Goal: Contribute content: Contribute content

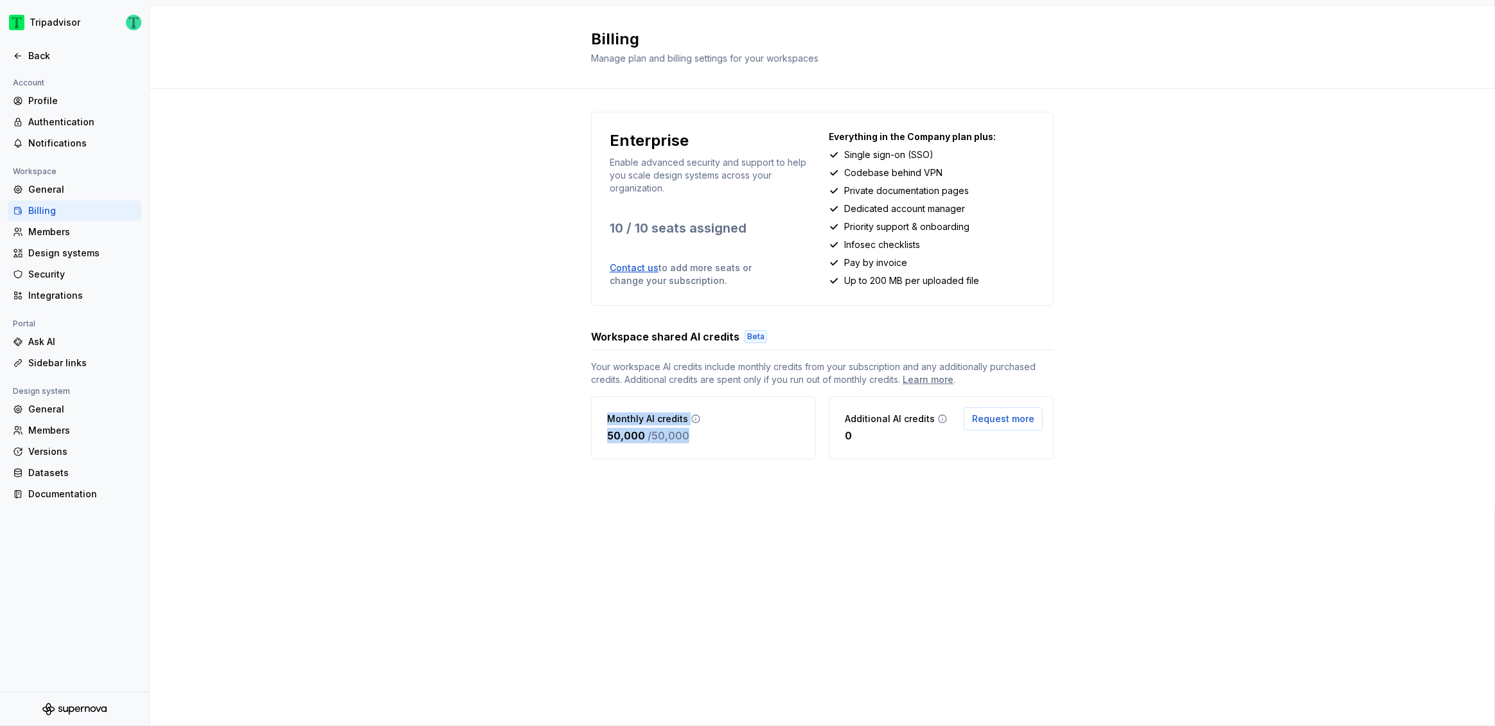
click at [504, 501] on div "Enterprise Enable advanced security and support to help you scale design system…" at bounding box center [823, 299] width 1346 height 420
click at [53, 55] on div "Back" at bounding box center [82, 55] width 108 height 13
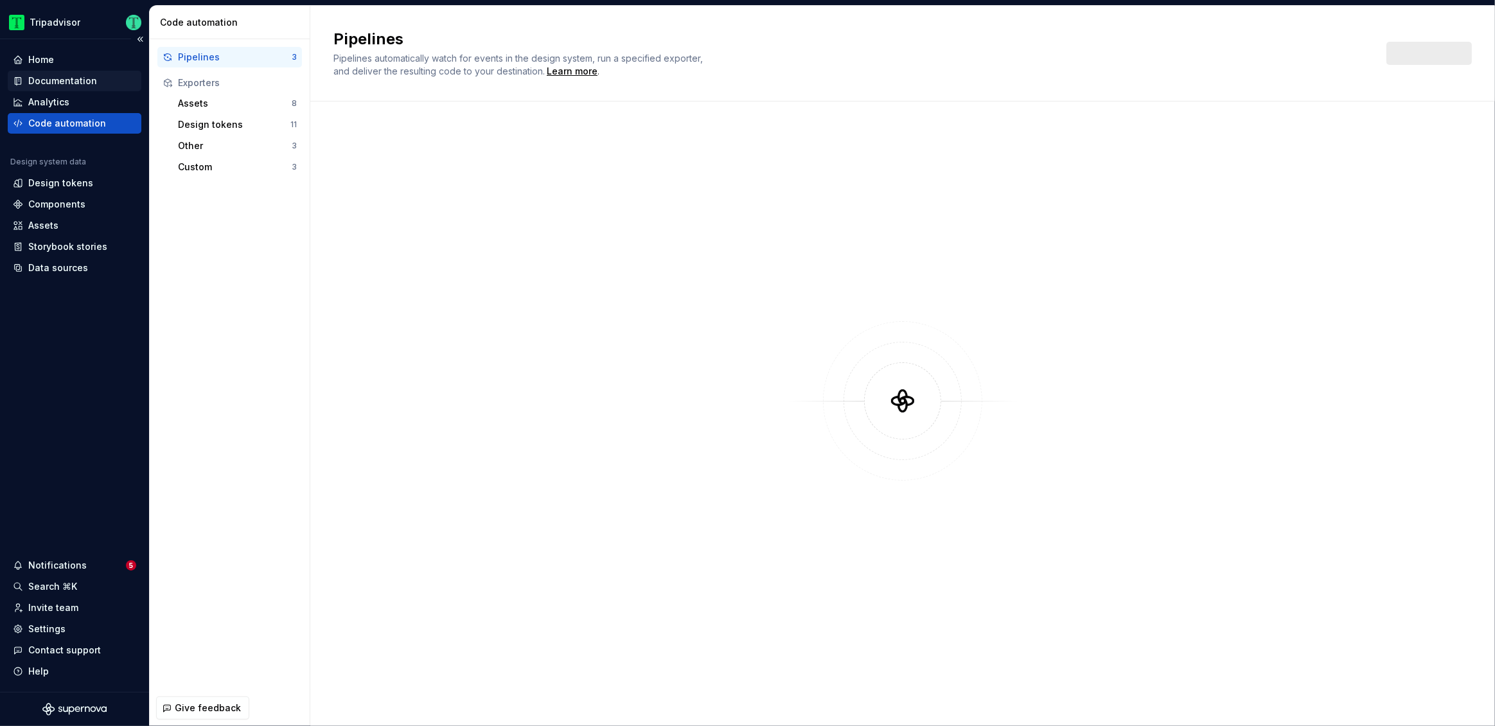
click at [80, 79] on div "Documentation" at bounding box center [62, 81] width 69 height 13
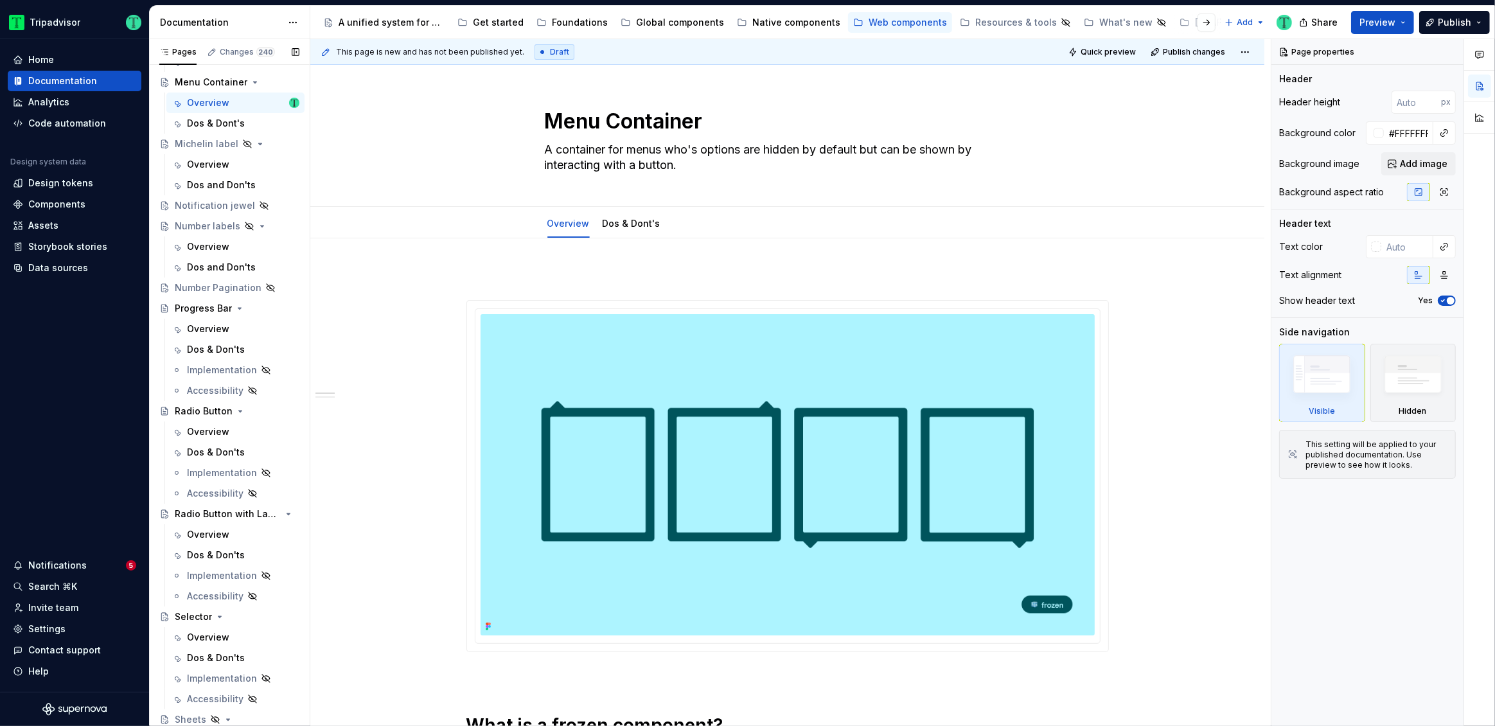
scroll to position [1562, 0]
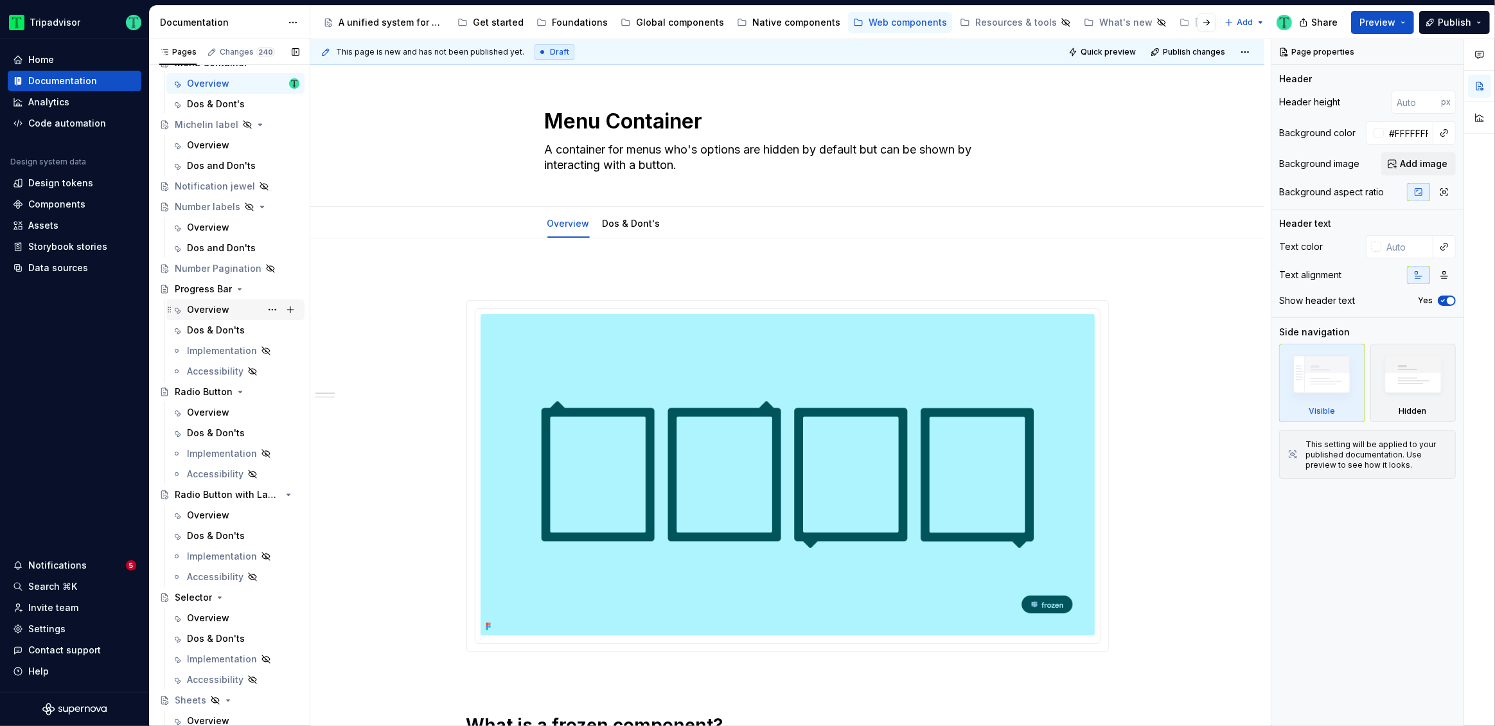
click at [215, 309] on div "Overview" at bounding box center [208, 309] width 42 height 13
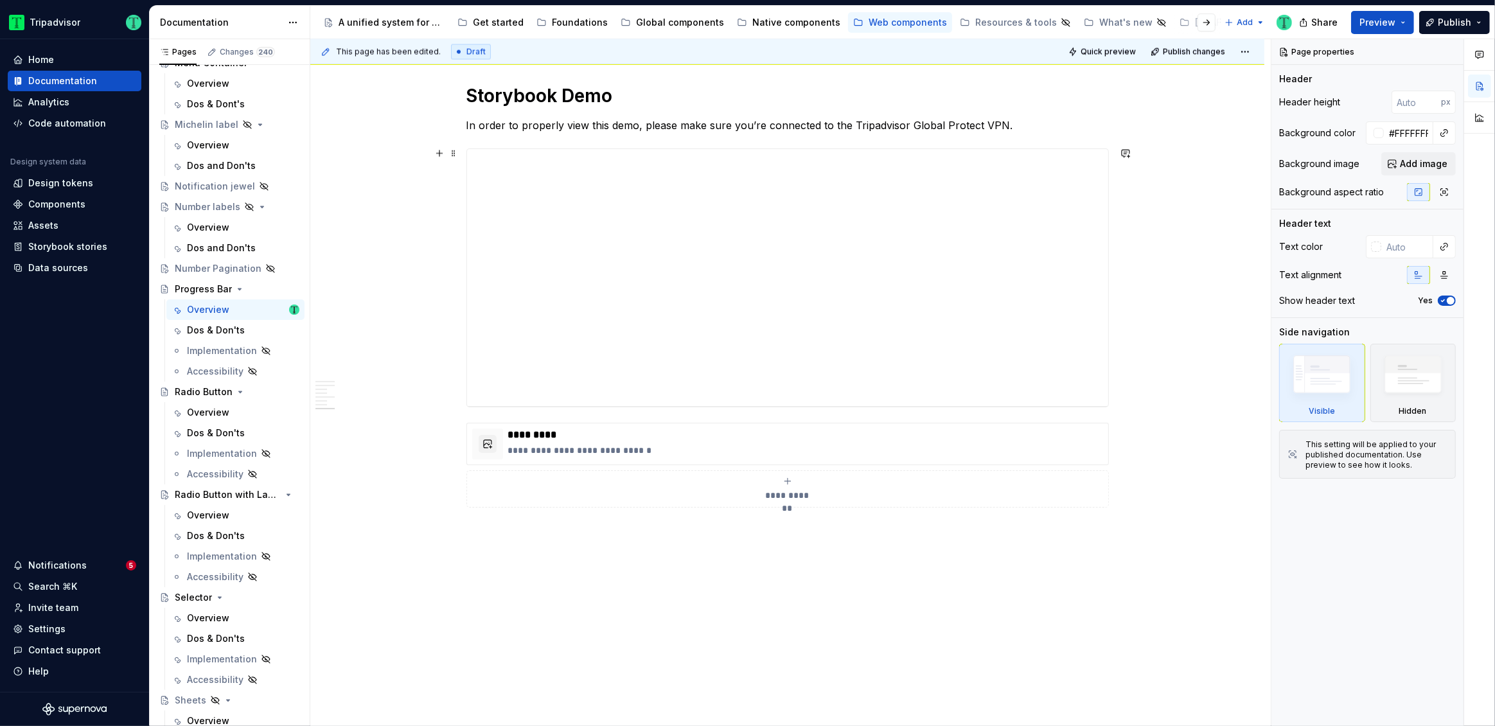
scroll to position [2544, 0]
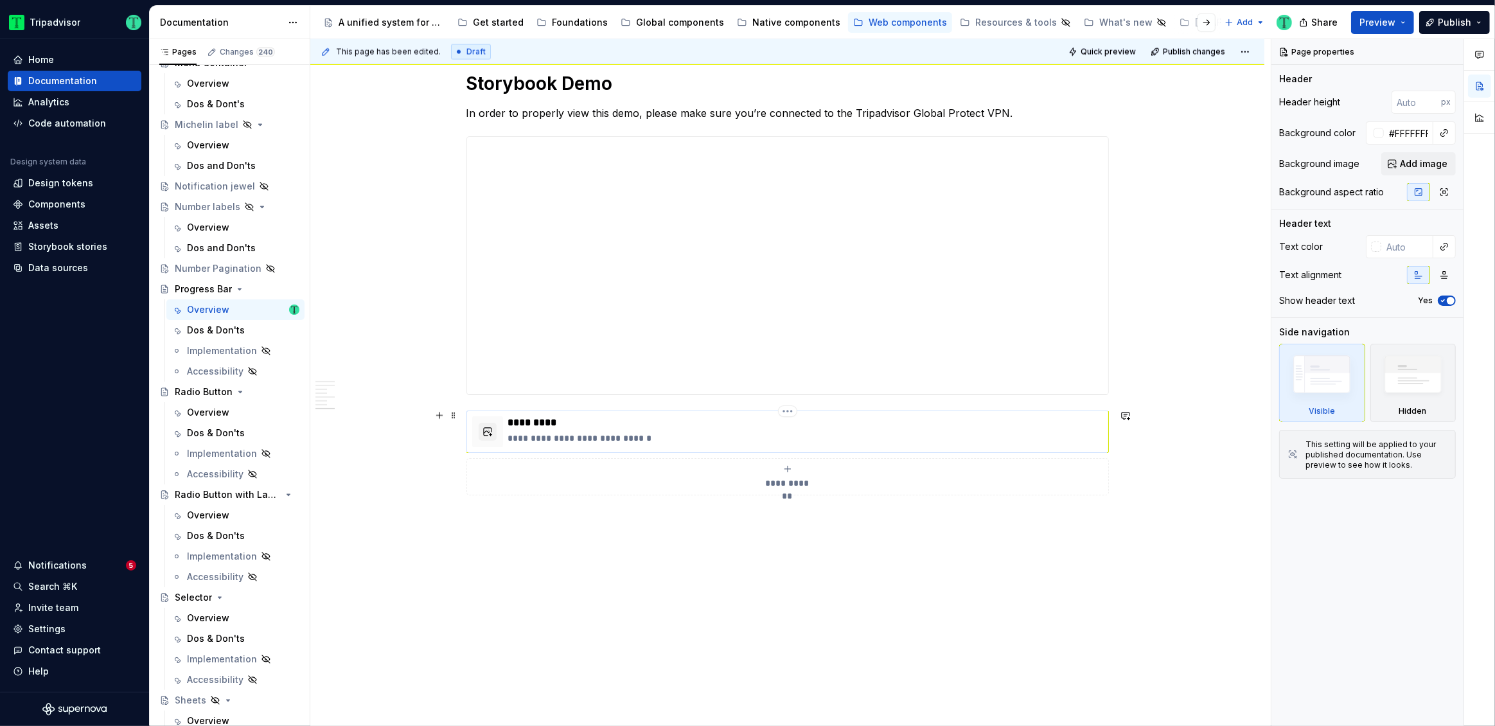
click at [768, 441] on p "**********" at bounding box center [805, 438] width 595 height 13
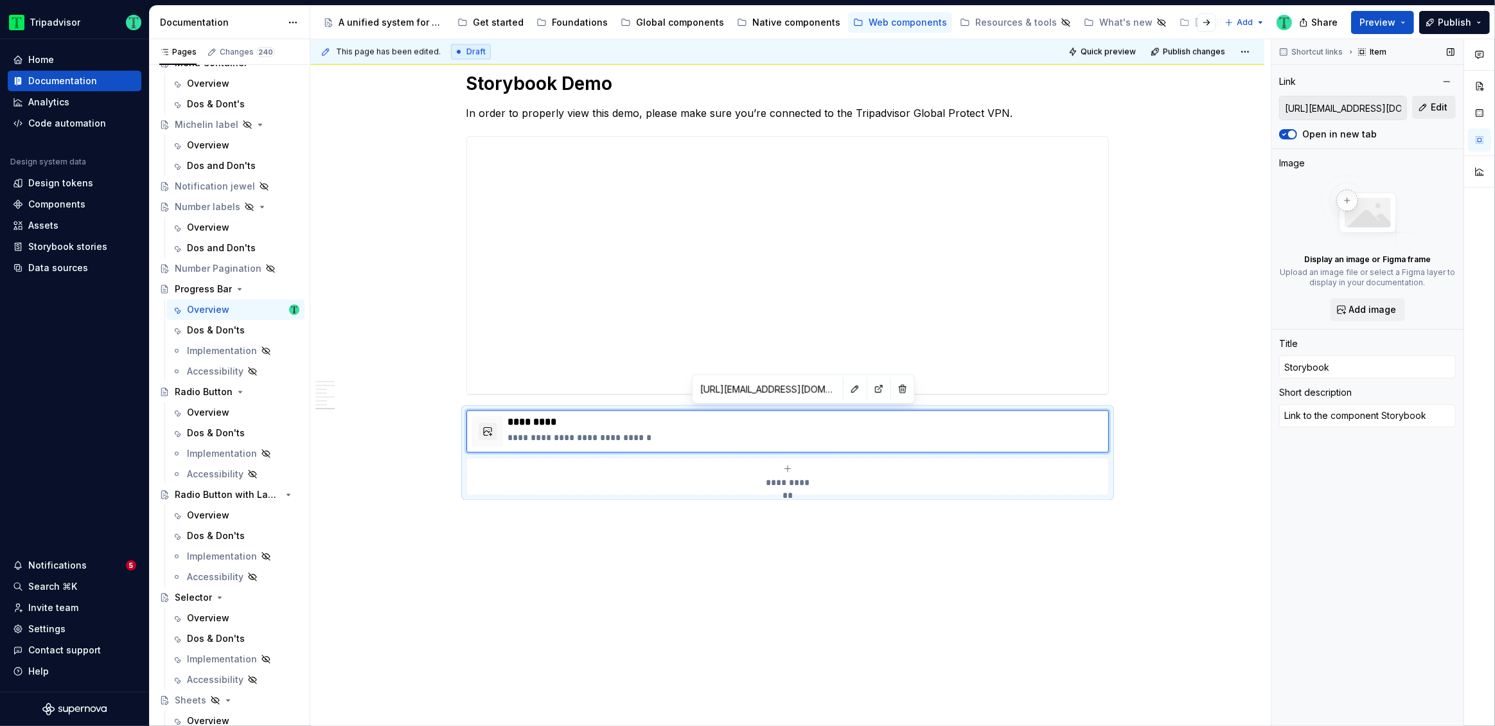
click at [1428, 112] on button "Edit" at bounding box center [1434, 107] width 44 height 23
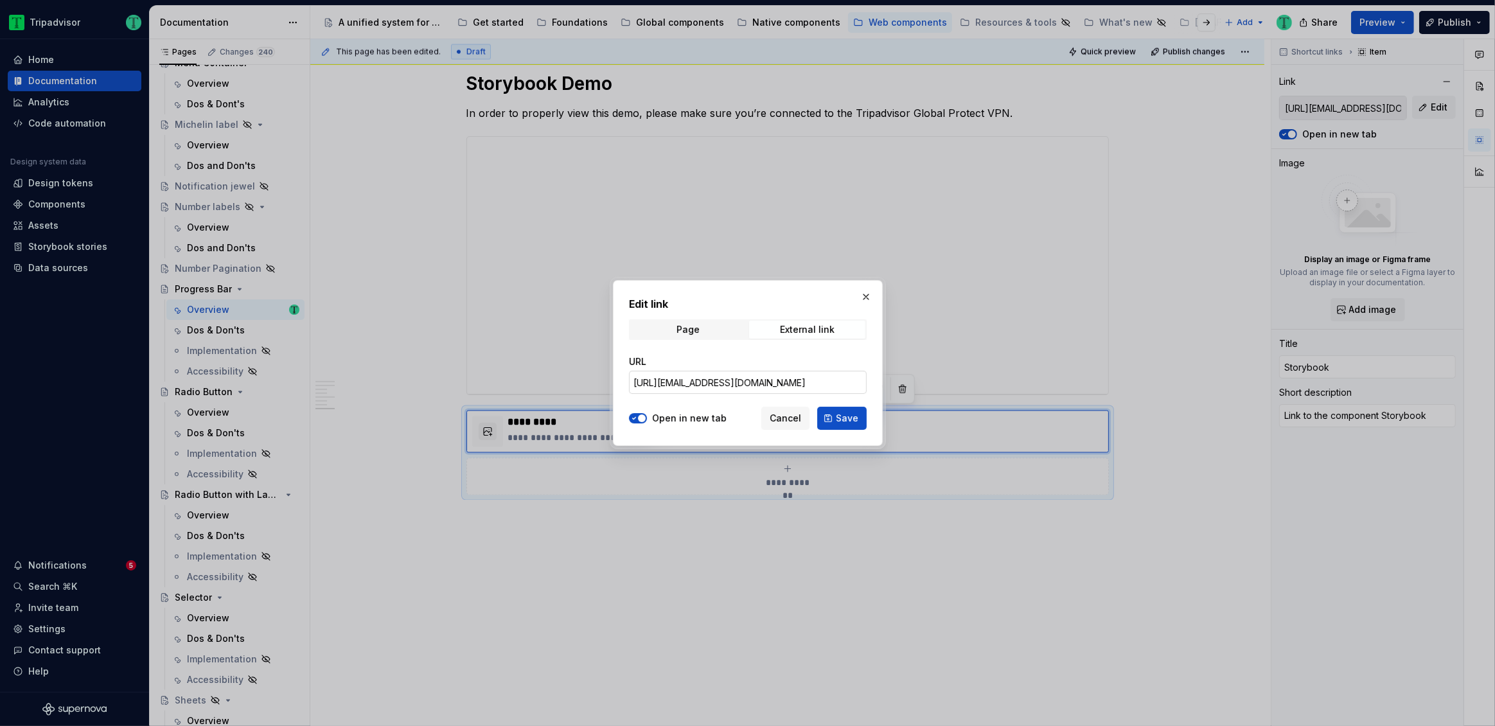
click at [835, 384] on input "[URL][EMAIL_ADDRESS][DOMAIN_NAME]" at bounding box center [748, 382] width 238 height 23
click at [786, 413] on span "Cancel" at bounding box center [785, 418] width 31 height 13
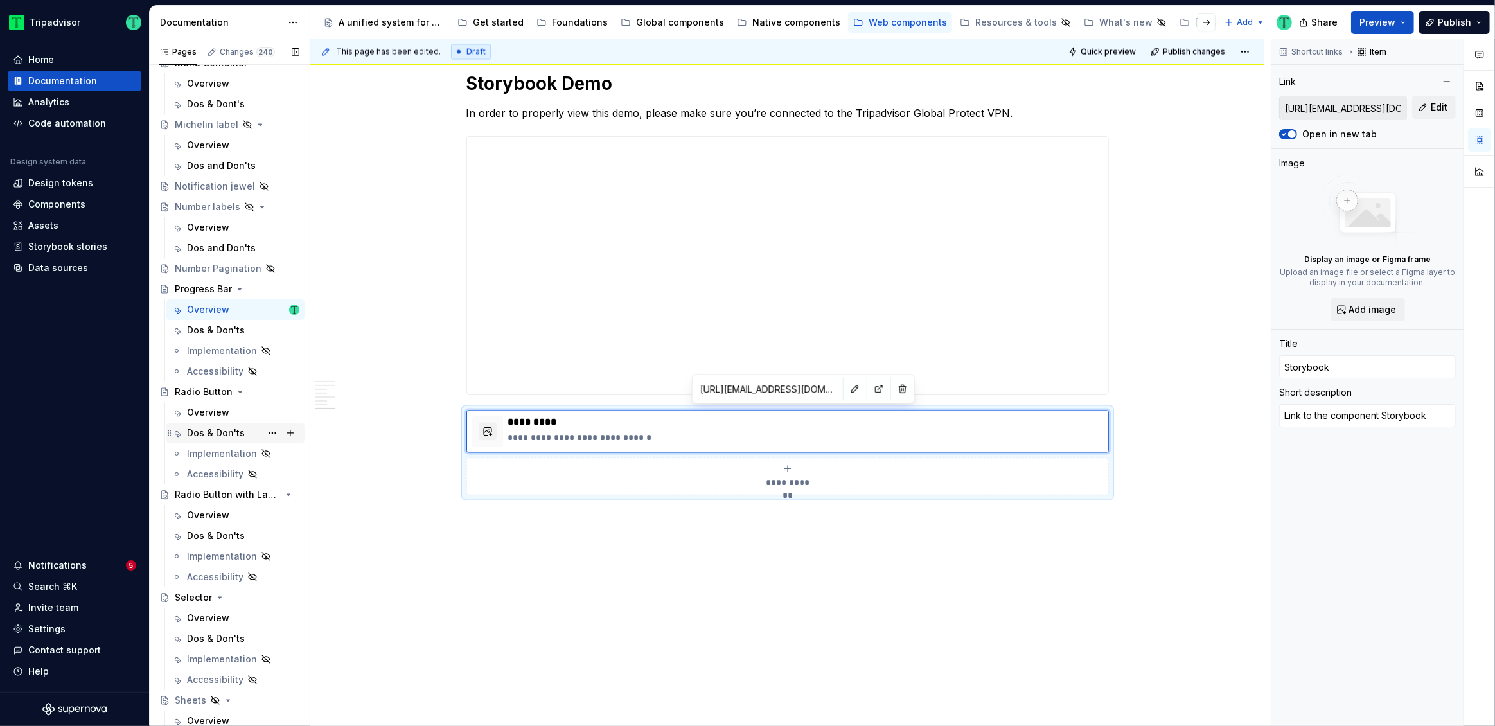
click at [200, 430] on div "Dos & Don'ts" at bounding box center [216, 433] width 58 height 13
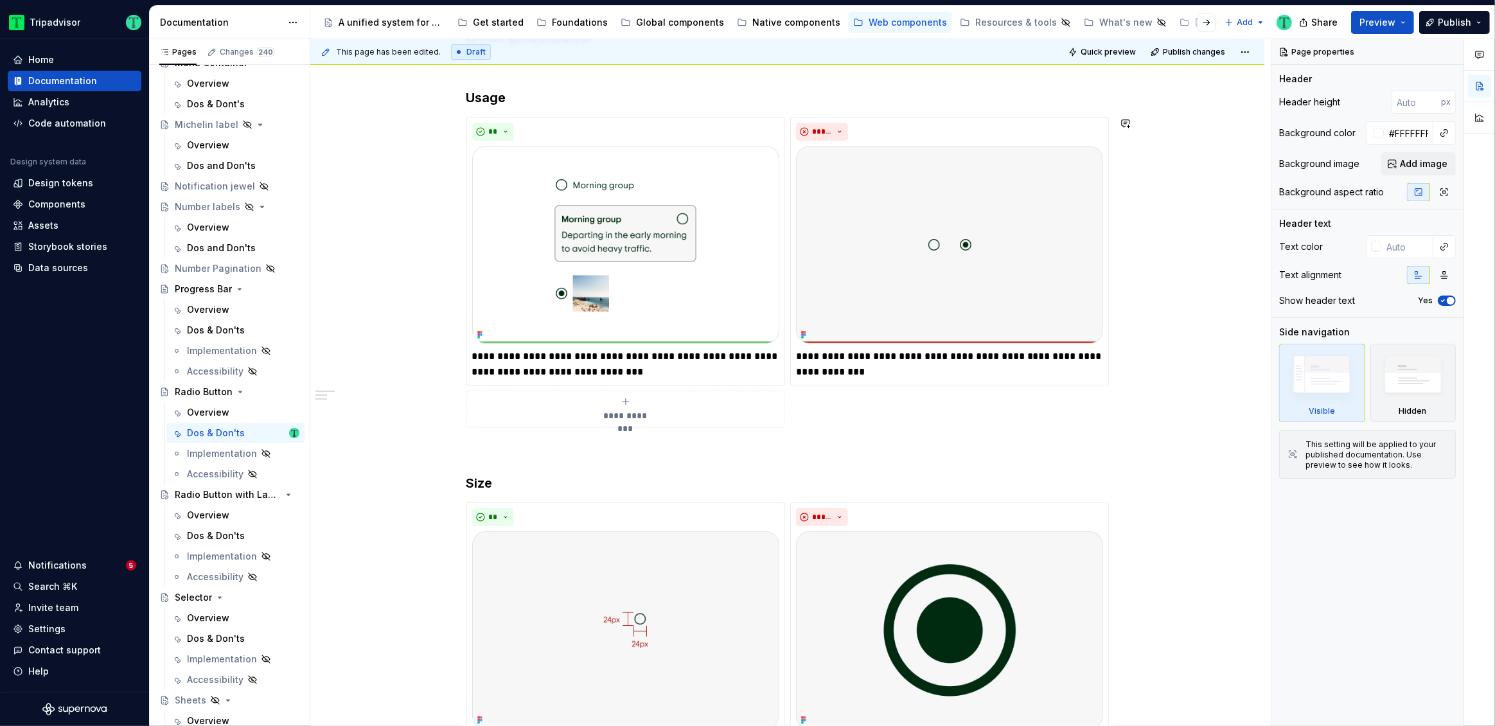
scroll to position [261, 0]
click at [489, 355] on p "**********" at bounding box center [625, 363] width 307 height 31
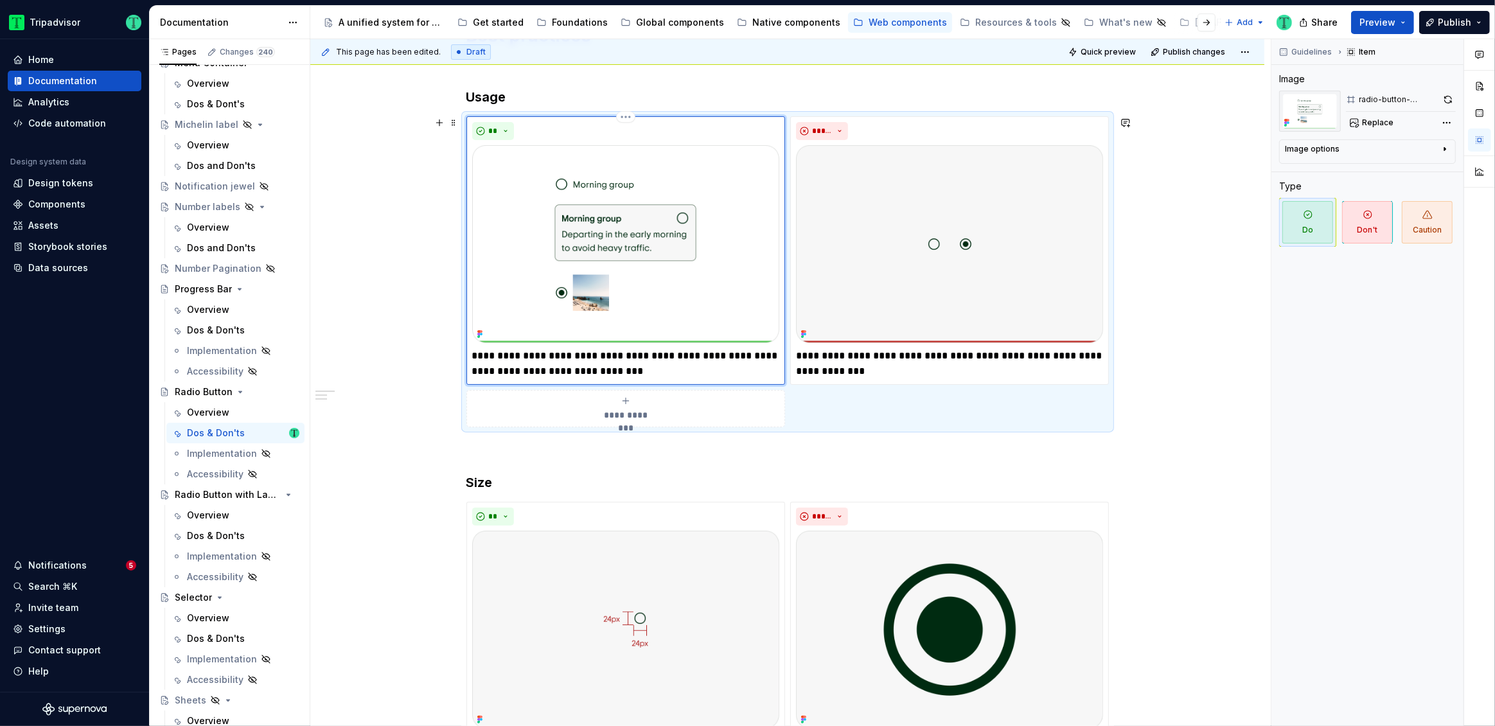
type textarea "*"
drag, startPoint x: 804, startPoint y: 356, endPoint x: 862, endPoint y: 360, distance: 57.3
click at [862, 360] on p "**********" at bounding box center [949, 363] width 307 height 31
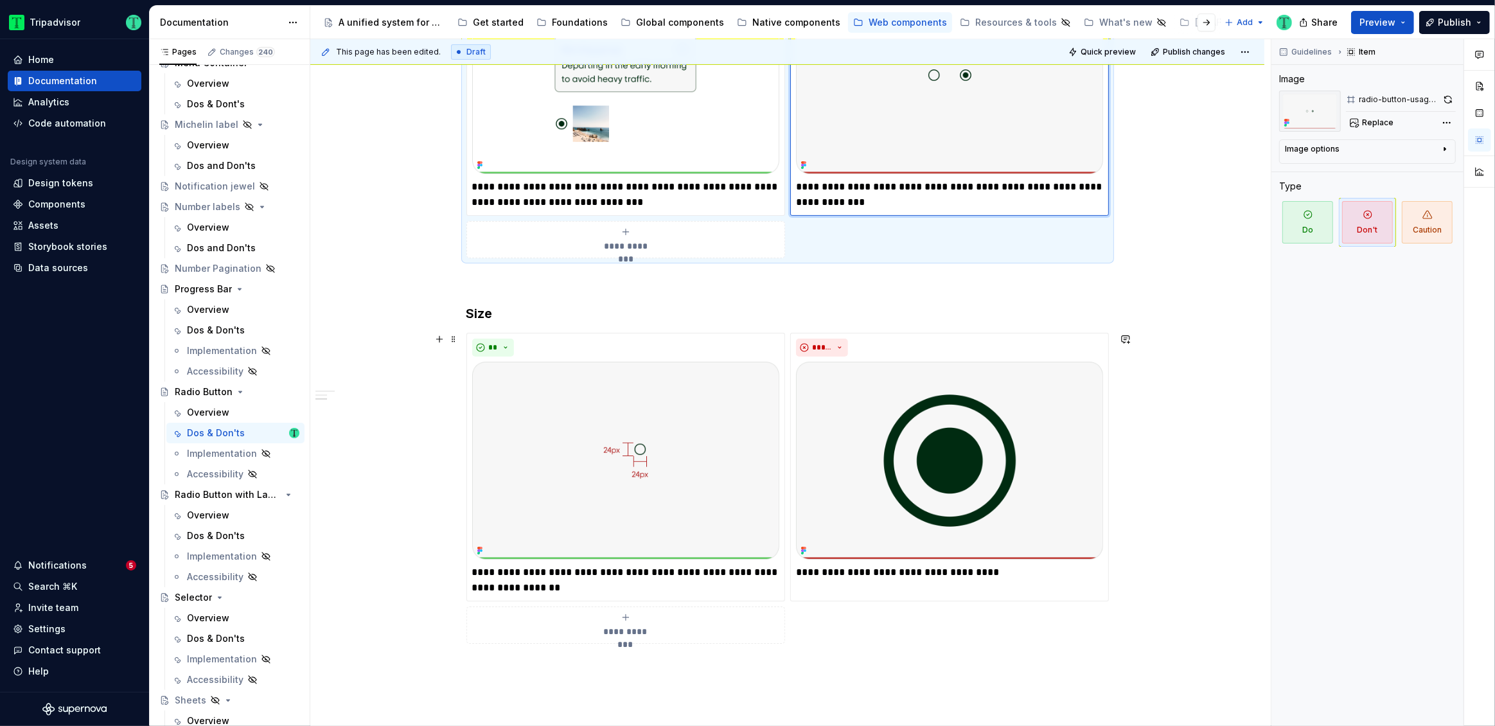
scroll to position [553, 0]
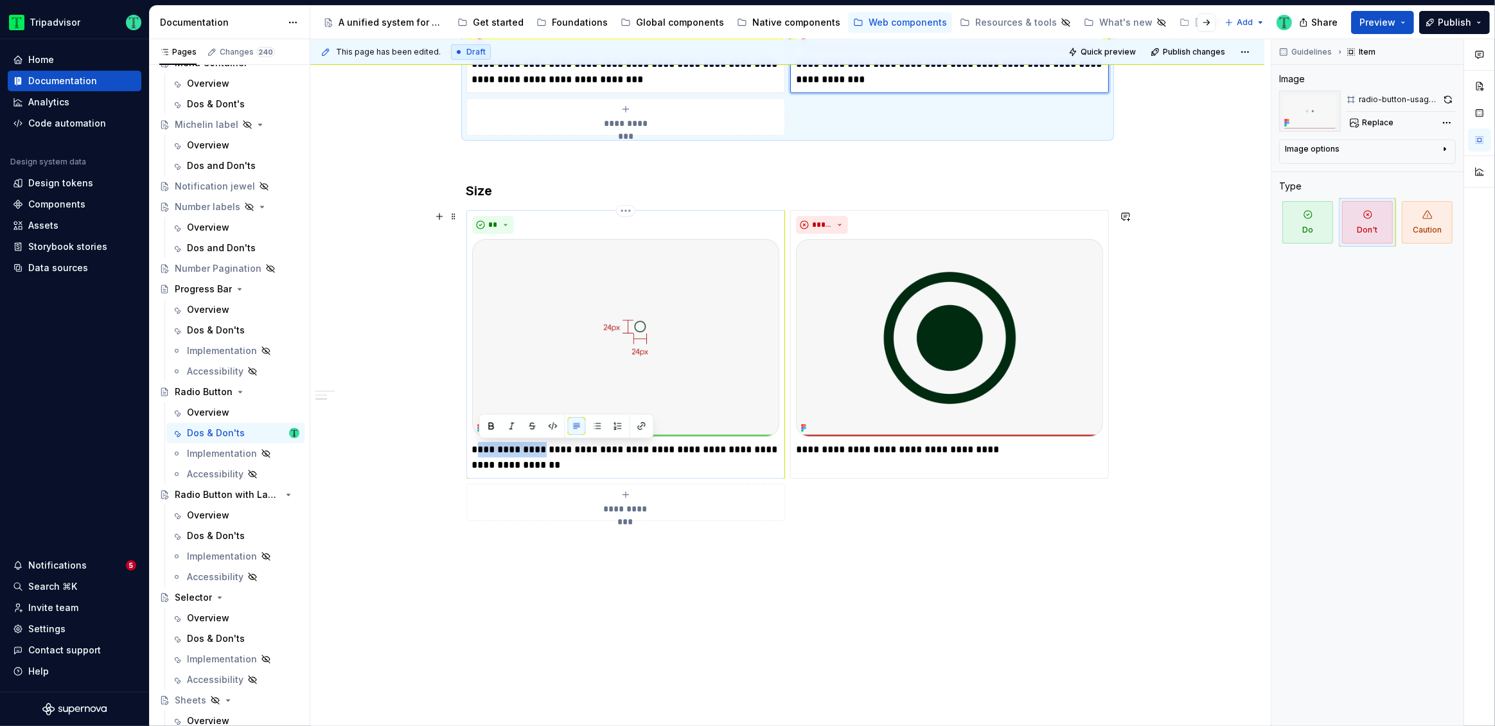
drag, startPoint x: 480, startPoint y: 447, endPoint x: 538, endPoint y: 445, distance: 58.5
click at [538, 445] on p "**********" at bounding box center [625, 457] width 307 height 31
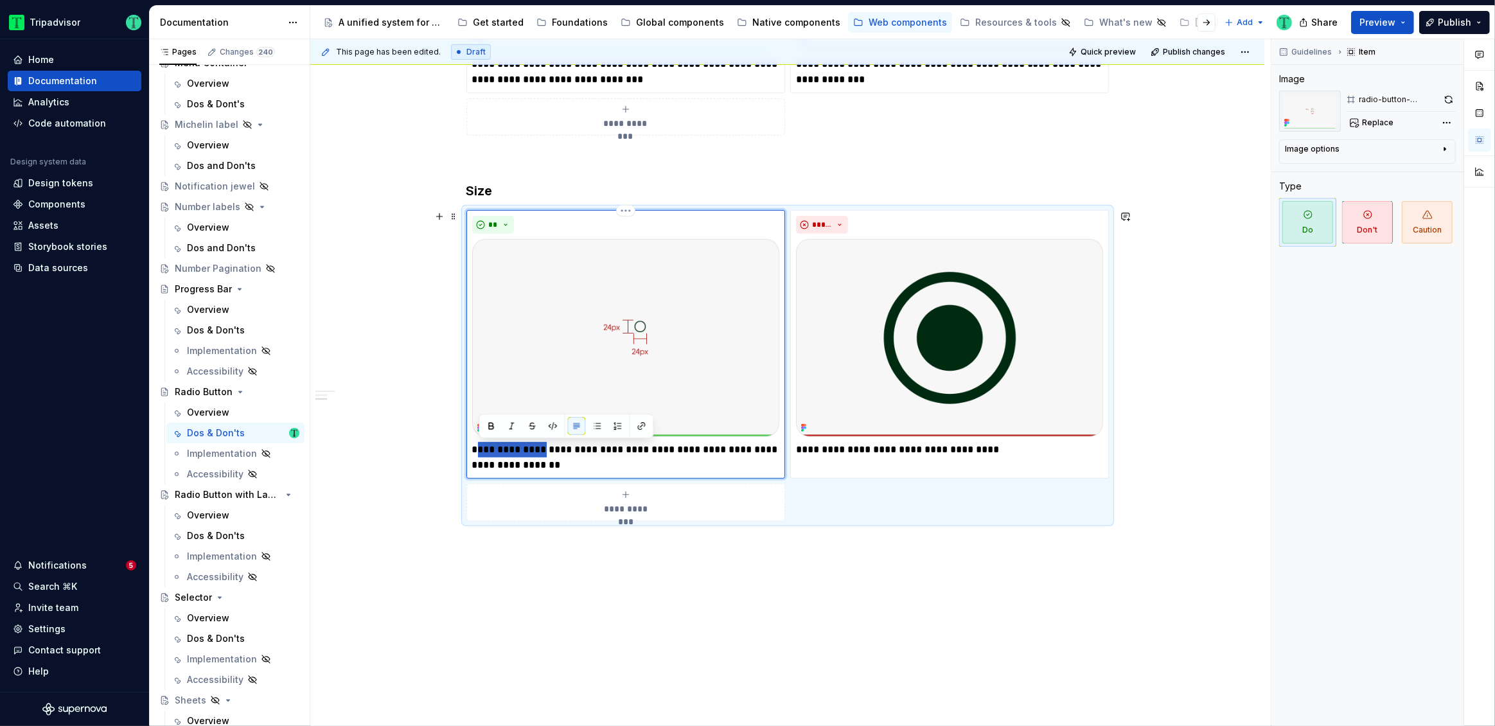
type textarea "*"
click at [1142, 493] on div "**********" at bounding box center [787, 254] width 954 height 1107
click at [532, 561] on p at bounding box center [787, 567] width 643 height 15
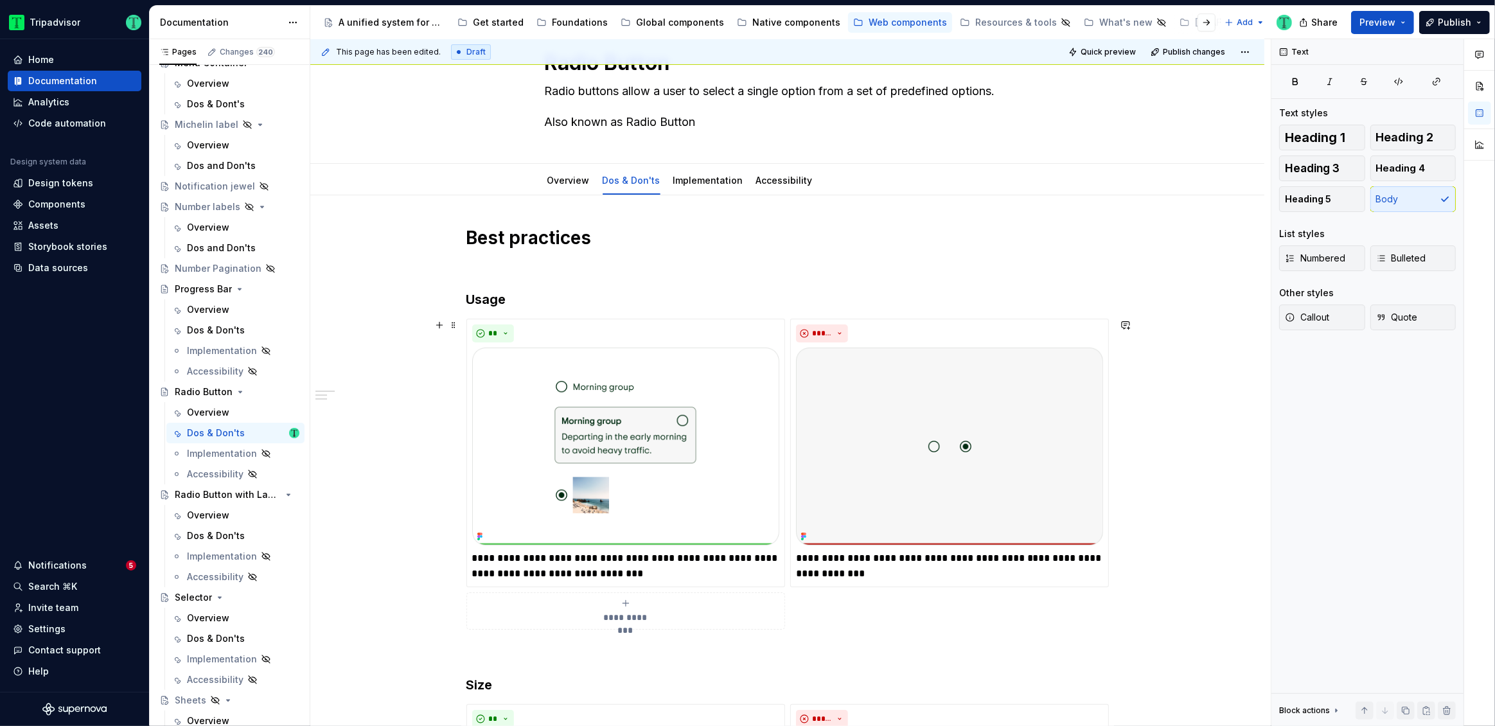
scroll to position [0, 0]
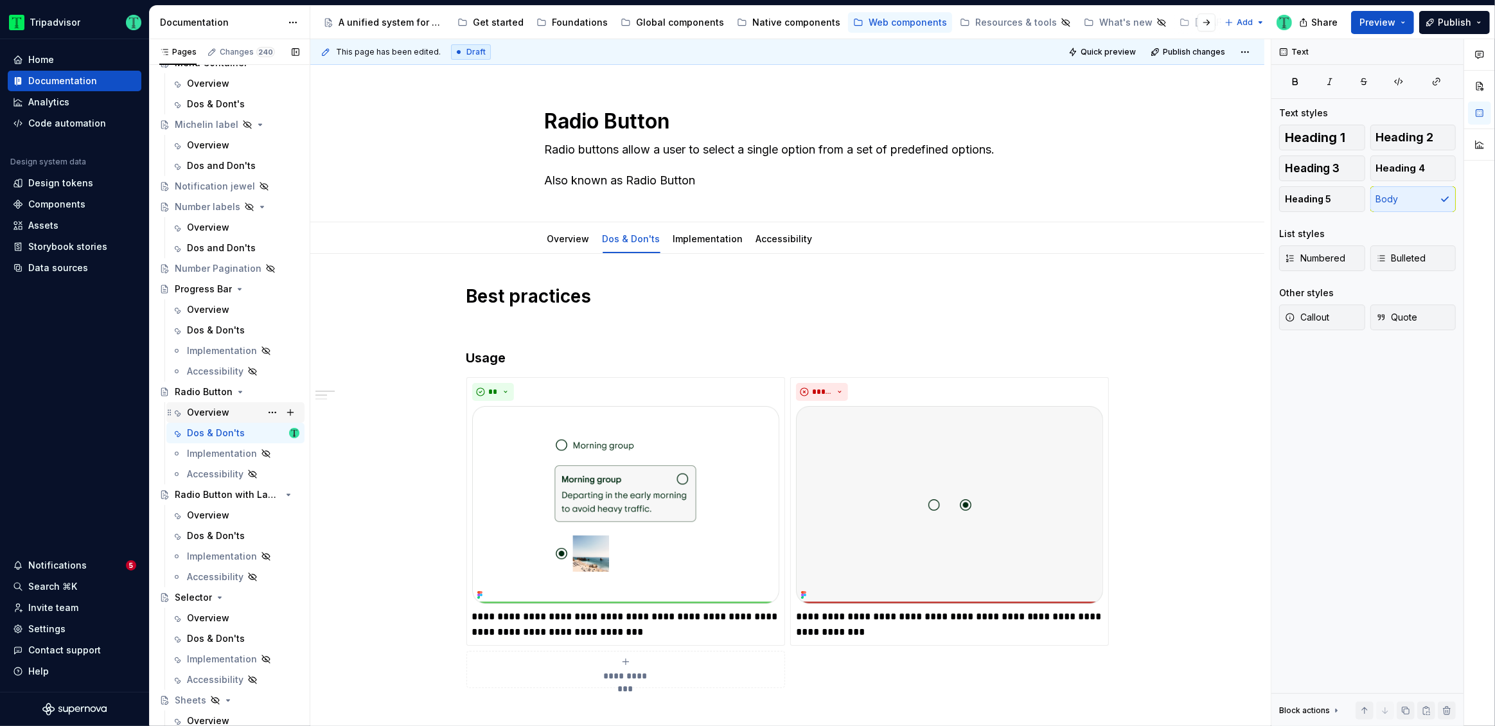
click at [199, 410] on div "Overview" at bounding box center [208, 412] width 42 height 13
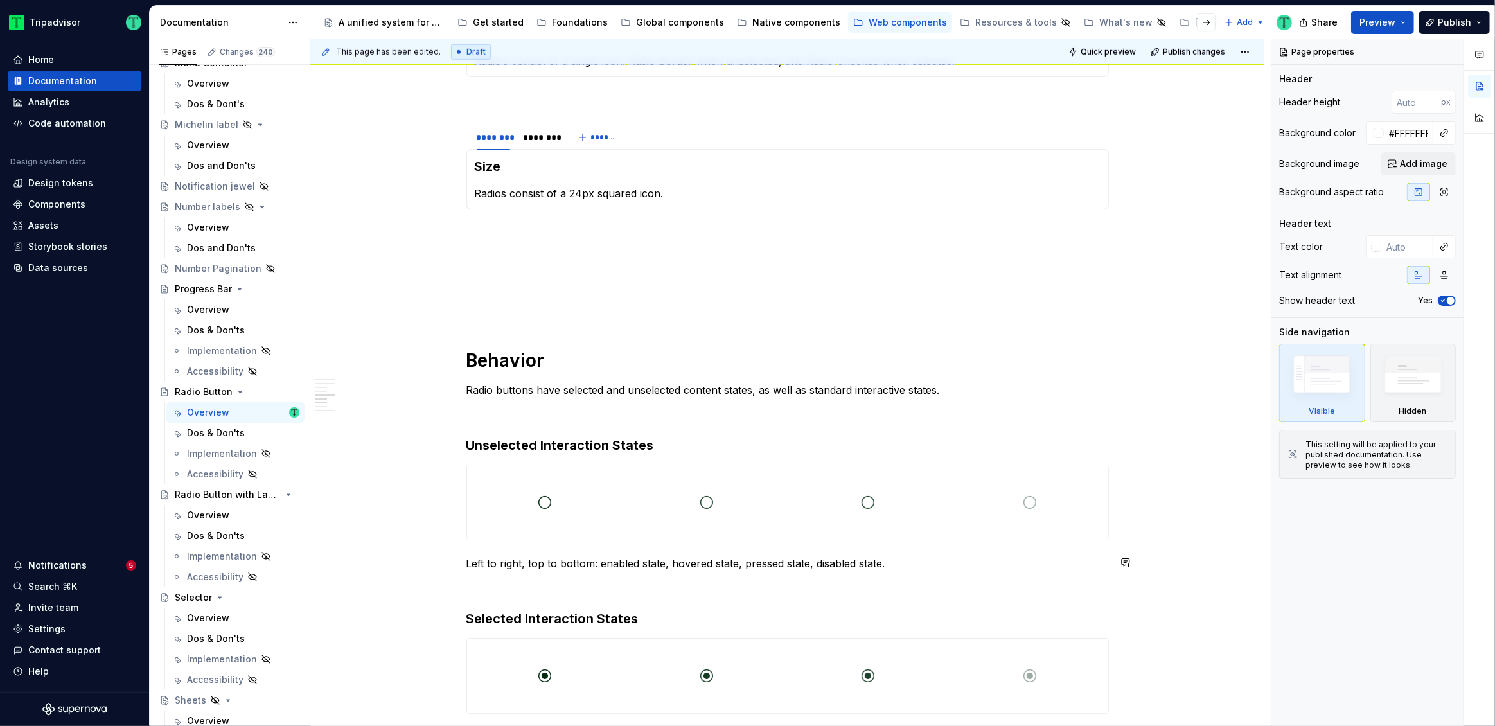
scroll to position [1227, 0]
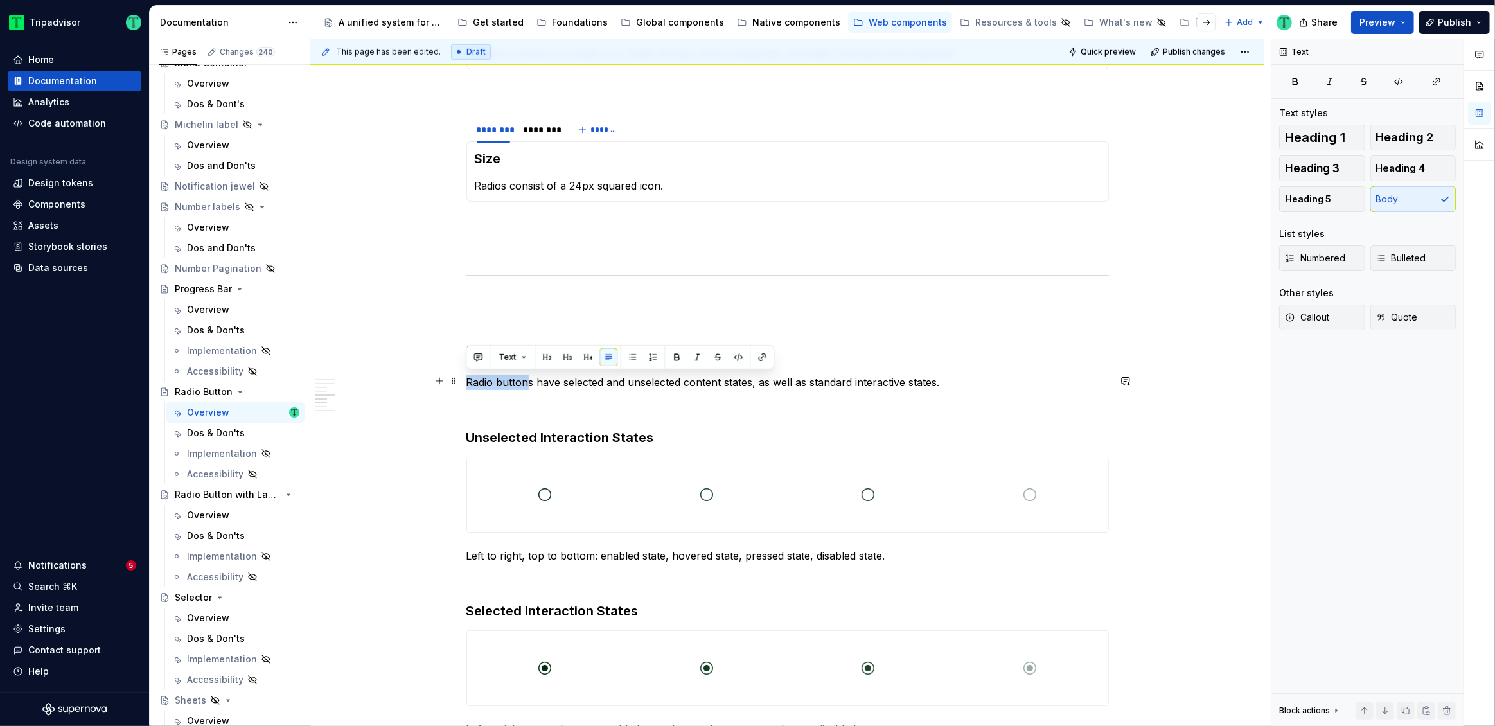
drag, startPoint x: 468, startPoint y: 382, endPoint x: 528, endPoint y: 382, distance: 59.8
click at [528, 382] on p "Radio buttons have selected and unselected content states, as well as standard …" at bounding box center [787, 382] width 643 height 15
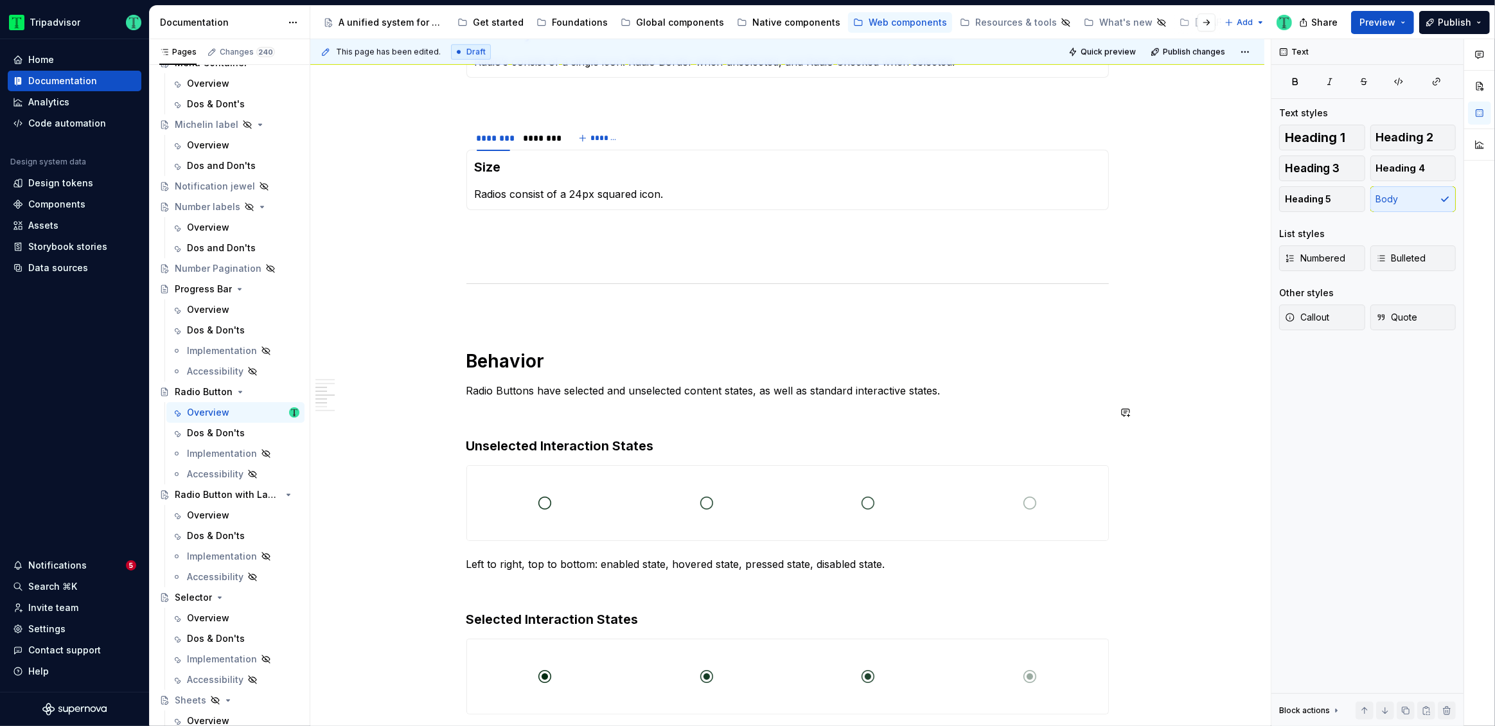
scroll to position [1216, 0]
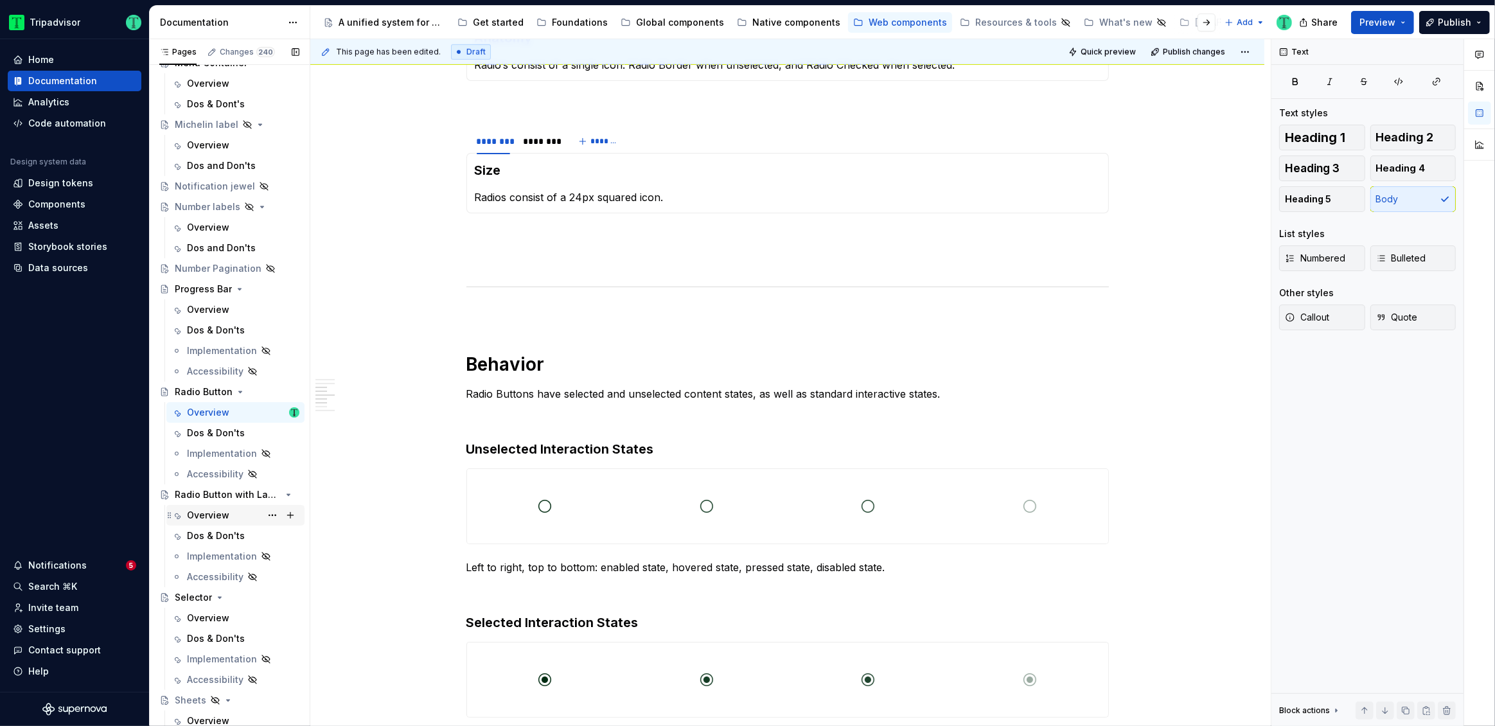
click at [210, 512] on div "Overview" at bounding box center [208, 515] width 42 height 13
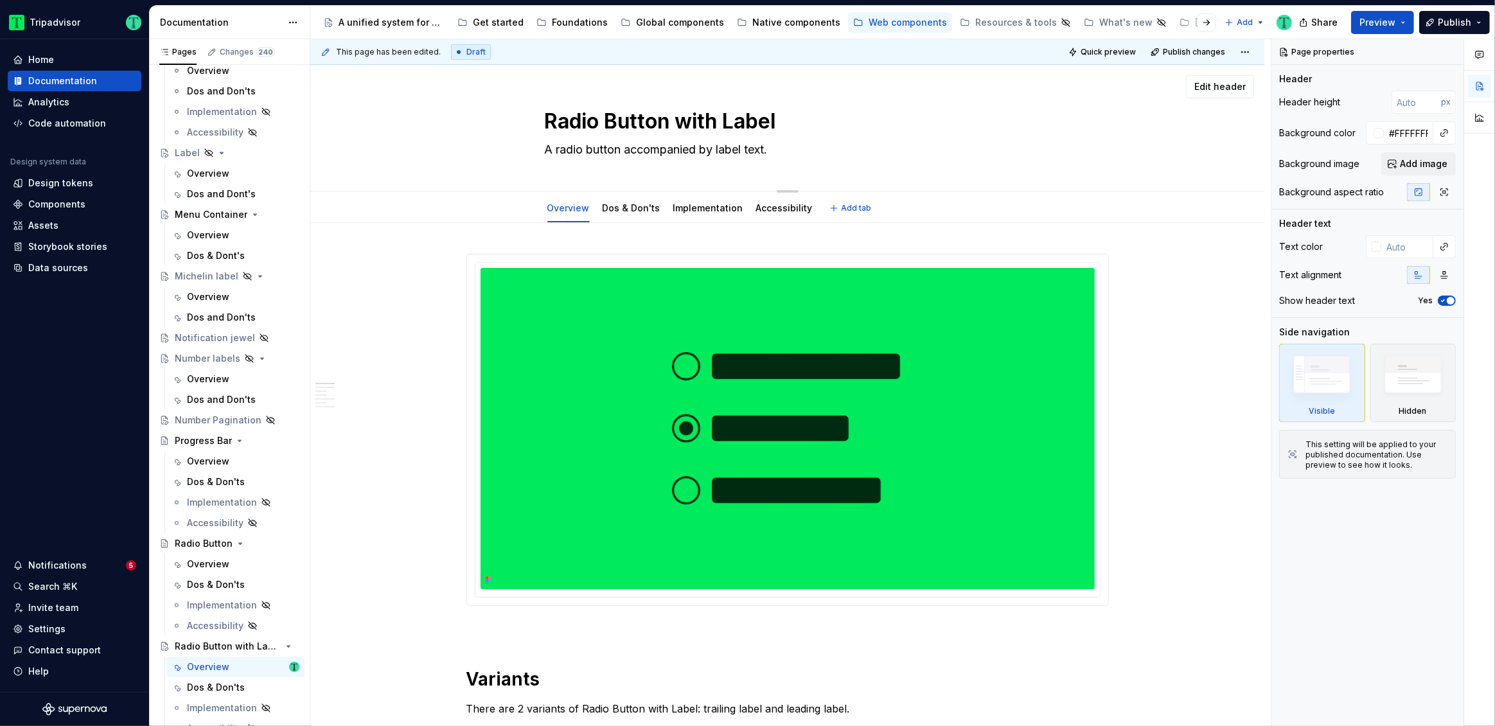
drag, startPoint x: 556, startPoint y: 150, endPoint x: 621, endPoint y: 150, distance: 65.5
click at [621, 150] on textarea "A radio button accompanied by label text." at bounding box center [785, 149] width 486 height 21
paste textarea "Radio B"
type textarea "*"
type textarea "Radio Button accompanied by label text."
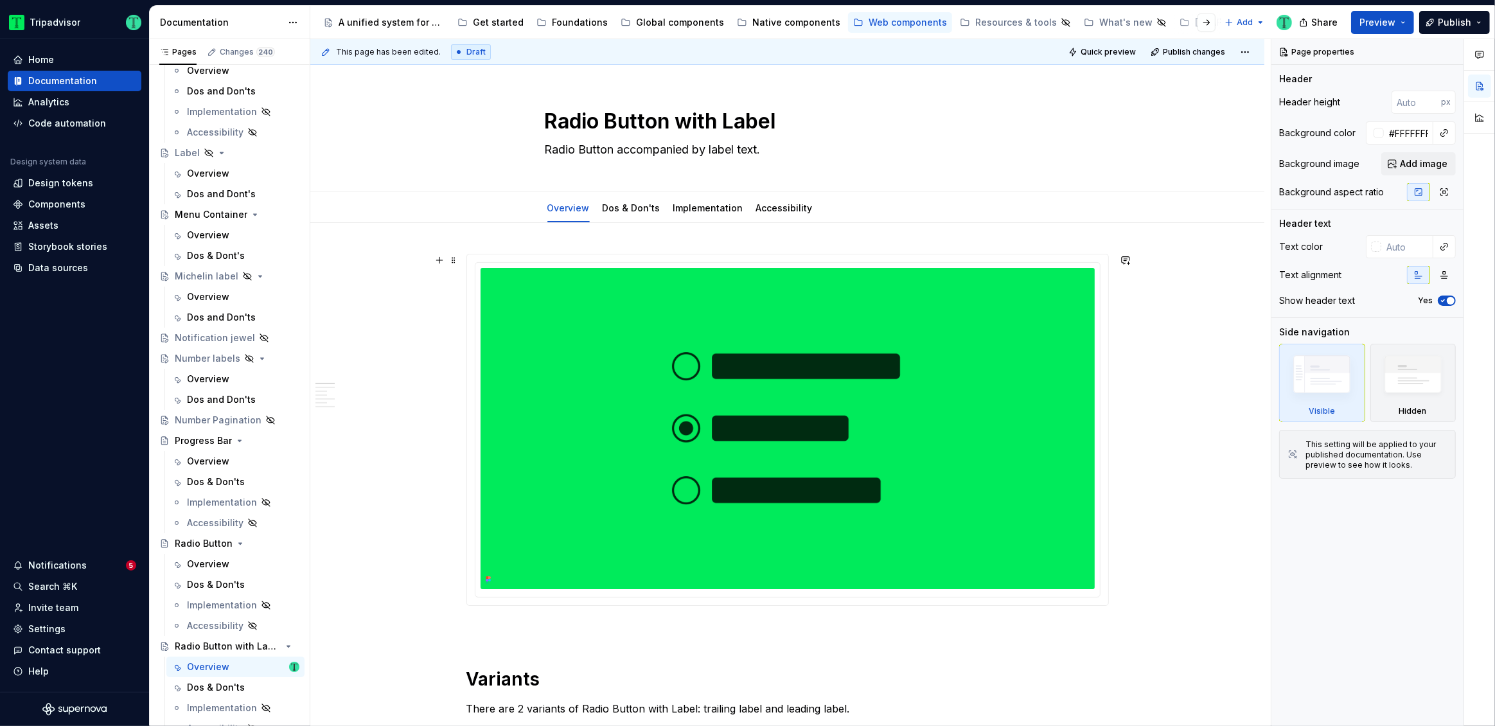
type textarea "*"
type textarea "A radio button accompanied by label text."
click at [551, 162] on div "Radio Button with Label A radio button accompanied by label text." at bounding box center [788, 128] width 486 height 126
drag, startPoint x: 556, startPoint y: 147, endPoint x: 617, endPoint y: 150, distance: 61.1
click at [617, 150] on textarea "A radio button accompanied by label text." at bounding box center [785, 149] width 486 height 21
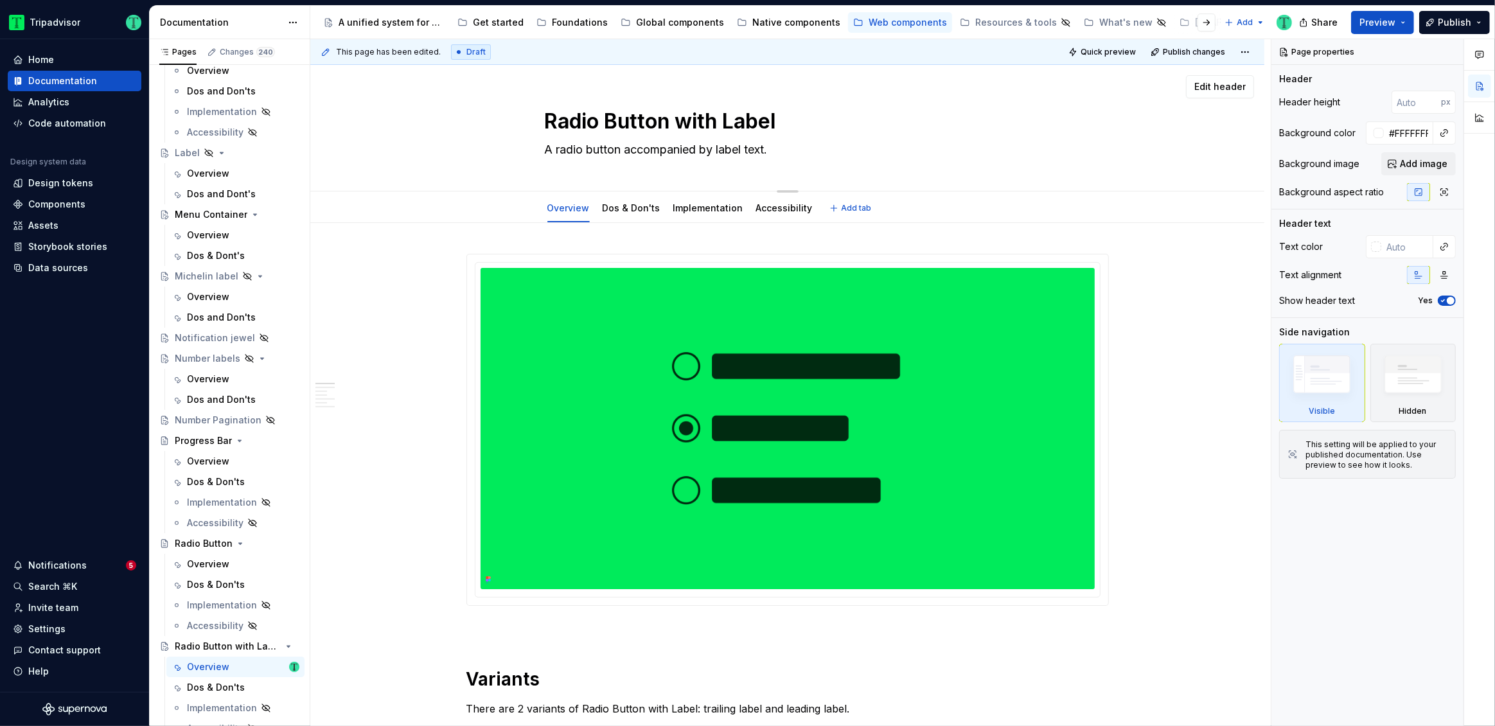
click at [621, 152] on textarea "A radio button accompanied by label text." at bounding box center [785, 149] width 486 height 21
drag, startPoint x: 617, startPoint y: 150, endPoint x: 557, endPoint y: 143, distance: 60.2
click at [557, 143] on textarea "A radio button accompanied by label text." at bounding box center [785, 149] width 486 height 21
paste textarea "Radio B"
type textarea "*"
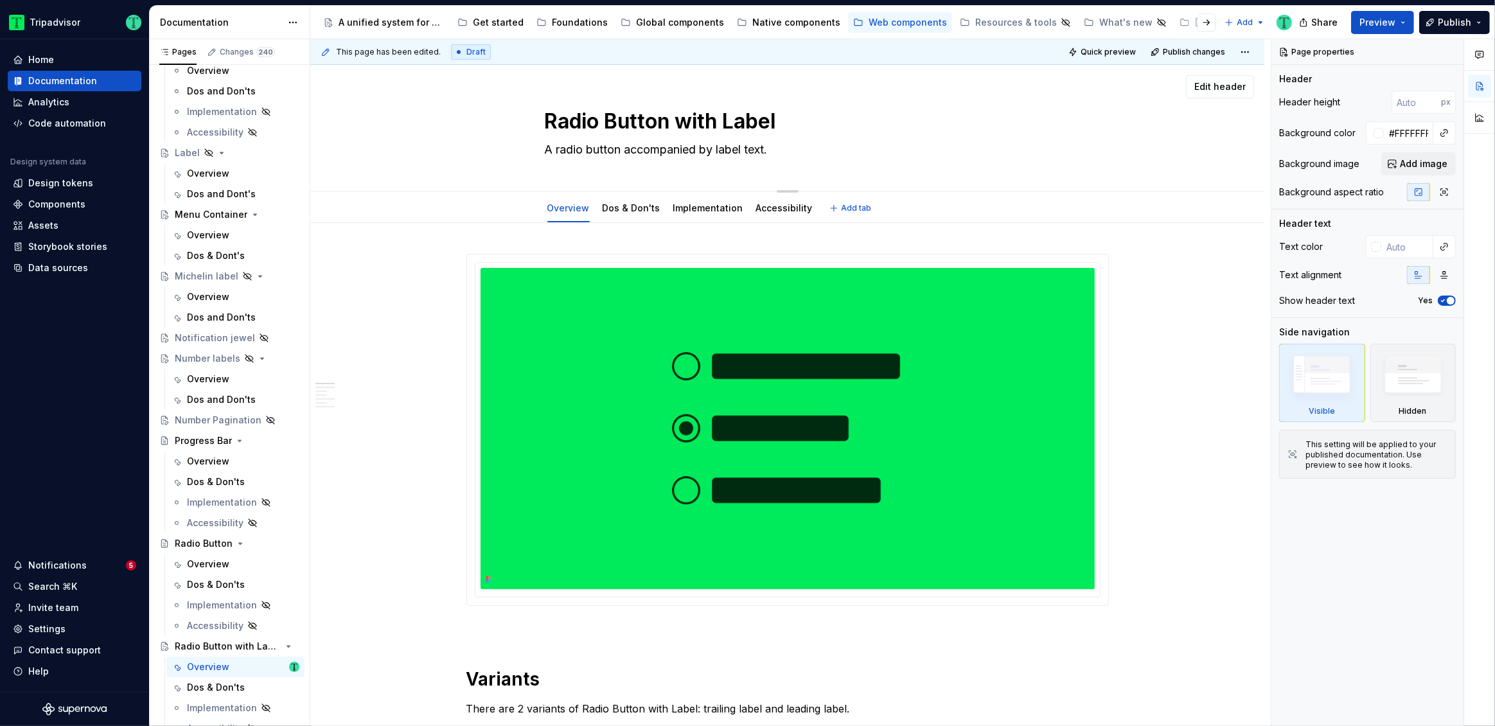
type textarea "A Radio Button accompanied by label text."
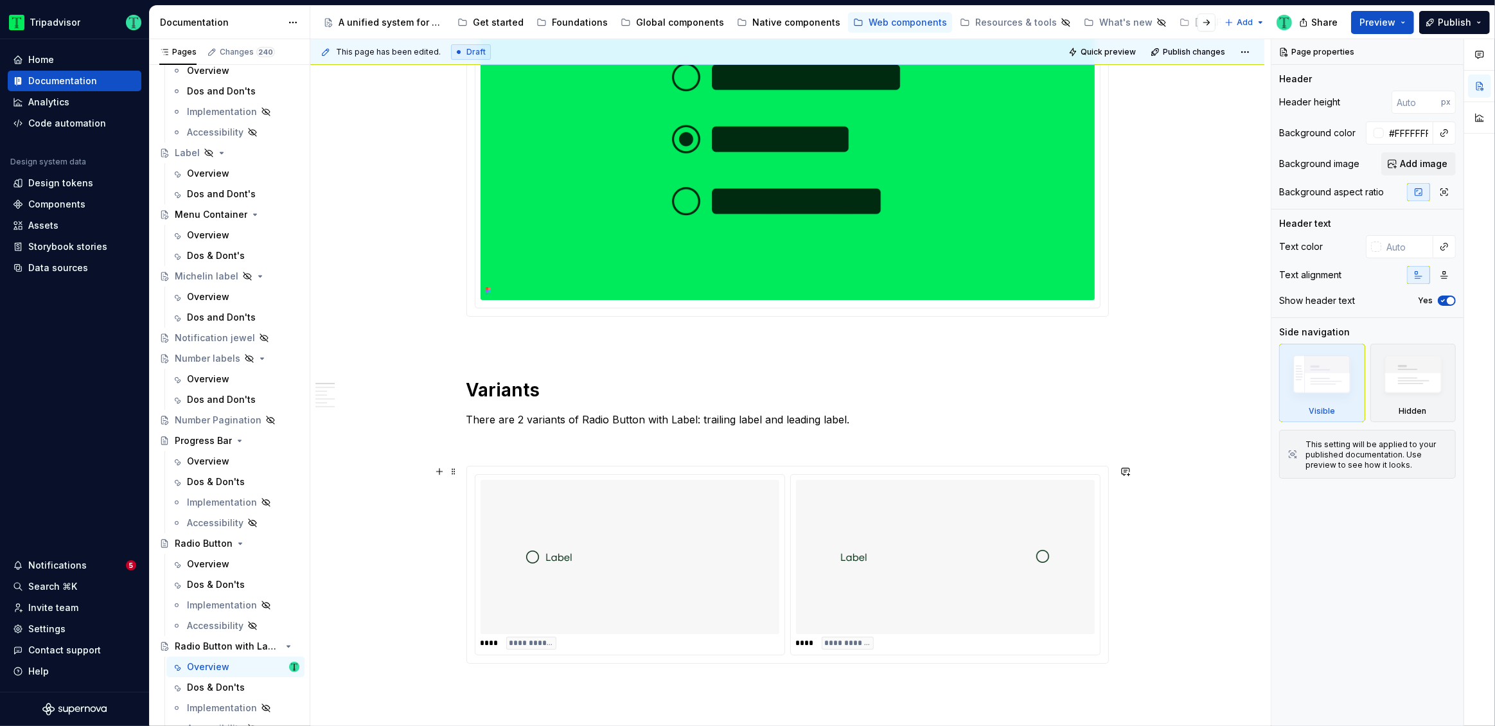
scroll to position [296, 0]
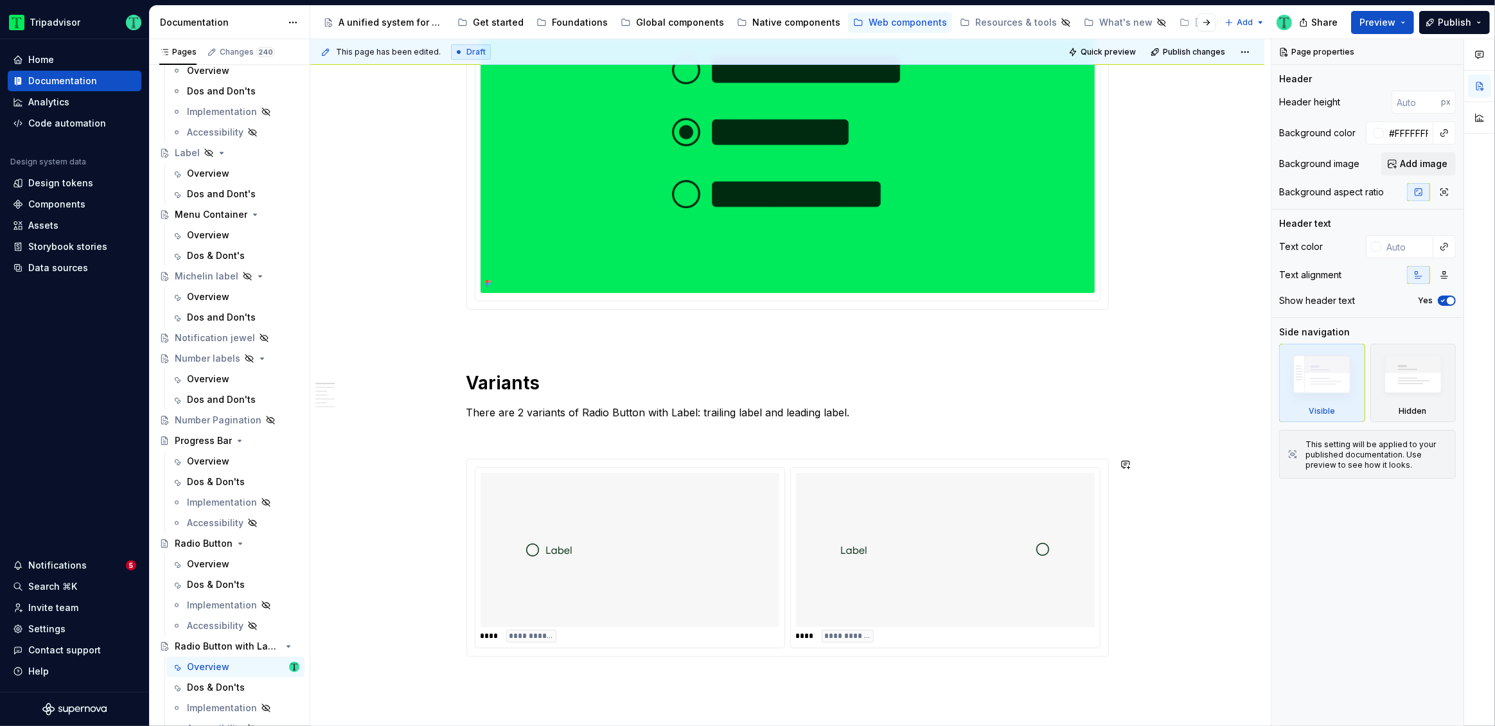
type textarea "*"
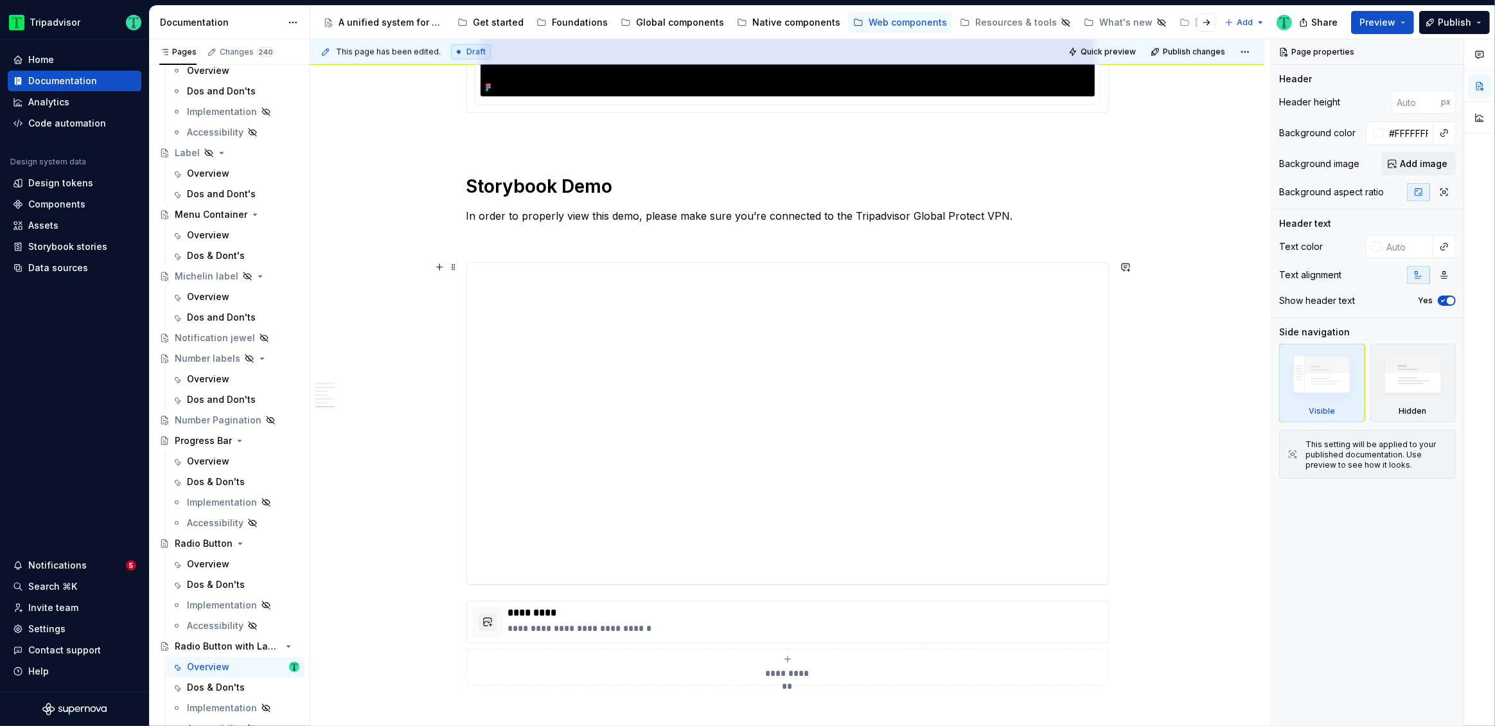
scroll to position [2056, 0]
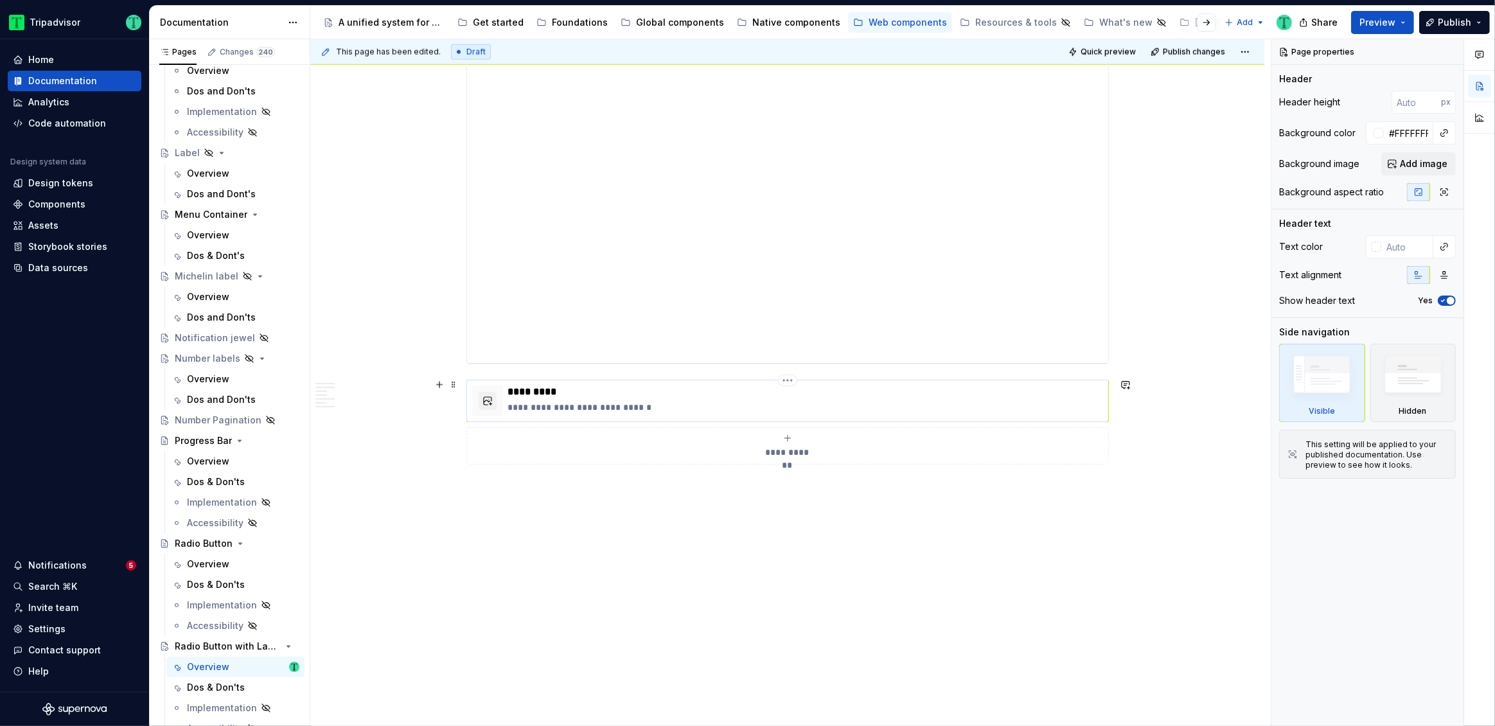
type textarea "A Radio Button accompanied by label text."
click at [764, 410] on p "**********" at bounding box center [805, 407] width 595 height 13
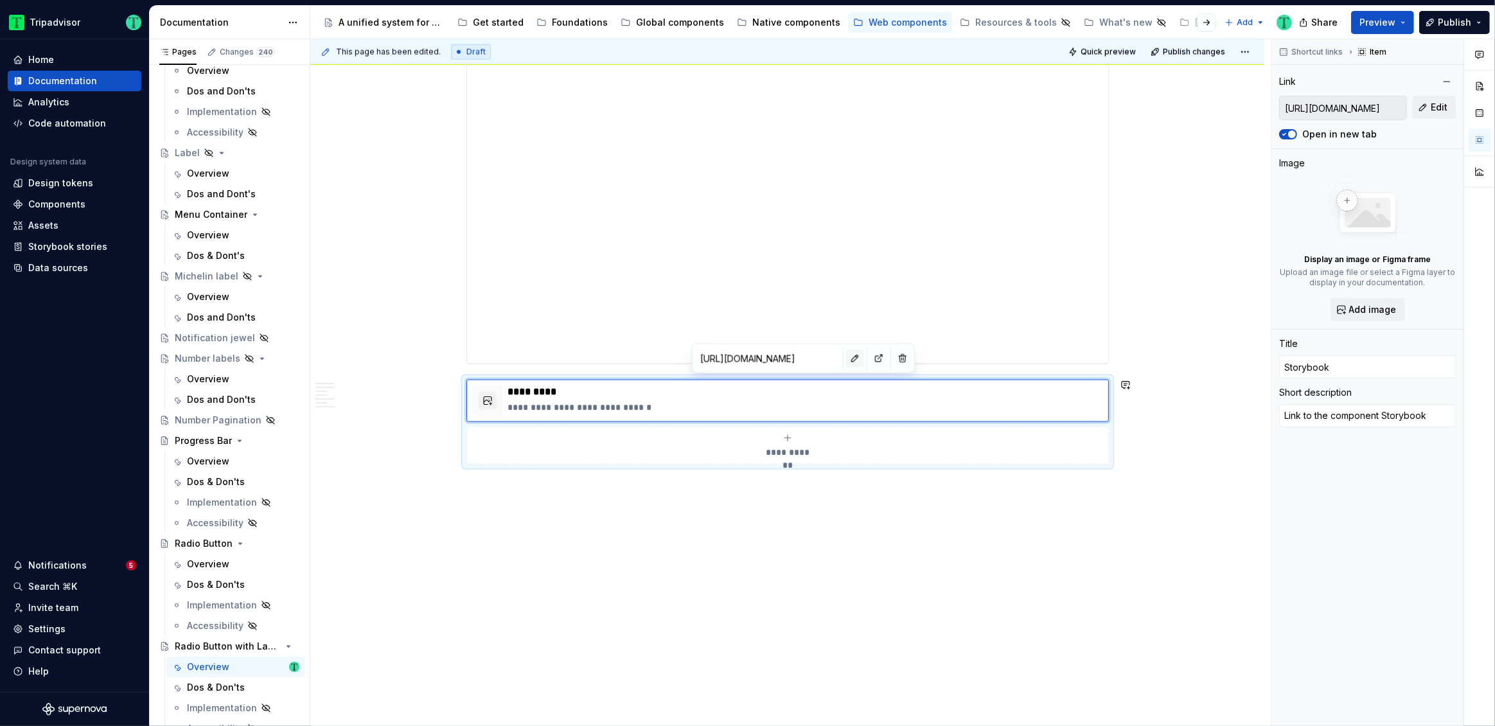
click at [846, 362] on button "button" at bounding box center [855, 359] width 18 height 18
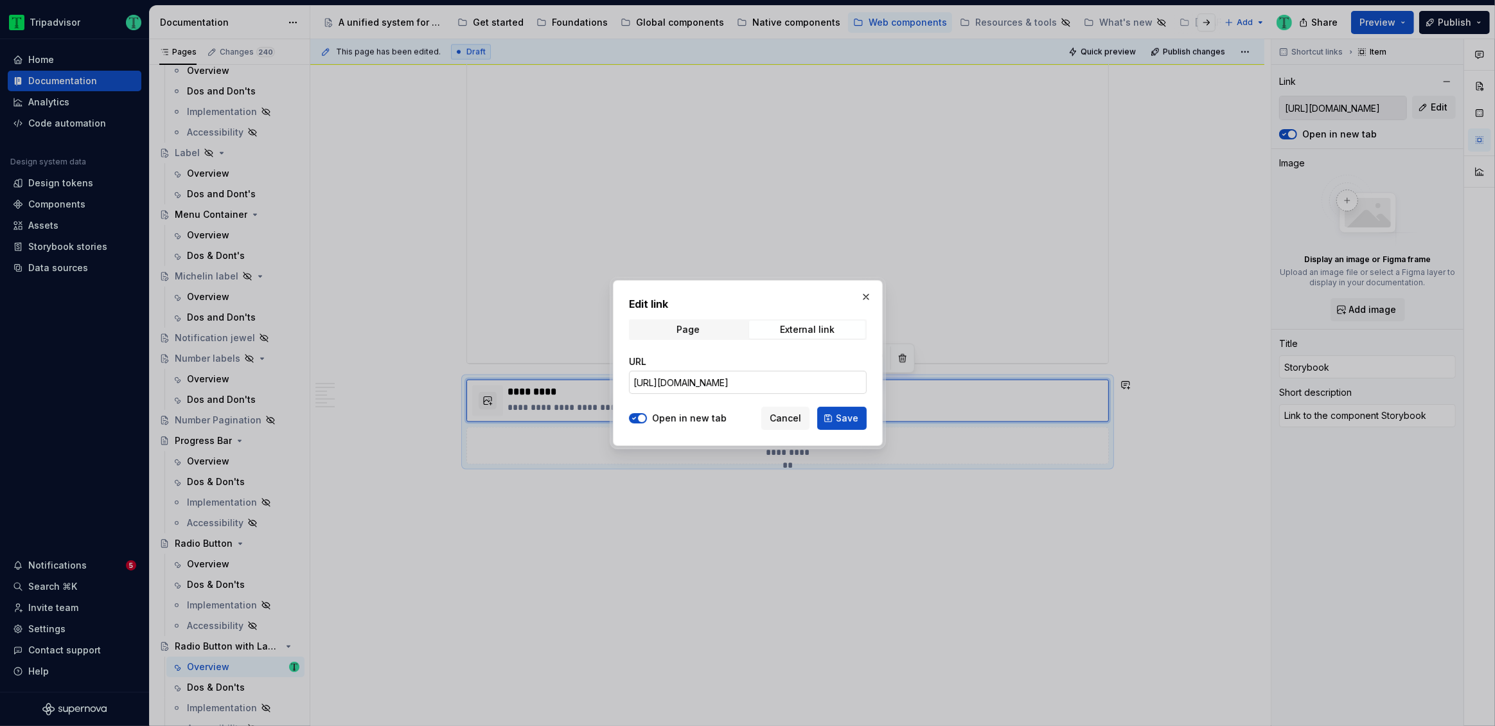
click at [843, 375] on input "[URL][DOMAIN_NAME]" at bounding box center [748, 382] width 238 height 23
click at [784, 415] on span "Cancel" at bounding box center [785, 418] width 31 height 13
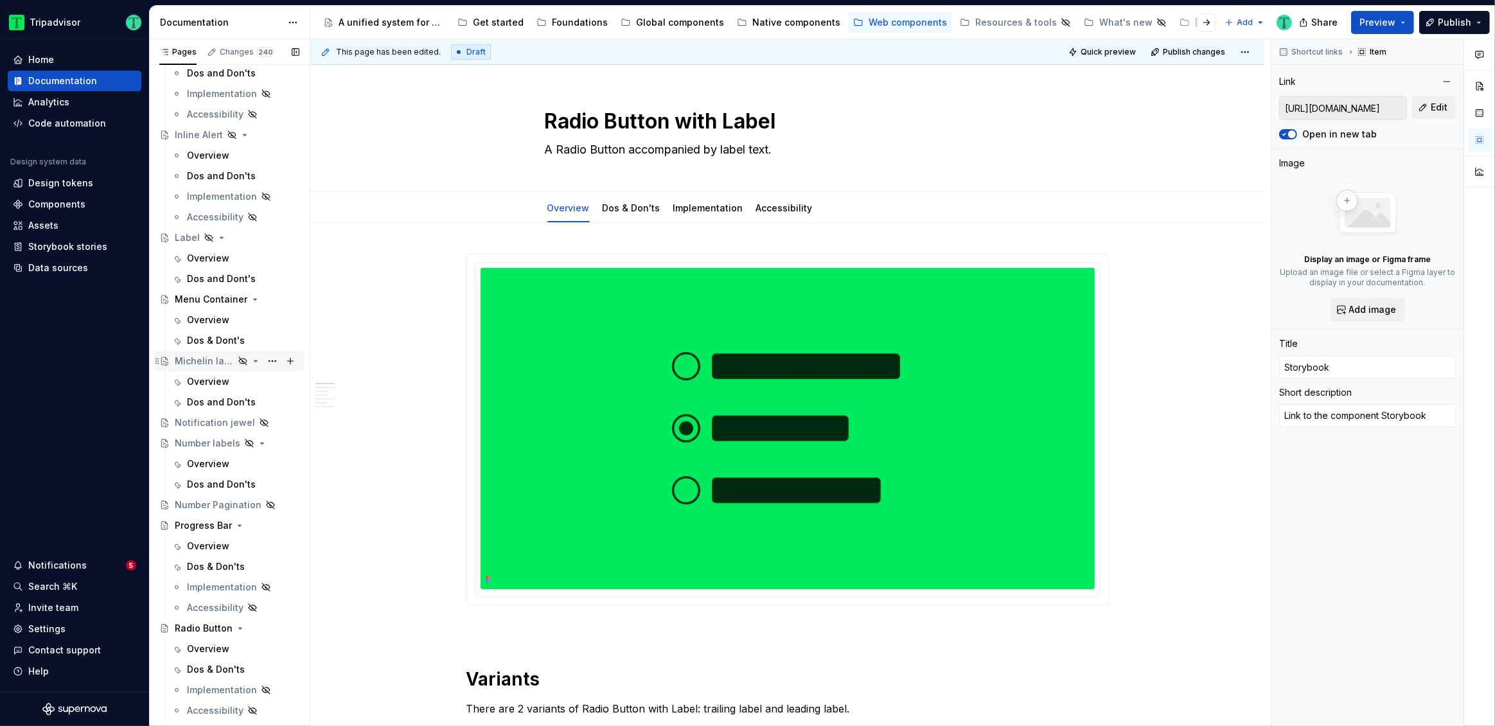
scroll to position [1472, 0]
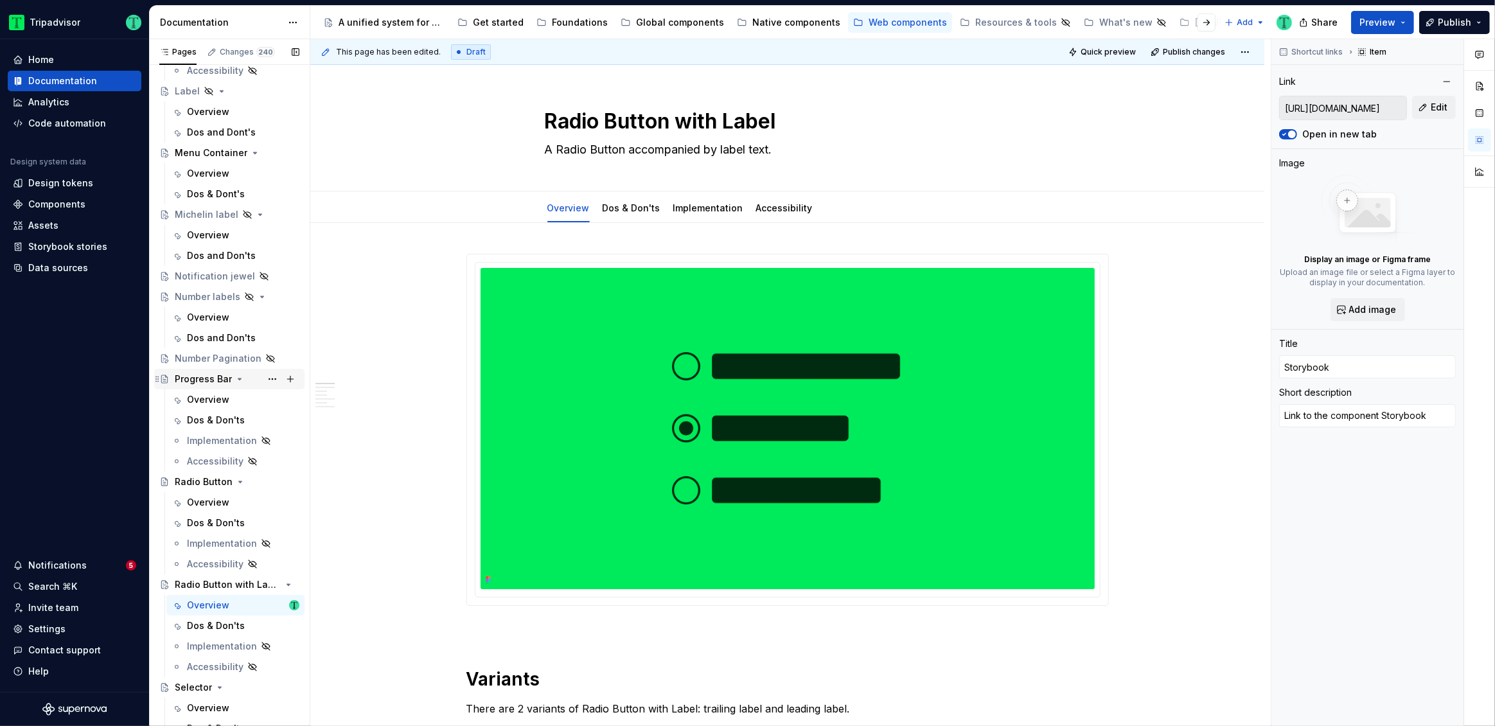
click at [193, 383] on div "Progress Bar" at bounding box center [203, 379] width 57 height 13
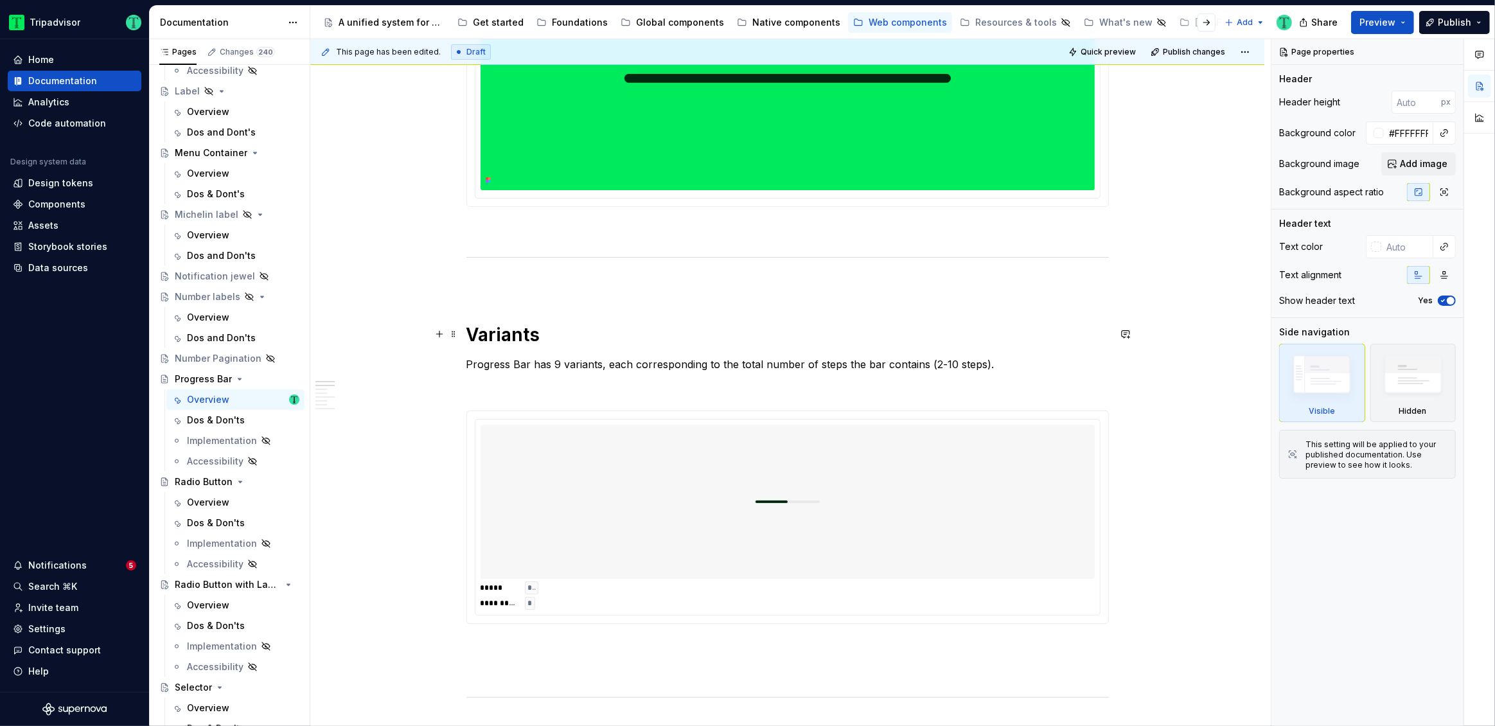
scroll to position [499, 0]
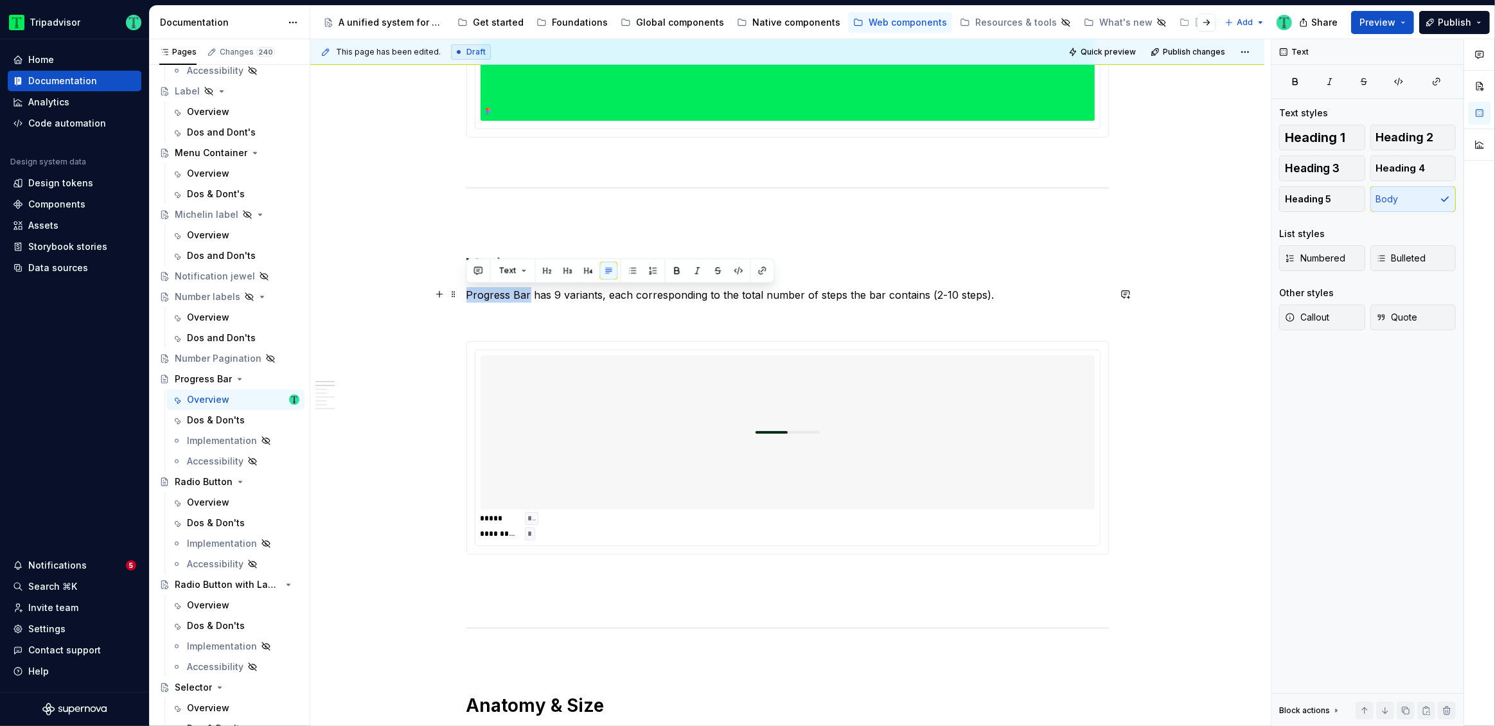
drag, startPoint x: 466, startPoint y: 292, endPoint x: 528, endPoint y: 293, distance: 62.3
click at [528, 293] on p "Progress Bar has 9 variants, each corresponding to the total number of steps th…" at bounding box center [787, 294] width 643 height 15
copy p "Progress Bar"
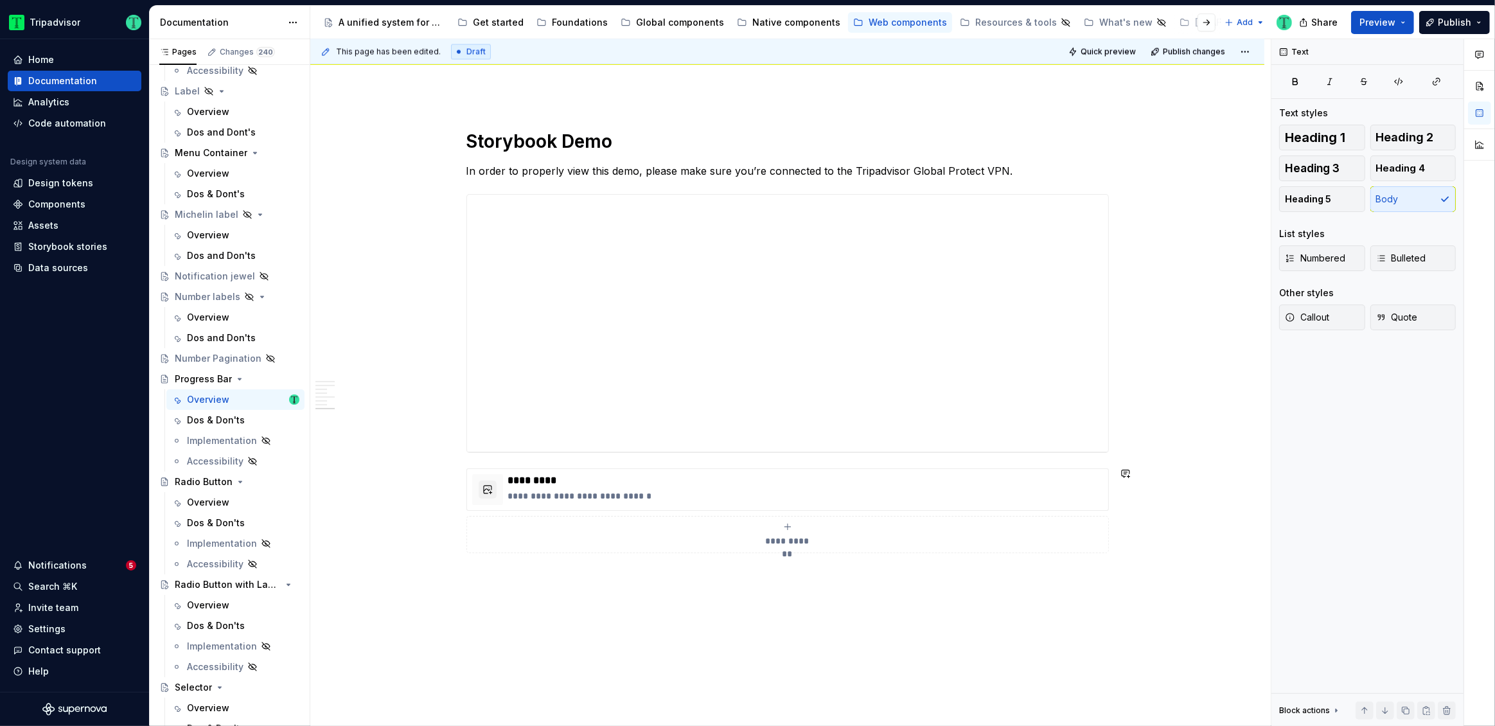
scroll to position [2544, 0]
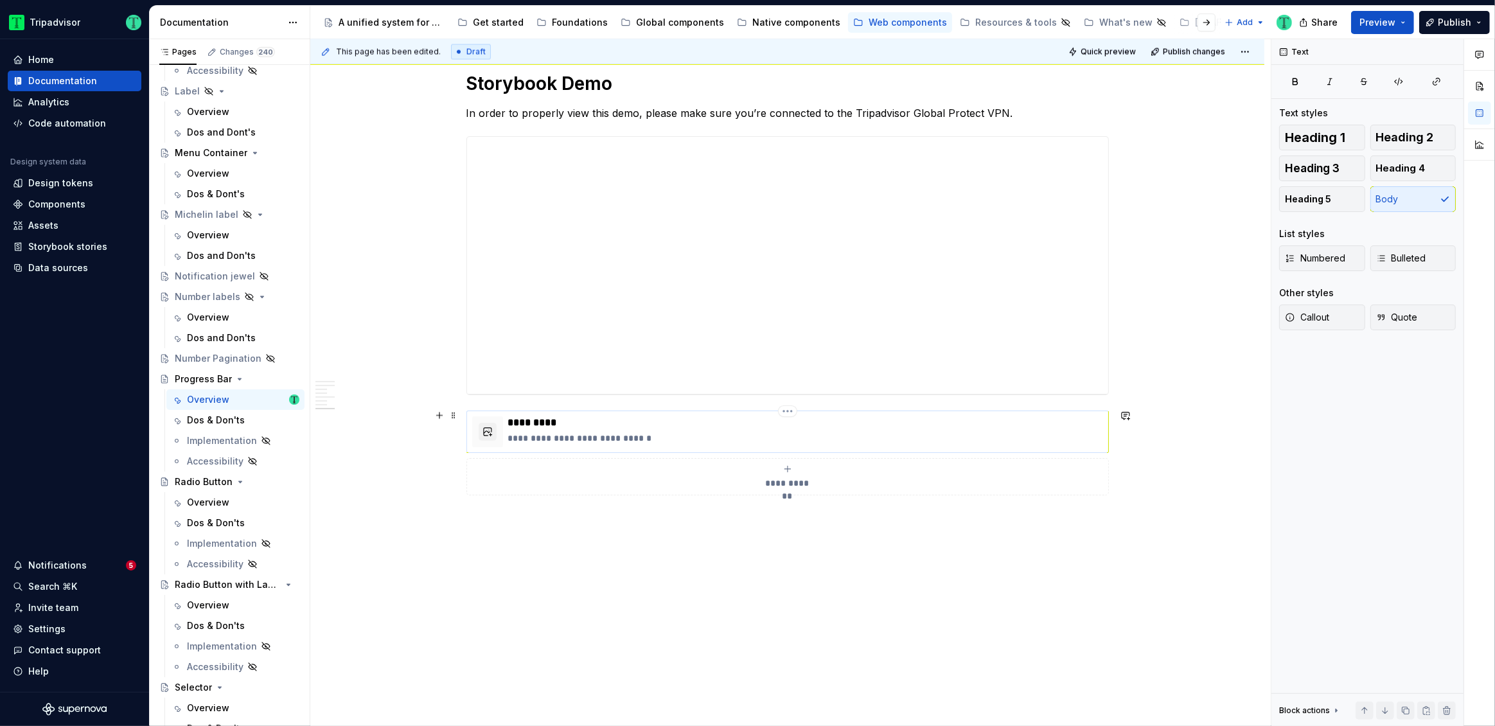
click at [830, 438] on p "**********" at bounding box center [805, 438] width 595 height 13
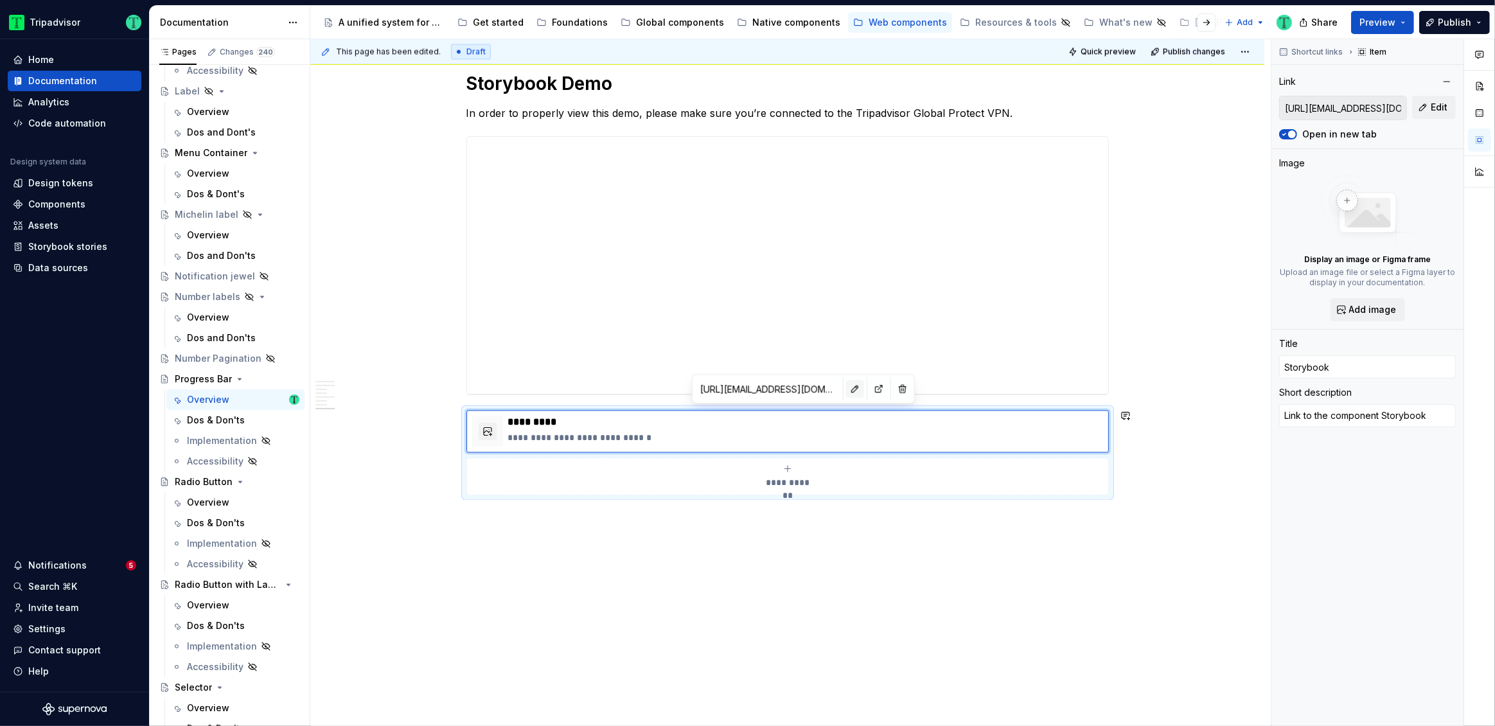
click at [846, 386] on button "button" at bounding box center [855, 389] width 18 height 18
type textarea "*"
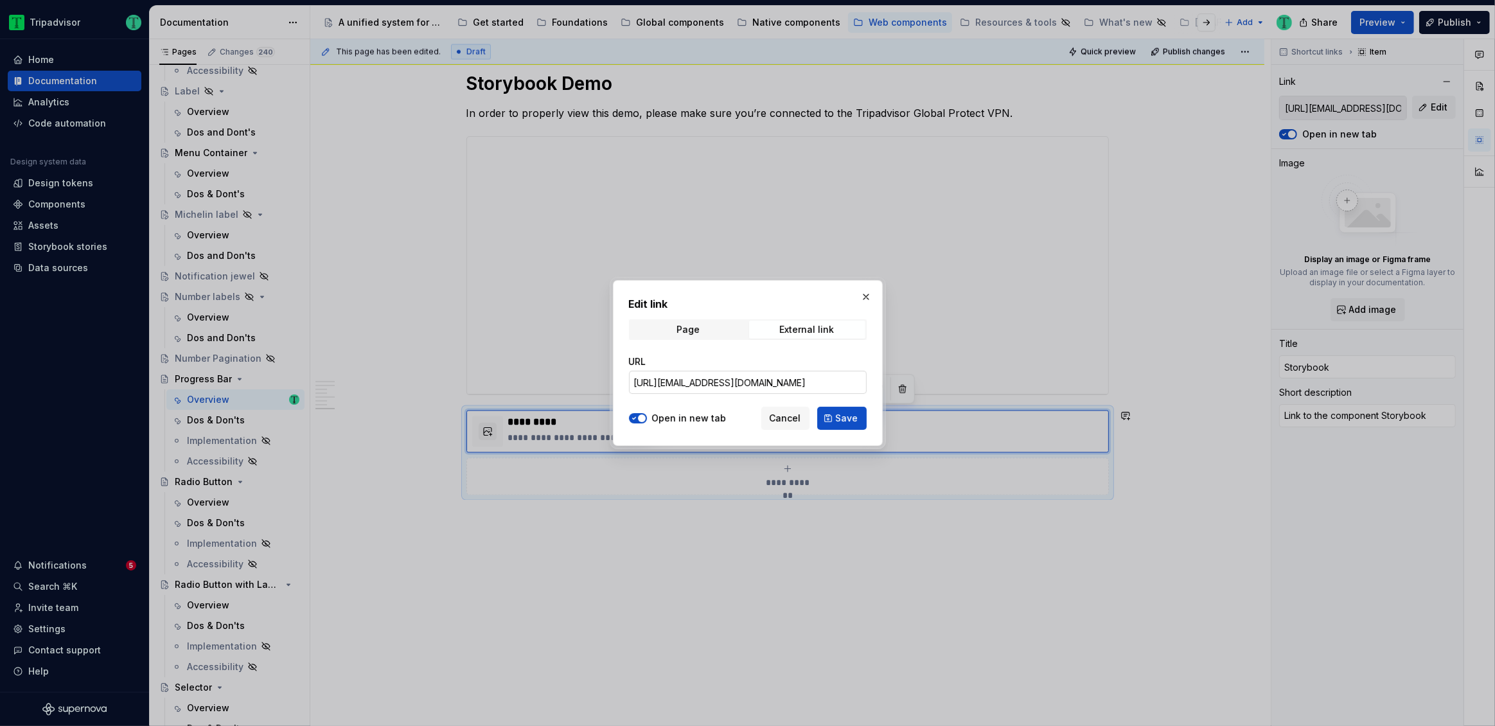
click at [848, 380] on input "[URL][EMAIL_ADDRESS][DOMAIN_NAME]" at bounding box center [748, 382] width 238 height 23
click at [790, 427] on button "Cancel" at bounding box center [785, 418] width 48 height 23
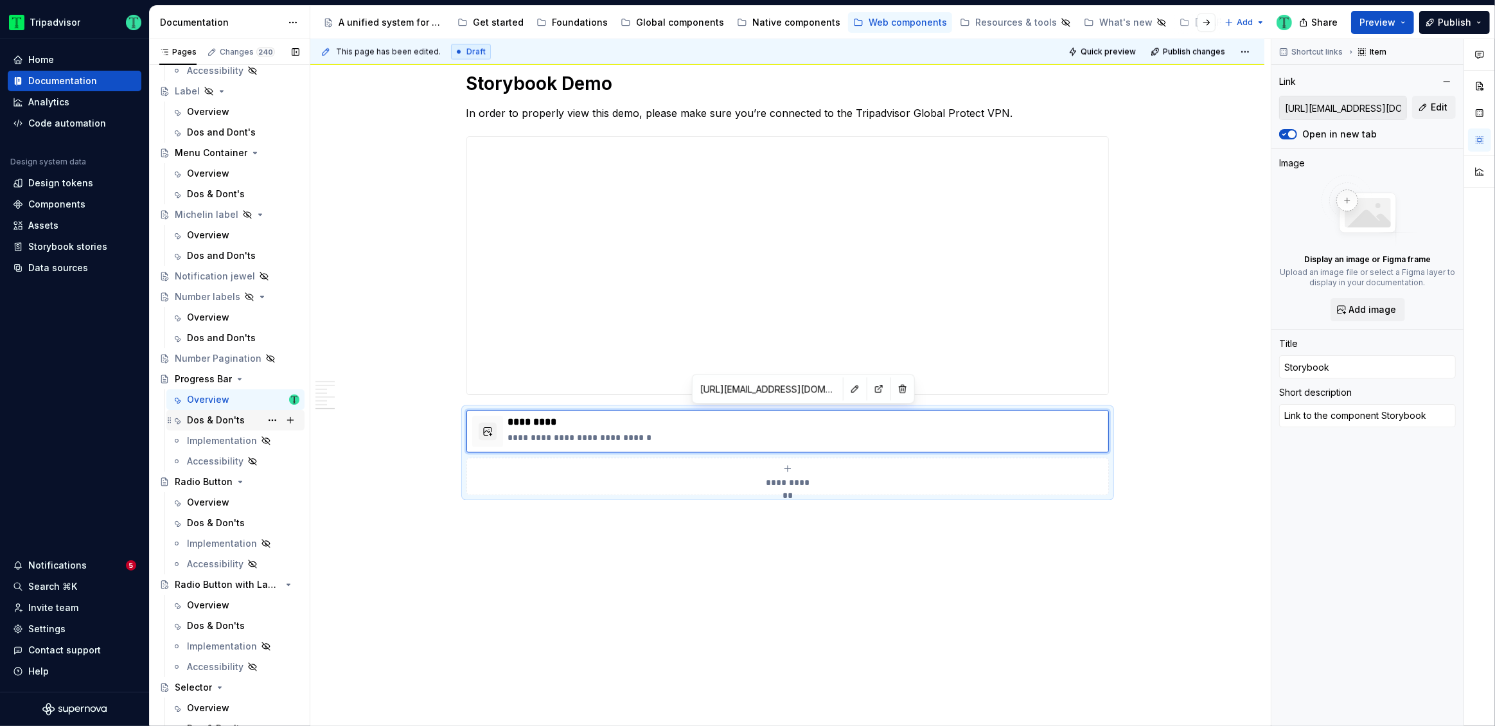
click at [211, 425] on div "Dos & Don'ts" at bounding box center [216, 420] width 58 height 13
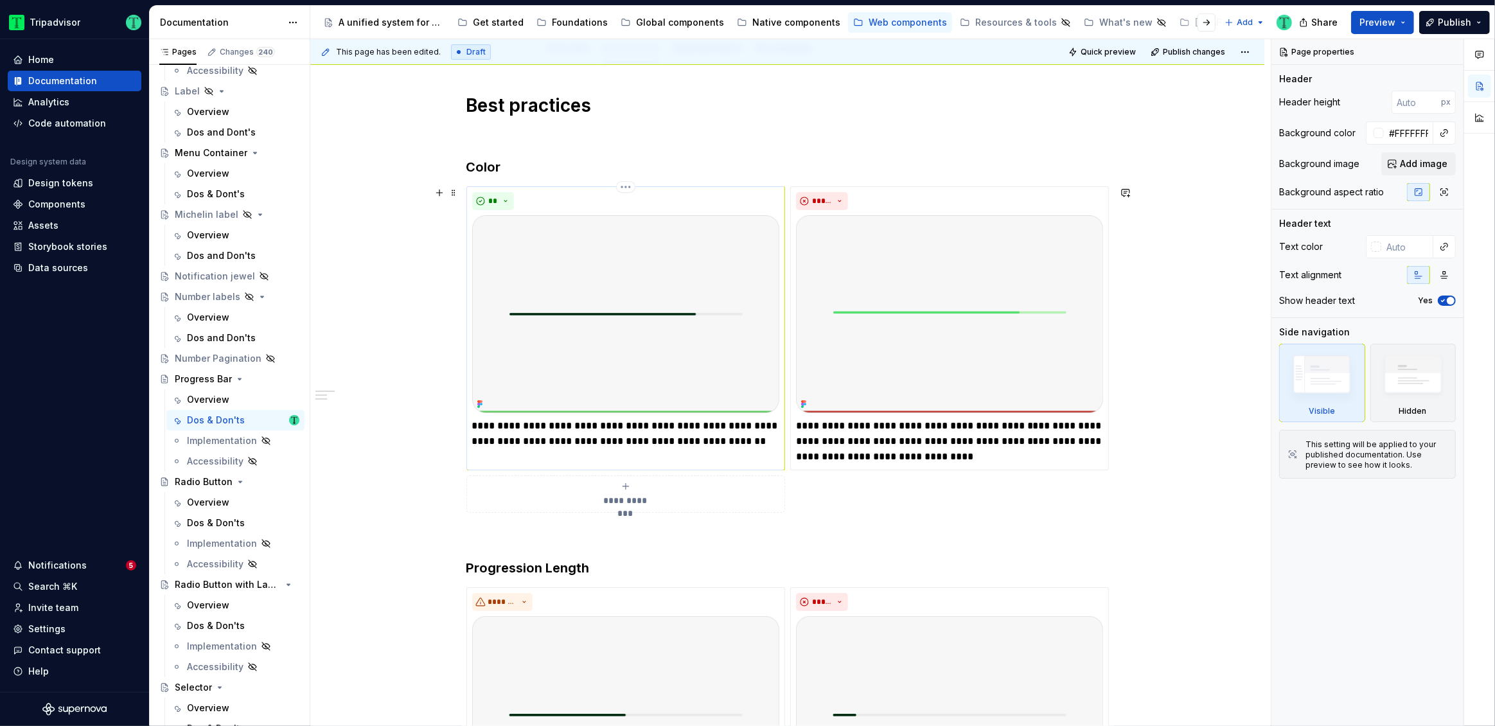
scroll to position [192, 0]
click at [709, 425] on p "**********" at bounding box center [625, 432] width 307 height 31
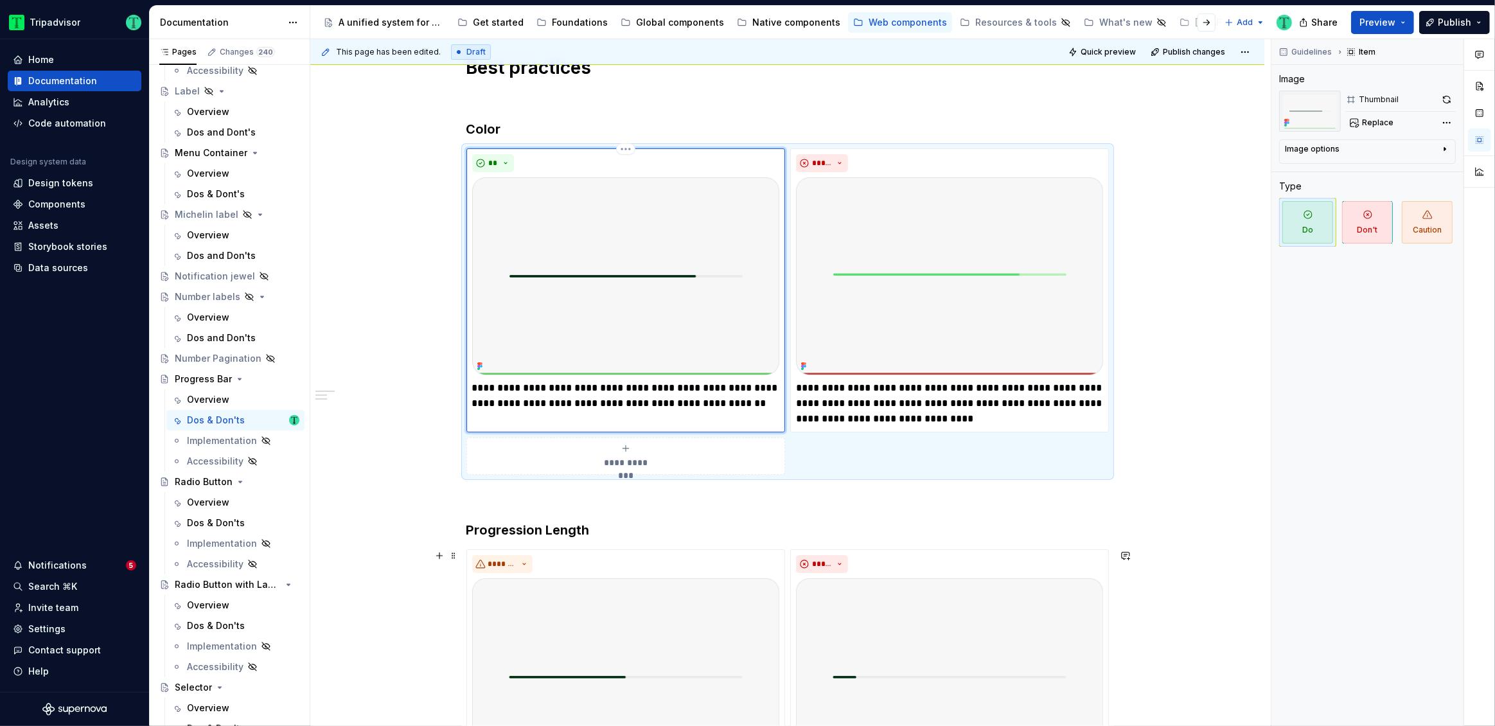
scroll to position [236, 0]
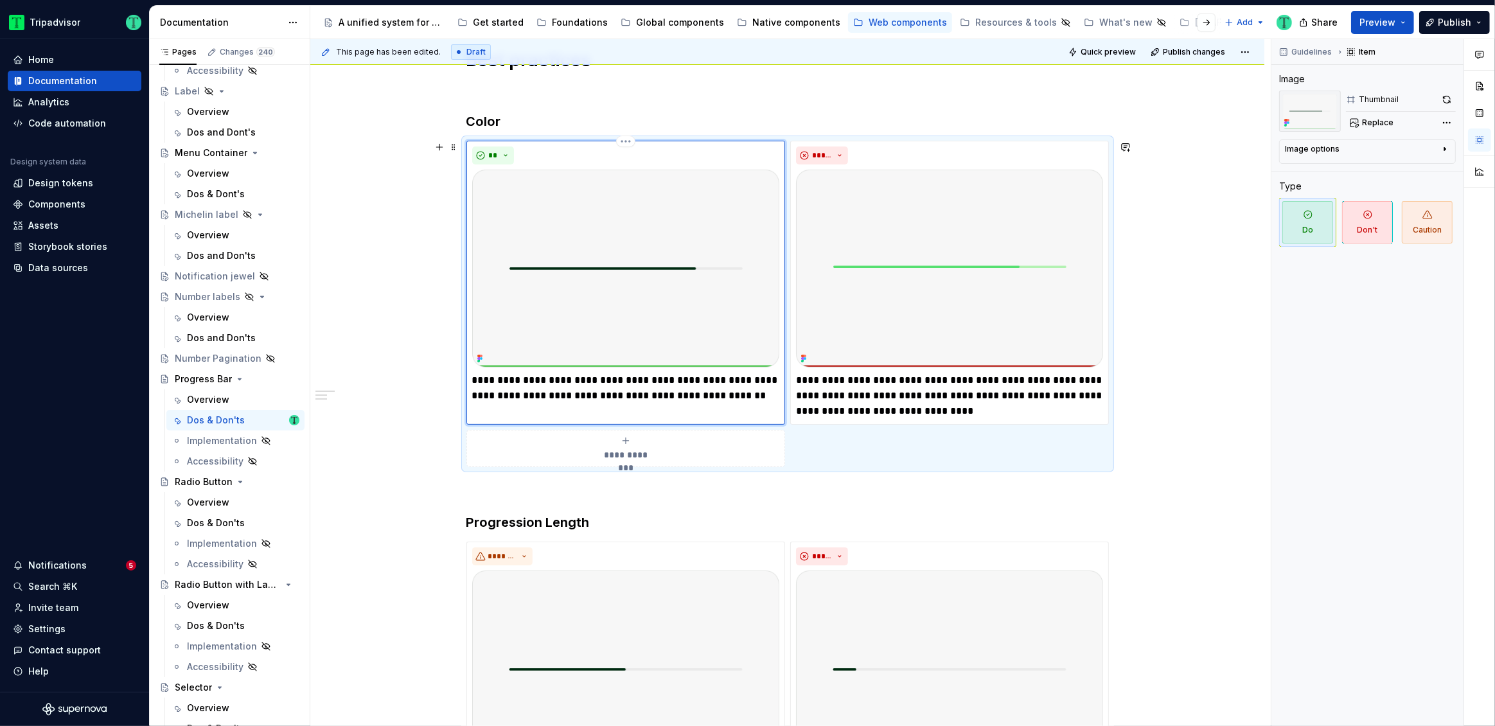
click at [708, 381] on p "**********" at bounding box center [625, 388] width 307 height 31
drag, startPoint x: 706, startPoint y: 381, endPoint x: 766, endPoint y: 383, distance: 59.8
click at [766, 383] on p "**********" at bounding box center [625, 388] width 307 height 31
drag, startPoint x: 796, startPoint y: 393, endPoint x: 858, endPoint y: 395, distance: 62.4
click at [858, 395] on p "**********" at bounding box center [949, 396] width 307 height 46
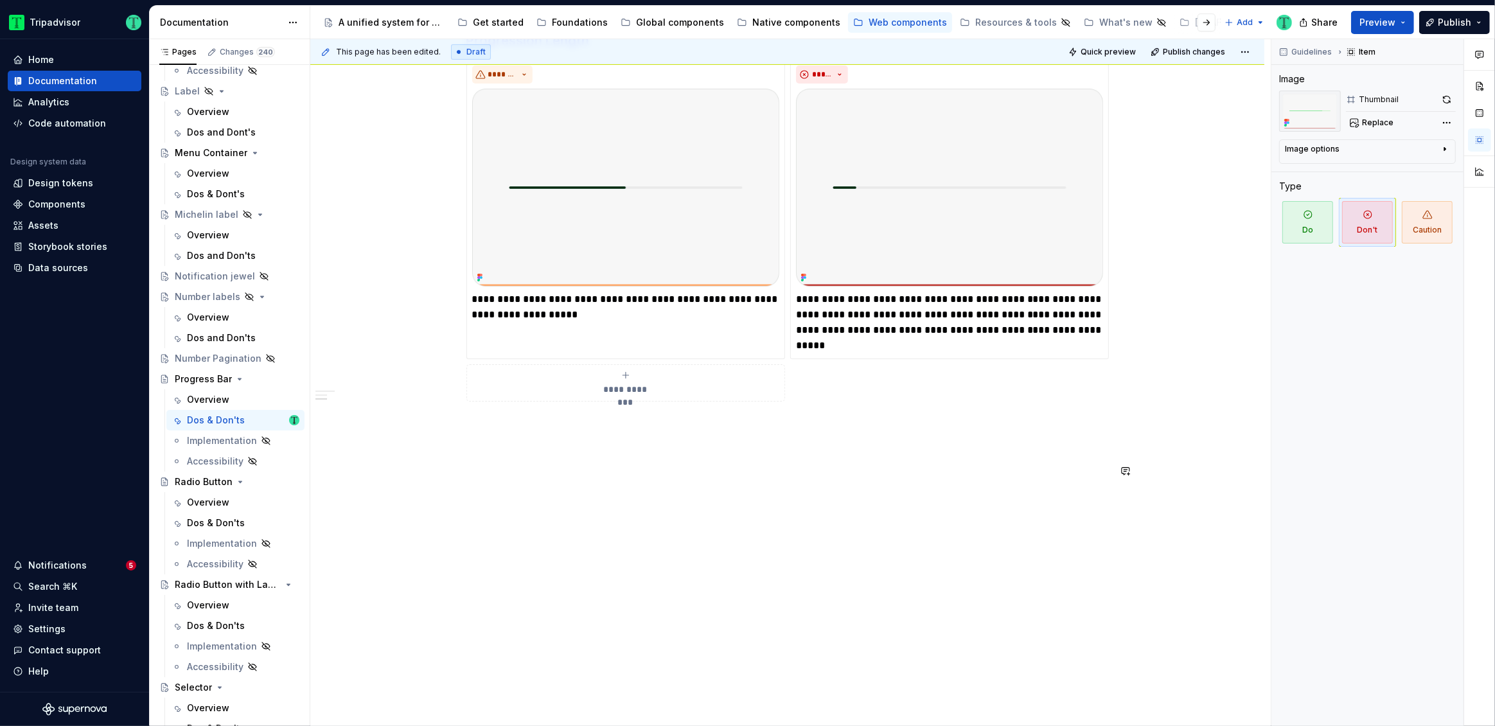
scroll to position [726, 0]
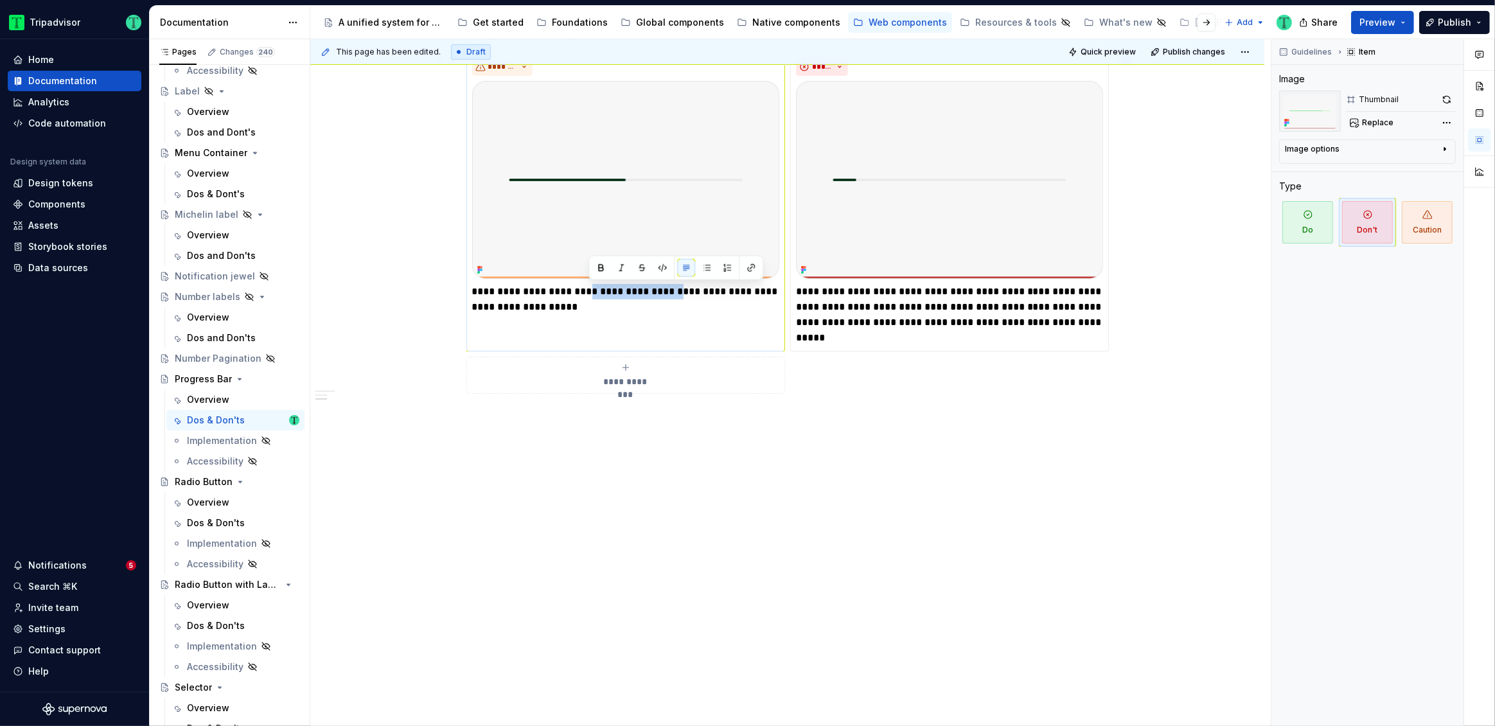
drag, startPoint x: 591, startPoint y: 292, endPoint x: 676, endPoint y: 295, distance: 85.5
click at [676, 295] on p "**********" at bounding box center [625, 299] width 307 height 31
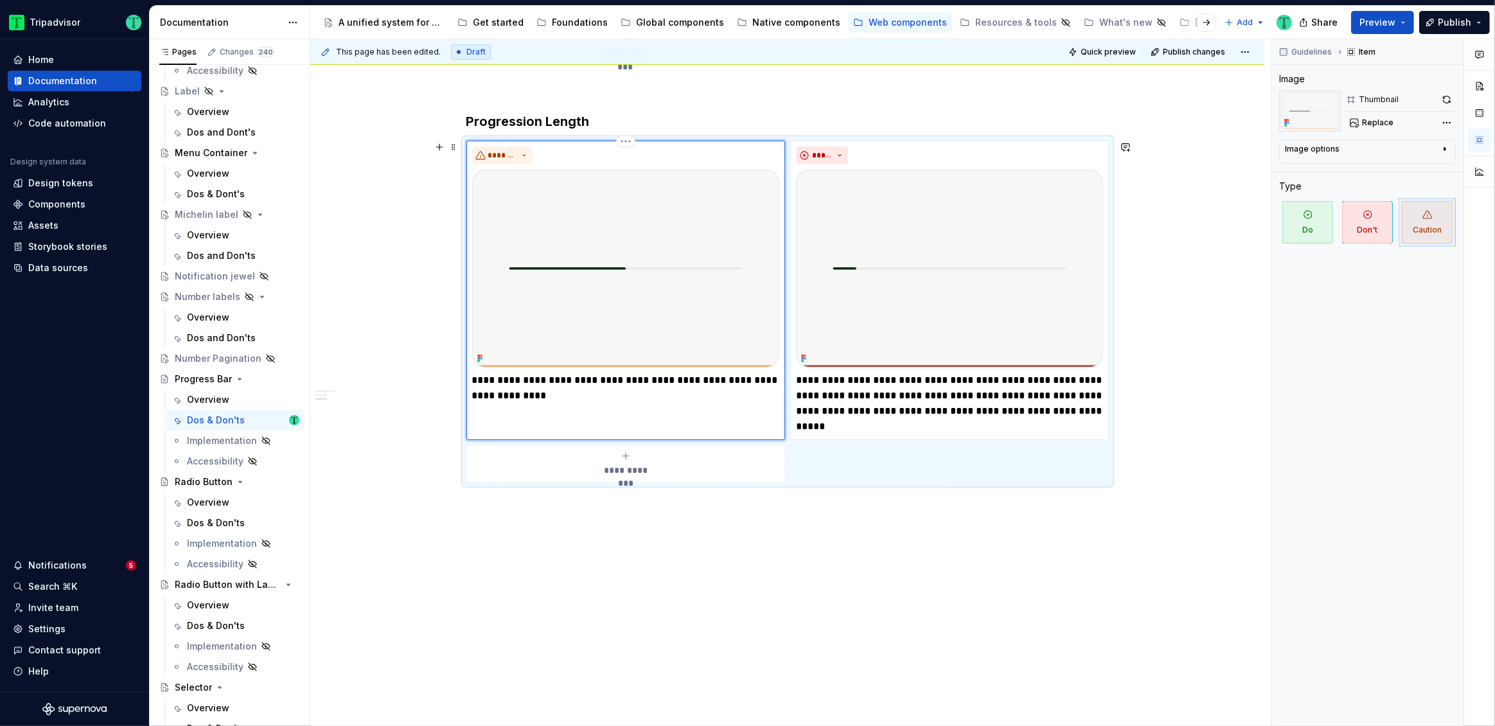
scroll to position [657, 0]
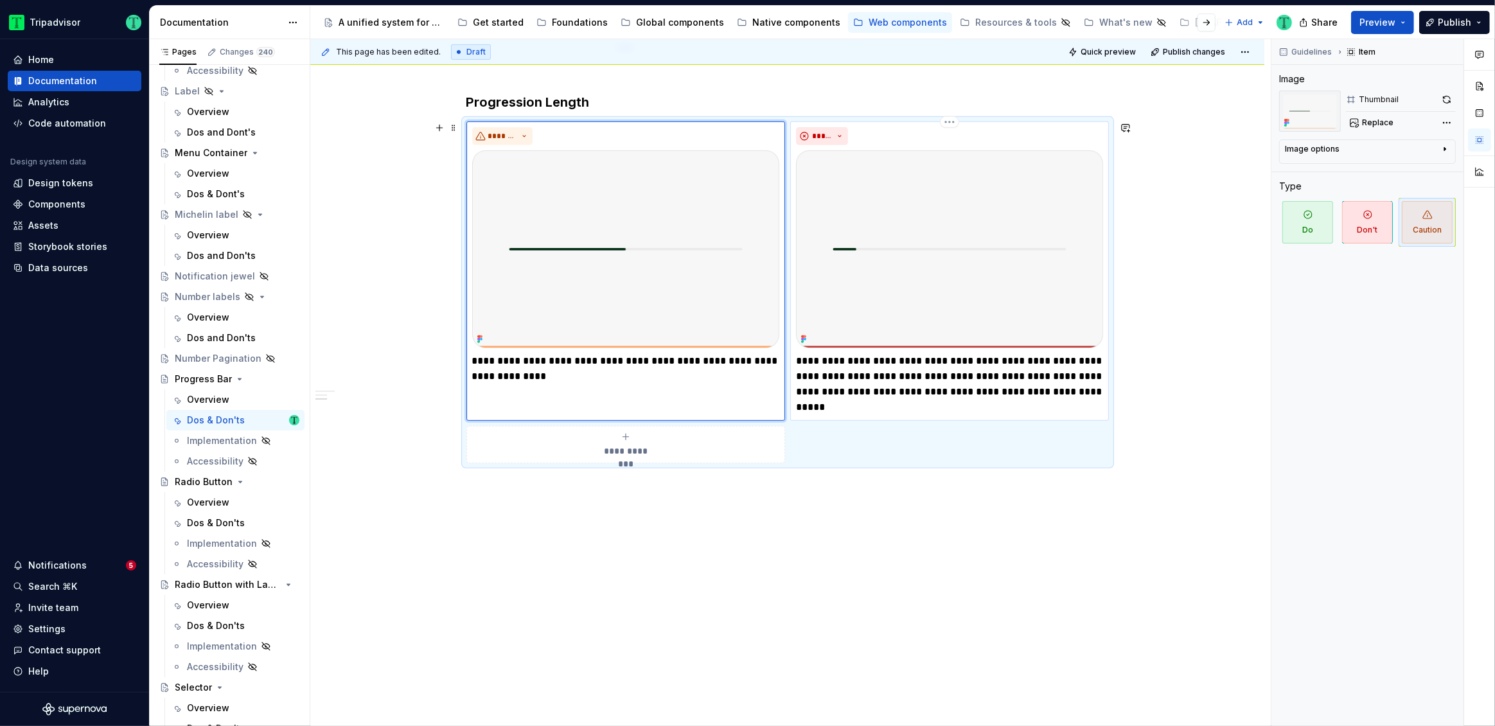
click at [868, 389] on p "**********" at bounding box center [949, 384] width 307 height 62
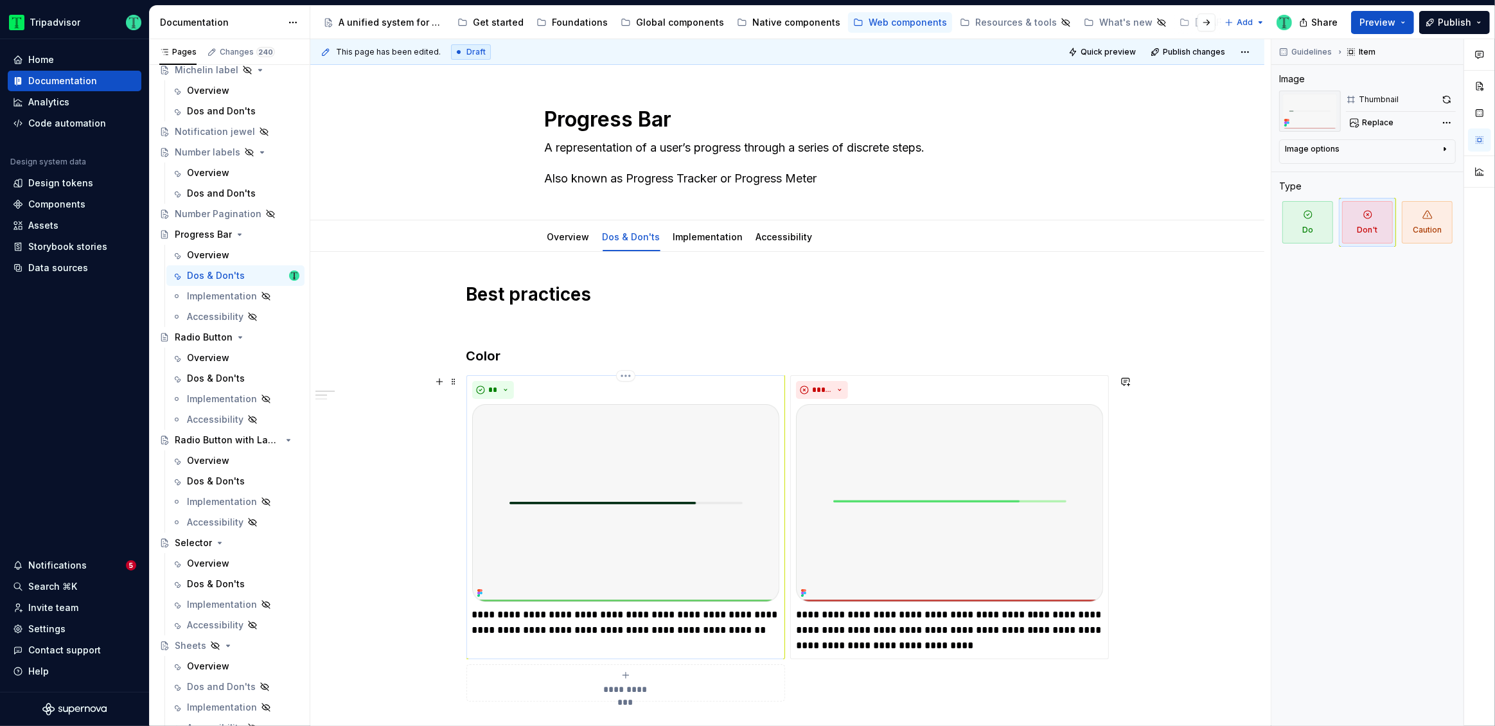
scroll to position [3, 0]
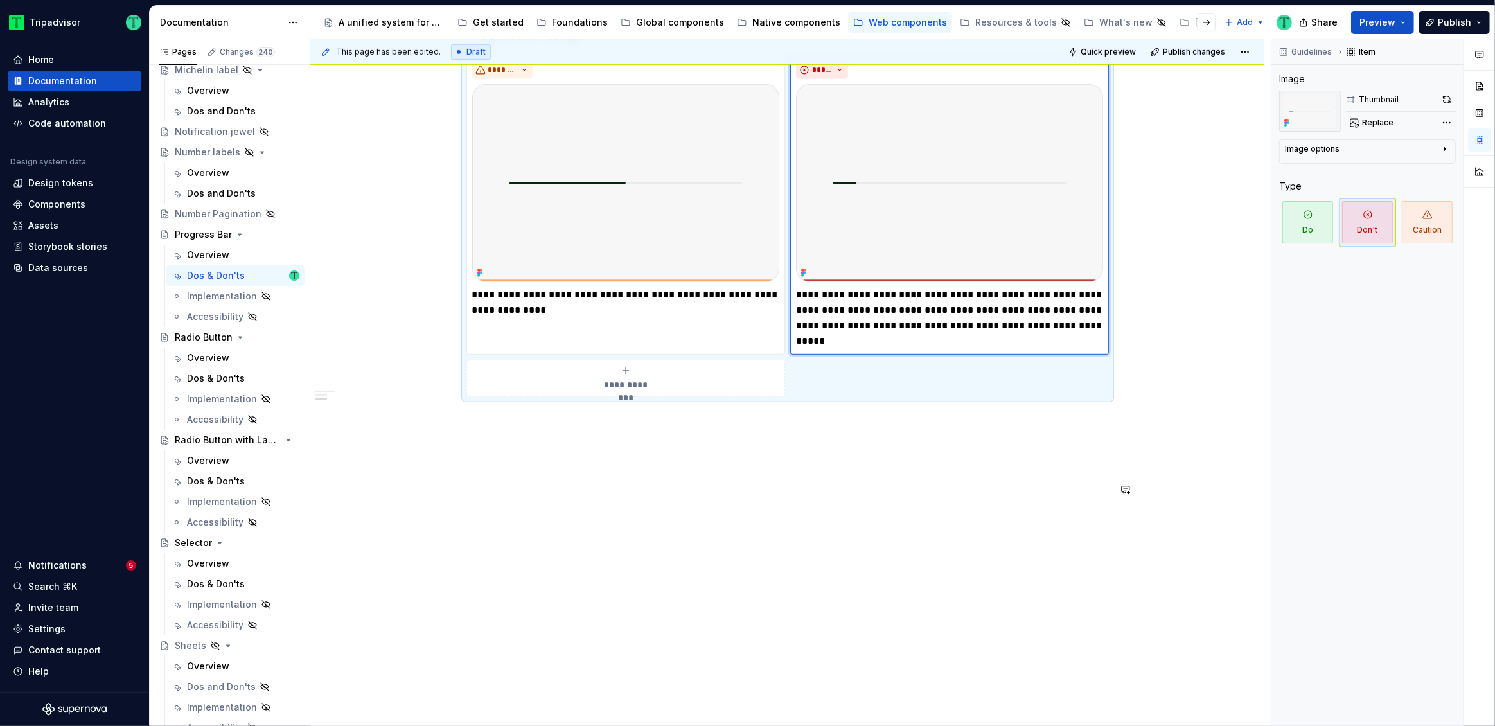
click at [595, 544] on div "**********" at bounding box center [787, 131] width 954 height 1200
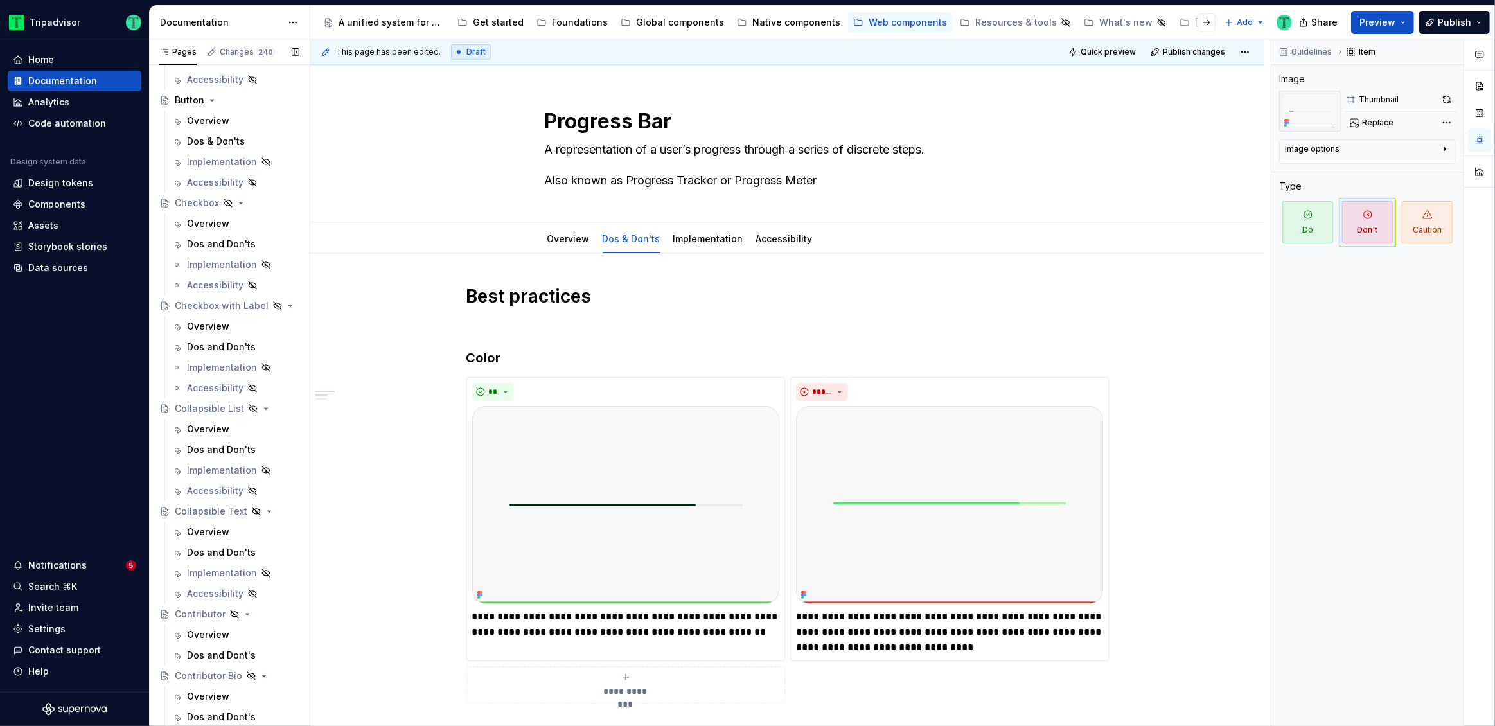
scroll to position [0, 0]
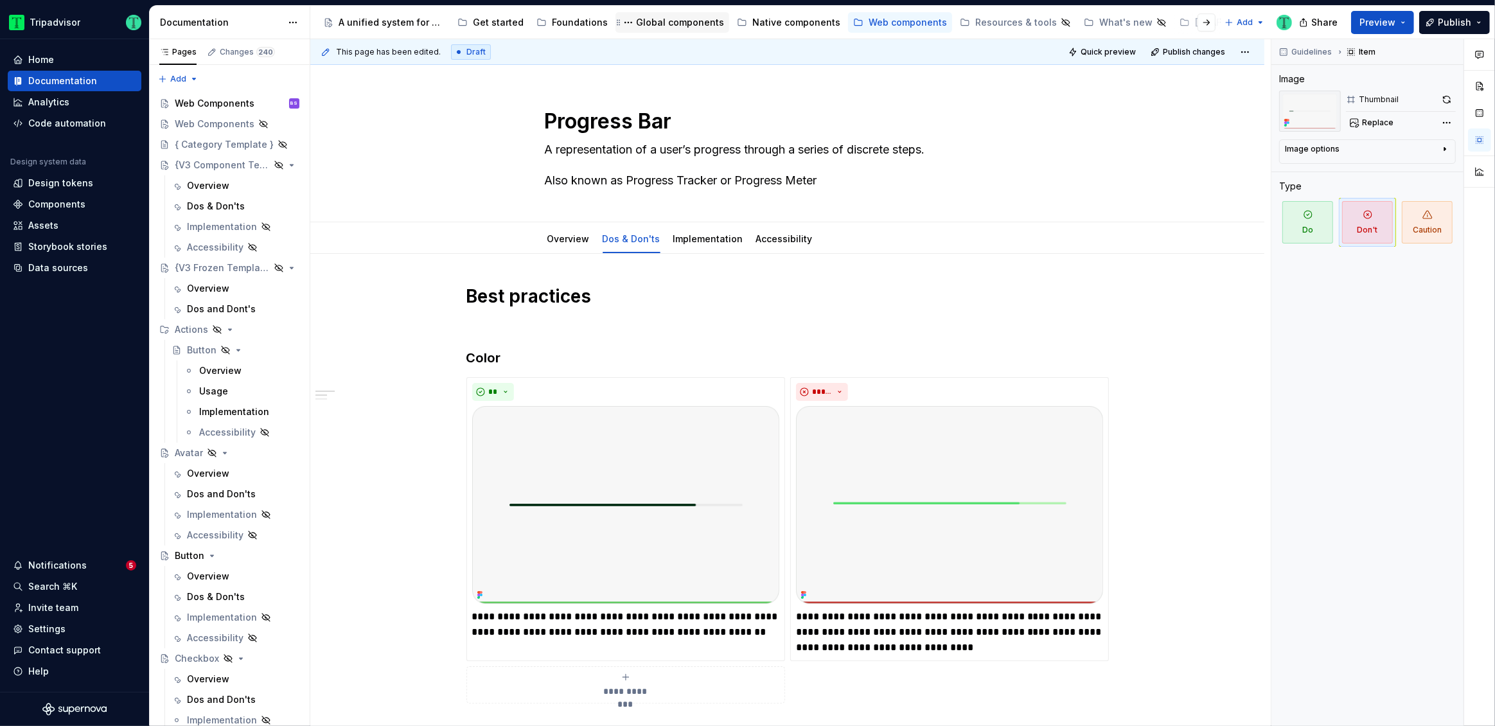
click at [684, 23] on div "Global components" at bounding box center [680, 22] width 88 height 13
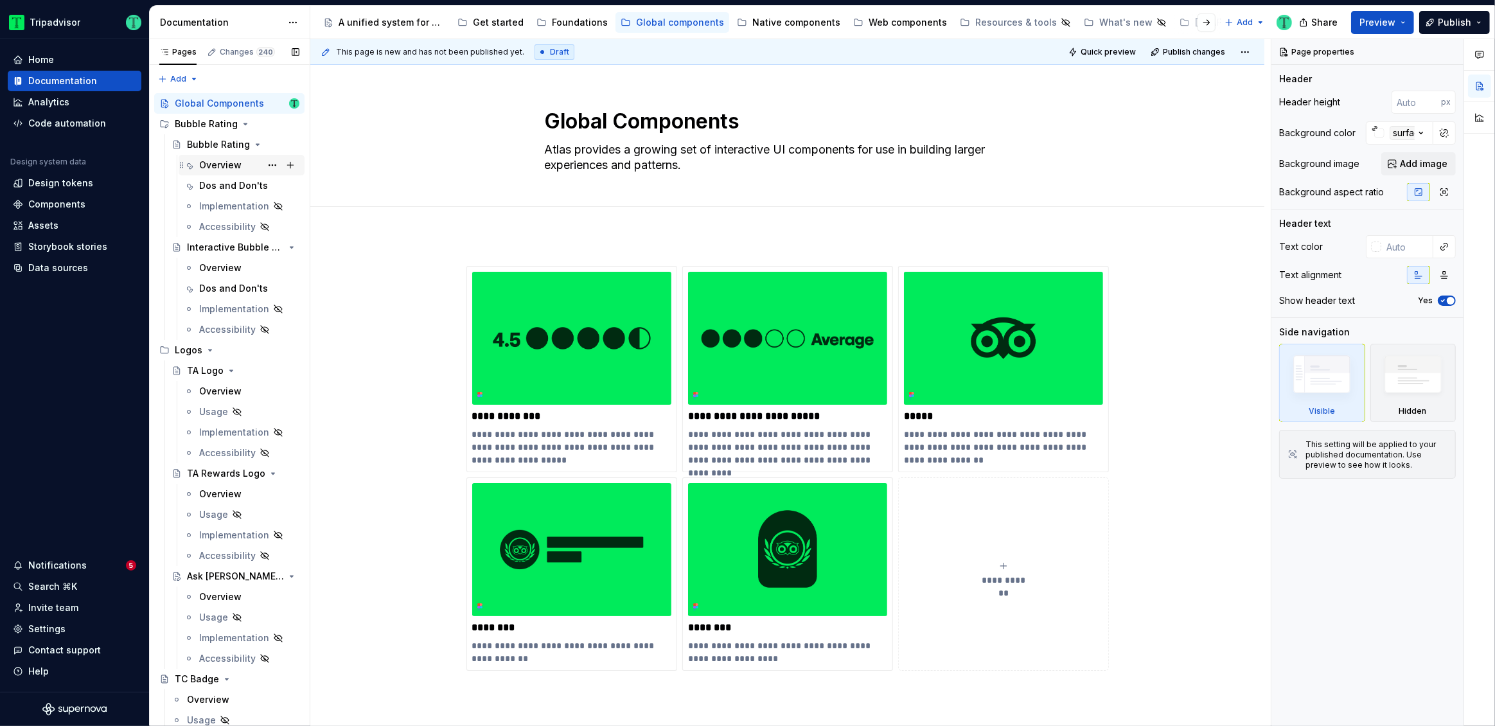
click at [213, 167] on div "Overview" at bounding box center [220, 165] width 42 height 13
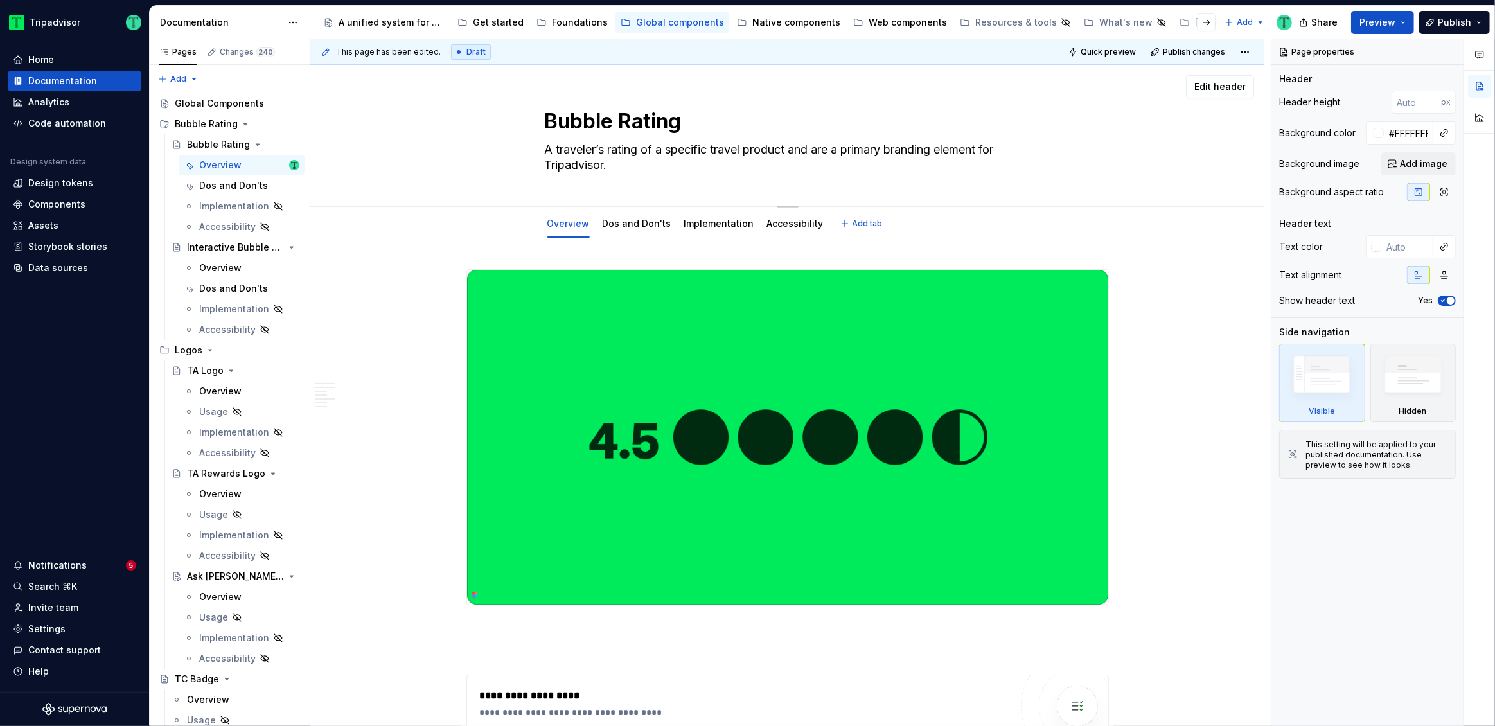
click at [623, 173] on textarea "A traveler’s rating of a specific travel product and are a primary branding ele…" at bounding box center [785, 157] width 486 height 36
type textarea "*"
type textarea "A traveler’s rating of a specific travel product and are a primary branding ele…"
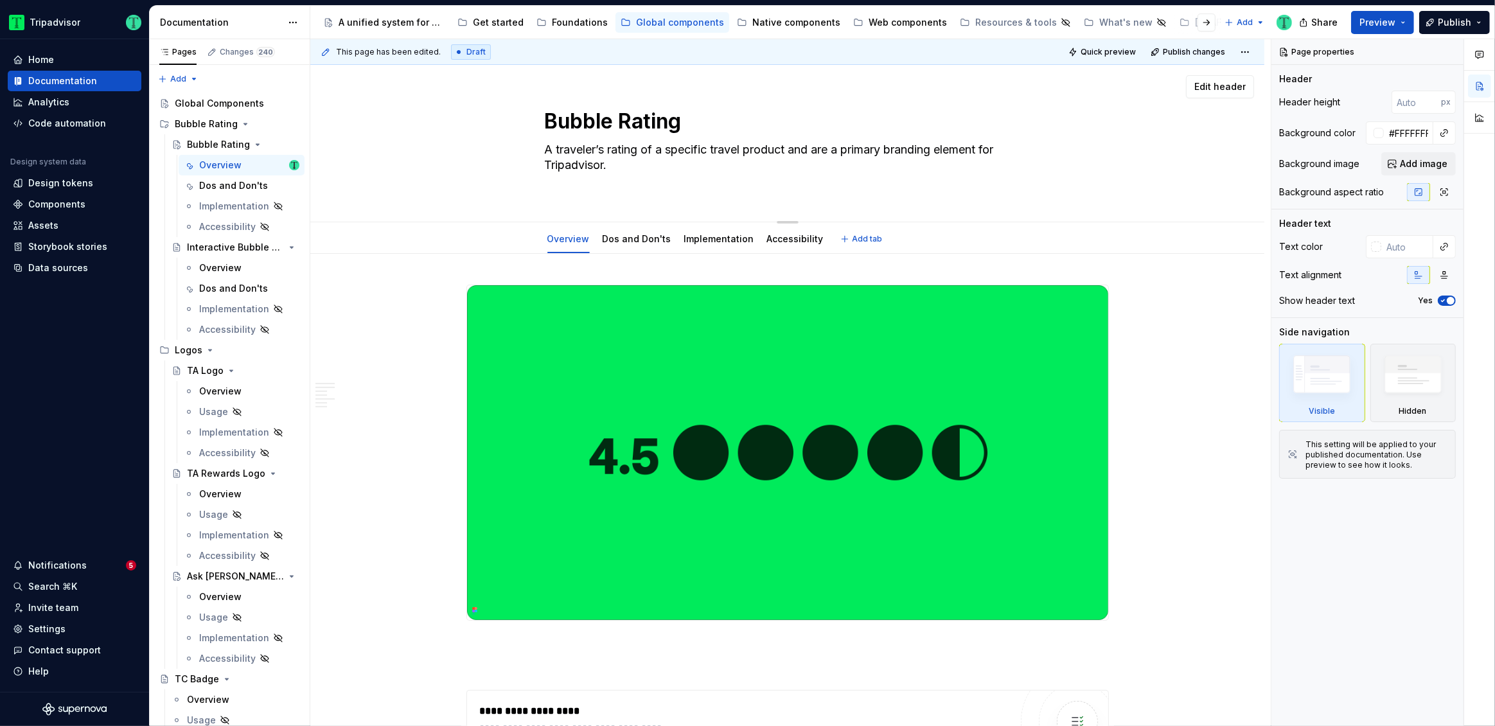
type textarea "*"
type textarea "A traveler’s rating of a specific travel product and are a primary branding ele…"
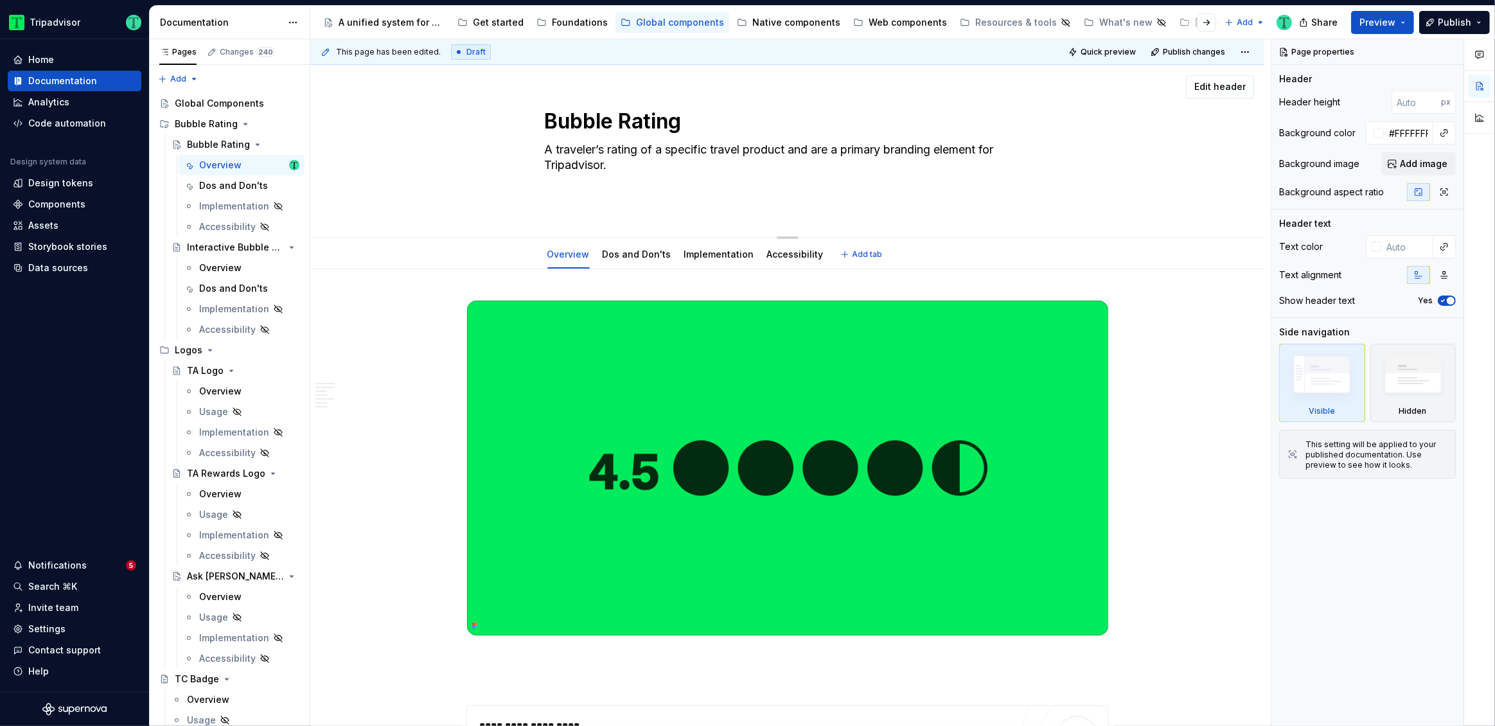
type textarea "*"
type textarea "A traveler’s rating of a specific travel product and are a primary branding ele…"
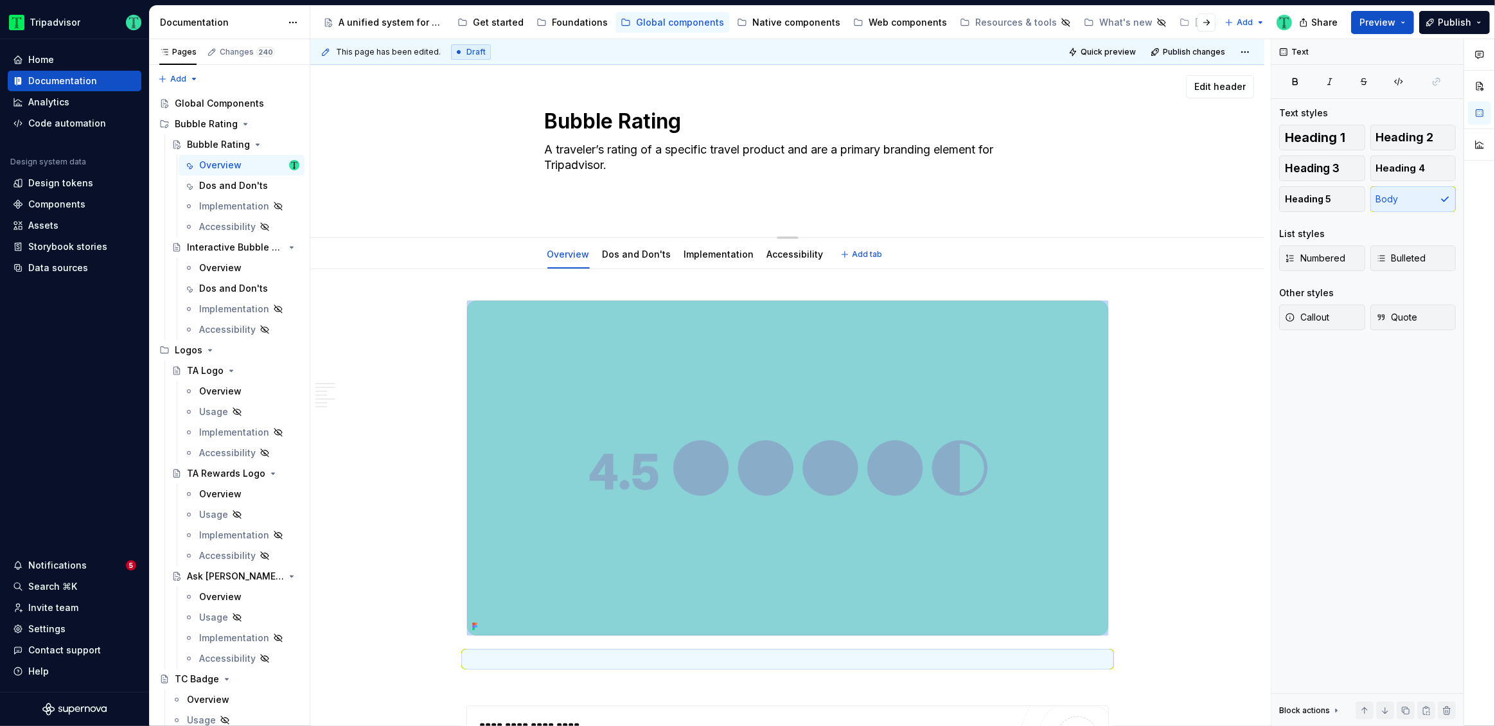
click at [606, 200] on textarea "A traveler’s rating of a specific travel product and are a primary branding ele…" at bounding box center [785, 172] width 486 height 67
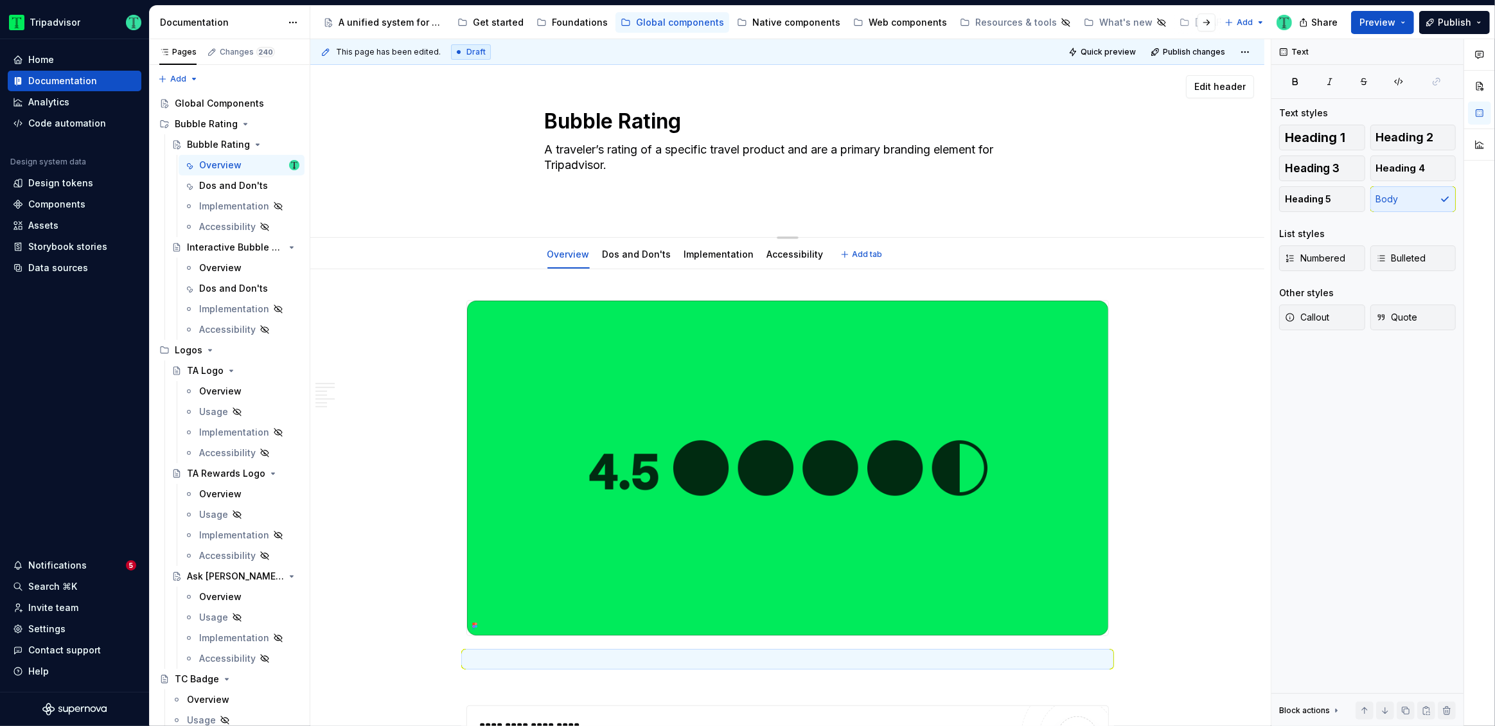
click at [606, 195] on textarea "A traveler’s rating of a specific travel product and are a primary branding ele…" at bounding box center [785, 172] width 486 height 67
type textarea "*"
type textarea "A traveler’s rating of a specific travel product and are a primary branding ele…"
type textarea "*"
type textarea "A traveler’s rating of a specific travel product and are a primary branding ele…"
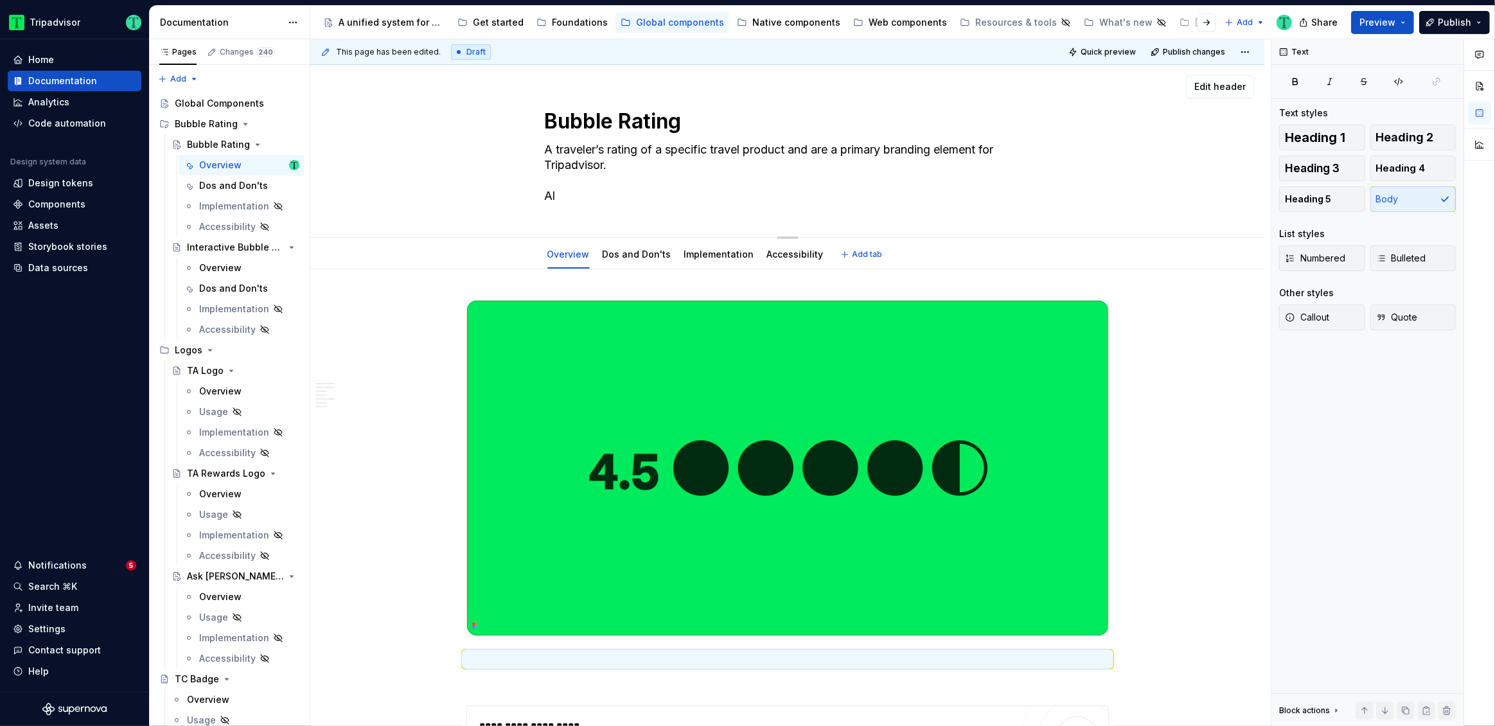
type textarea "*"
type textarea "A traveler’s rating of a specific travel product and are a primary branding ele…"
type textarea "*"
type textarea "A traveler’s rating of a specific travel product and are a primary branding ele…"
type textarea "*"
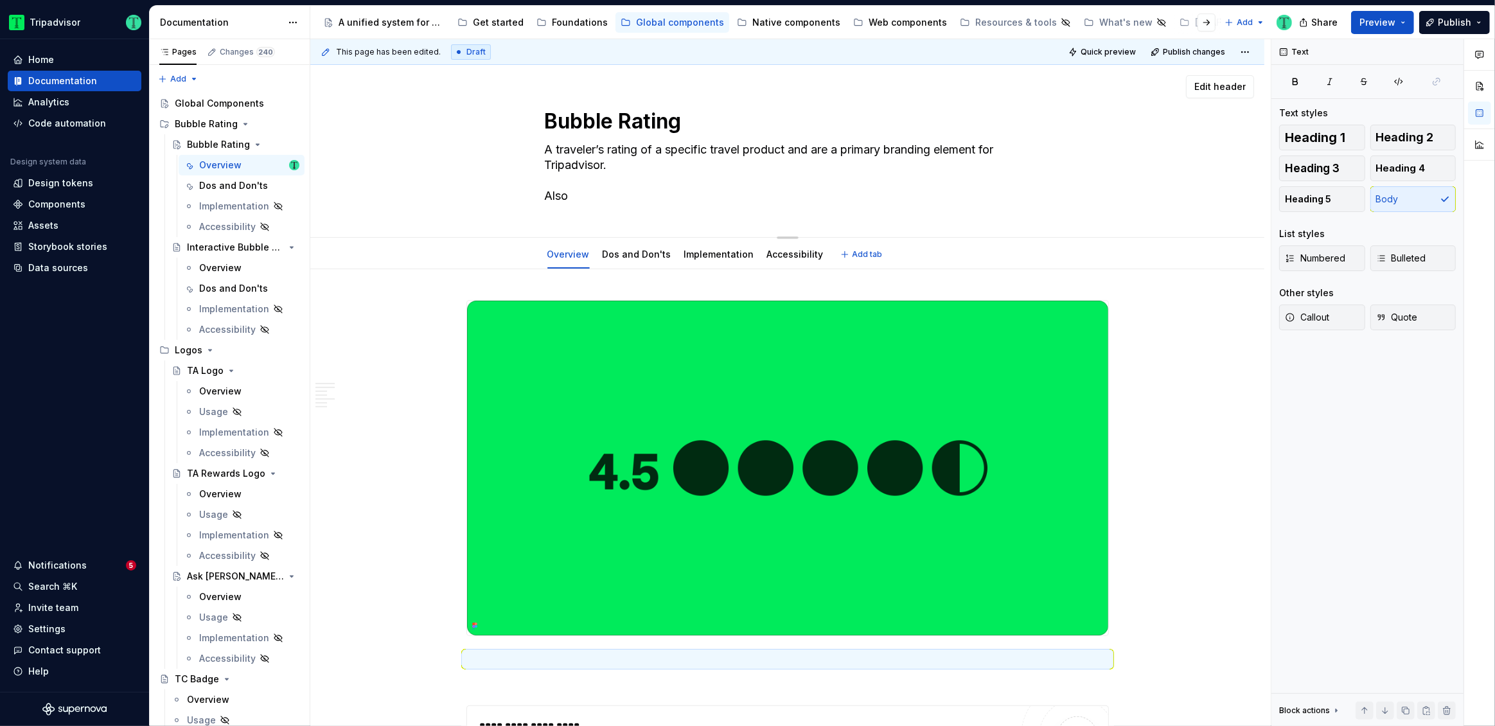
type textarea "A traveler’s rating of a specific travel product and are a primary branding ele…"
type textarea "*"
type textarea "A traveler’s rating of a specific travel product and are a primary branding ele…"
type textarea "*"
type textarea "A traveler’s rating of a specific travel product and are a primary branding ele…"
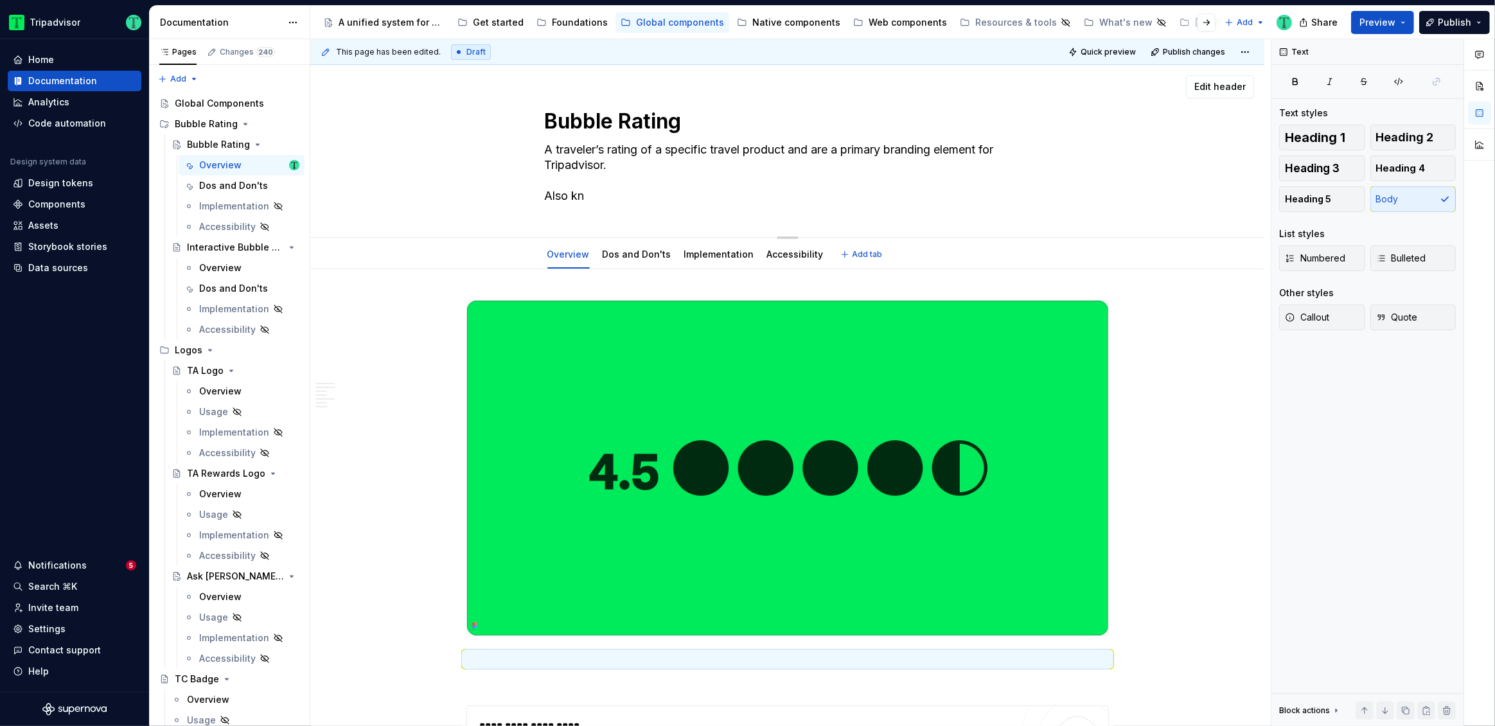
type textarea "*"
type textarea "A traveler’s rating of a specific travel product and are a primary branding ele…"
type textarea "*"
type textarea "A traveler’s rating of a specific travel product and are a primary branding ele…"
type textarea "*"
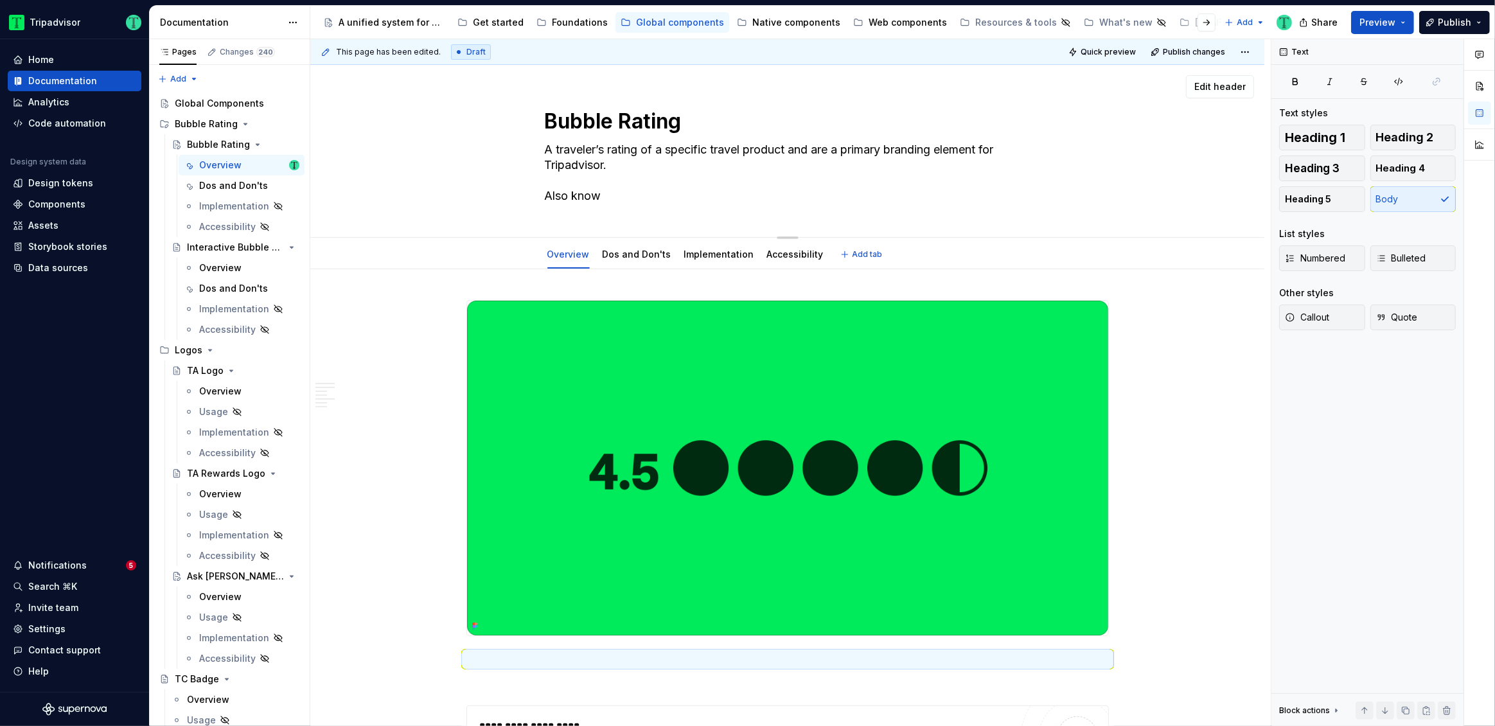
type textarea "A traveler’s rating of a specific travel product and are a primary branding ele…"
type textarea "*"
type textarea "A traveler’s rating of a specific travel product and are a primary branding ele…"
type textarea "*"
type textarea "A traveler’s rating of a specific travel product and are a primary branding ele…"
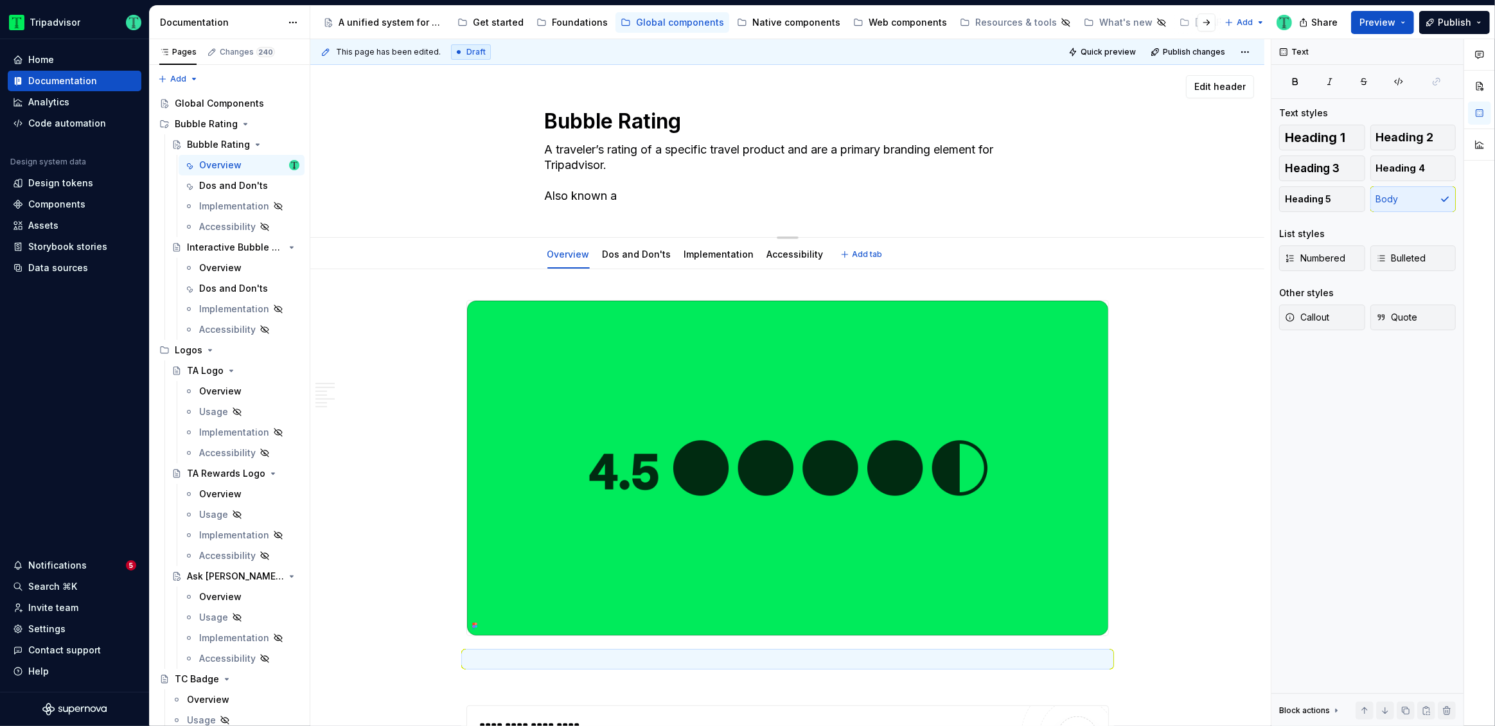
type textarea "*"
type textarea "A traveler’s rating of a specific travel product and are a primary branding ele…"
type textarea "*"
type textarea "A traveler’s rating of a specific travel product and are a primary branding ele…"
type textarea "*"
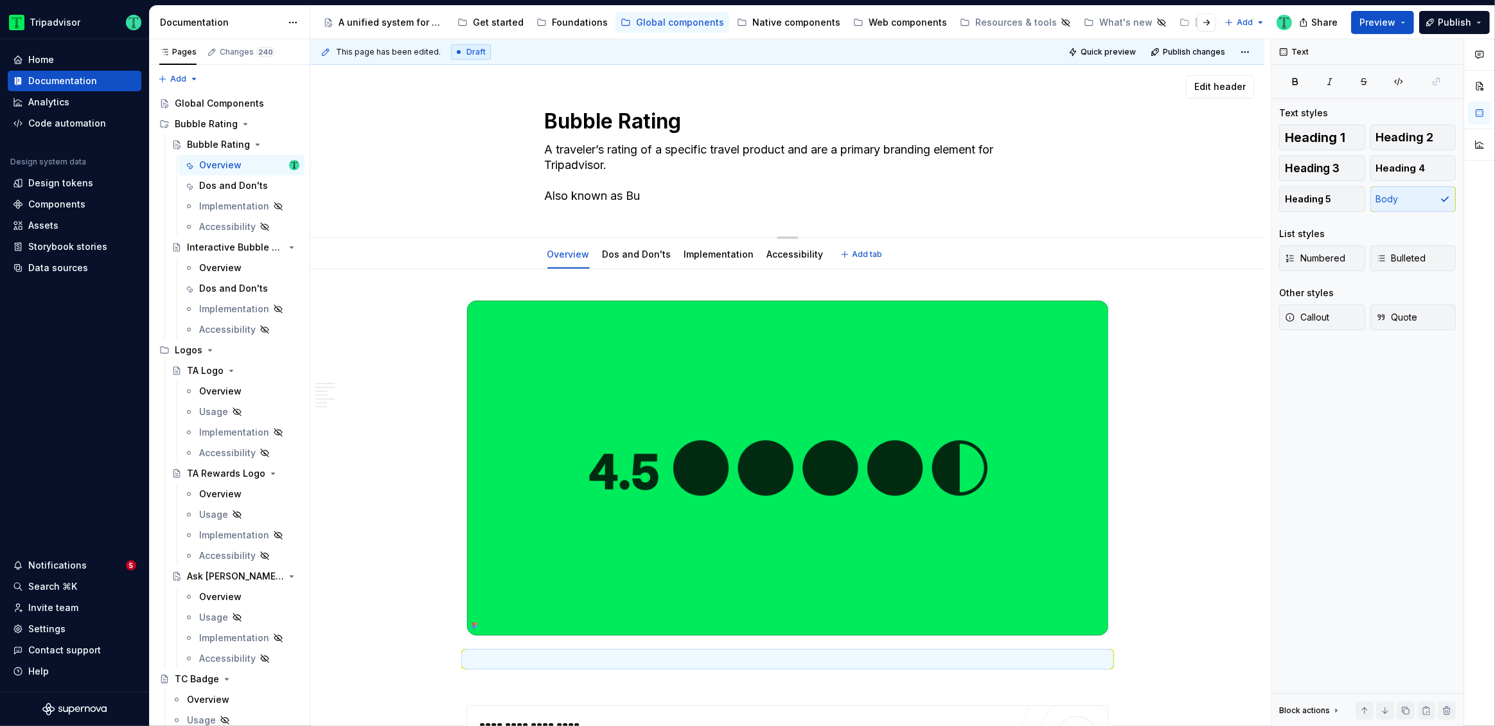
type textarea "A traveler’s rating of a specific travel product and are a primary branding ele…"
type textarea "*"
type textarea "A traveler’s rating of a specific travel product and are a primary branding ele…"
type textarea "*"
type textarea "A traveler’s rating of a specific travel product and are a primary branding ele…"
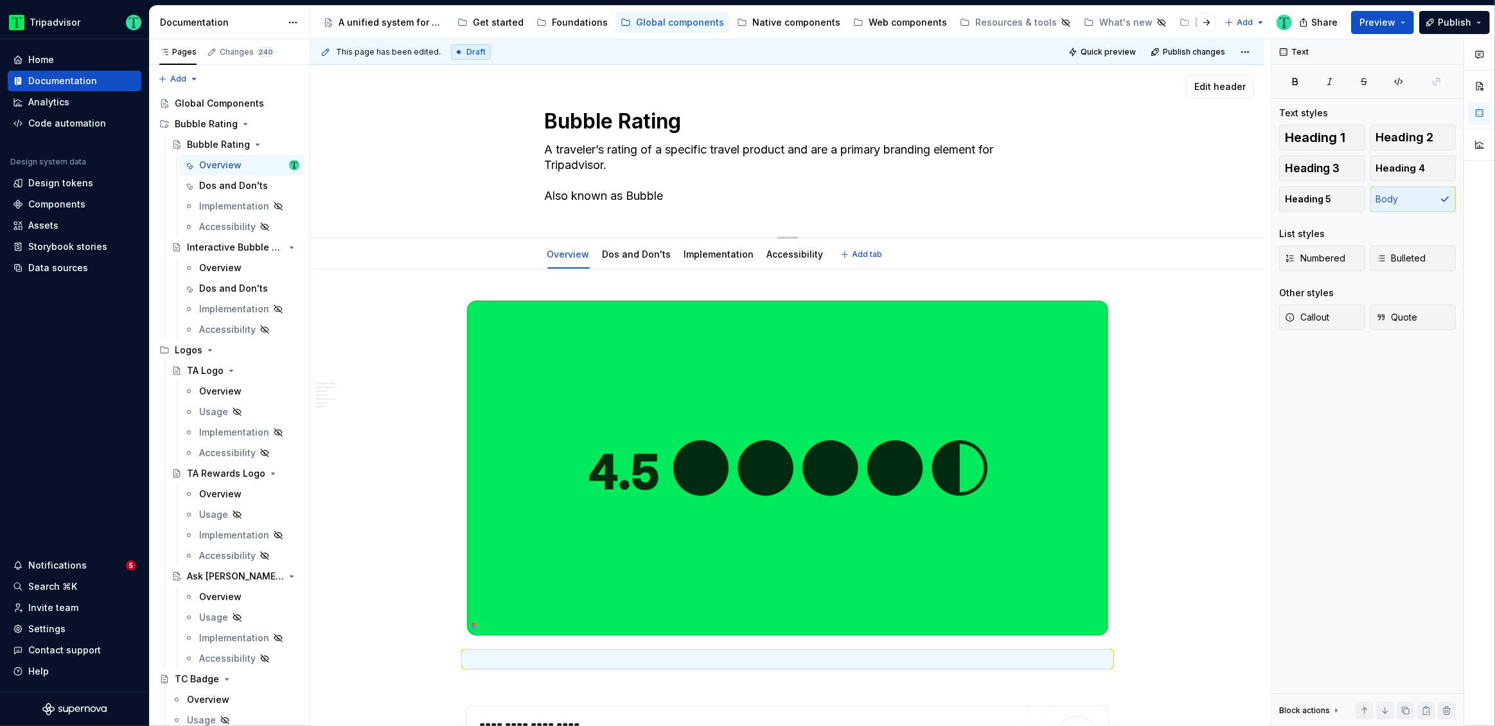
type textarea "*"
type textarea "A traveler’s rating of a specific travel product and are a primary branding ele…"
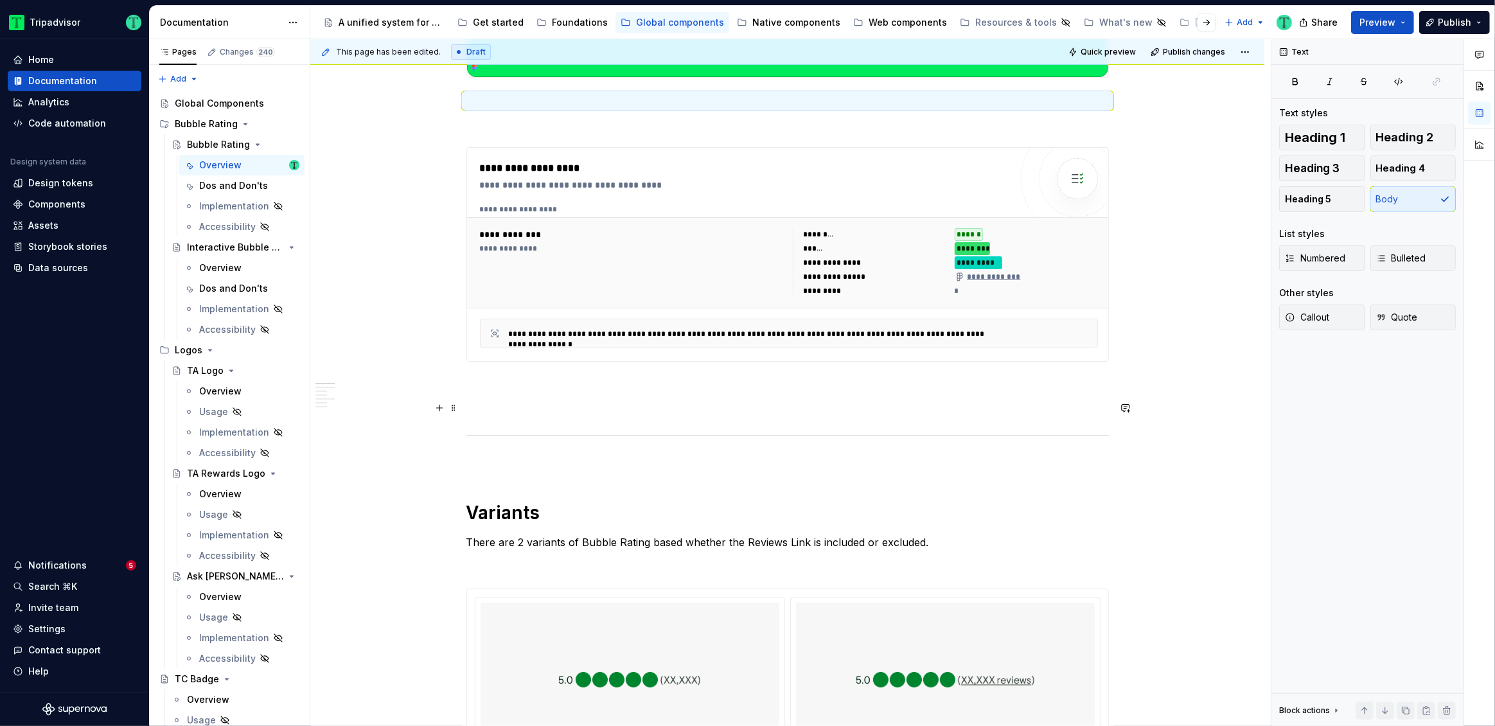
scroll to position [550, 0]
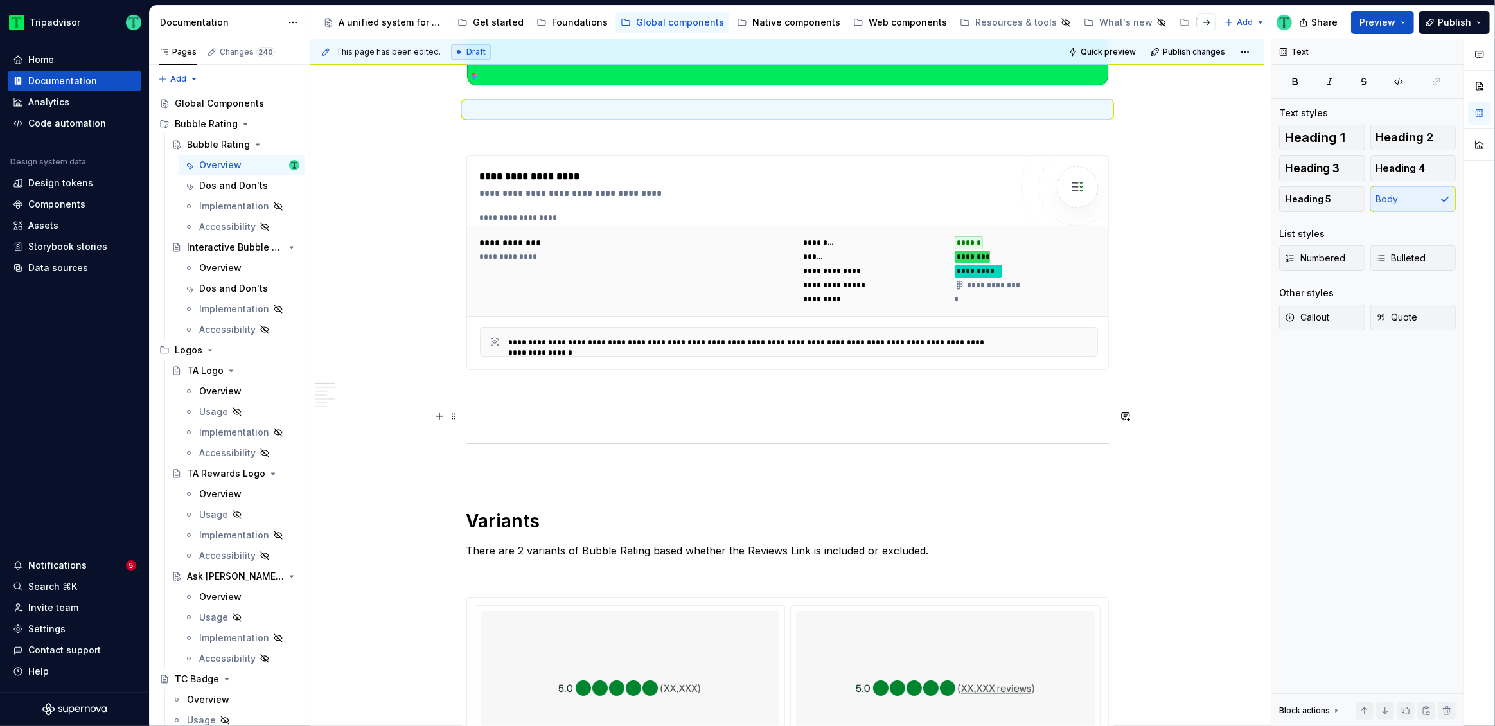
type textarea "*"
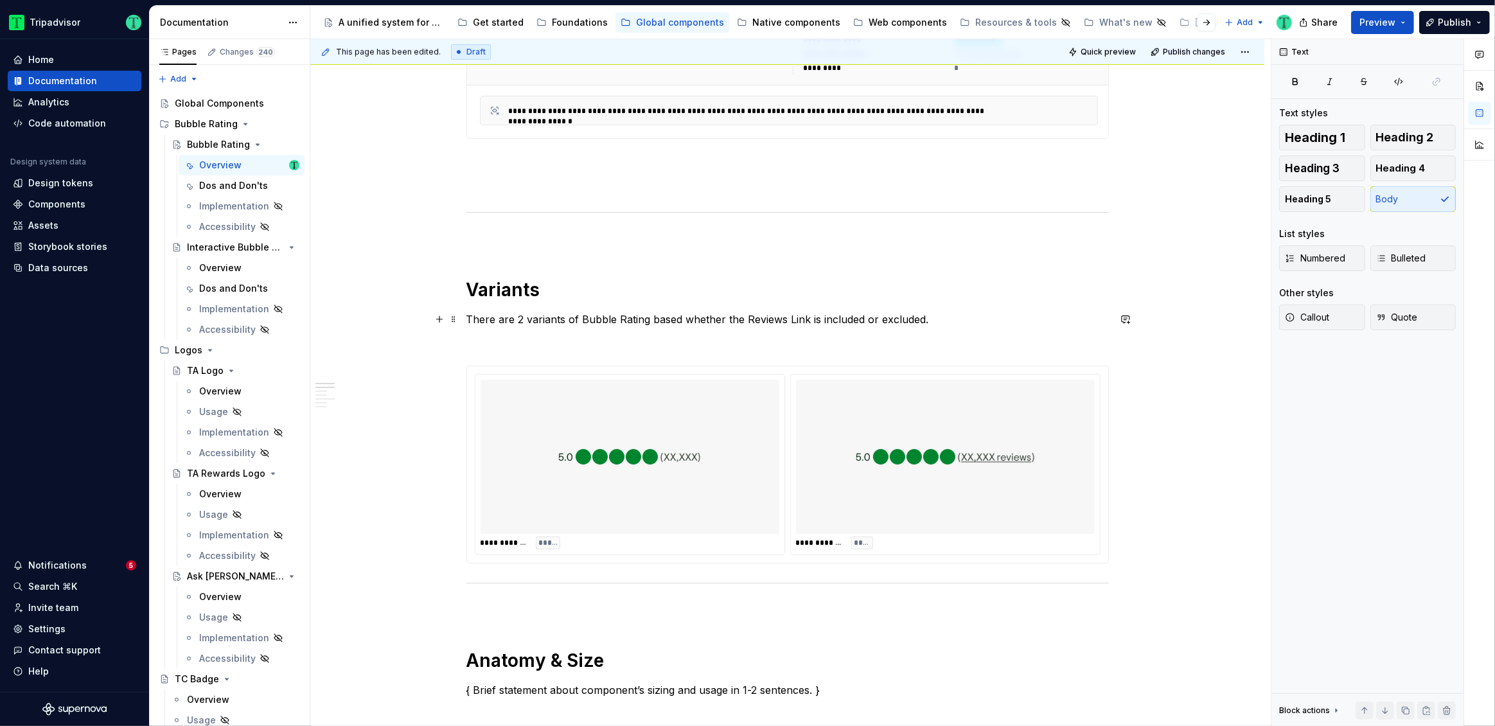
scroll to position [782, 0]
type textarea "A traveler’s rating of a specific travel product and are a primary branding ele…"
drag, startPoint x: 578, startPoint y: 319, endPoint x: 647, endPoint y: 321, distance: 69.4
click at [647, 321] on p "There are 2 variants of Bubble Rating based whether the Reviews Link is include…" at bounding box center [787, 318] width 643 height 15
copy p "Bubble Rating"
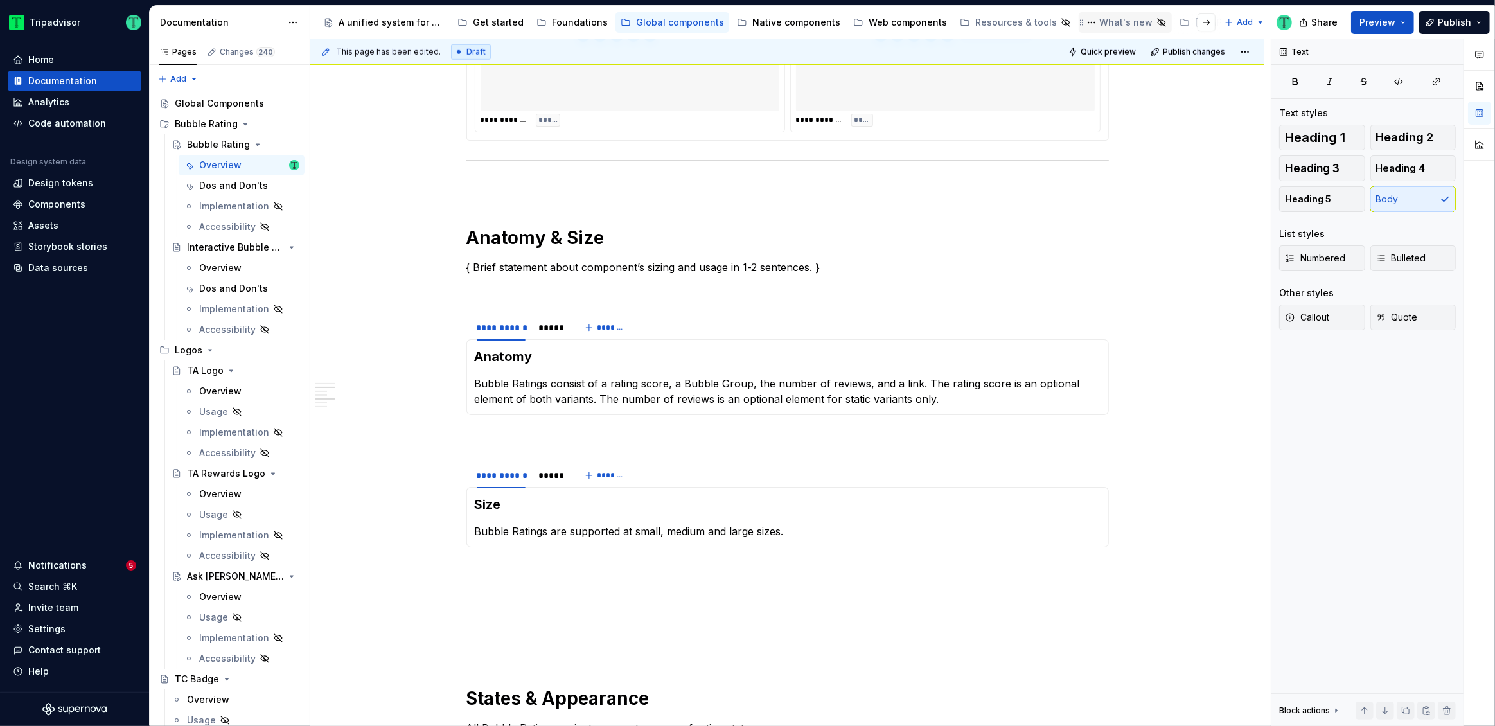
scroll to position [1548, 0]
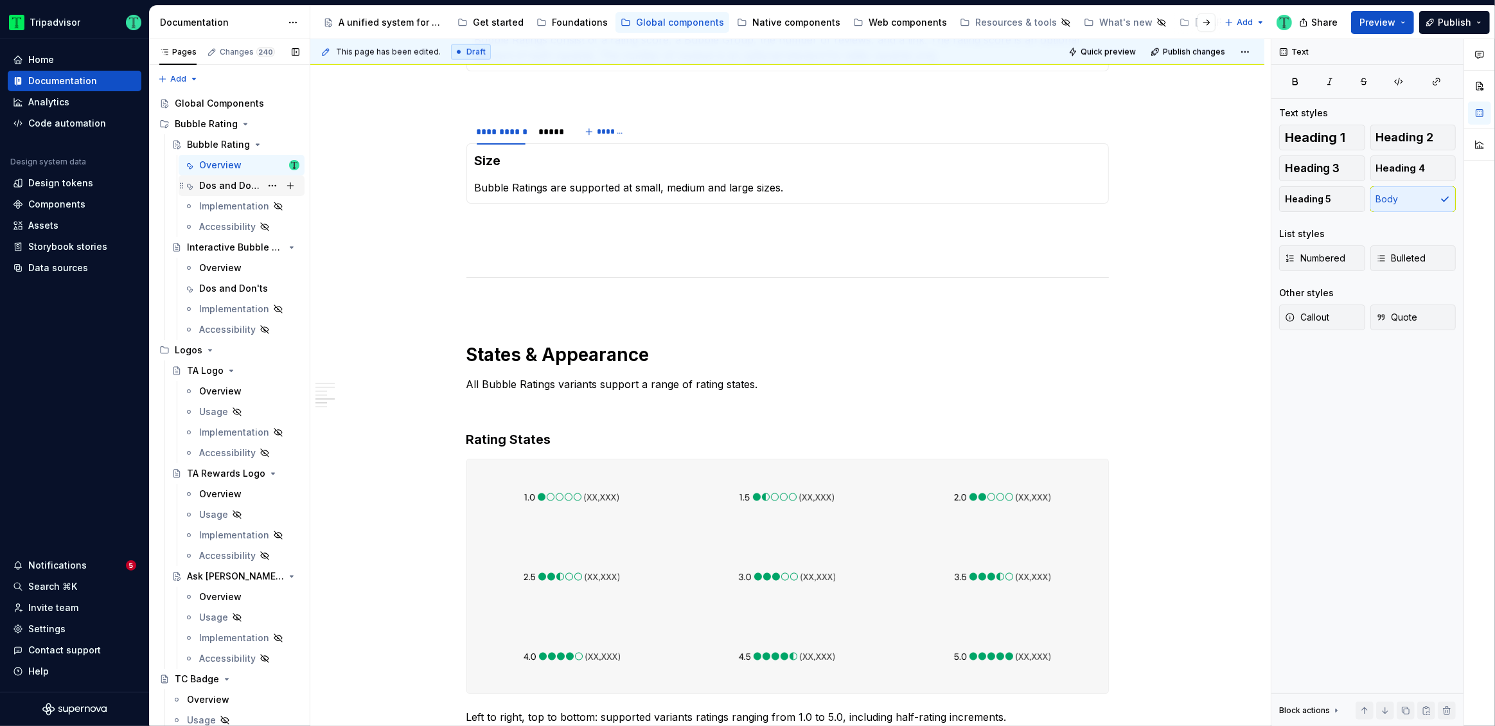
click at [222, 184] on div "Dos and Don'ts" at bounding box center [230, 185] width 62 height 13
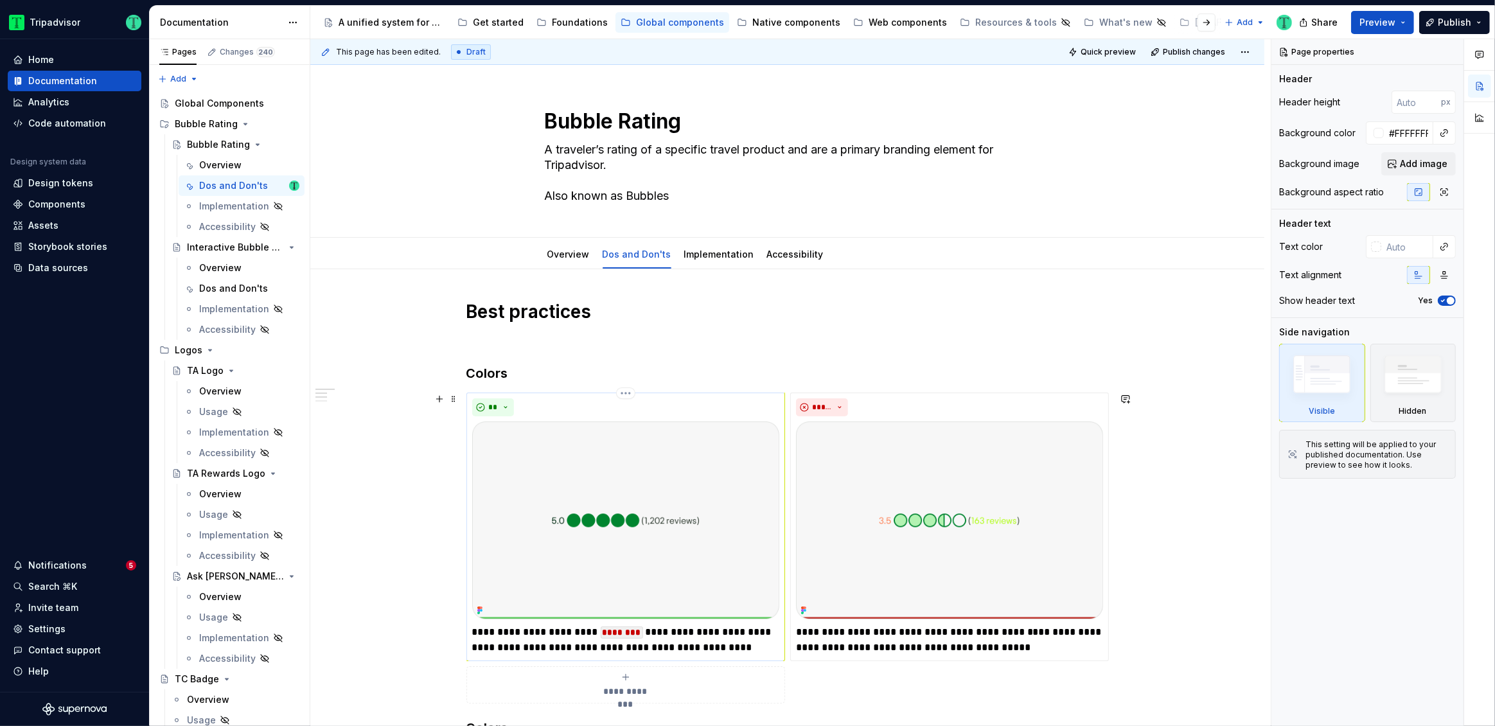
click at [508, 629] on p "**********" at bounding box center [625, 640] width 307 height 31
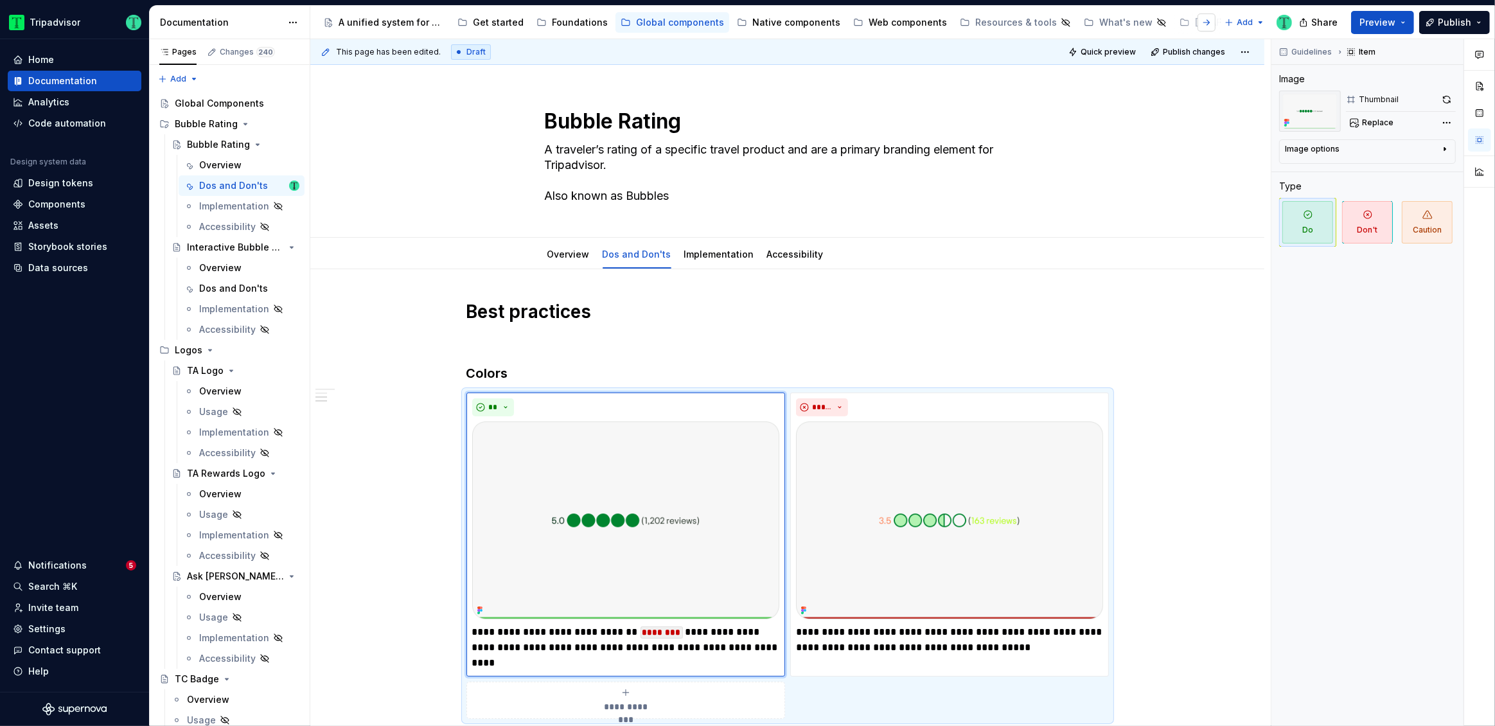
scroll to position [619, 0]
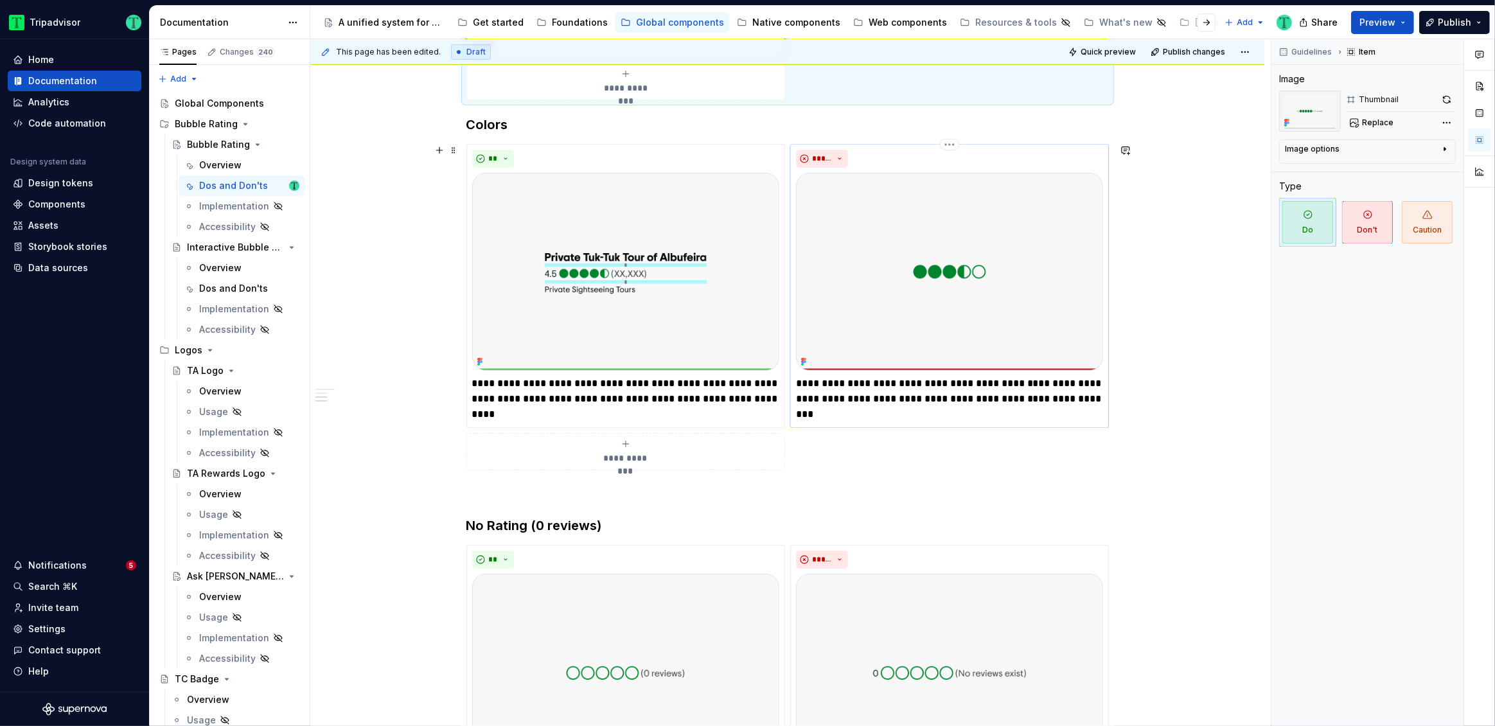
click at [958, 382] on p "**********" at bounding box center [949, 391] width 307 height 31
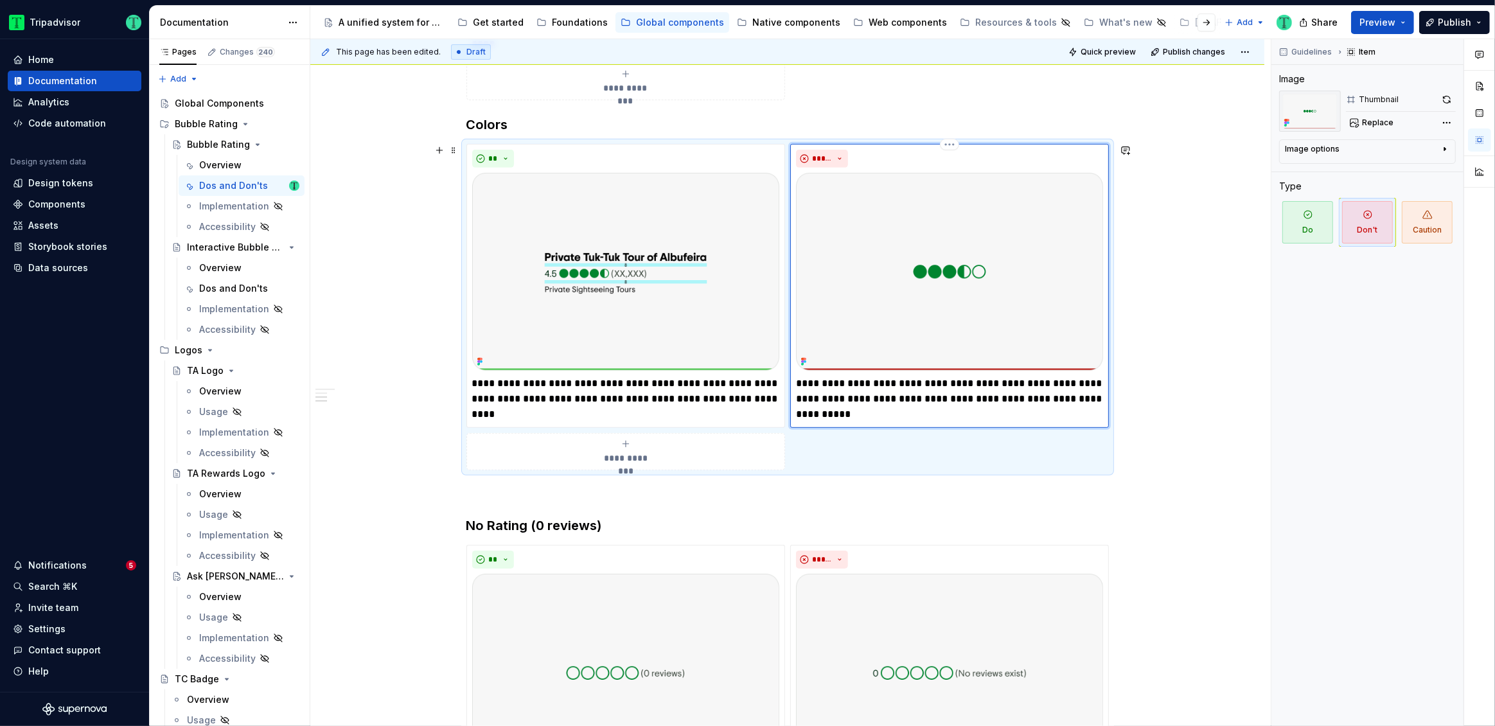
click at [945, 381] on p "**********" at bounding box center [949, 399] width 307 height 46
click at [942, 377] on p "**********" at bounding box center [949, 399] width 307 height 46
type textarea "*"
click at [950, 376] on p "**********" at bounding box center [949, 391] width 307 height 31
click at [958, 383] on p "**********" at bounding box center [949, 391] width 307 height 31
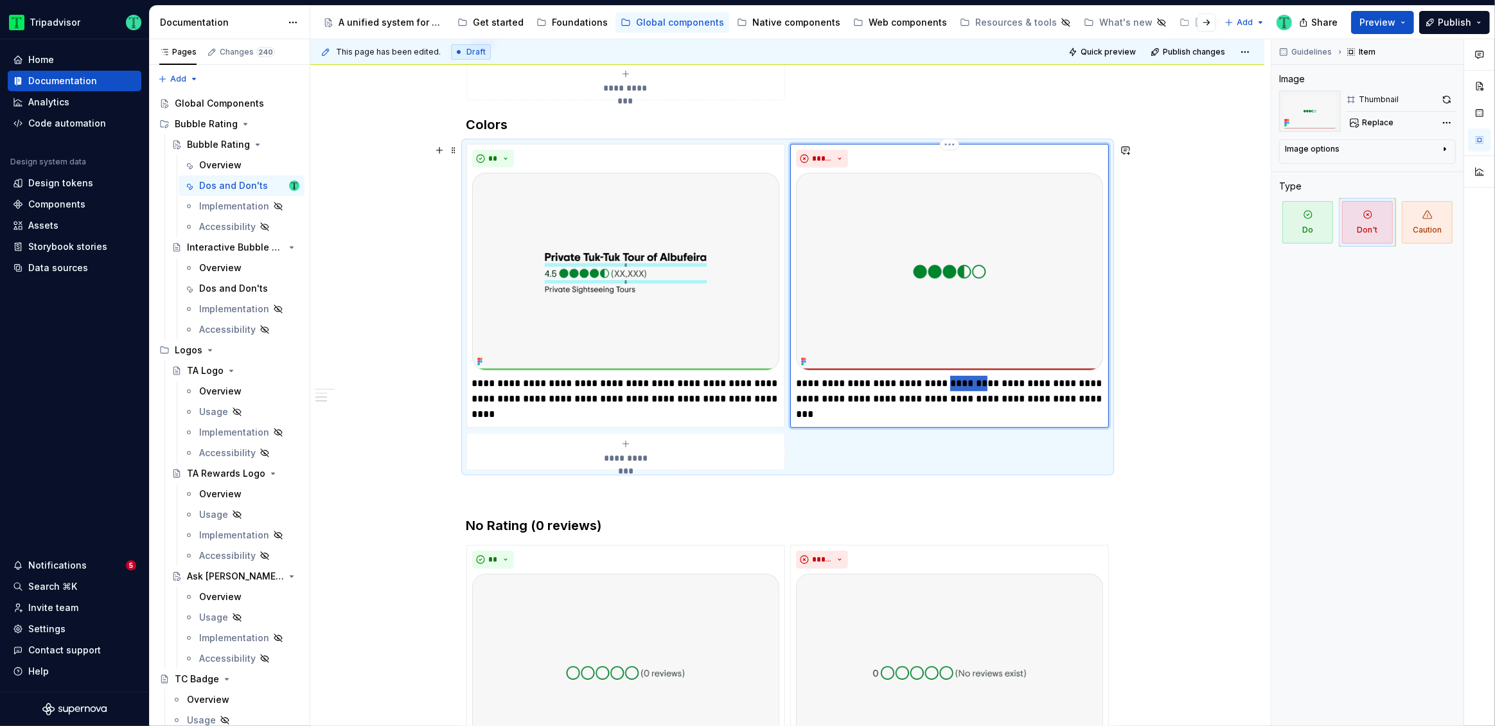
click at [958, 383] on p "**********" at bounding box center [949, 391] width 307 height 31
click at [1227, 355] on div "**********" at bounding box center [787, 398] width 954 height 1497
click at [928, 382] on p "**********" at bounding box center [949, 399] width 307 height 46
click at [1195, 497] on div "**********" at bounding box center [787, 398] width 954 height 1497
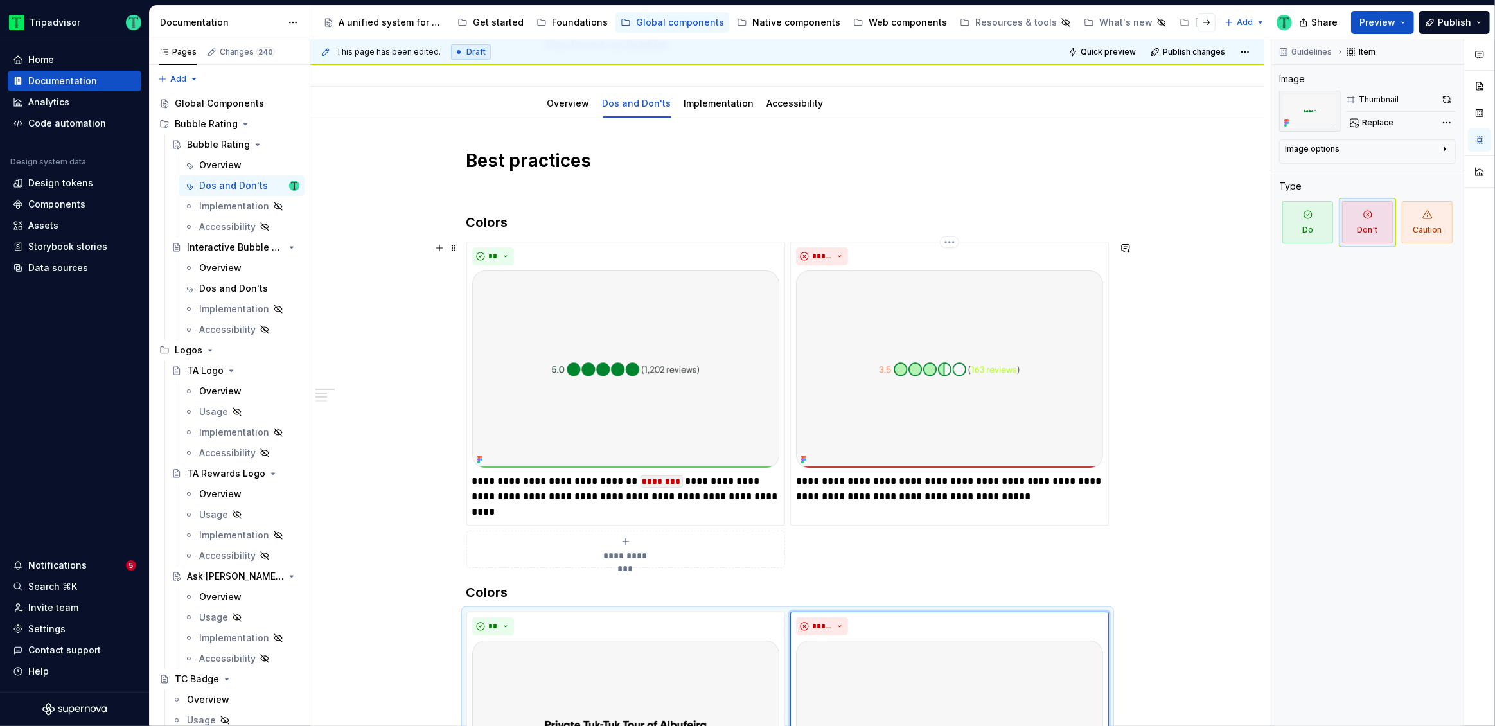
scroll to position [0, 0]
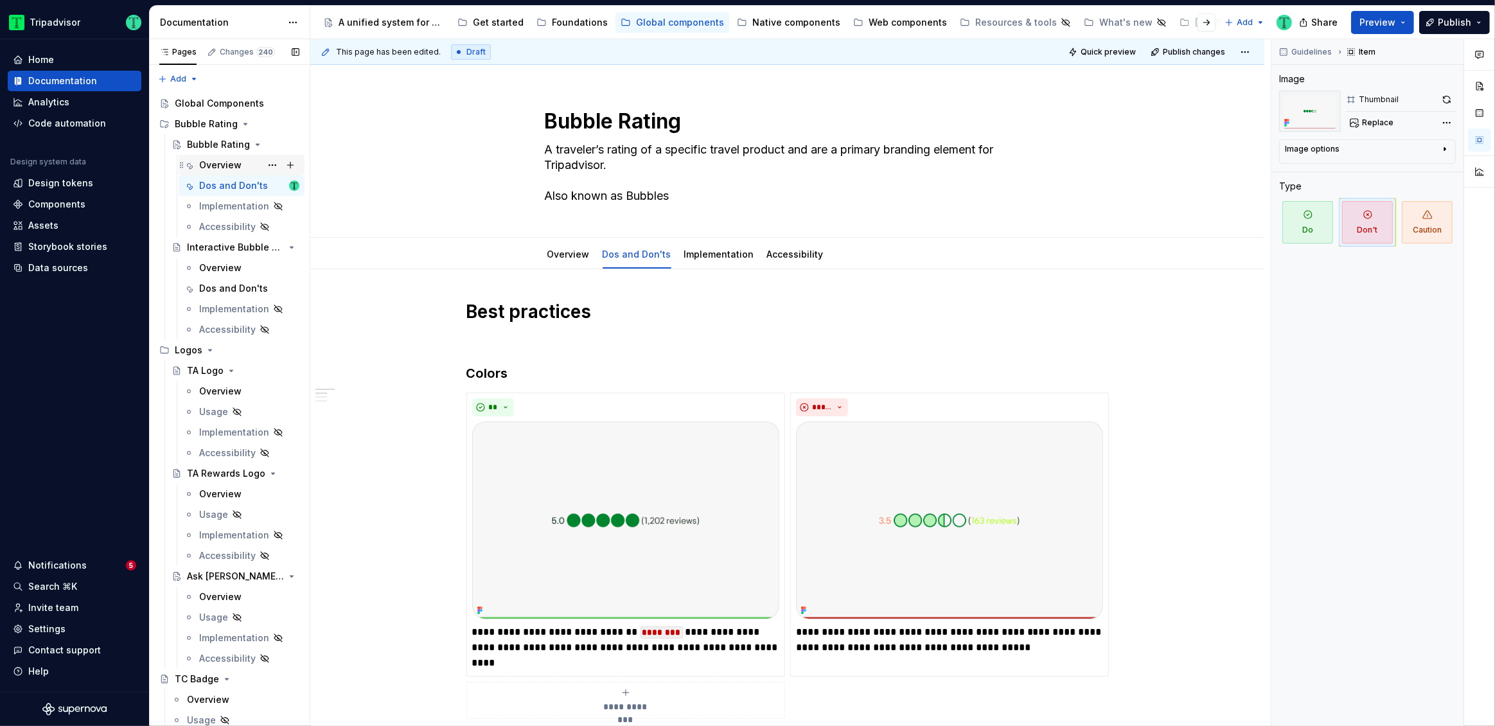
click at [226, 164] on div "Overview" at bounding box center [220, 165] width 42 height 13
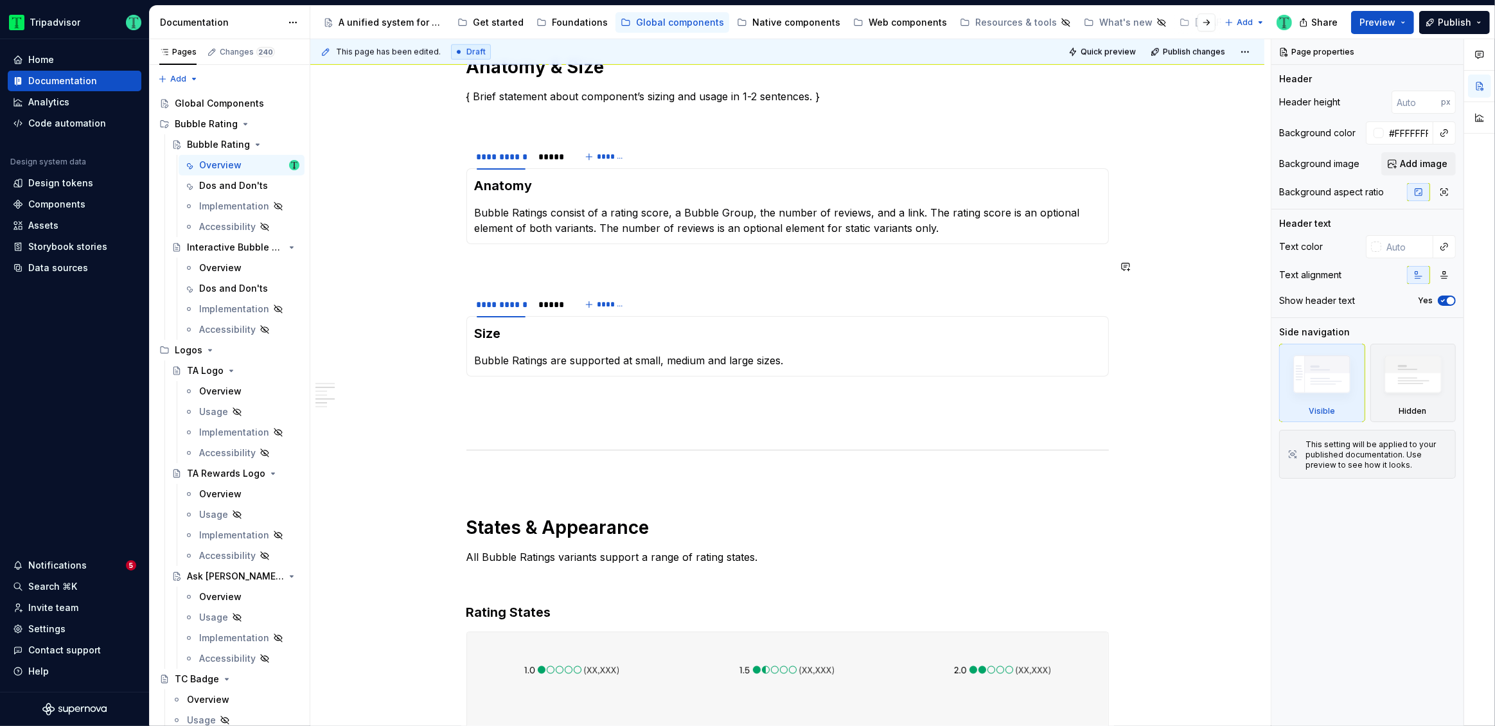
scroll to position [1376, 0]
click at [555, 157] on div "*****" at bounding box center [550, 156] width 24 height 13
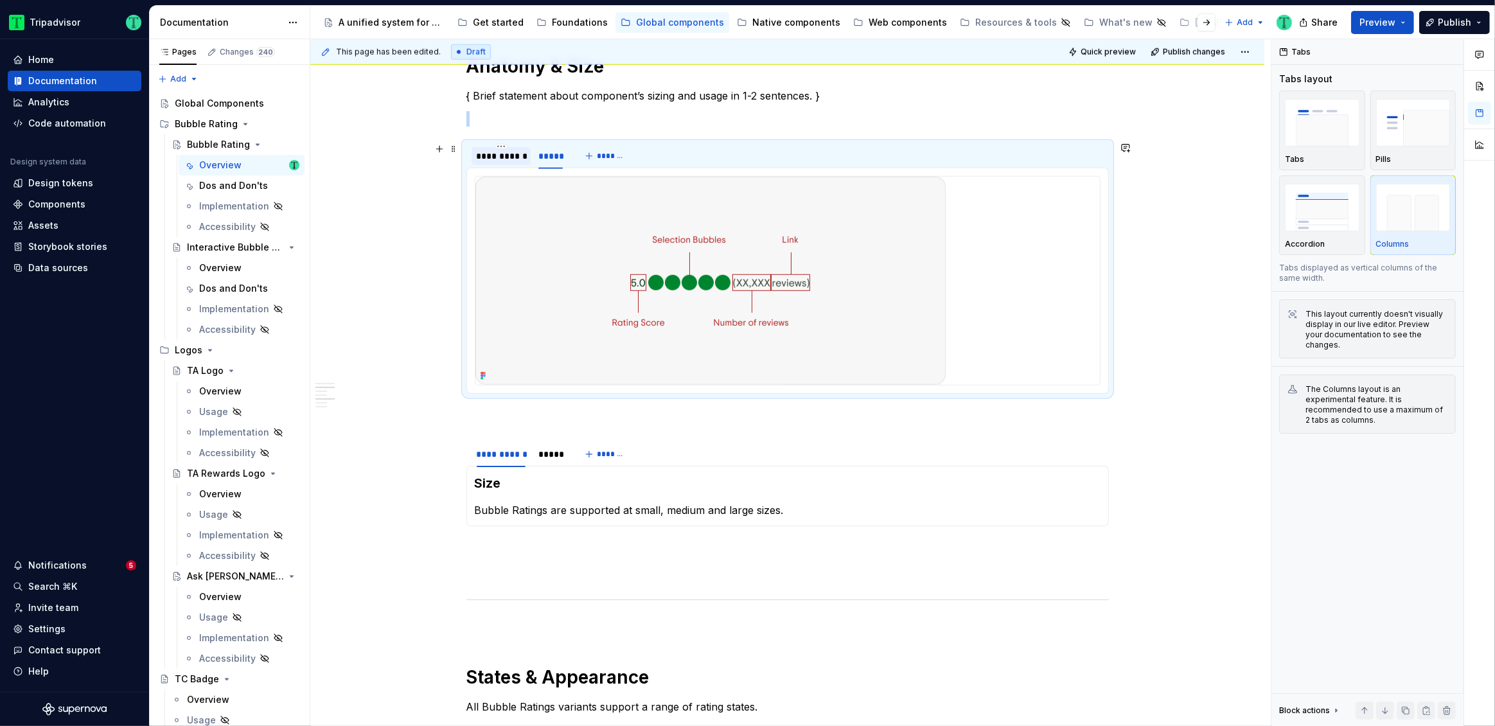
click at [492, 157] on div "**********" at bounding box center [501, 156] width 49 height 13
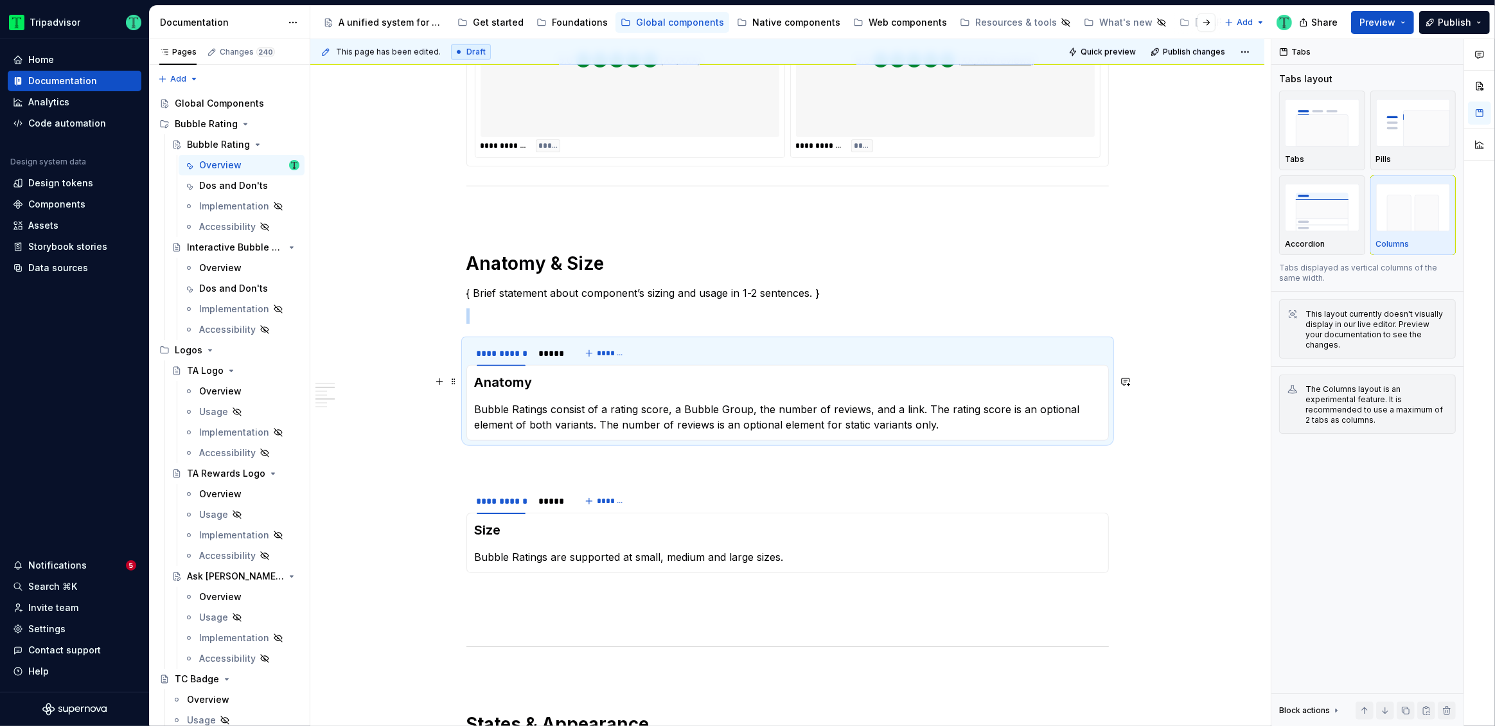
scroll to position [1241, 0]
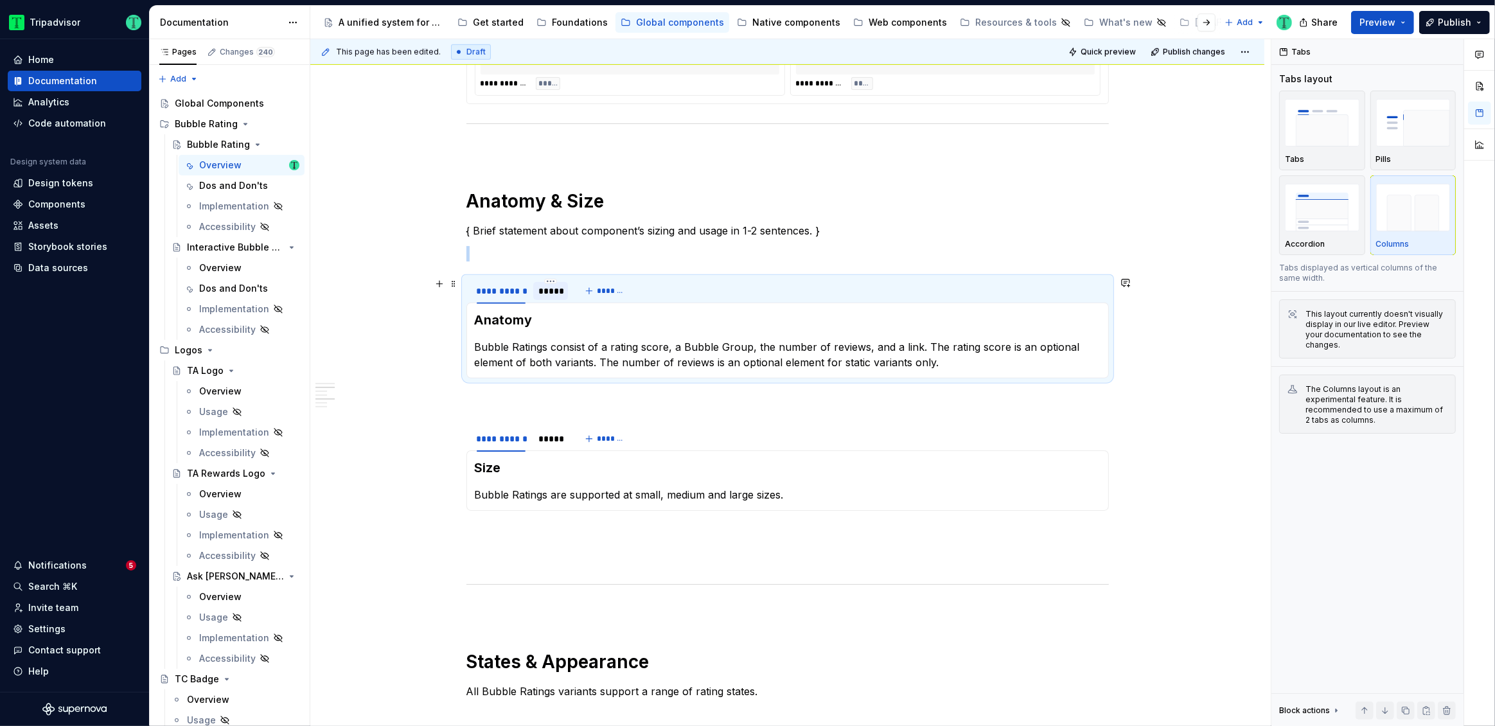
click at [546, 296] on div "*****" at bounding box center [550, 291] width 24 height 13
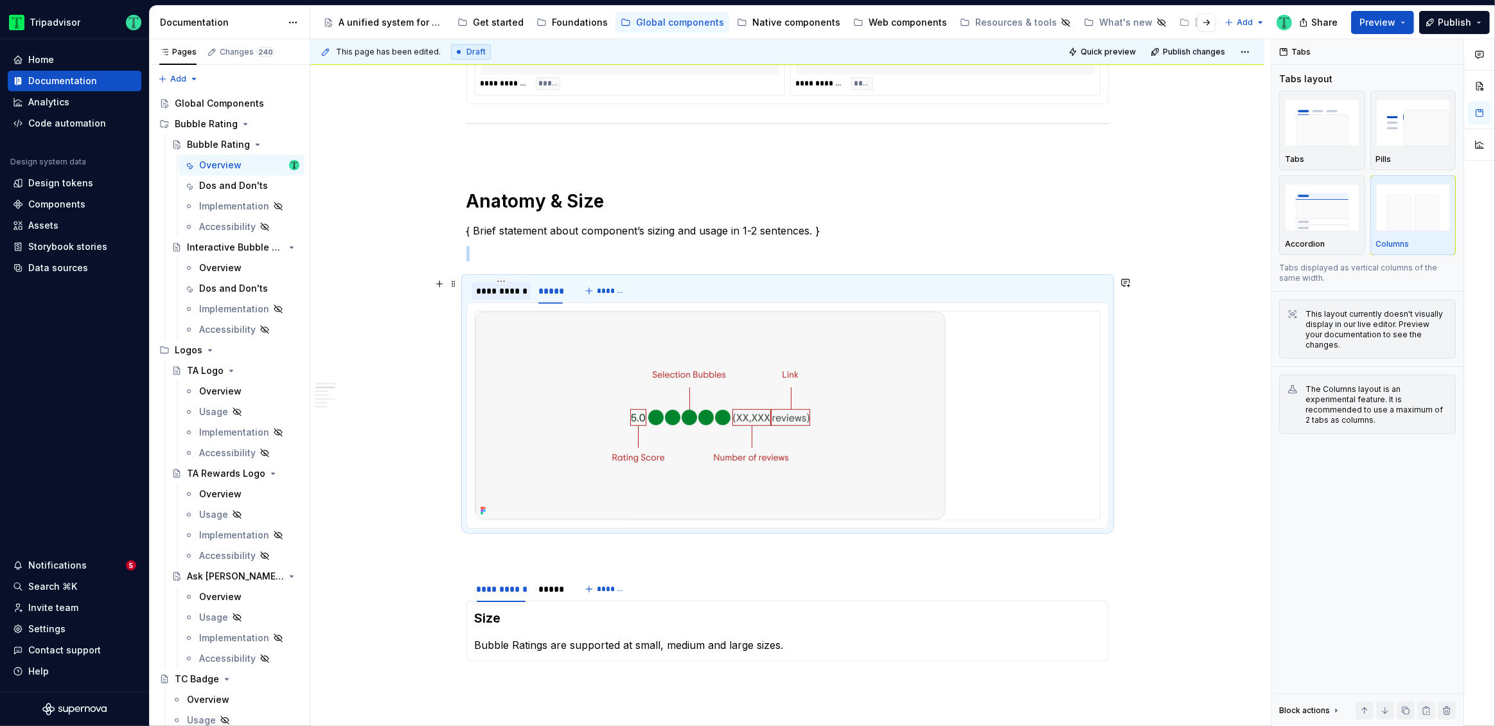
click at [516, 295] on div "**********" at bounding box center [501, 291] width 49 height 13
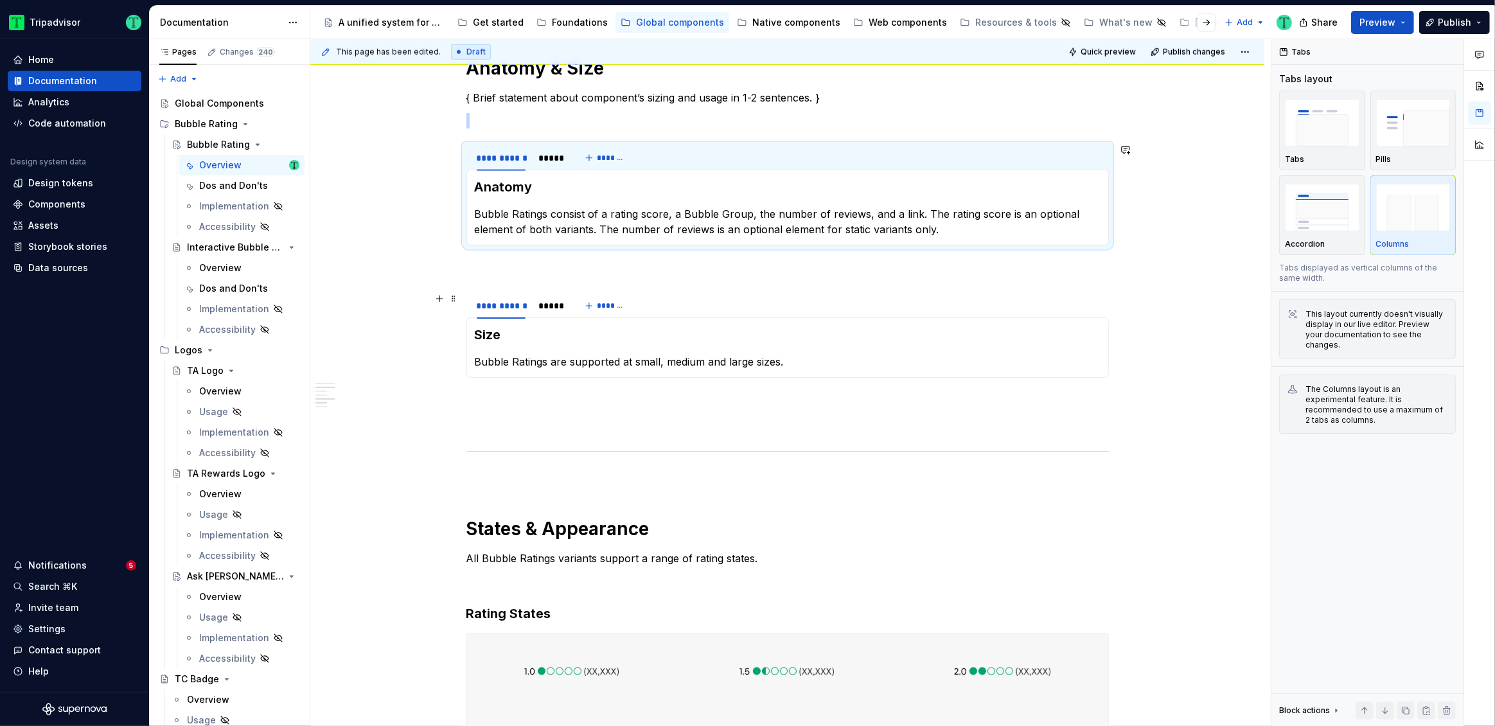
scroll to position [1420, 0]
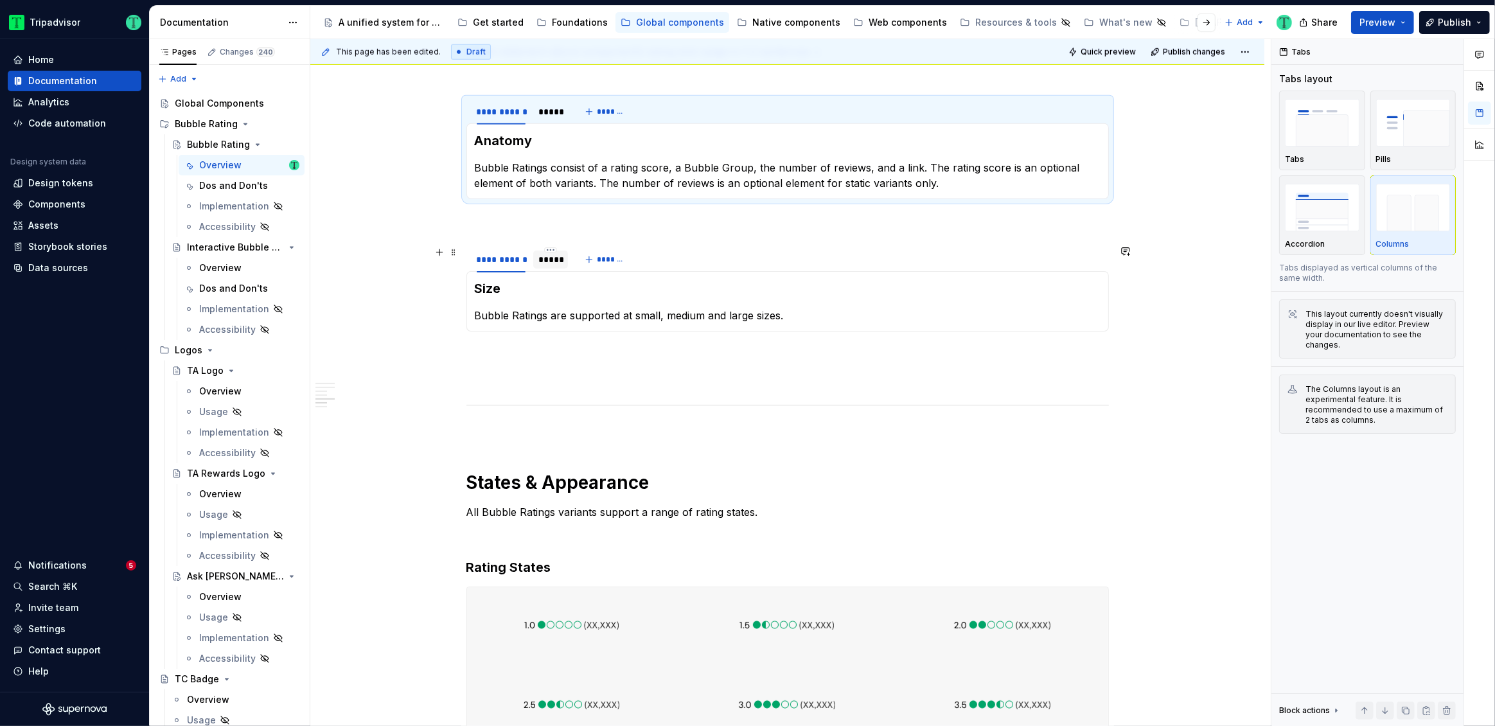
click at [547, 264] on div "*****" at bounding box center [550, 259] width 24 height 13
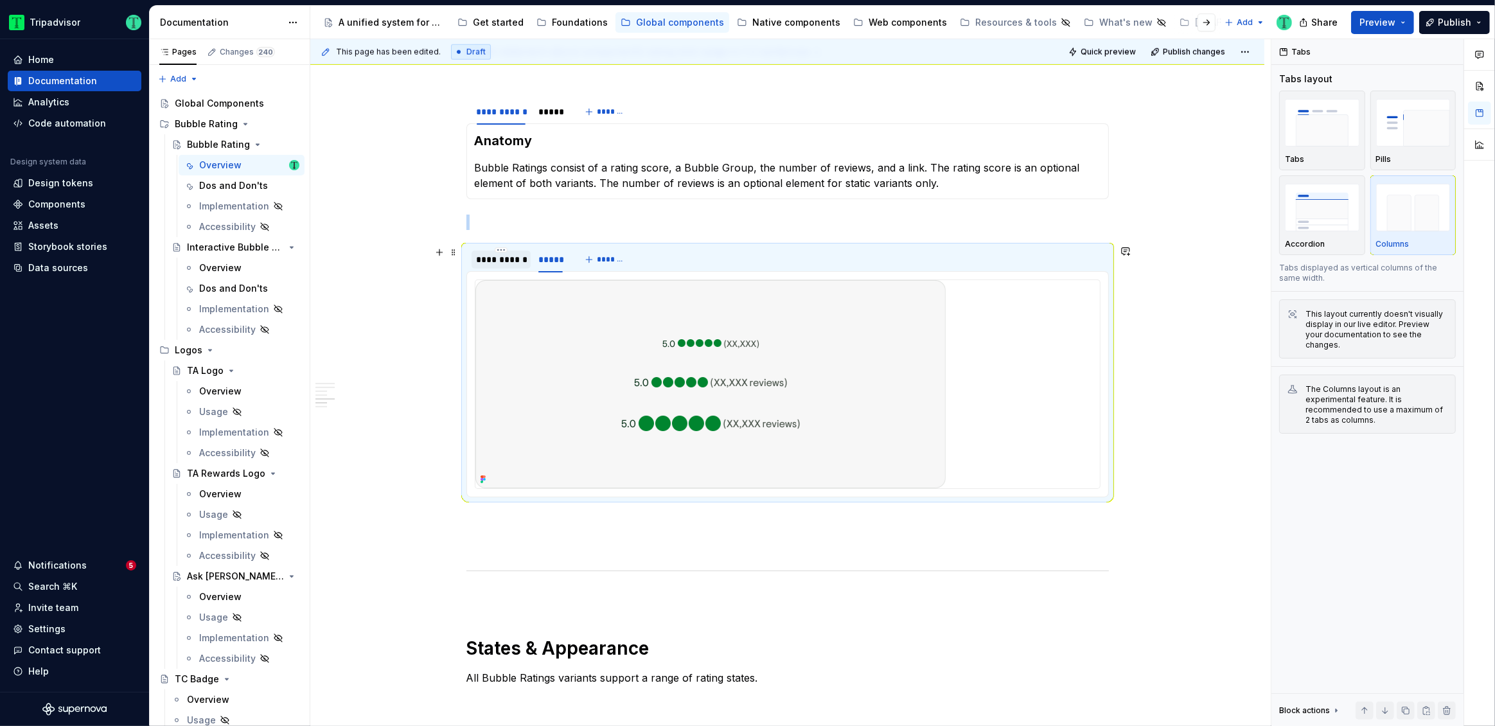
click at [513, 264] on div "**********" at bounding box center [501, 259] width 49 height 13
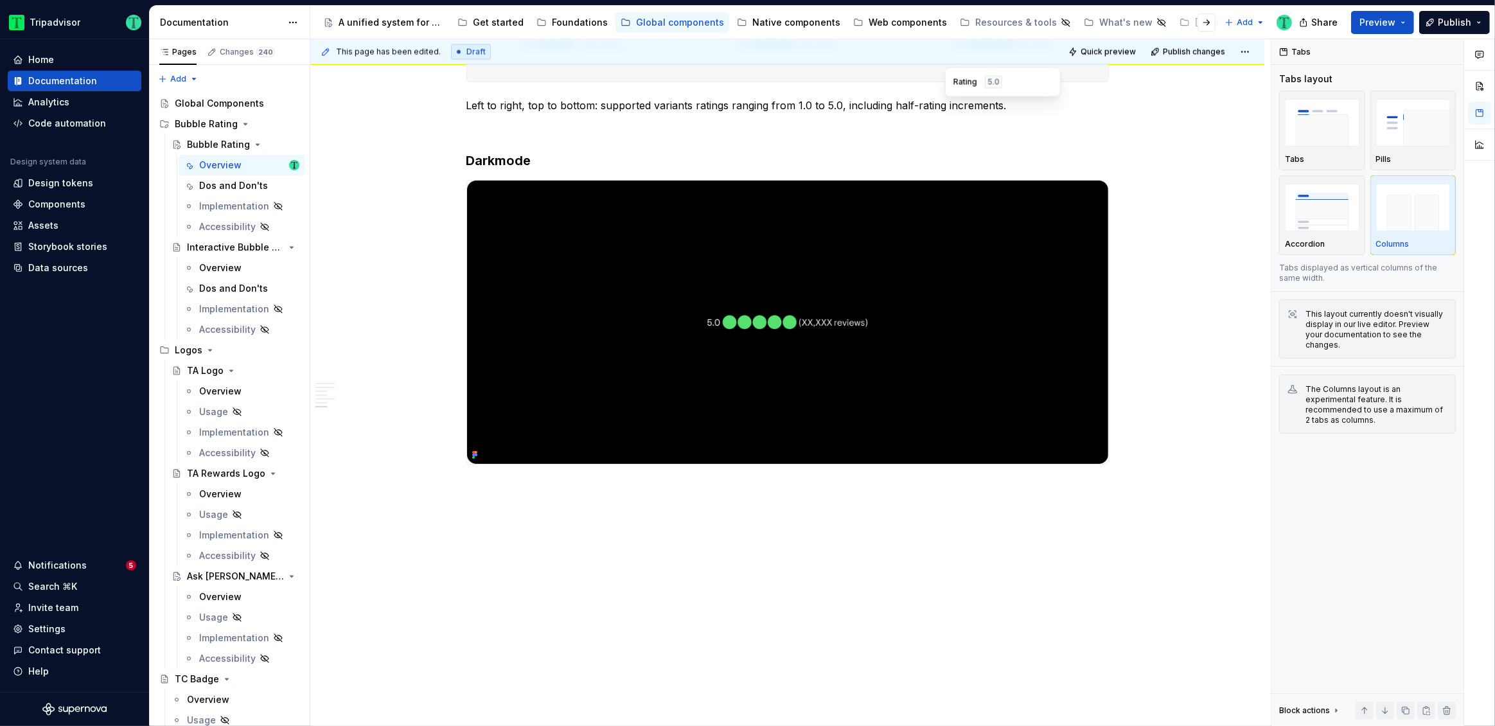
scroll to position [1820, 0]
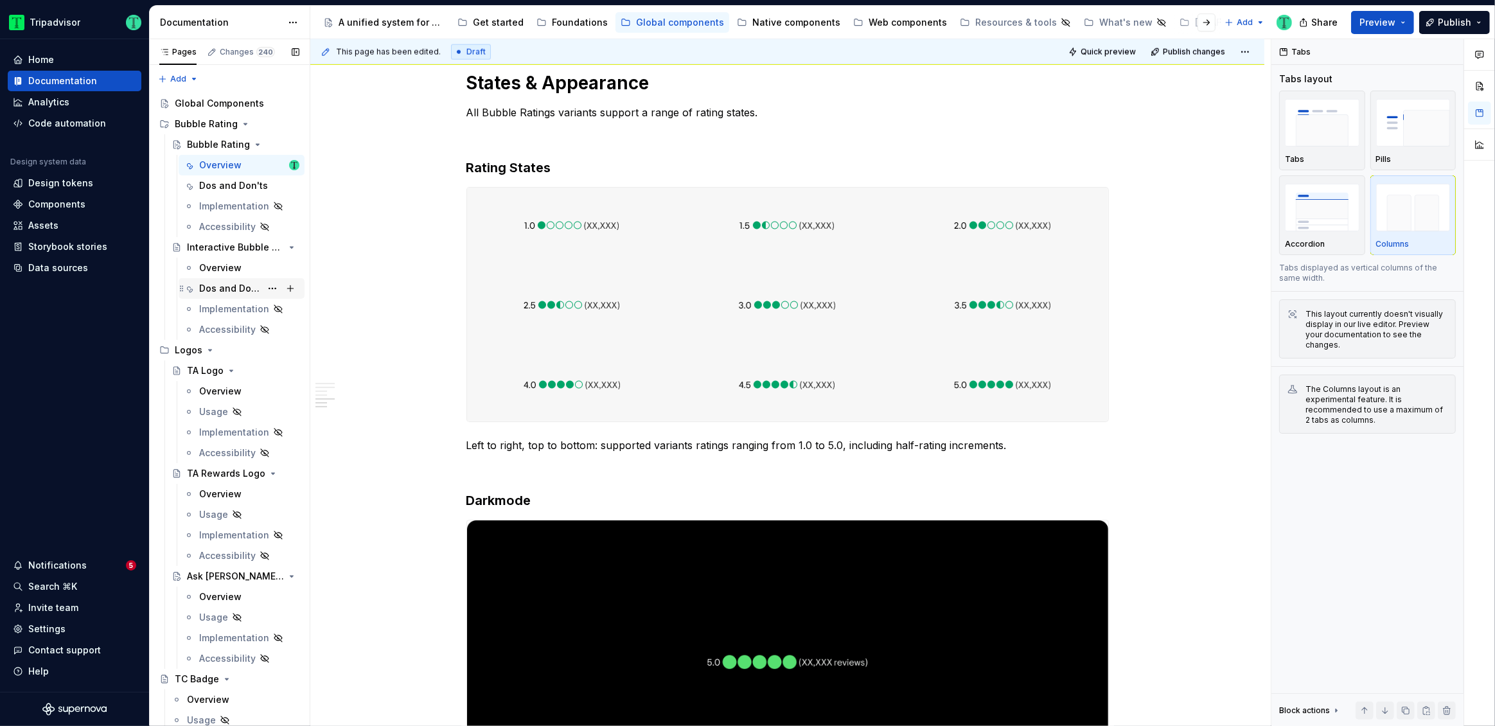
click at [218, 289] on div "Dos and Don'ts" at bounding box center [230, 288] width 62 height 13
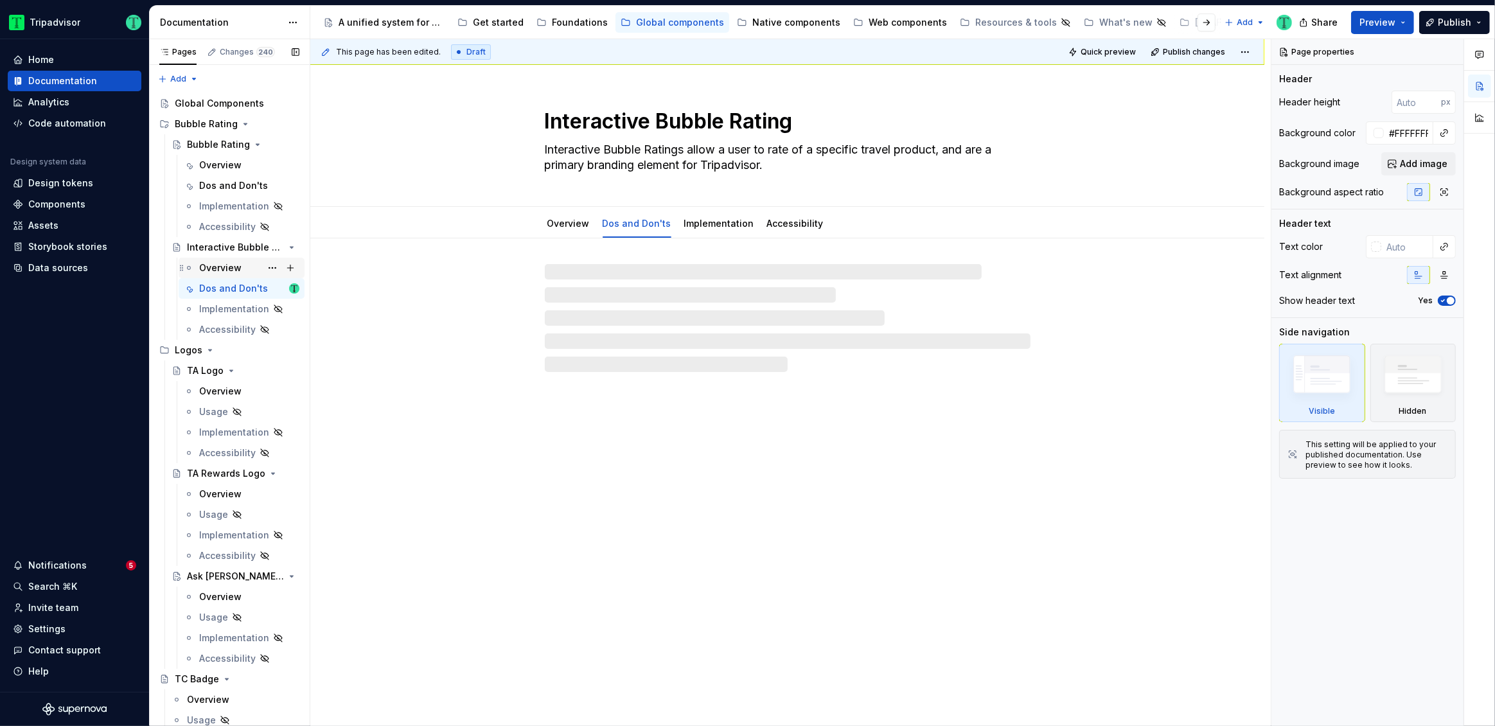
click at [218, 268] on div "Overview" at bounding box center [220, 268] width 42 height 13
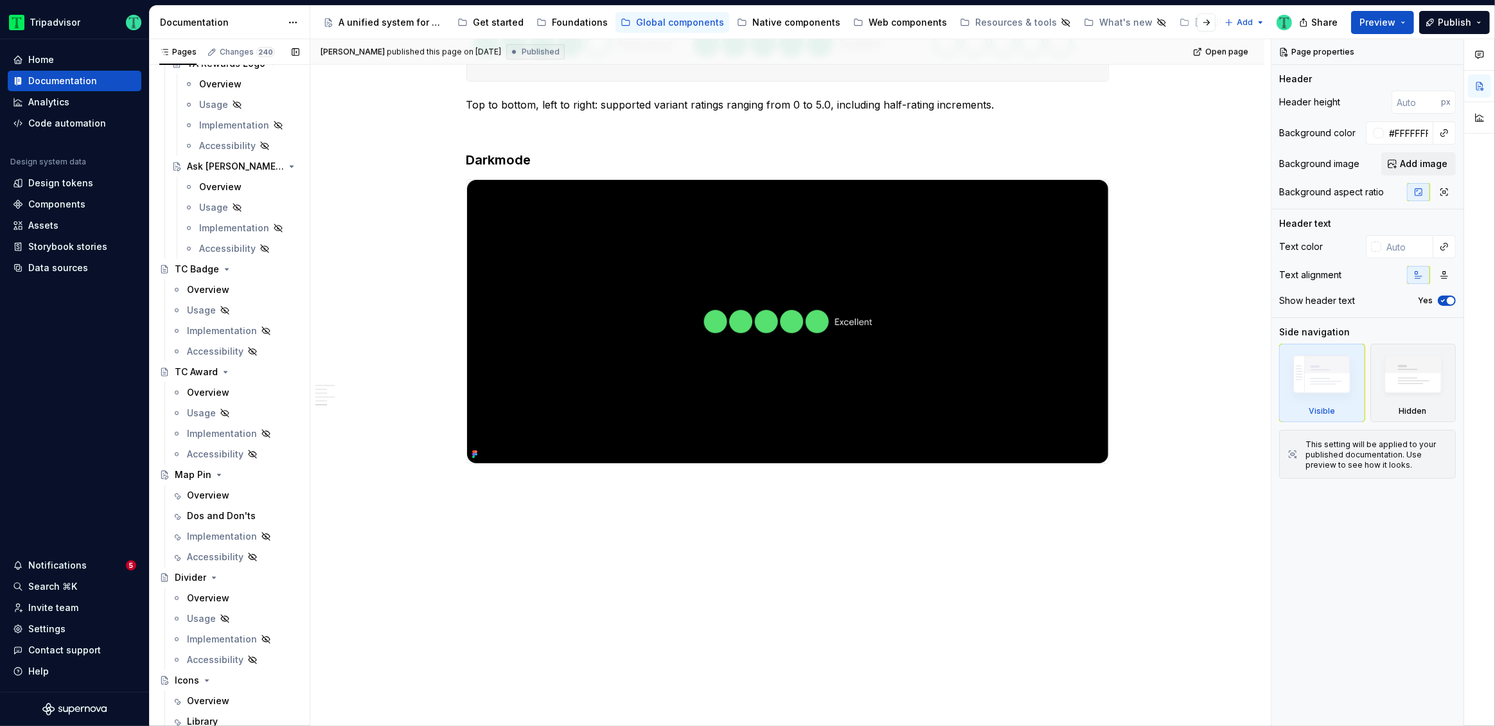
scroll to position [453, 0]
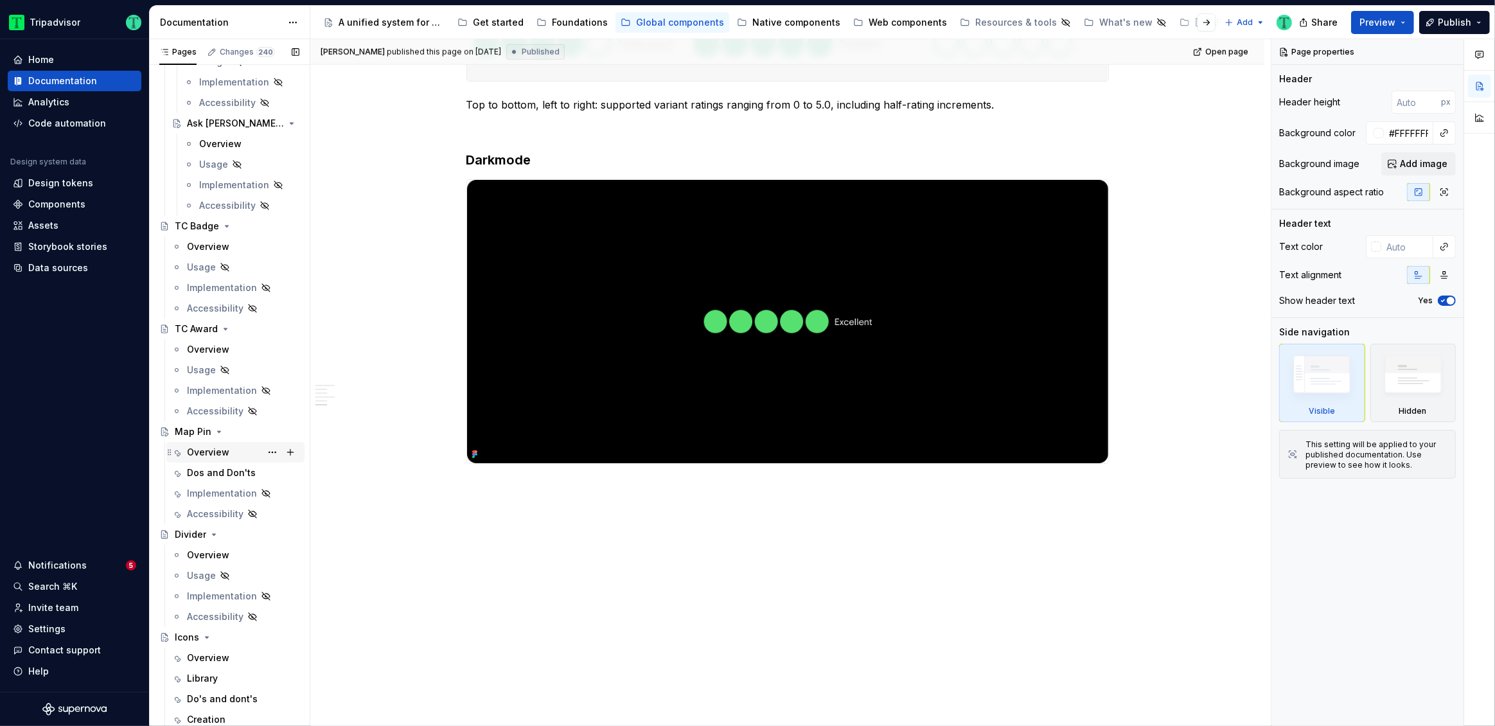
click at [204, 444] on div "Overview" at bounding box center [243, 452] width 112 height 18
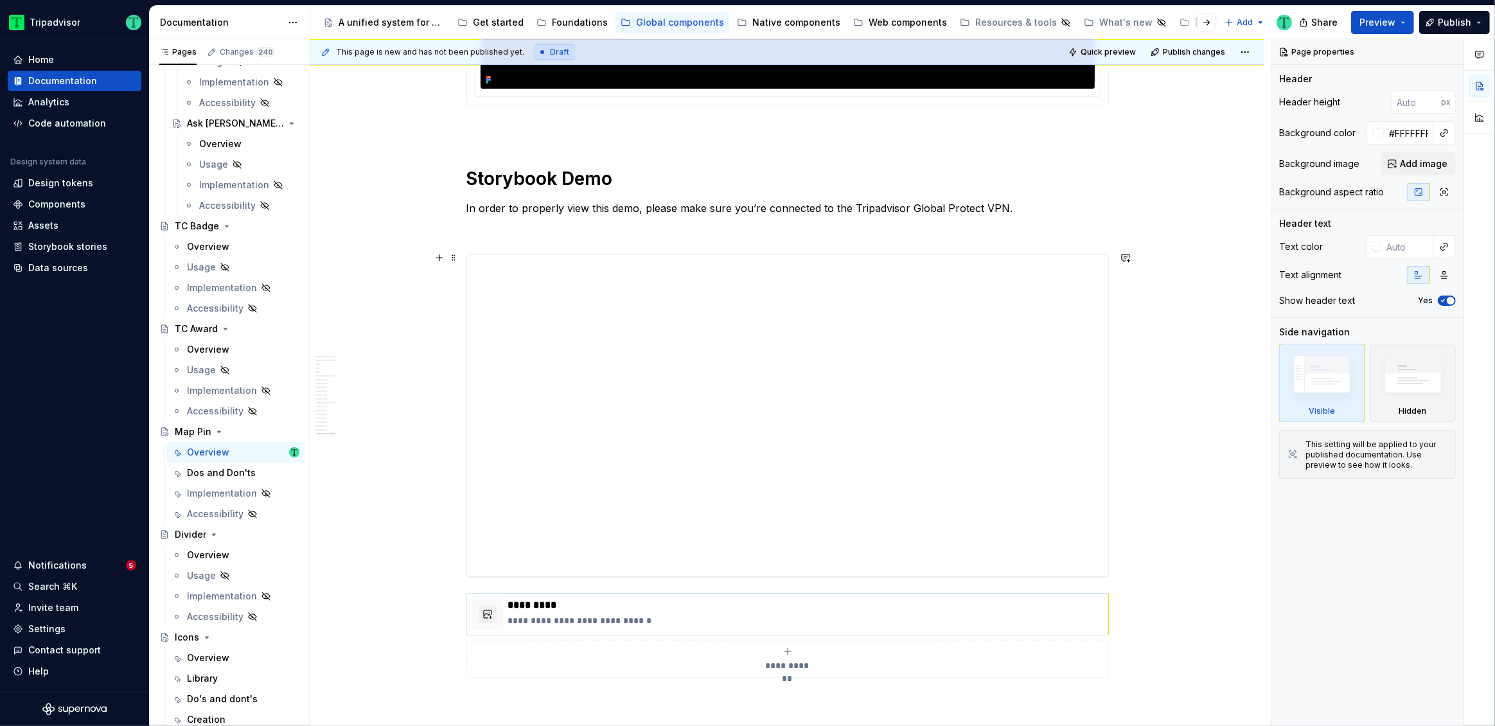
scroll to position [4799, 0]
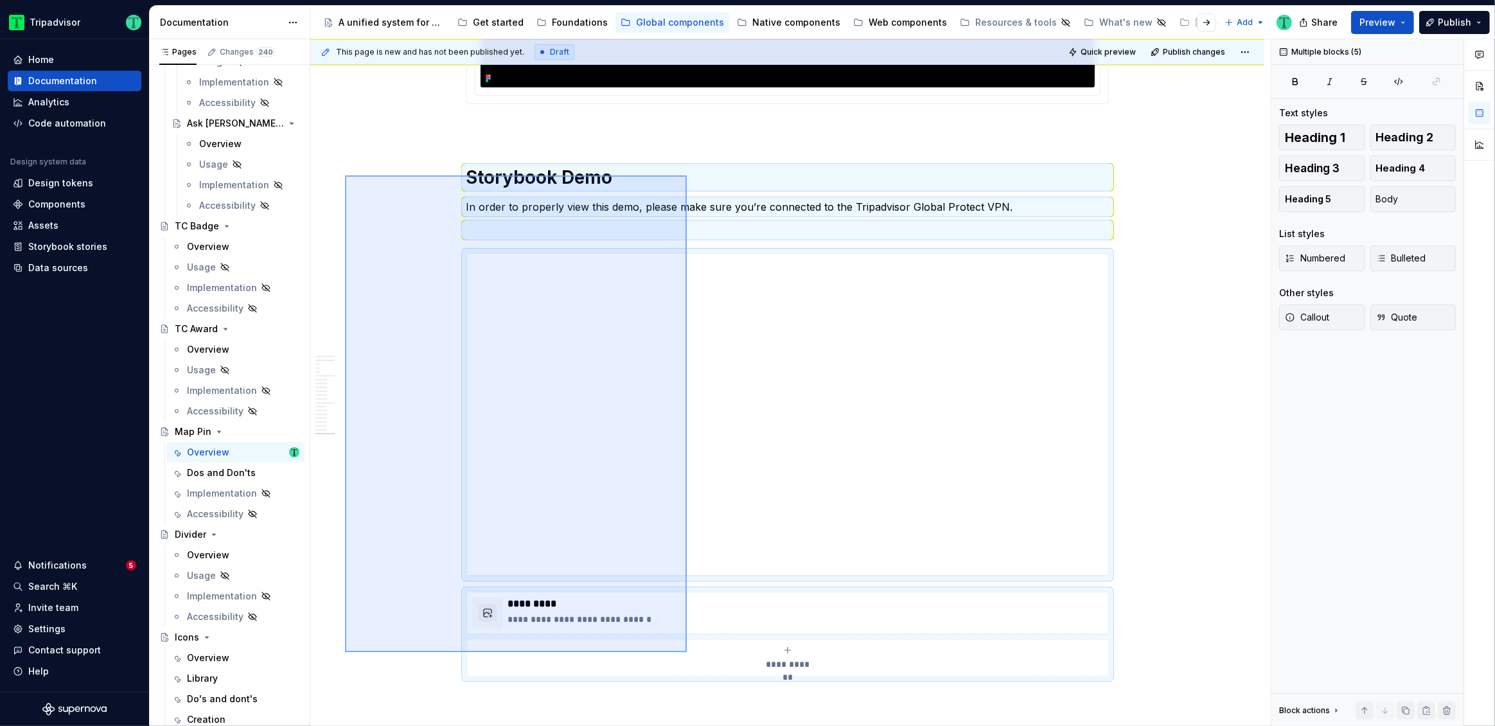
drag, startPoint x: 345, startPoint y: 175, endPoint x: 687, endPoint y: 652, distance: 586.7
click at [687, 652] on div "This page is new and has not been published yet. Draft Quick preview Publish ch…" at bounding box center [790, 383] width 961 height 688
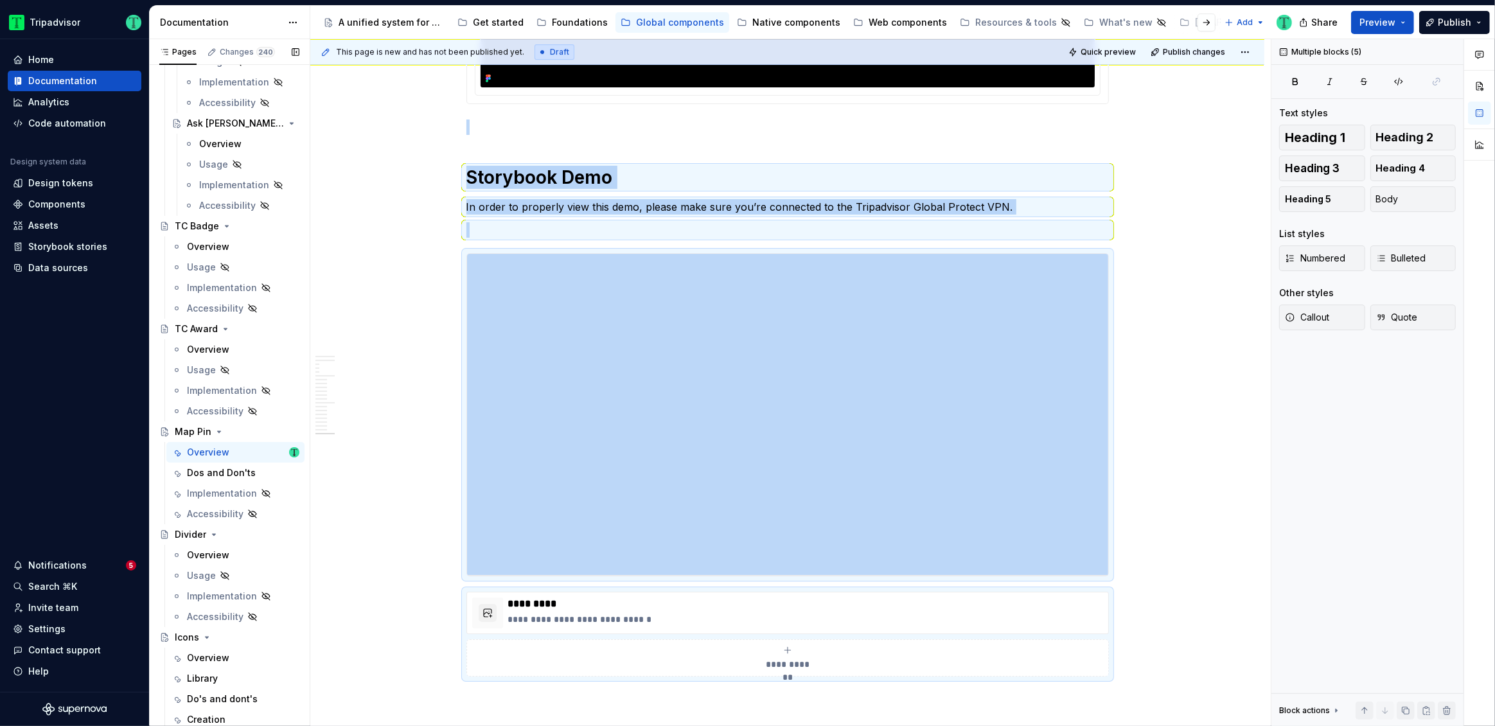
scroll to position [0, 0]
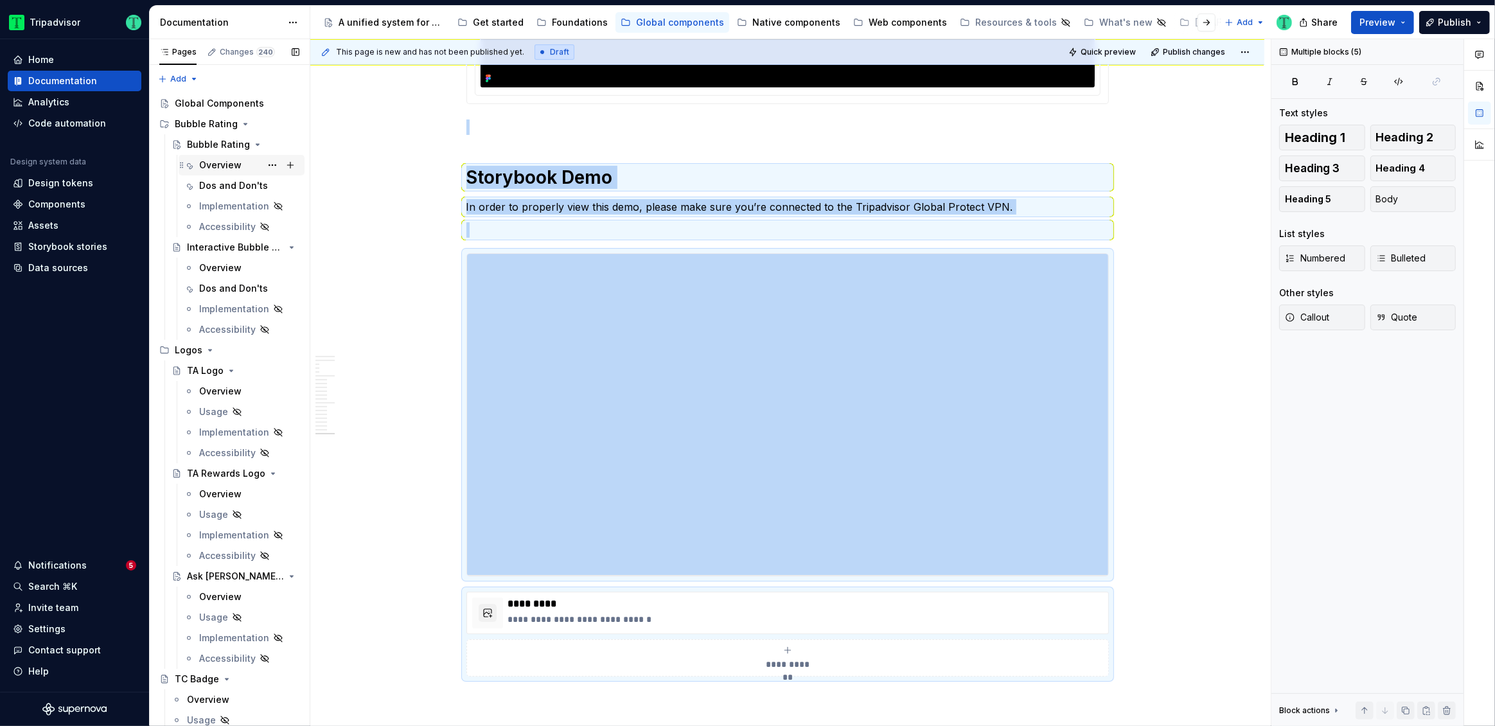
click at [221, 168] on div "Overview" at bounding box center [220, 165] width 42 height 13
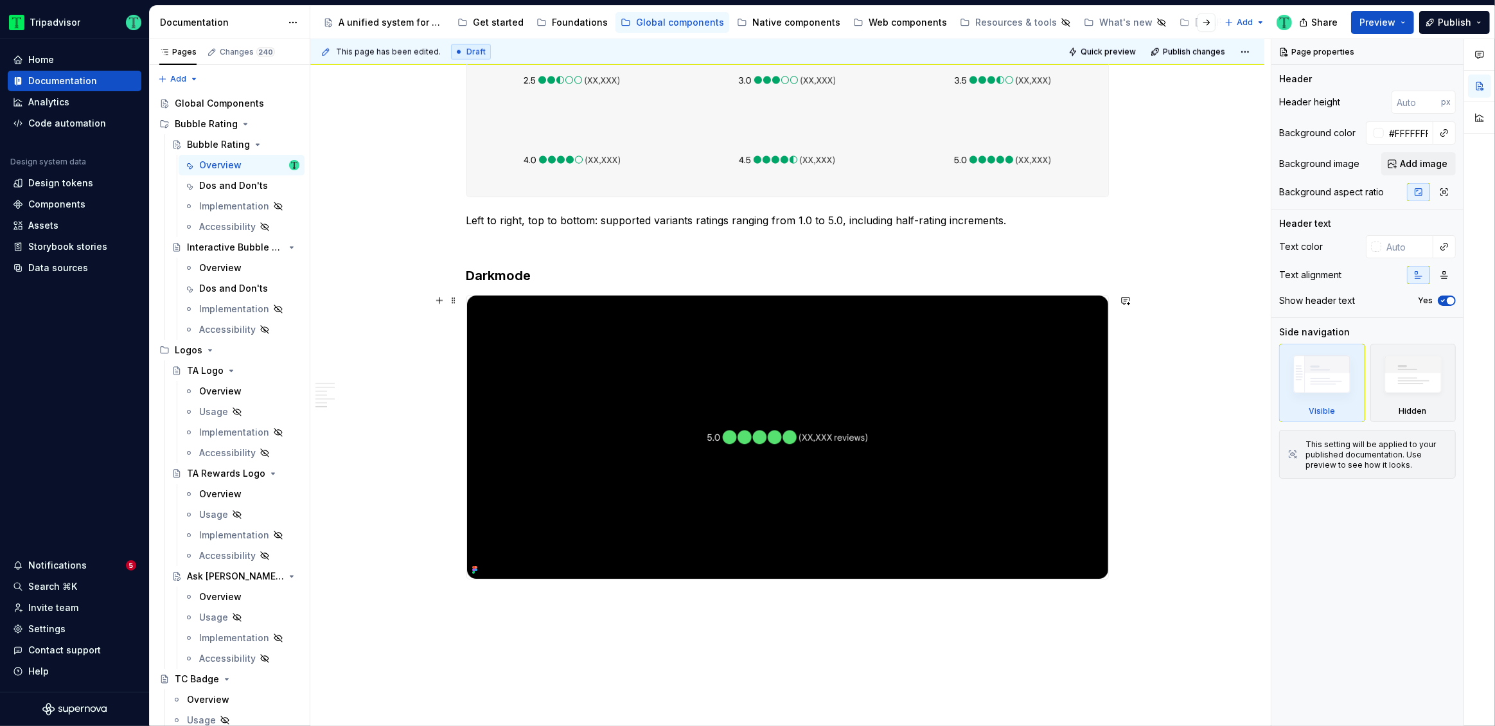
scroll to position [2160, 0]
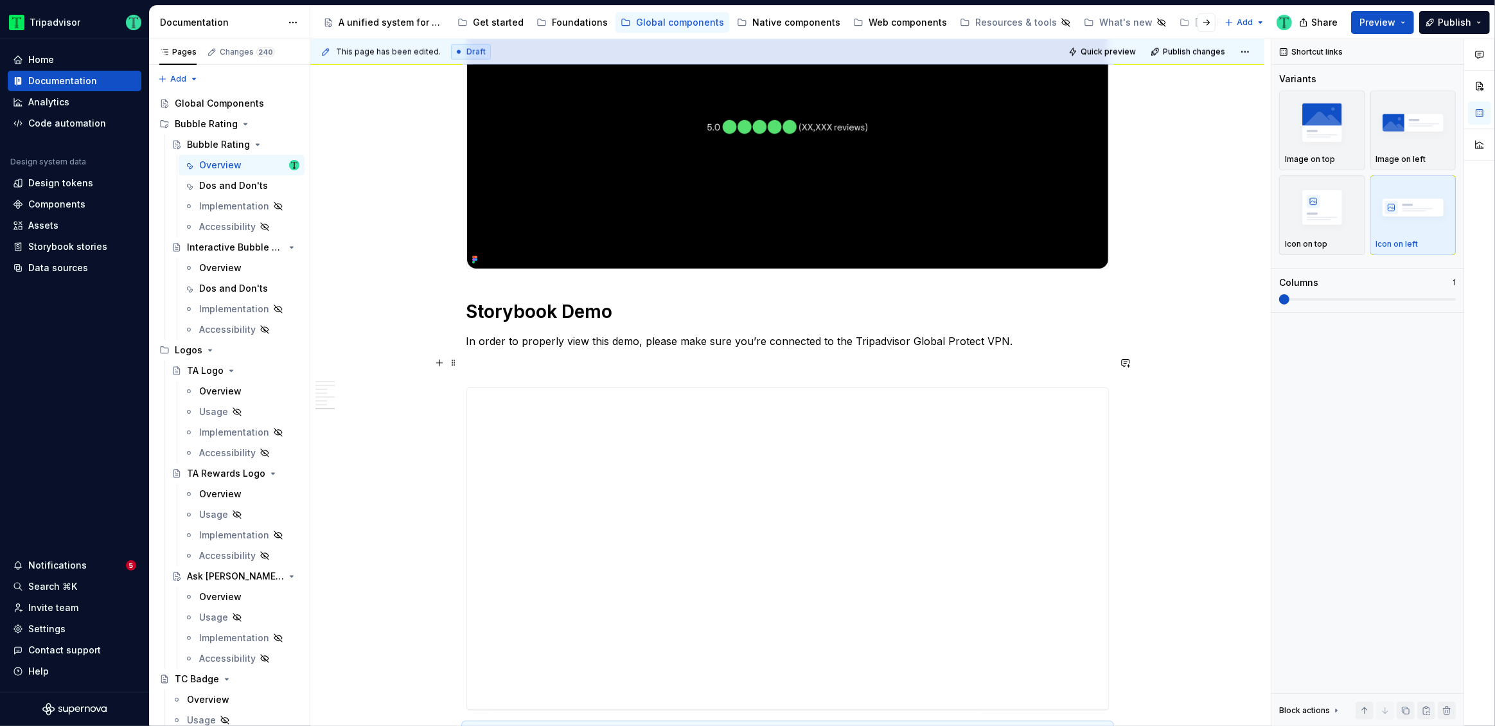
scroll to position [2420, 0]
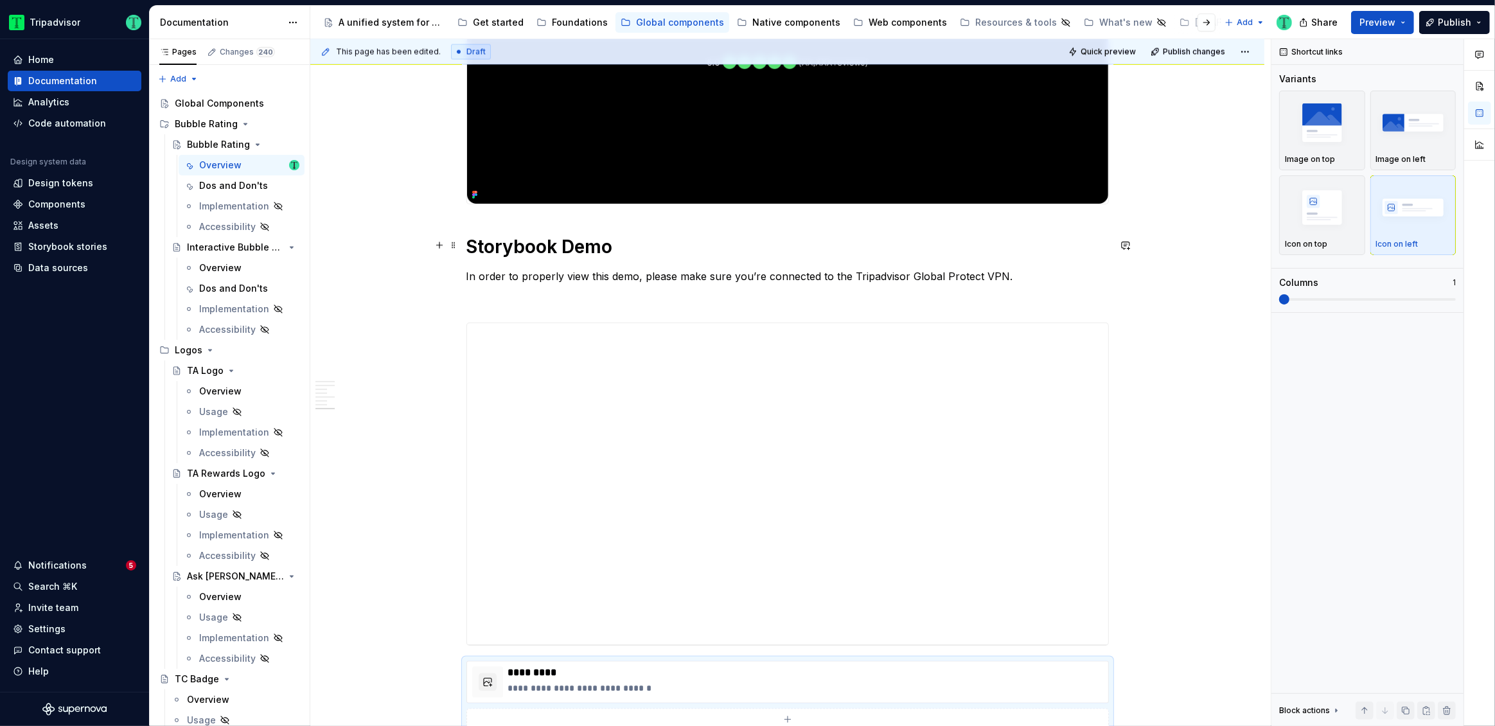
click at [468, 244] on h1 "Storybook Demo" at bounding box center [787, 246] width 643 height 23
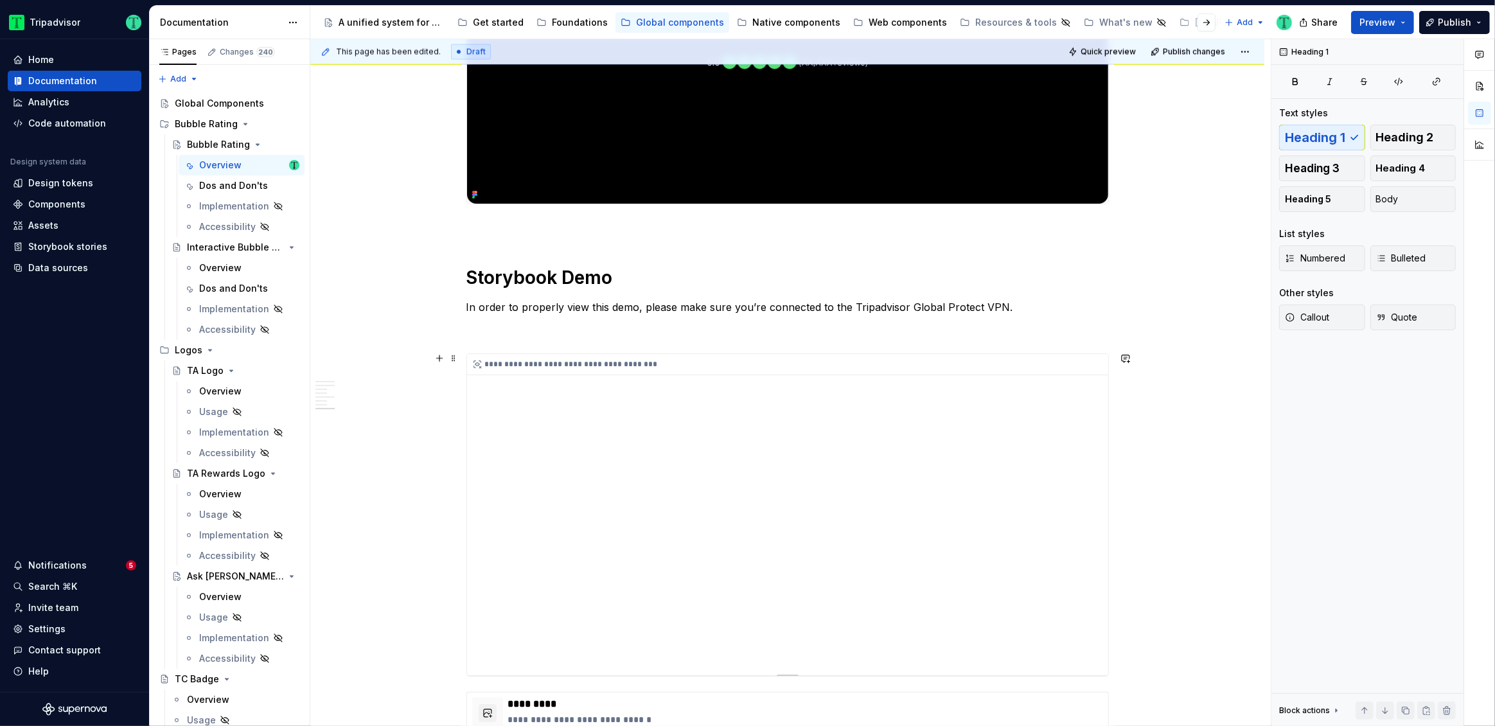
click at [701, 434] on div "**********" at bounding box center [787, 514] width 641 height 321
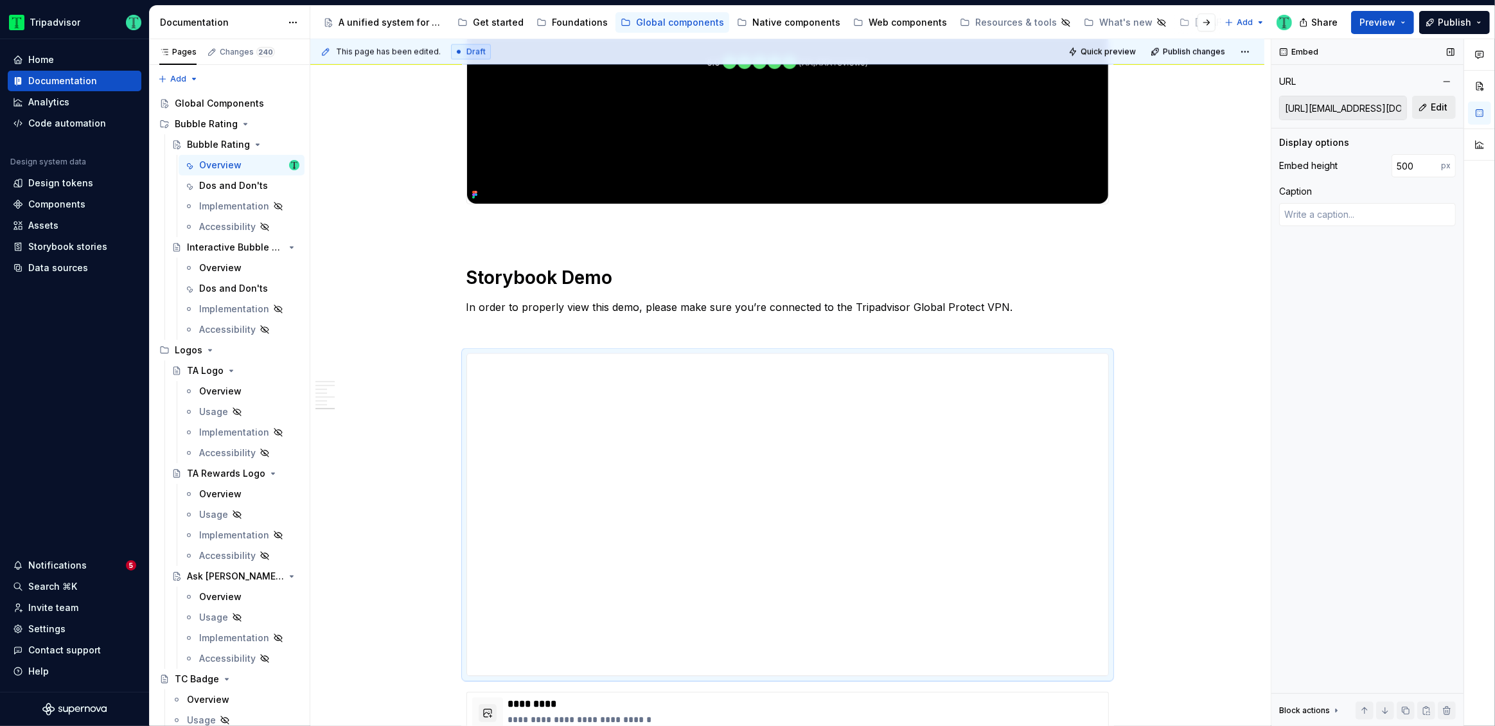
click at [1430, 107] on button "Edit" at bounding box center [1434, 107] width 44 height 23
type textarea "*"
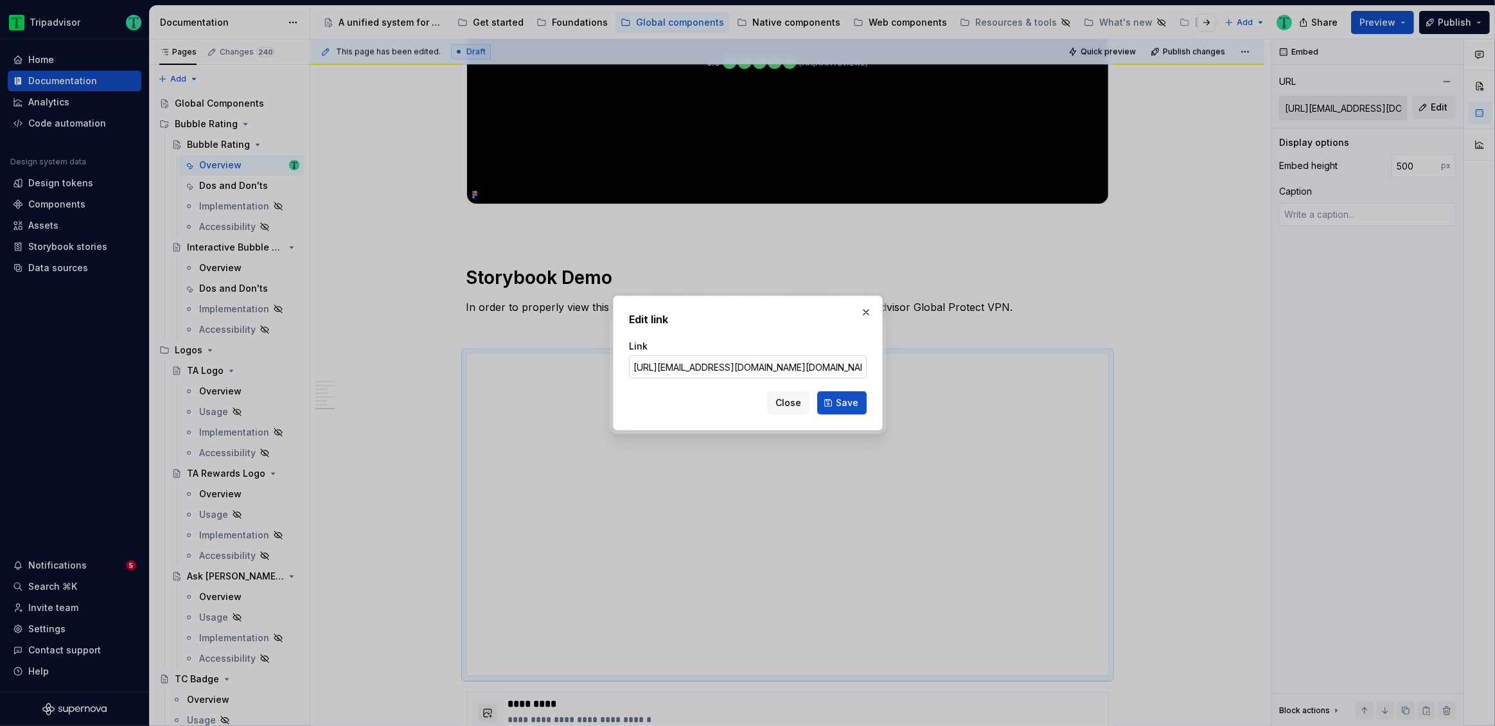
click at [706, 368] on input "[URL][EMAIL_ADDRESS][DOMAIN_NAME][DOMAIN_NAME]" at bounding box center [748, 366] width 238 height 23
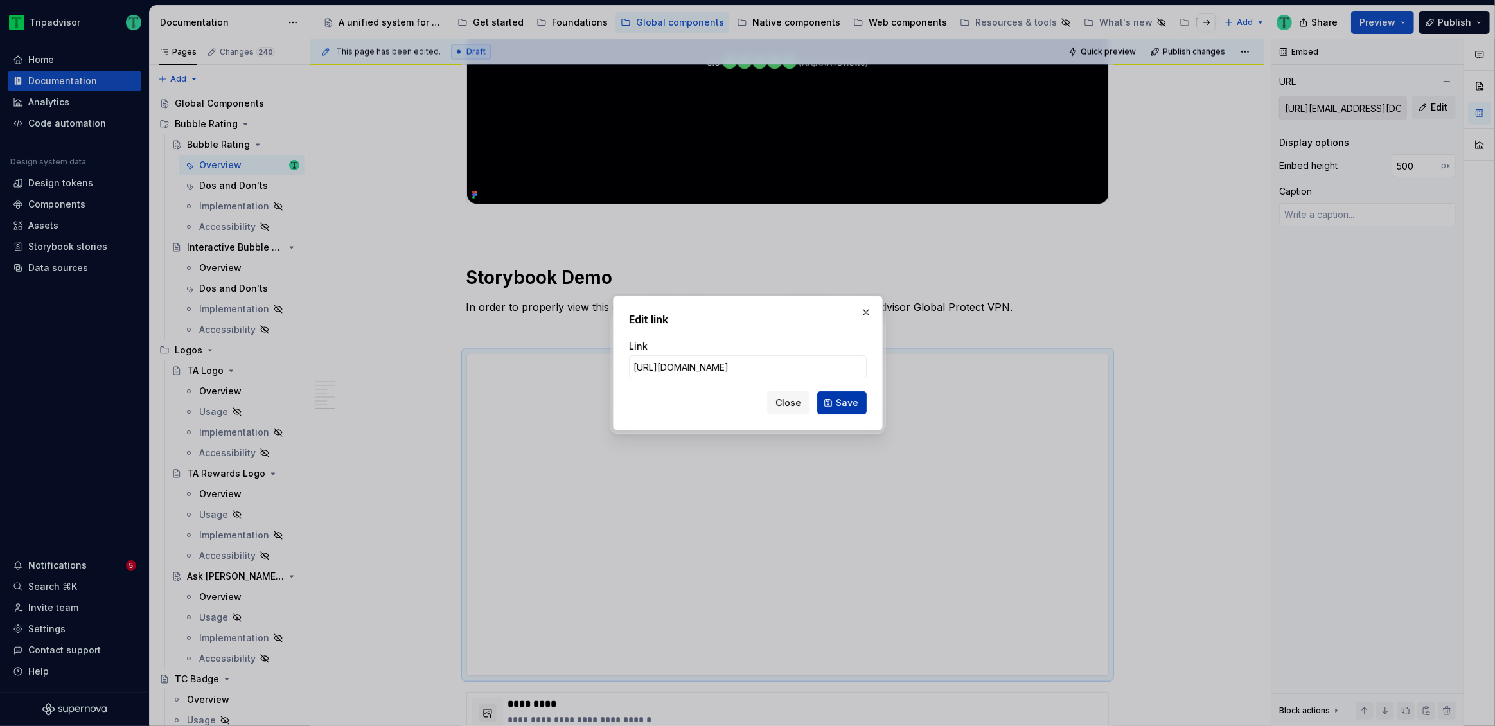
type input "[URL][DOMAIN_NAME]"
click at [840, 404] on span "Save" at bounding box center [847, 402] width 22 height 13
type textarea "*"
type input "[URL][DOMAIN_NAME]"
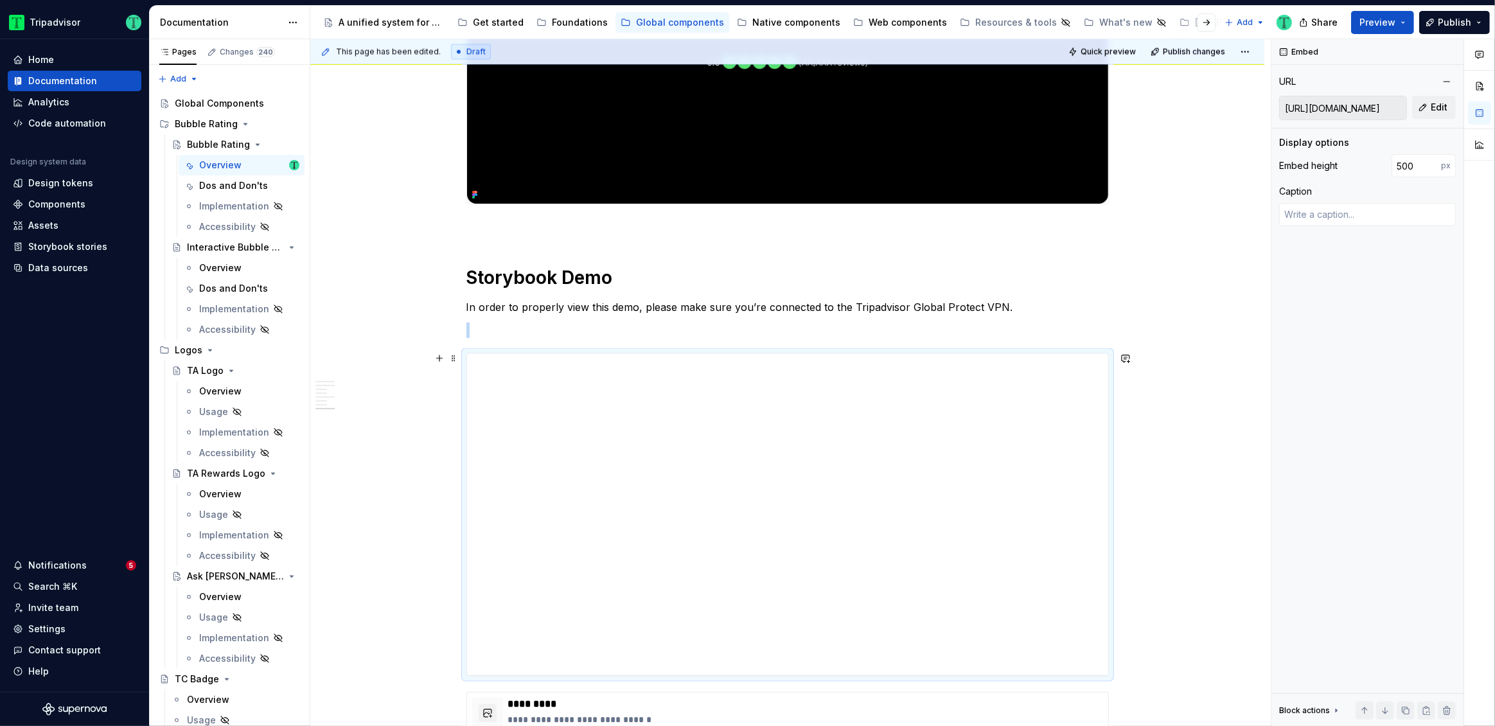
scroll to position [2619, 0]
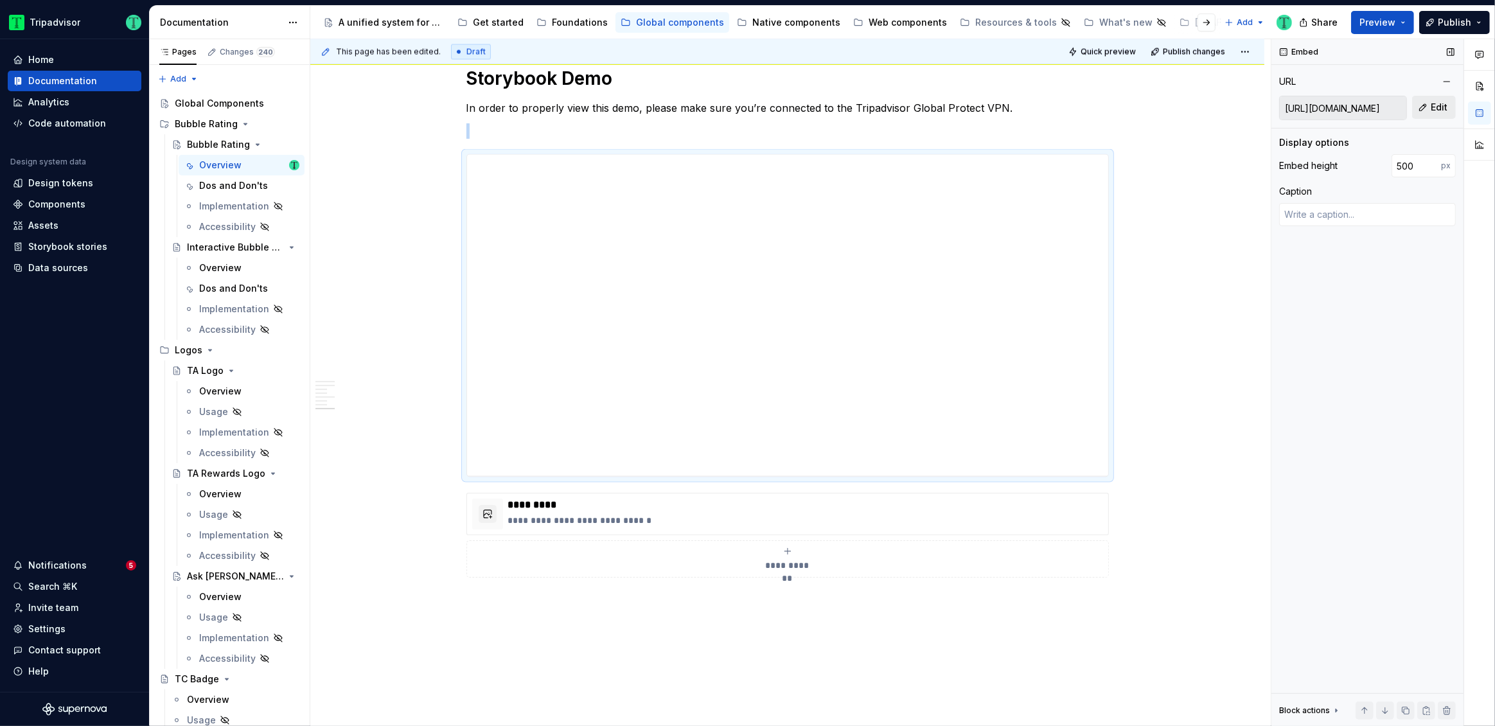
click at [1445, 106] on span "Edit" at bounding box center [1439, 107] width 17 height 13
type textarea "*"
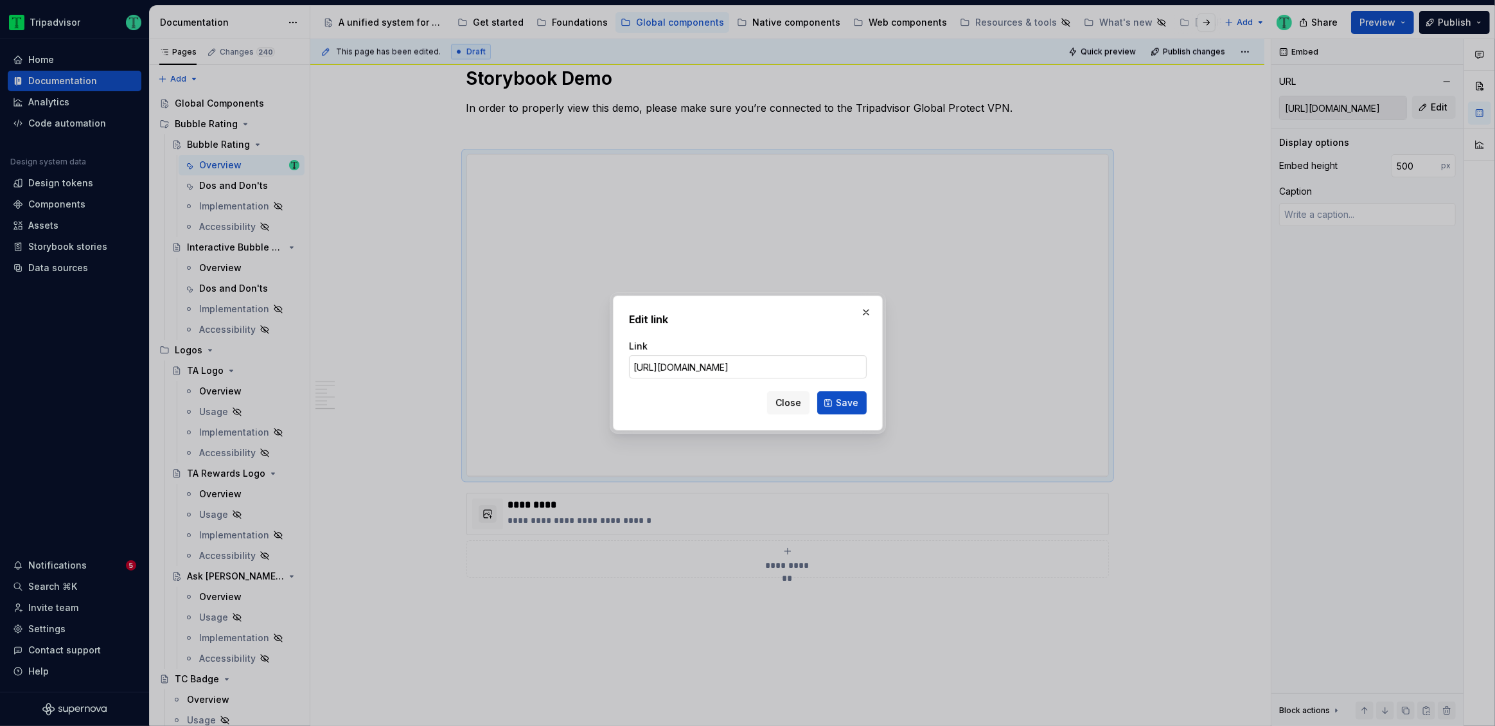
click at [818, 365] on input "[URL][DOMAIN_NAME]" at bounding box center [748, 366] width 238 height 23
type input "[URL][DOMAIN_NAME]"
click button "Save" at bounding box center [841, 402] width 49 height 23
type textarea "*"
type input "[URL][DOMAIN_NAME]"
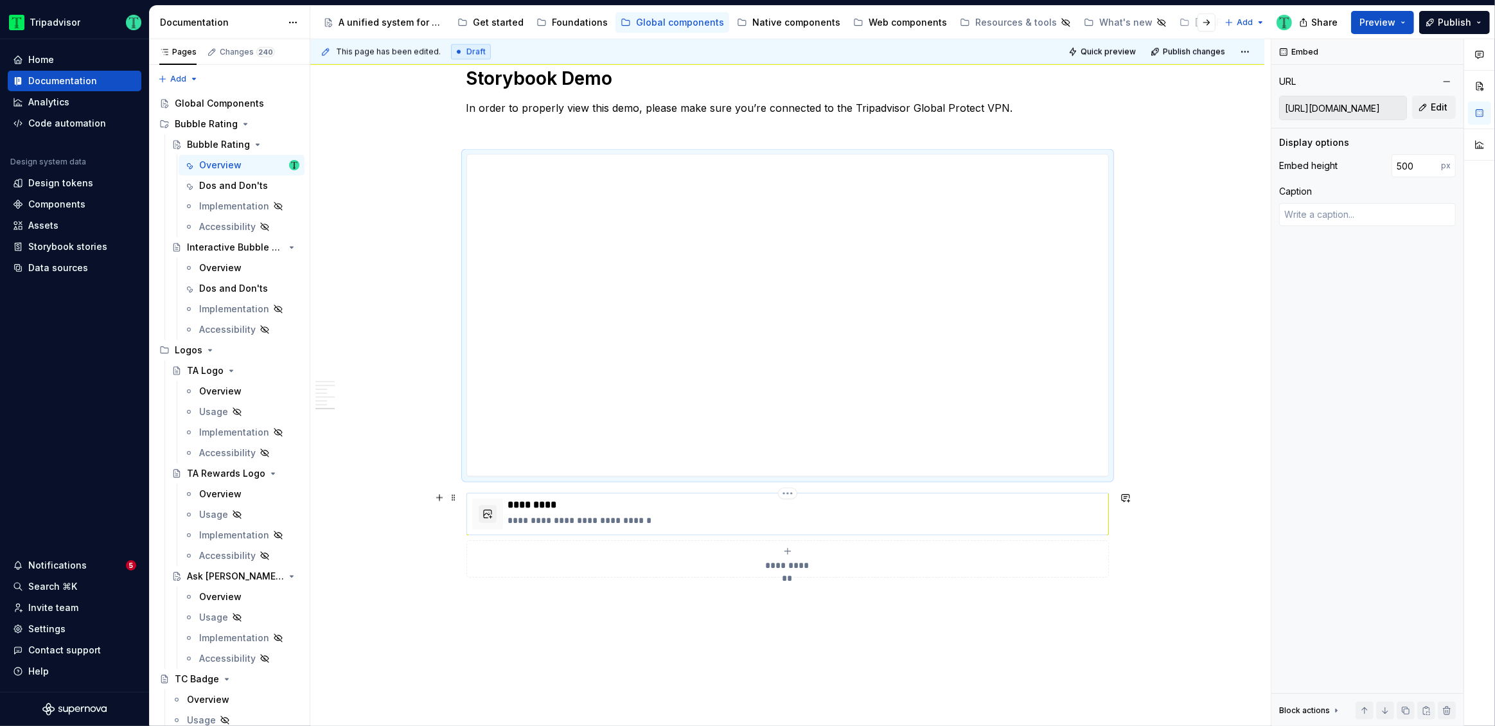
click at [674, 520] on p "**********" at bounding box center [805, 520] width 595 height 13
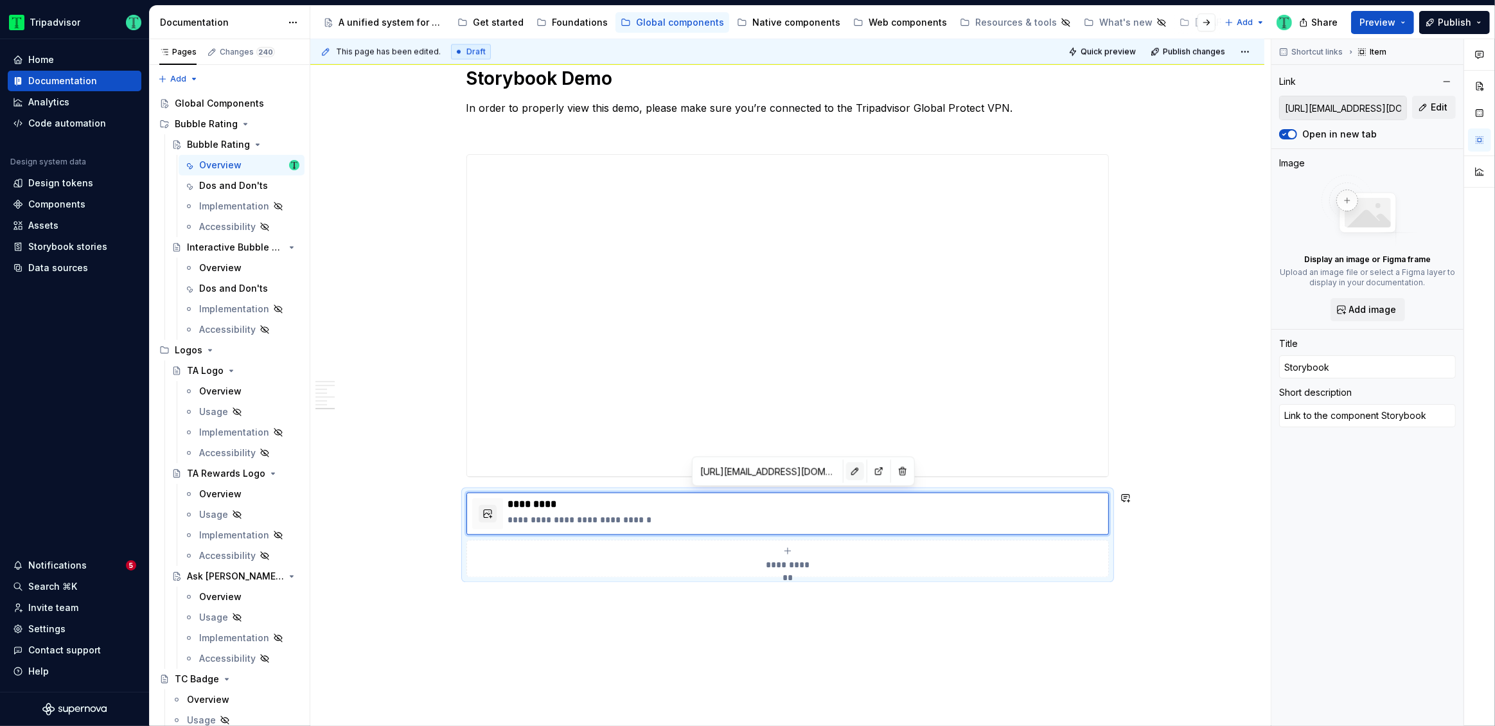
click at [846, 470] on button "button" at bounding box center [855, 471] width 18 height 18
type textarea "*"
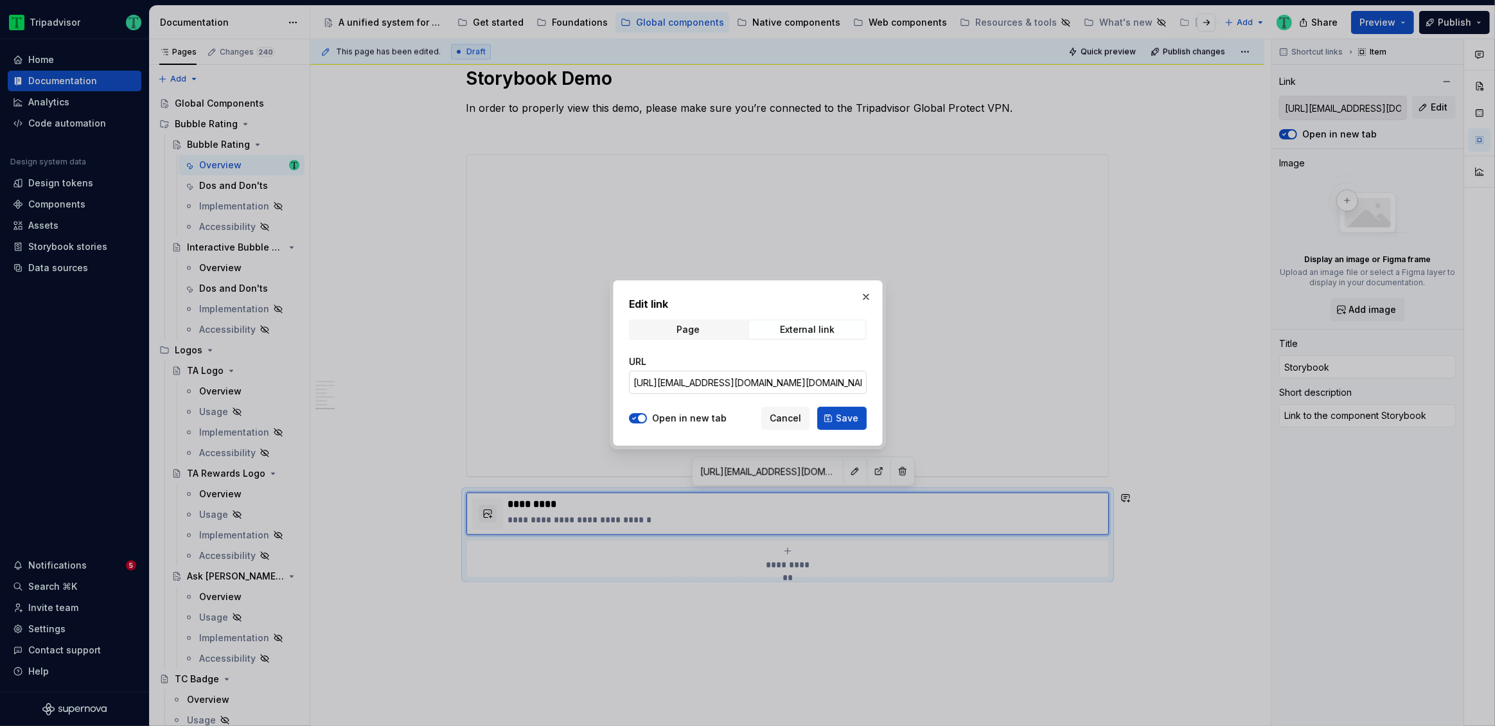
click at [759, 383] on input "[URL][EMAIL_ADDRESS][DOMAIN_NAME][DOMAIN_NAME]" at bounding box center [748, 382] width 238 height 23
paste input "atlas-design-system.bubble-rating_packages_atlas-design-system_bubble-rating_Bu…"
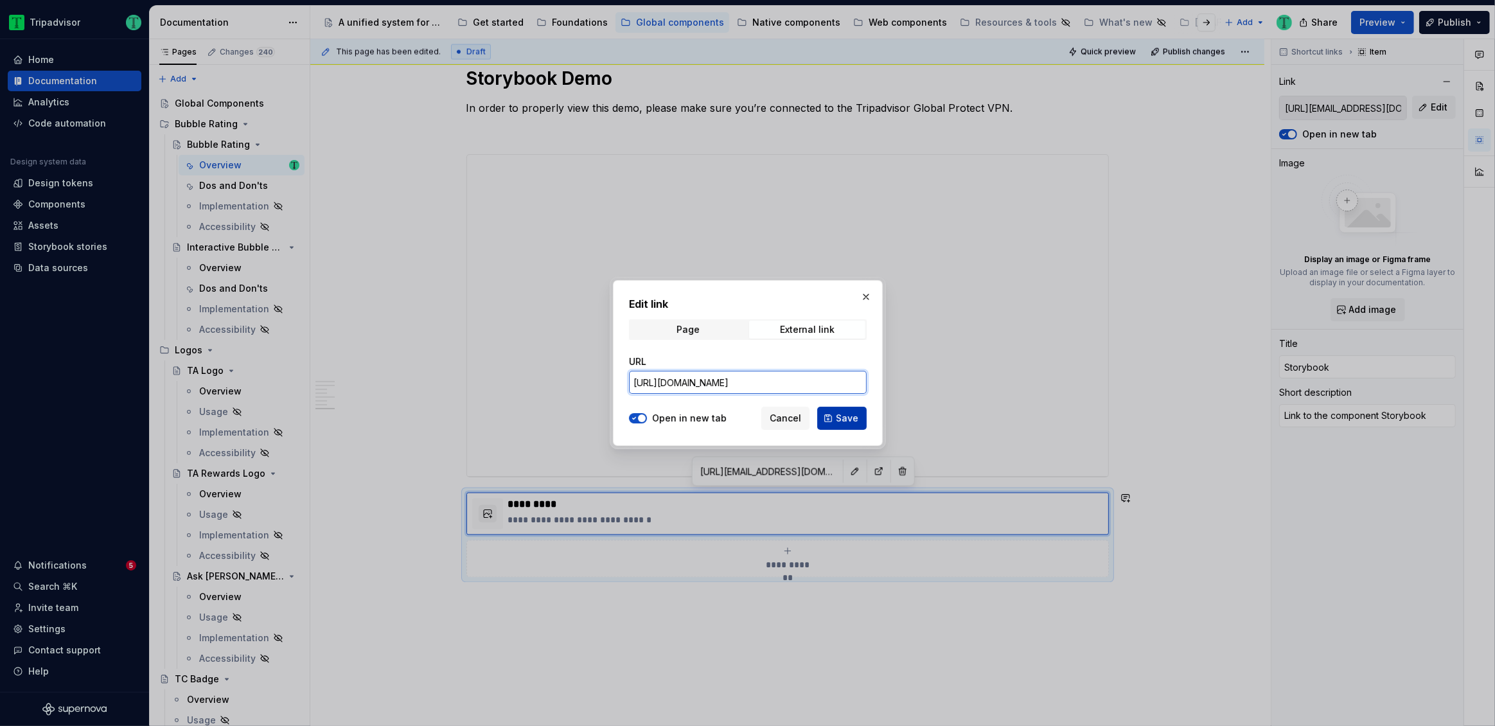
type input "[URL][DOMAIN_NAME]"
click at [848, 416] on span "Save" at bounding box center [847, 418] width 22 height 13
type textarea "*"
type input "[URL][DOMAIN_NAME]"
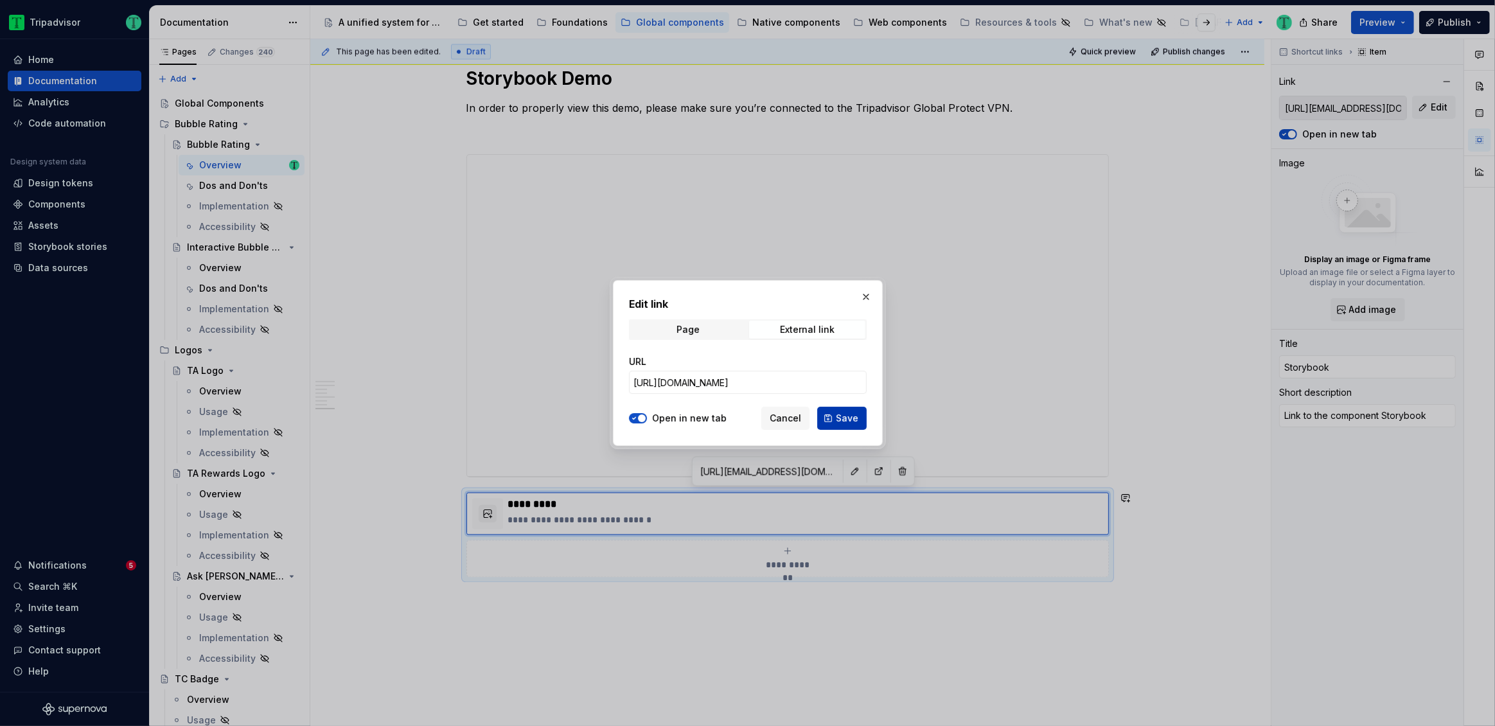
type input "[URL][DOMAIN_NAME]"
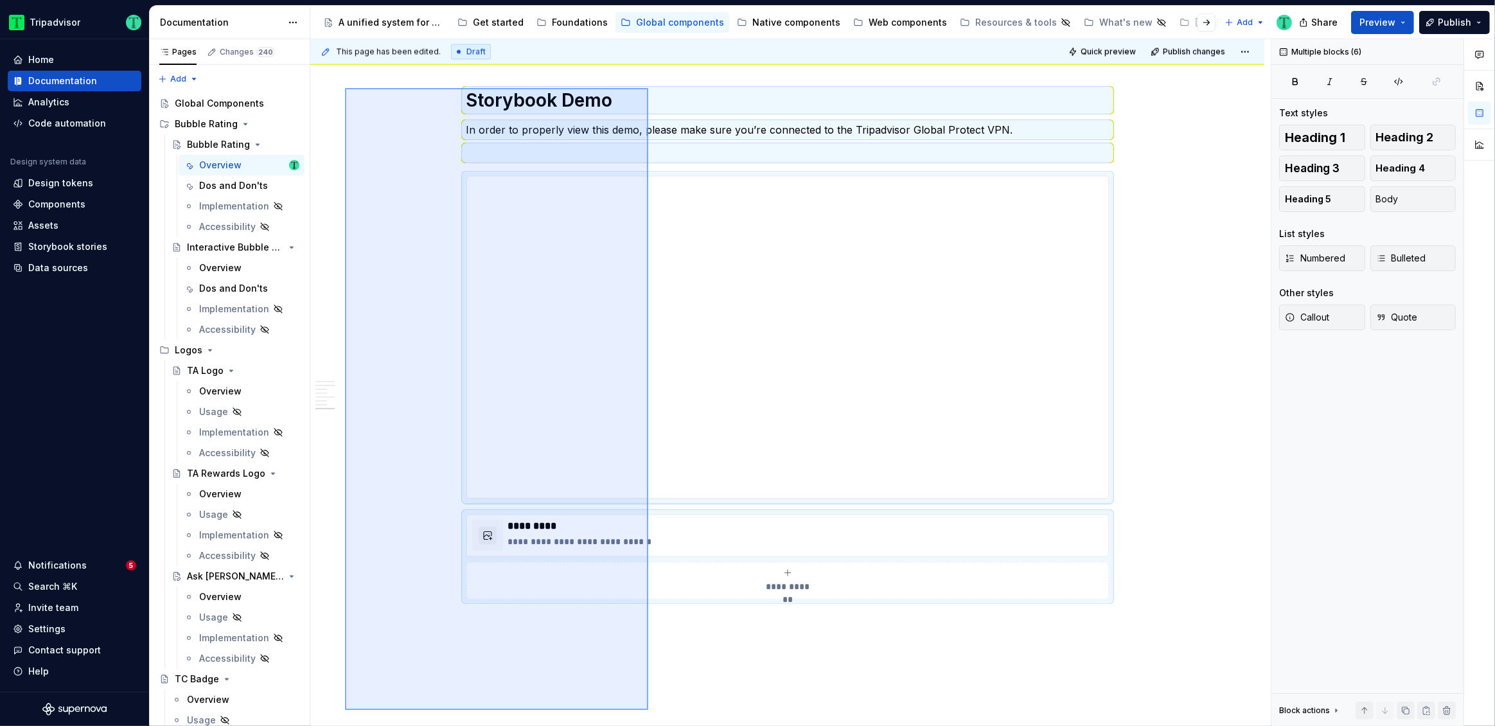
scroll to position [2622, 0]
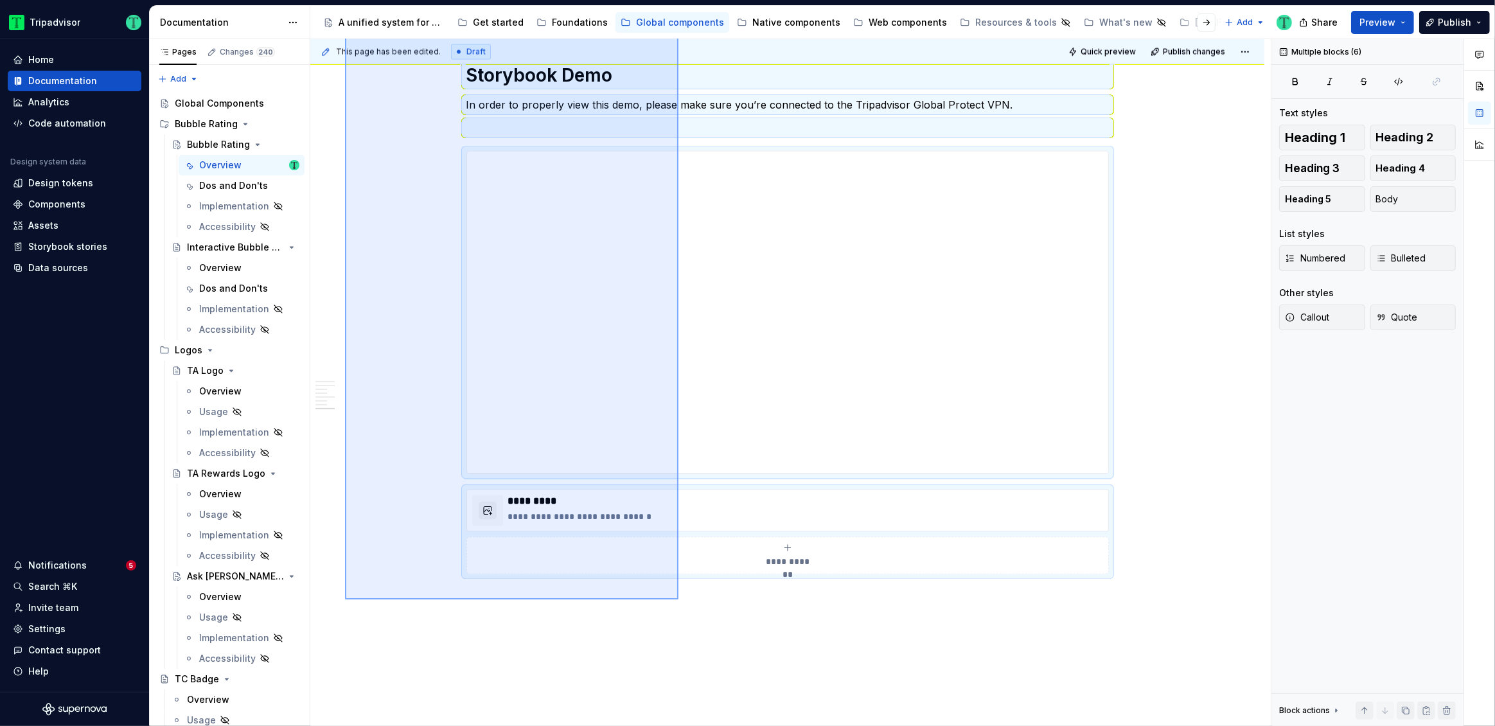
drag, startPoint x: 345, startPoint y: 327, endPoint x: 679, endPoint y: 599, distance: 430.6
click at [679, 599] on div "**********" at bounding box center [790, 383] width 961 height 688
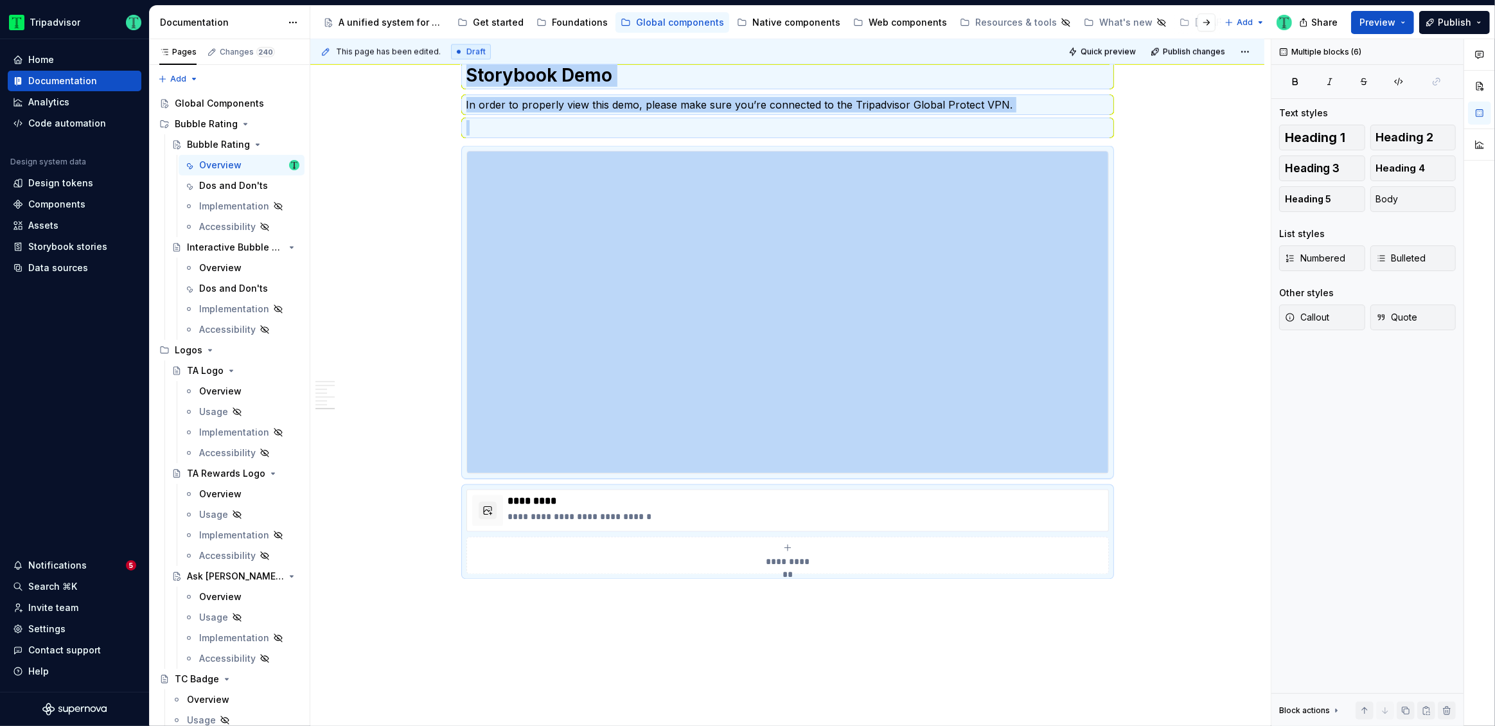
copy div "**********"
click at [216, 266] on div "Overview" at bounding box center [220, 268] width 42 height 13
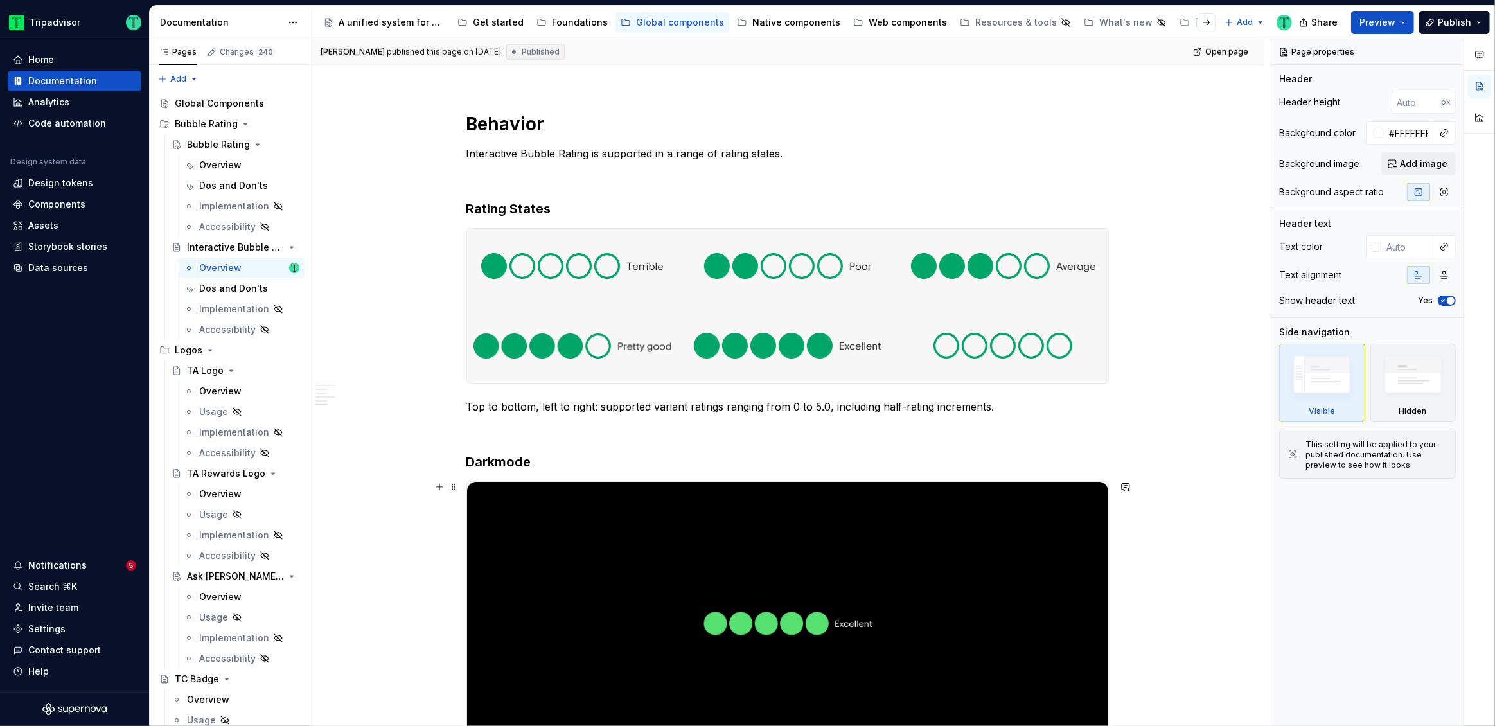
scroll to position [1626, 0]
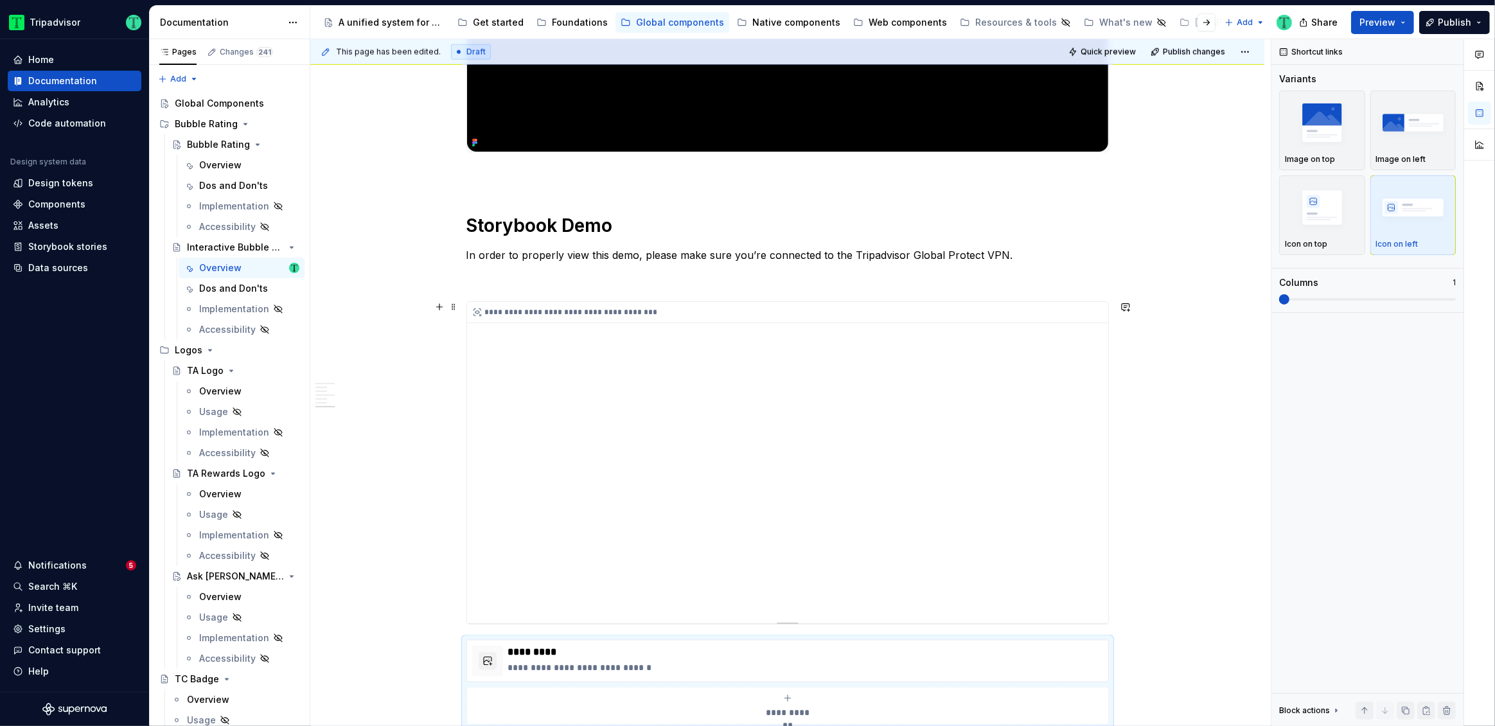
scroll to position [1946, 0]
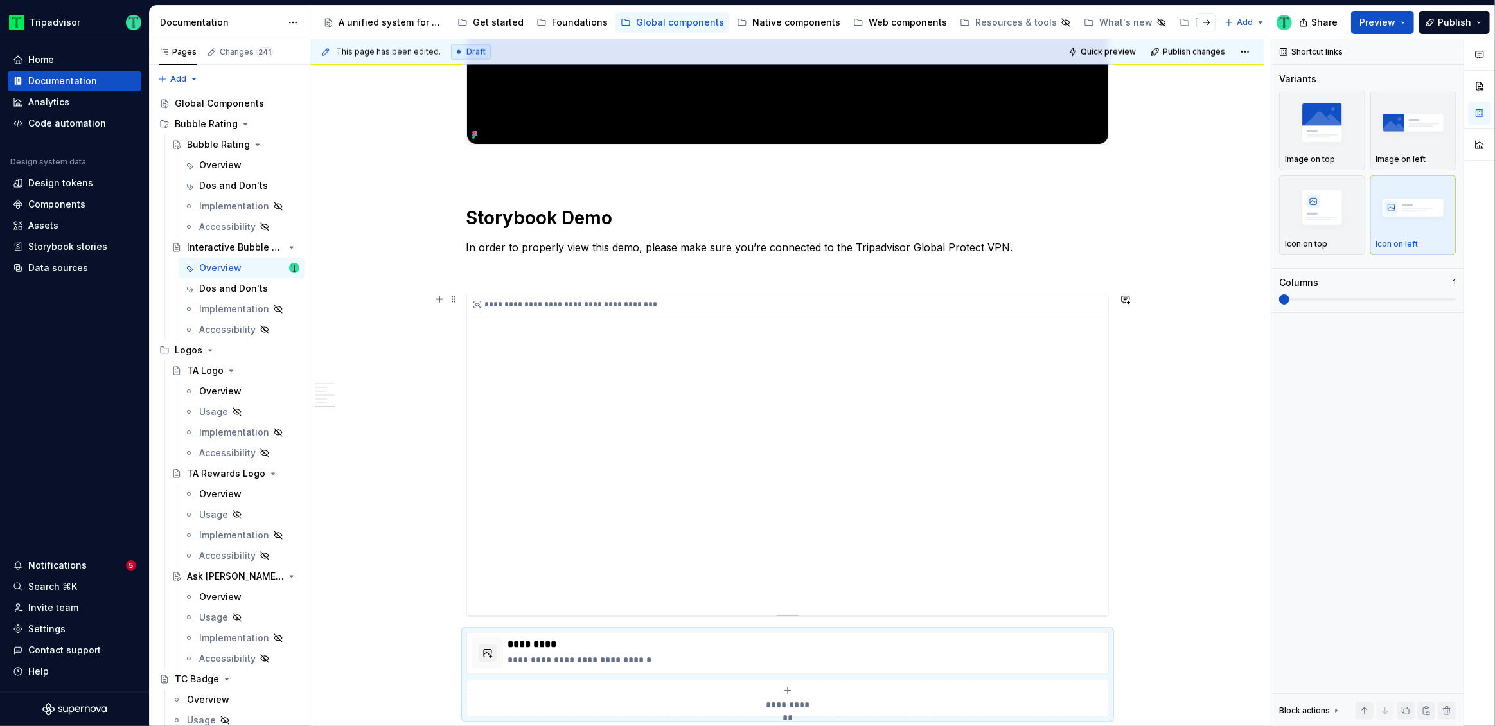
click at [839, 457] on div "**********" at bounding box center [787, 454] width 641 height 321
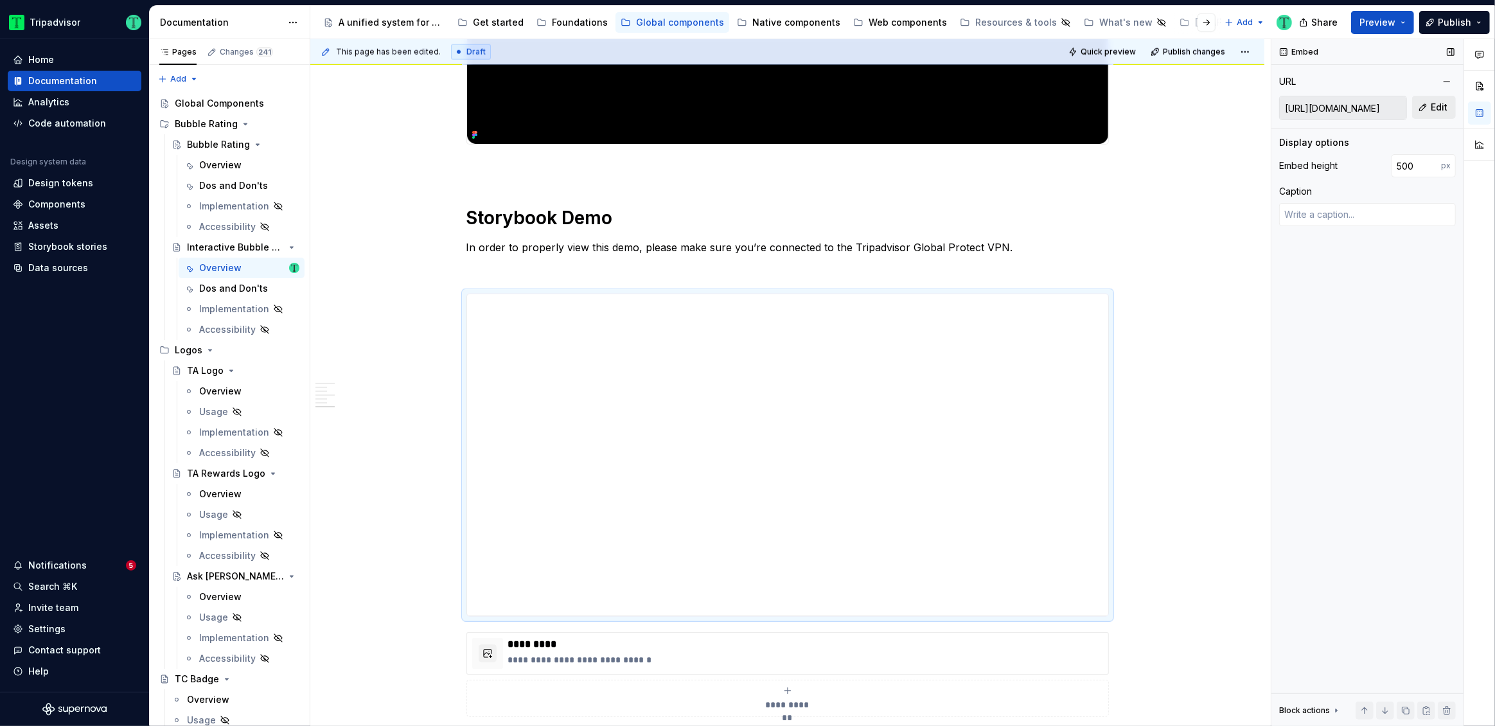
click at [1432, 109] on span "Edit" at bounding box center [1439, 107] width 17 height 13
type textarea "*"
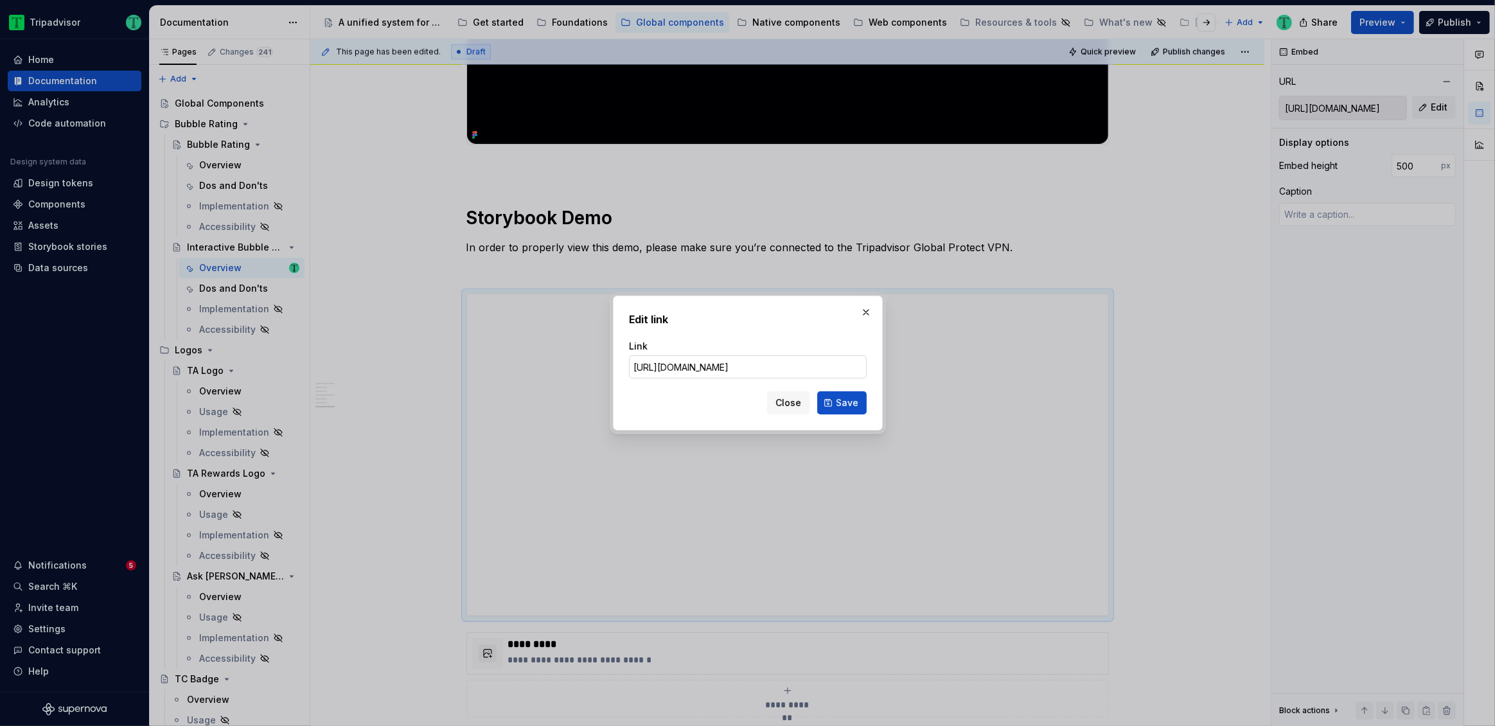
click at [805, 366] on input "[URL][DOMAIN_NAME]" at bounding box center [748, 366] width 238 height 23
click at [718, 368] on input "[URL][DOMAIN_NAME]" at bounding box center [748, 366] width 238 height 23
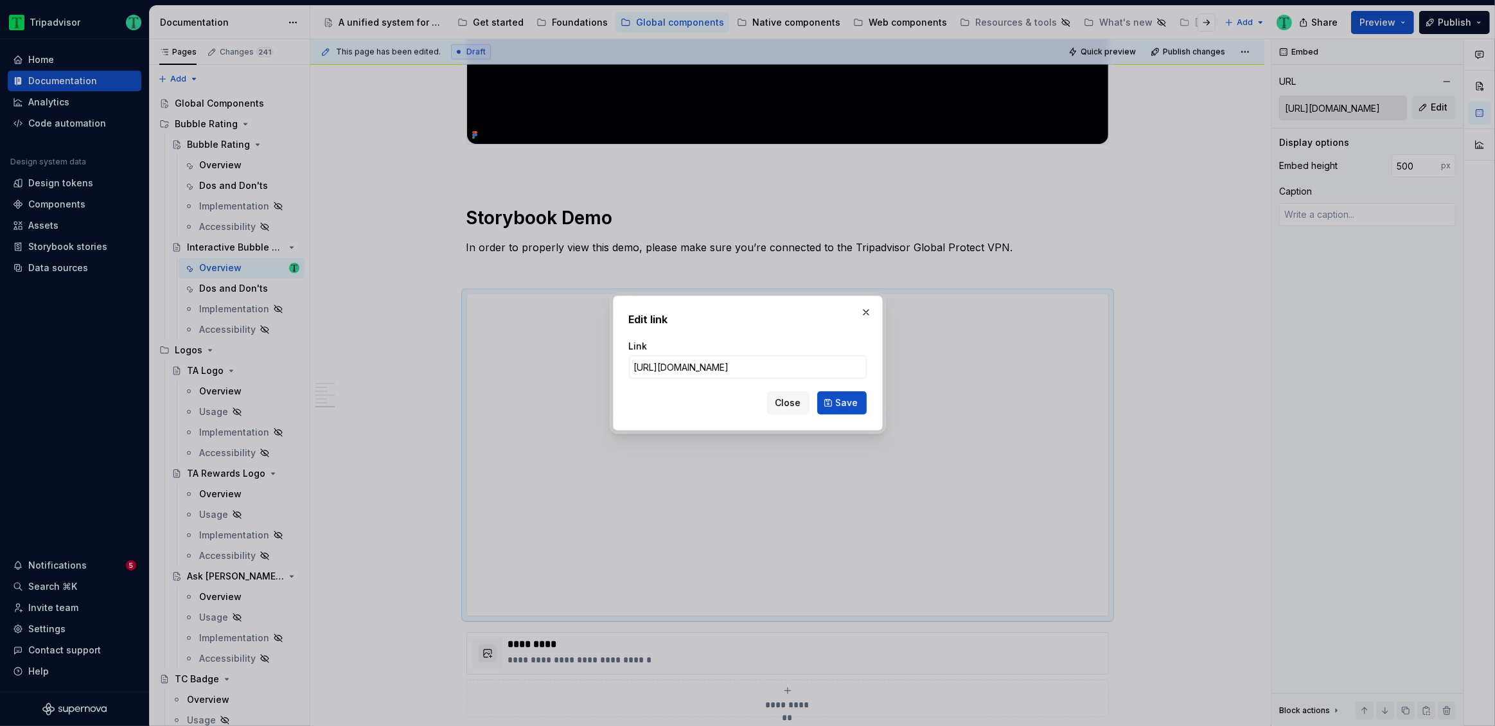
scroll to position [0, 0]
drag, startPoint x: 670, startPoint y: 370, endPoint x: 585, endPoint y: 368, distance: 84.9
click at [585, 368] on div "Edit link Link [URL][DOMAIN_NAME] Close Save" at bounding box center [747, 363] width 1495 height 726
click at [801, 368] on input "[URL][DOMAIN_NAME]" at bounding box center [748, 366] width 238 height 23
type input "[URL][DOMAIN_NAME]"
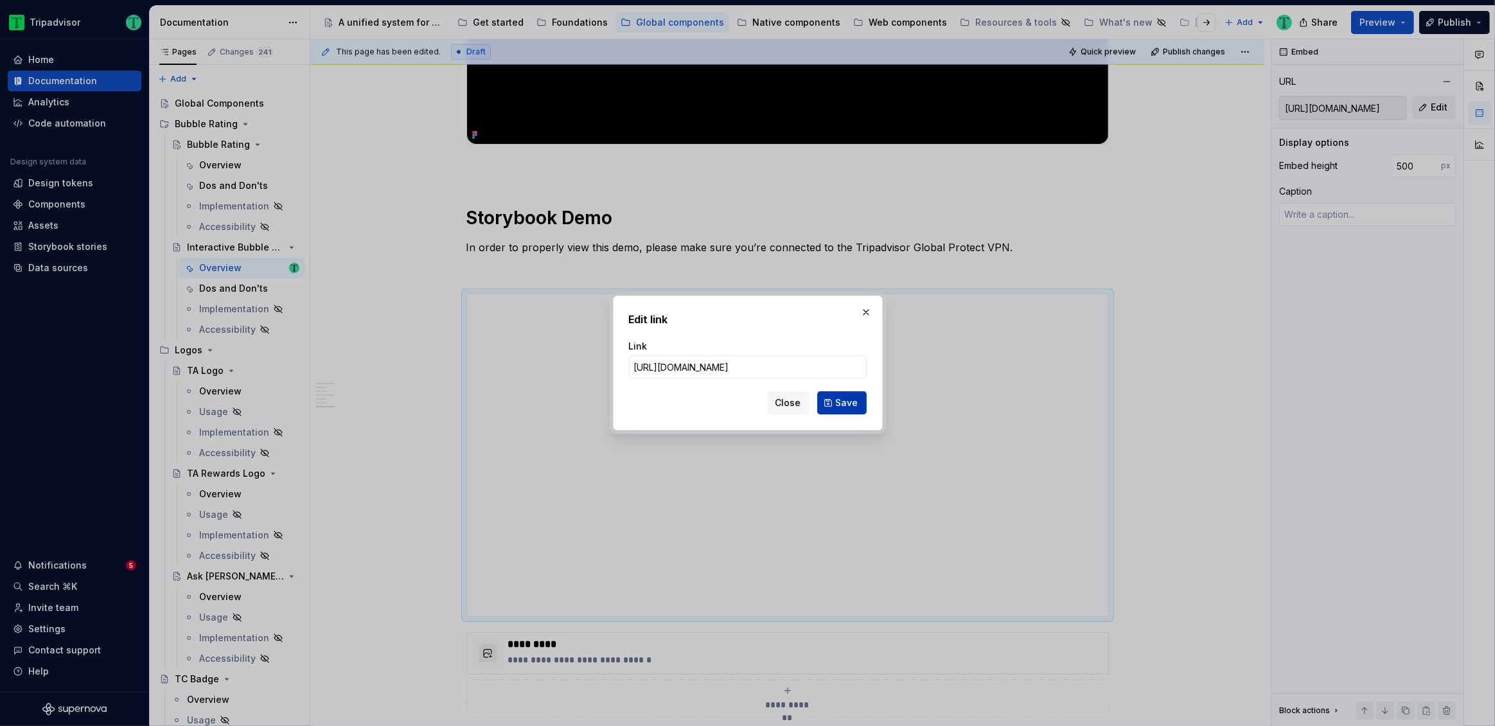
click at [846, 404] on span "Save" at bounding box center [847, 402] width 22 height 13
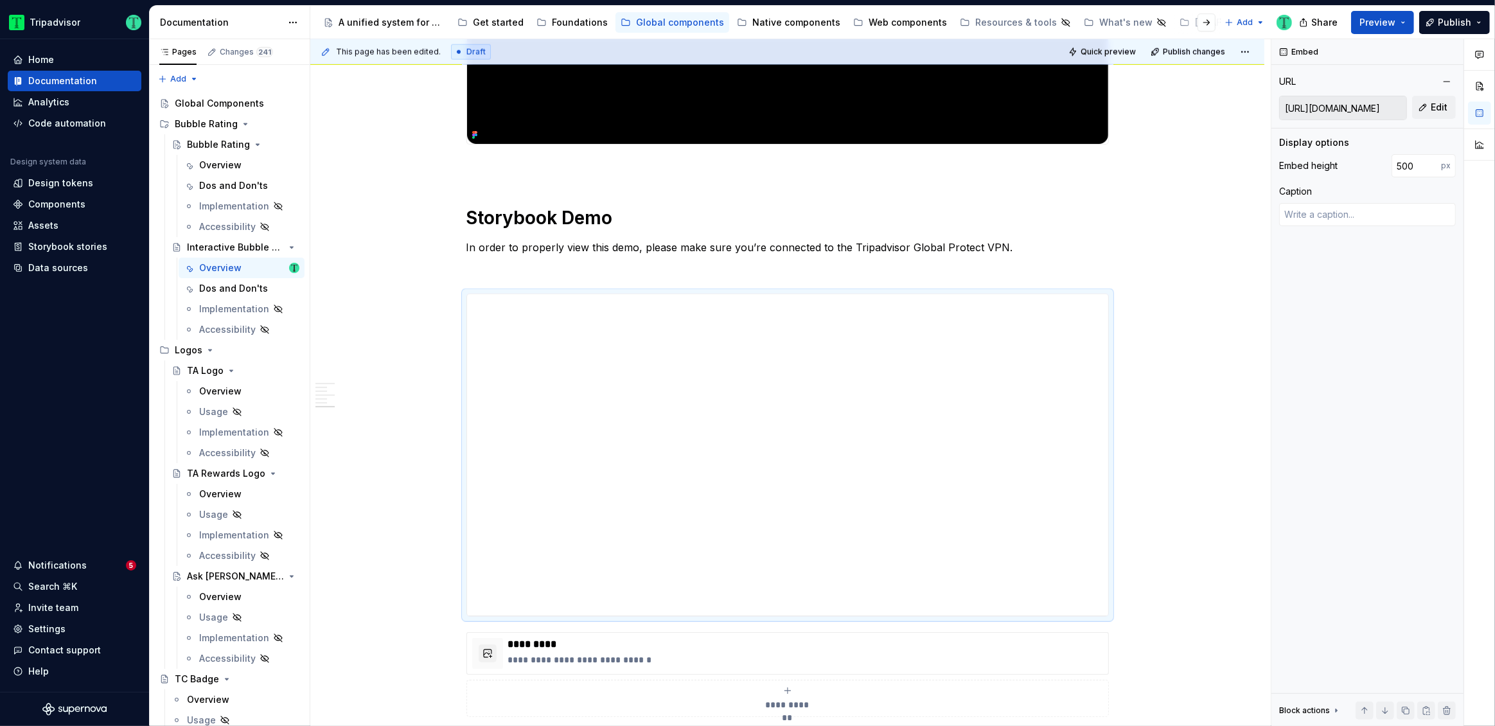
type textarea "*"
type input "[URL][DOMAIN_NAME]"
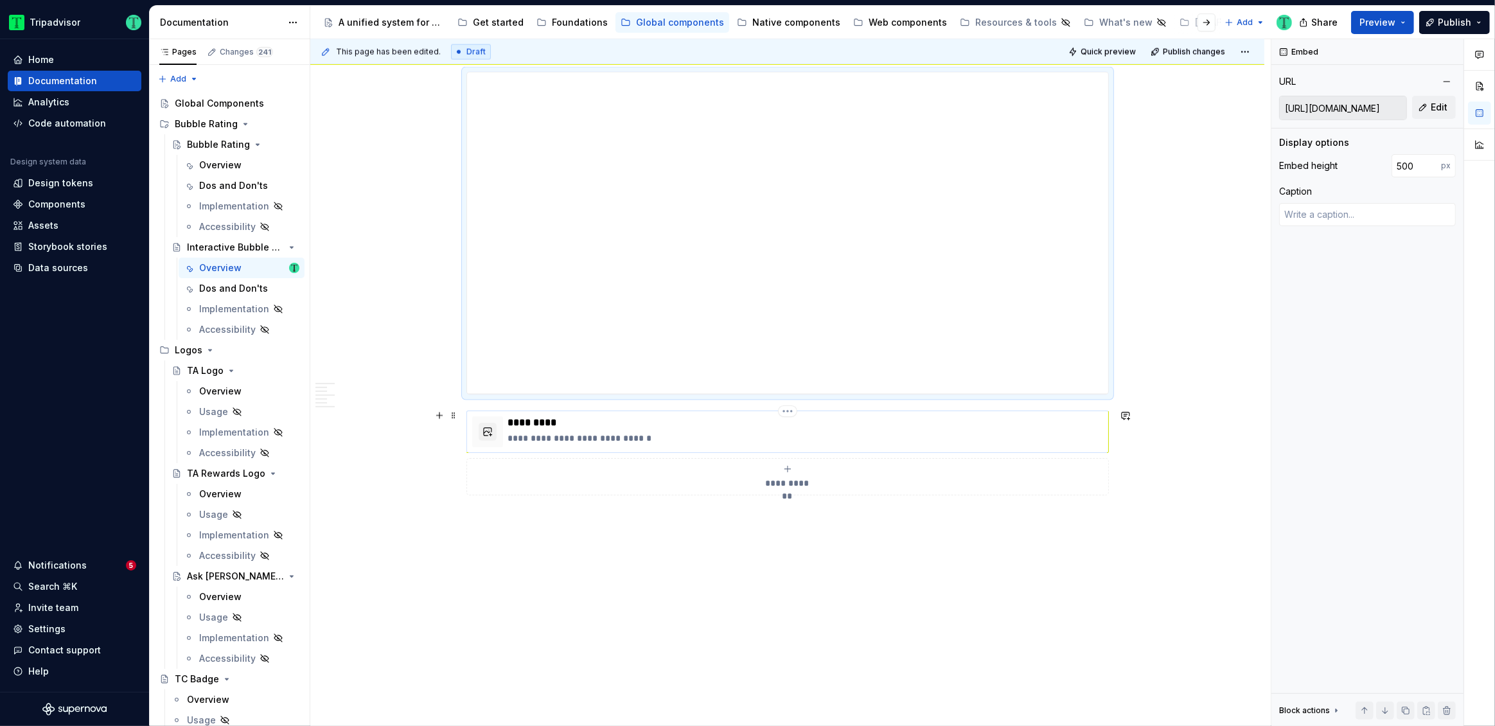
click at [698, 435] on p "**********" at bounding box center [805, 438] width 595 height 13
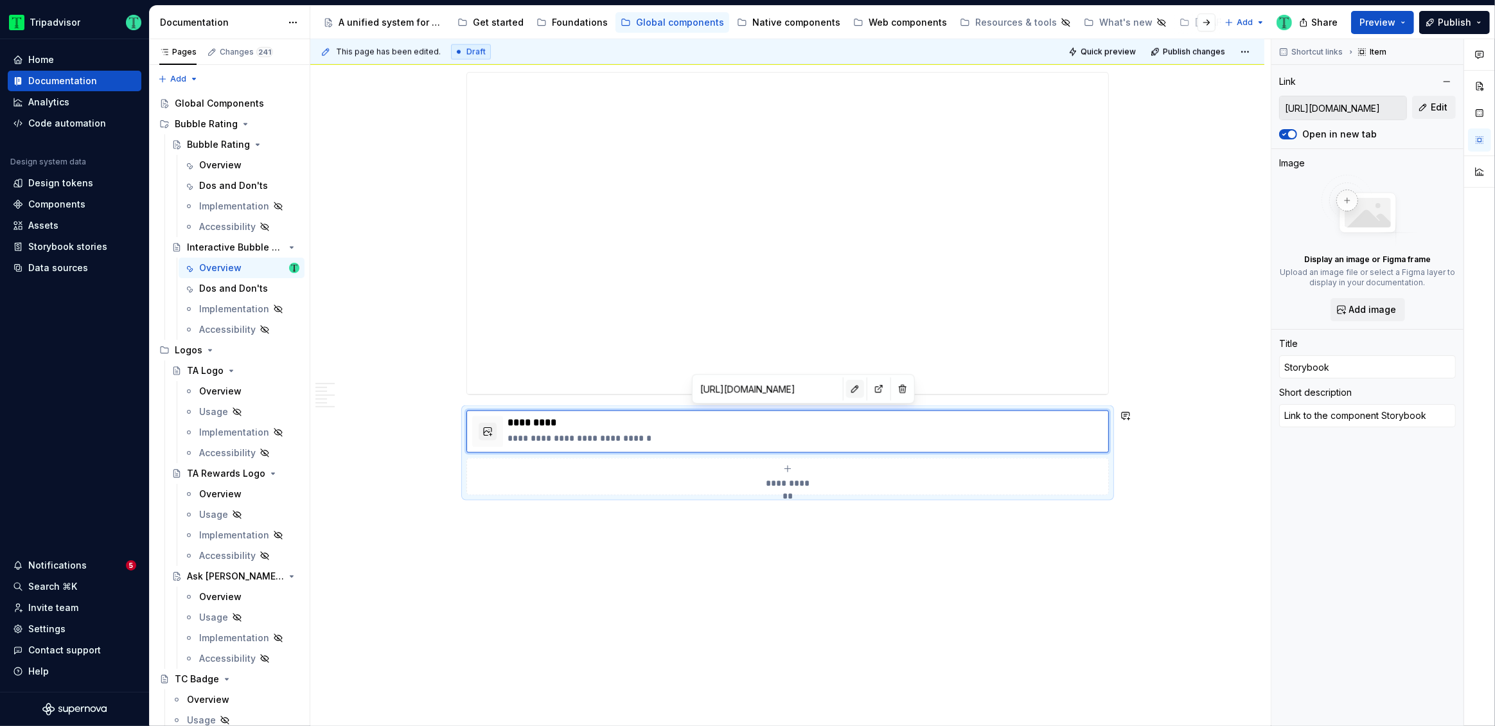
click at [846, 393] on button "button" at bounding box center [855, 389] width 18 height 18
type textarea "*"
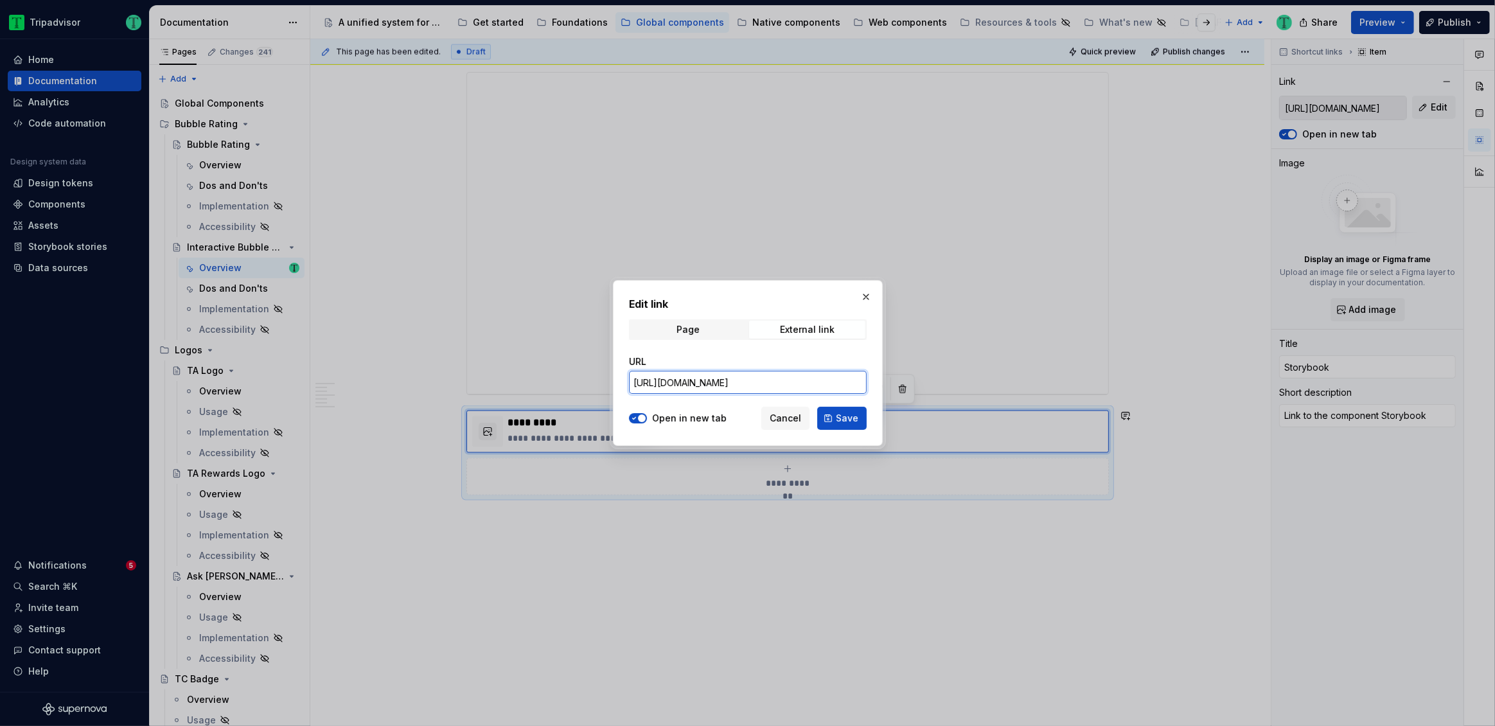
click at [752, 379] on input "[URL][DOMAIN_NAME]" at bounding box center [748, 382] width 238 height 23
paste input "Interactive"
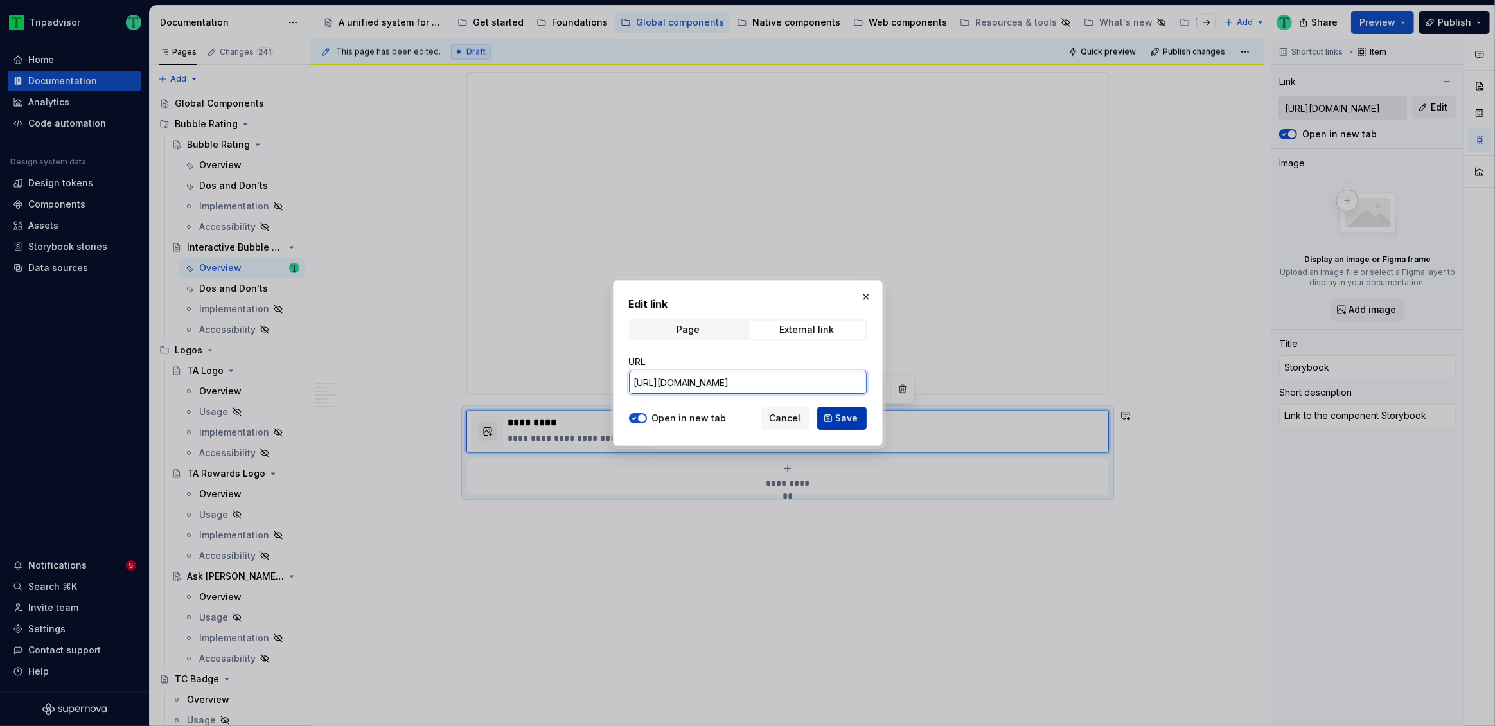
type input "[URL][DOMAIN_NAME]"
click at [849, 414] on span "Save" at bounding box center [847, 418] width 22 height 13
type textarea "*"
type input "[URL][DOMAIN_NAME]"
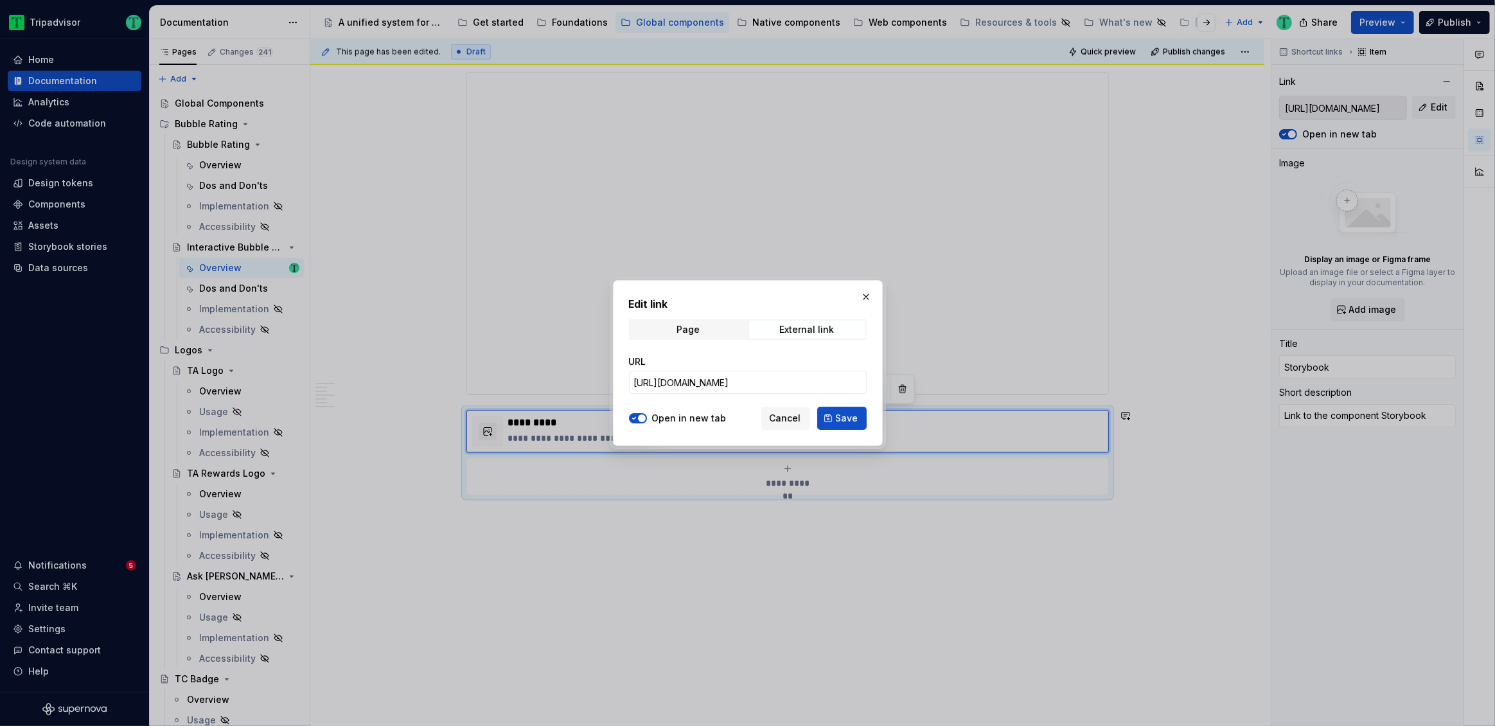
type input "[URL][DOMAIN_NAME]"
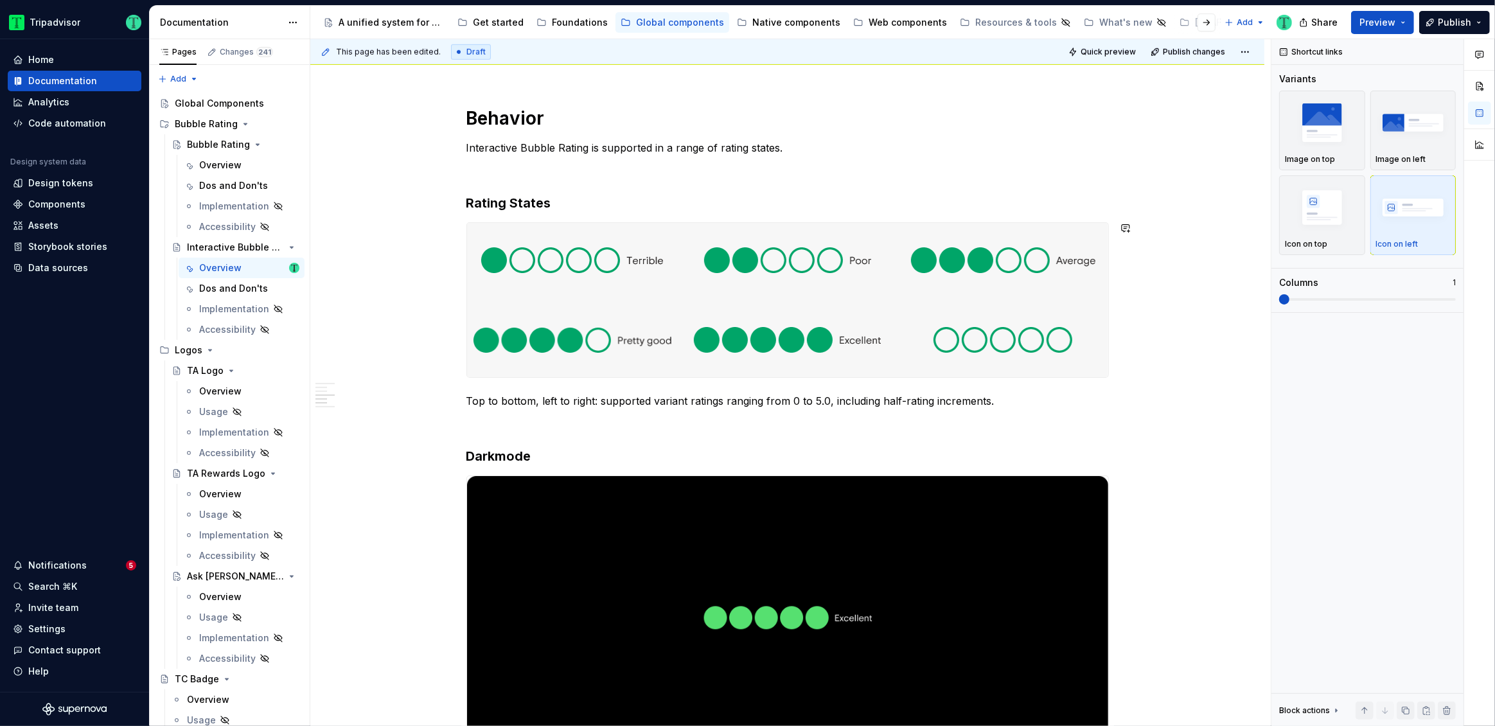
scroll to position [1328, 0]
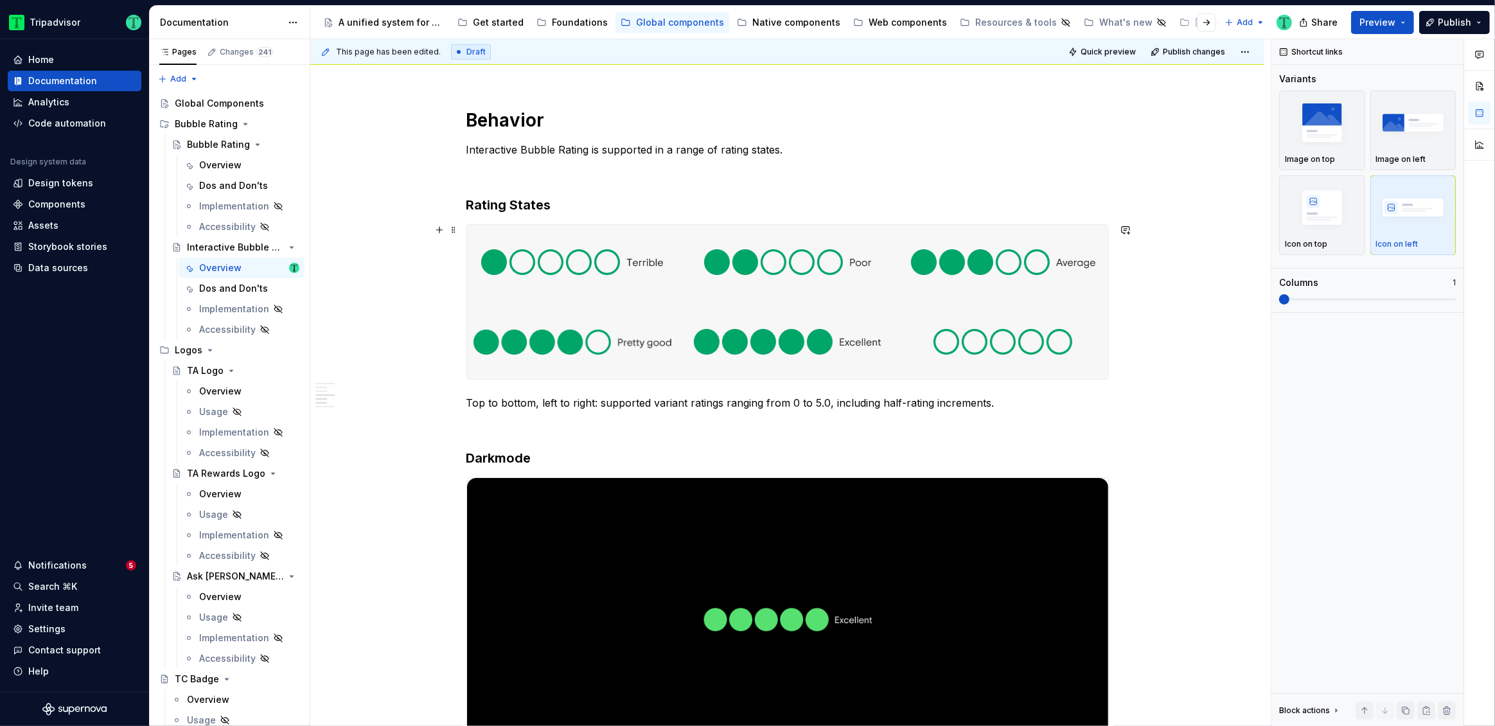
click at [362, 236] on div "**********" at bounding box center [787, 239] width 954 height 2658
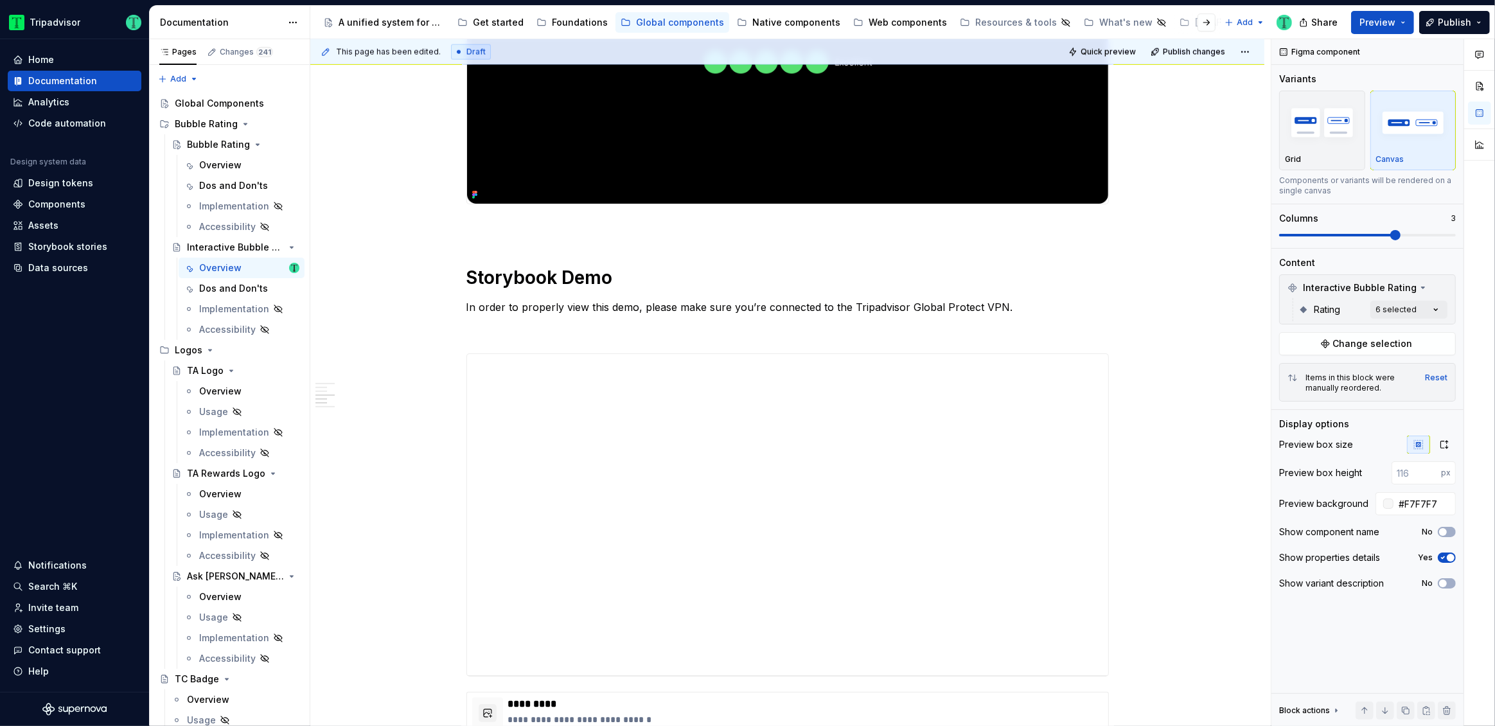
scroll to position [2167, 0]
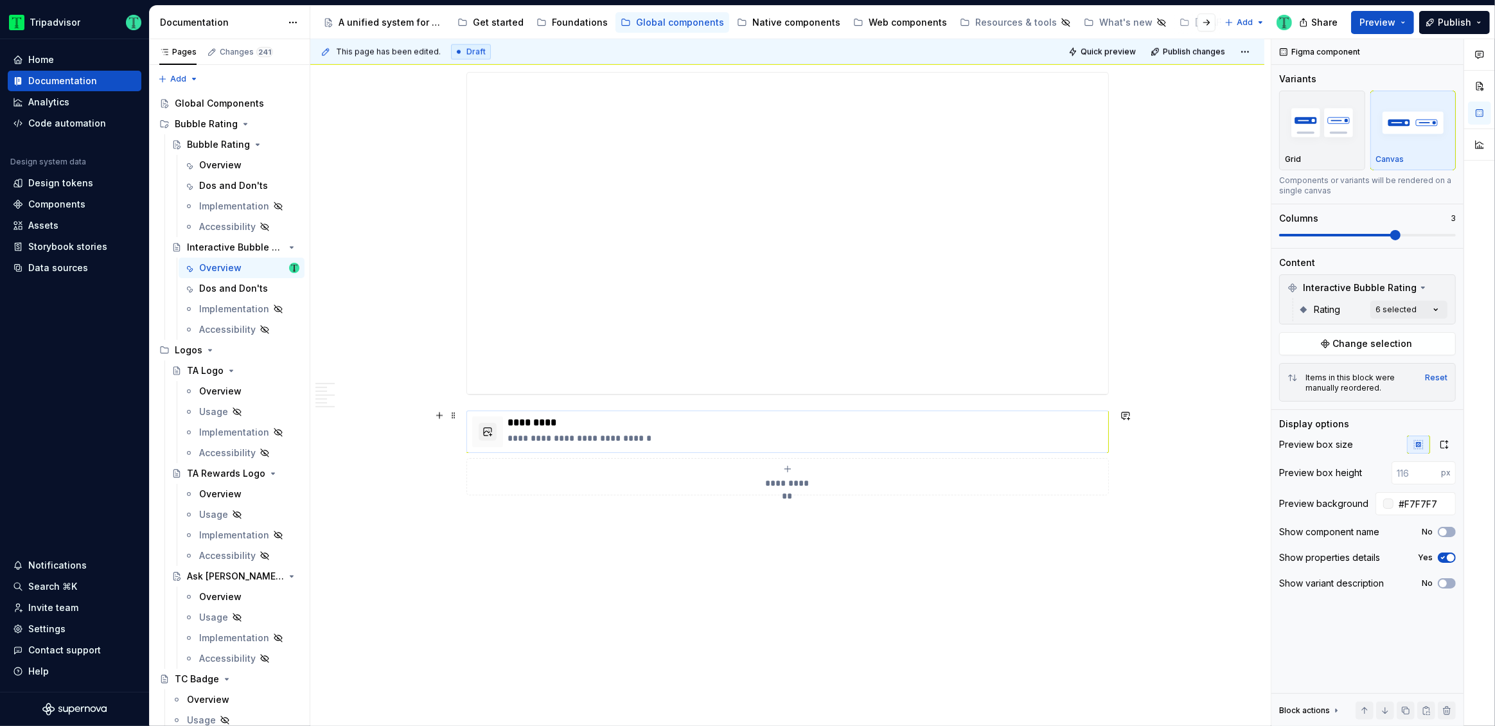
type textarea "*"
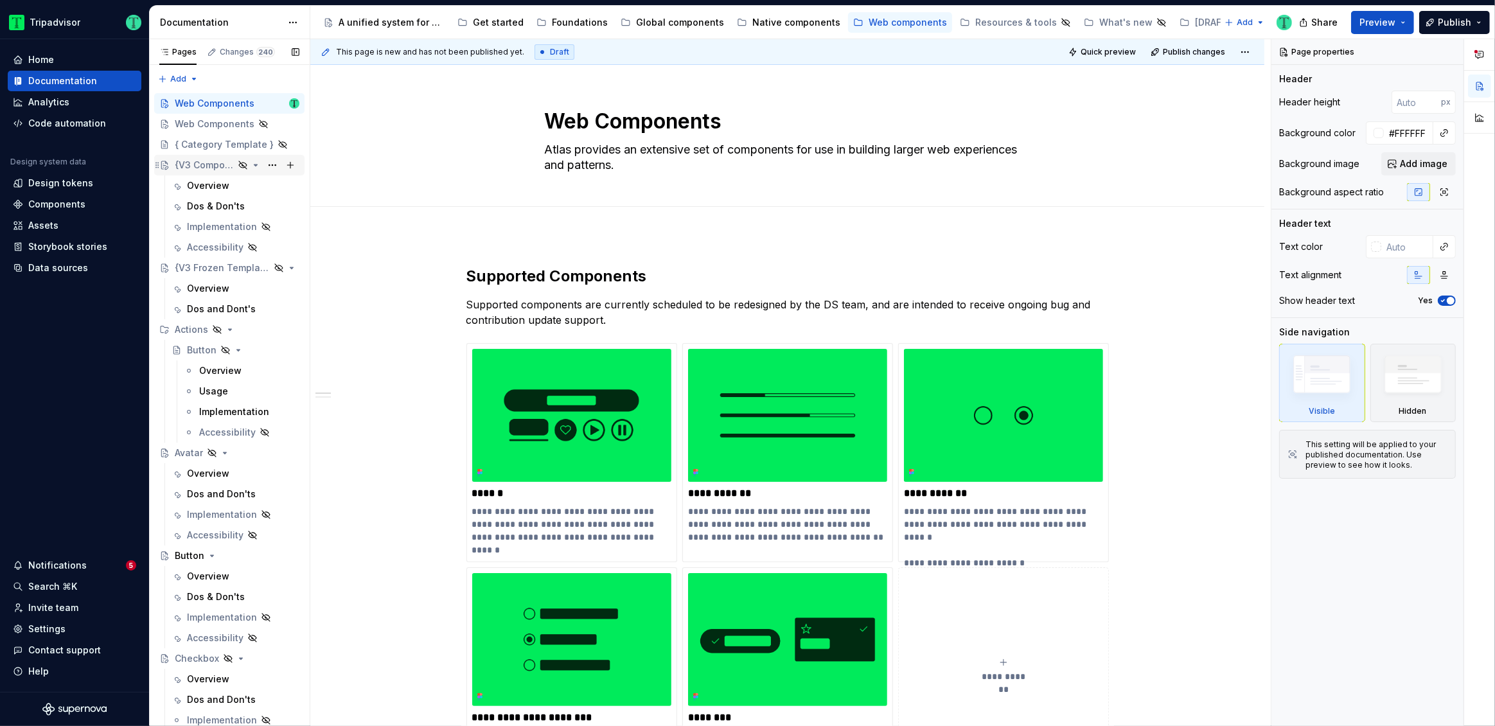
click at [217, 171] on div "{V3 Component Template}" at bounding box center [204, 165] width 59 height 13
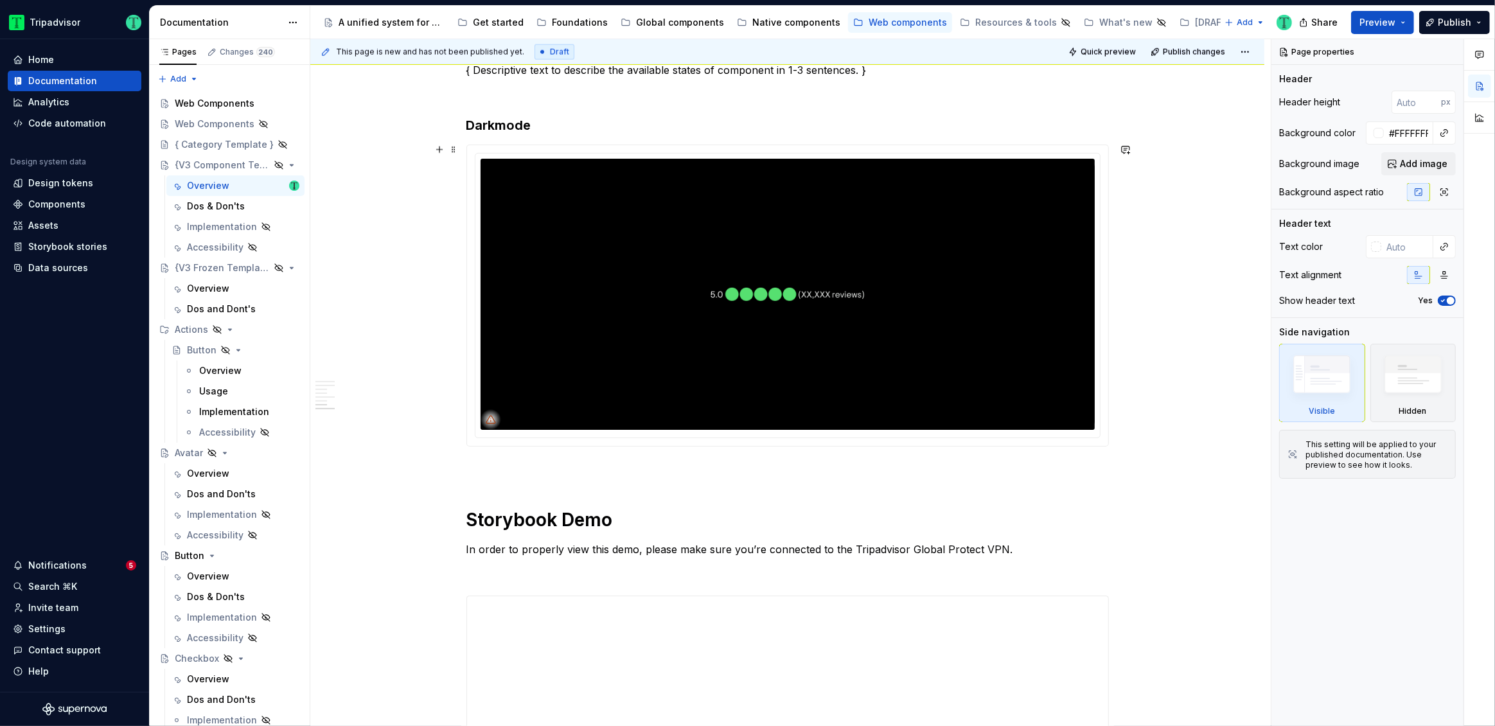
scroll to position [1949, 0]
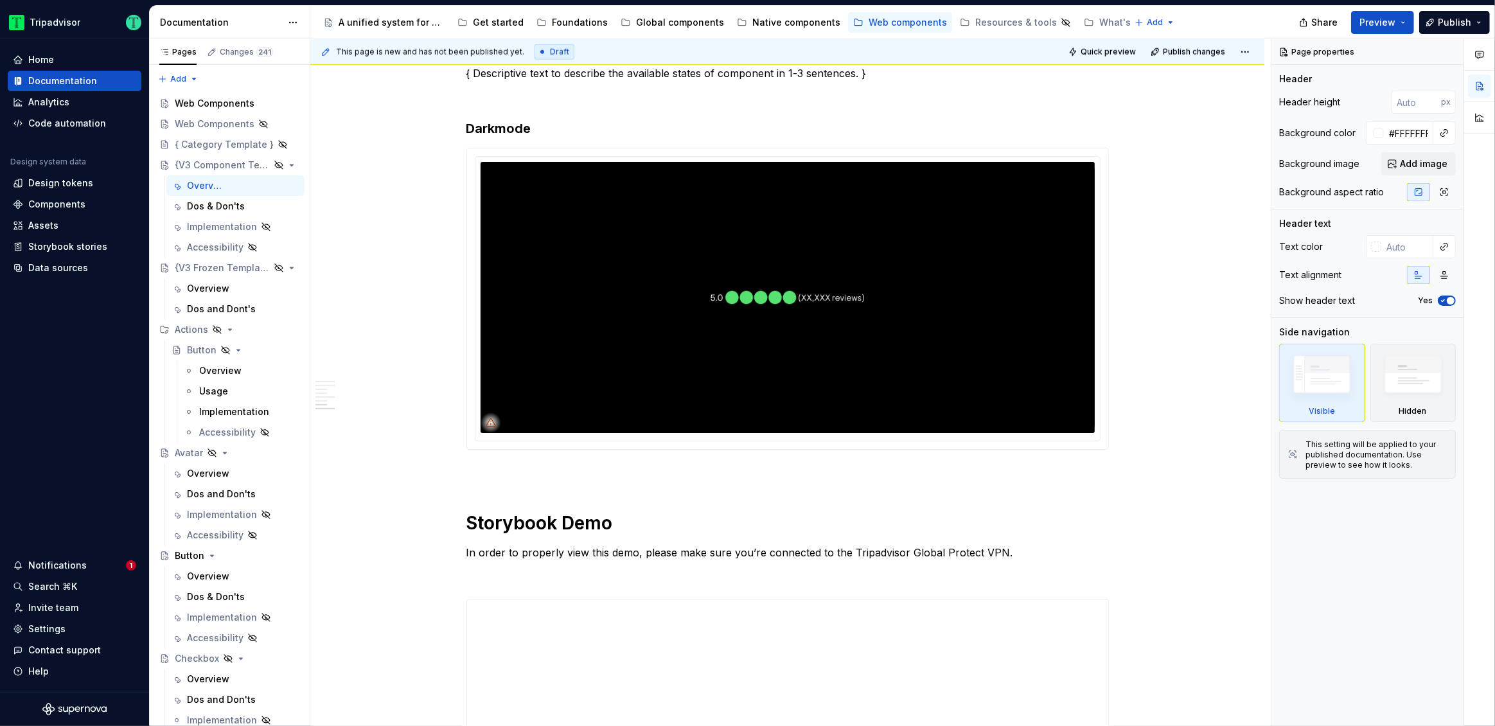
type textarea "*"
